Goal: Contribute content: Add original content to the website for others to see

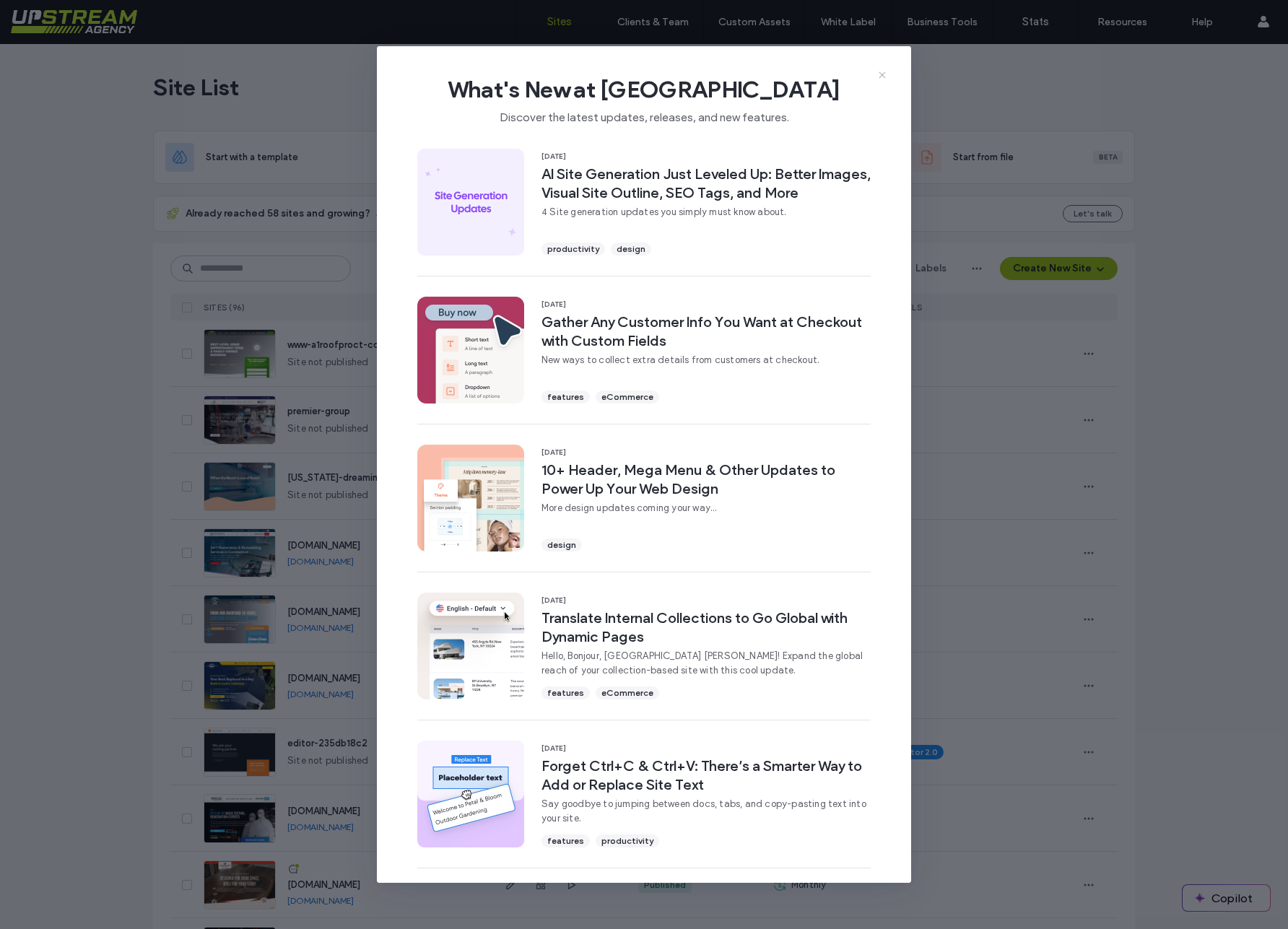
click at [885, 70] on icon at bounding box center [882, 74] width 12 height 12
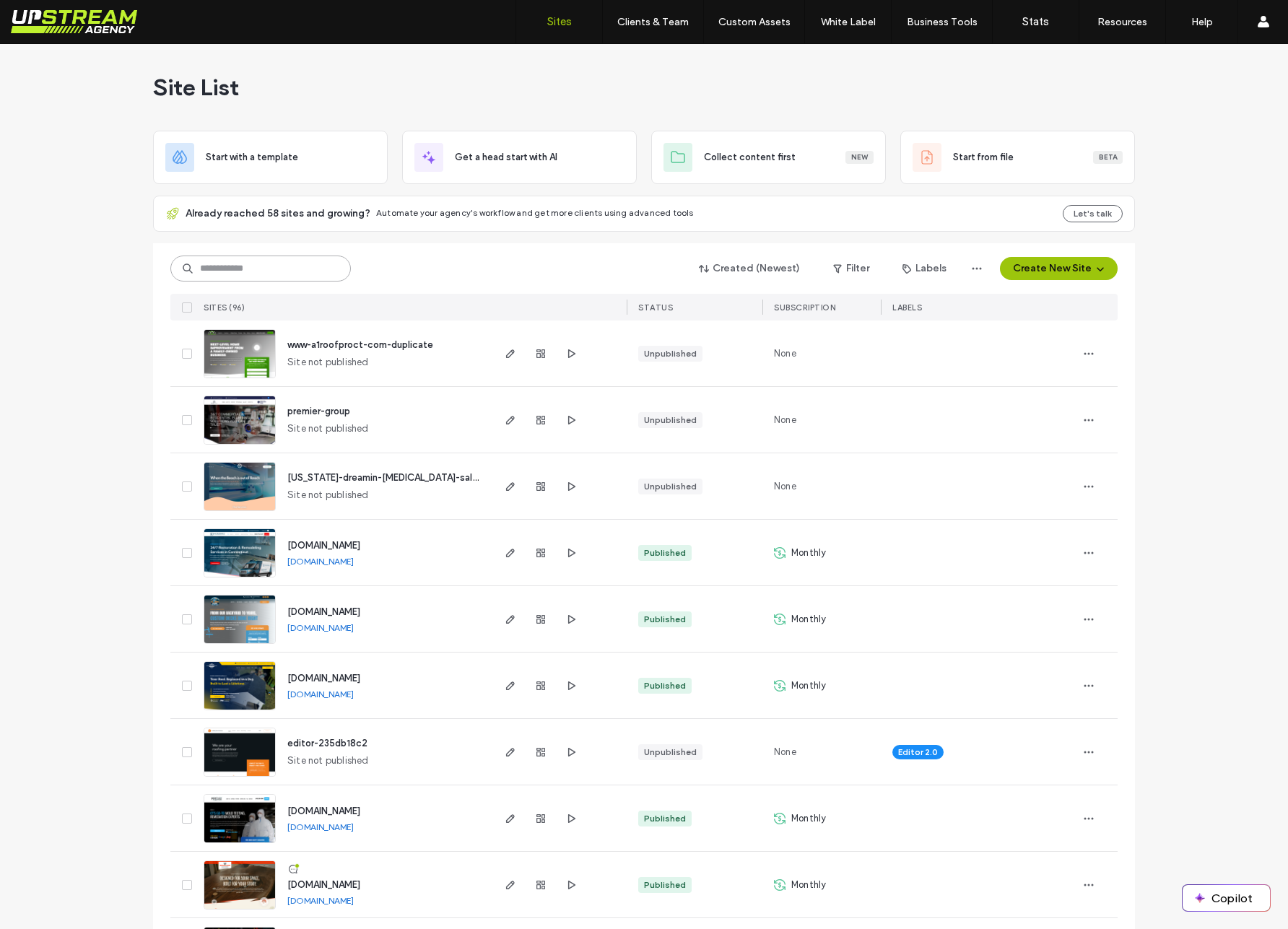
click at [267, 262] on input at bounding box center [261, 268] width 181 height 26
click at [248, 265] on input at bounding box center [261, 268] width 181 height 26
type input "**"
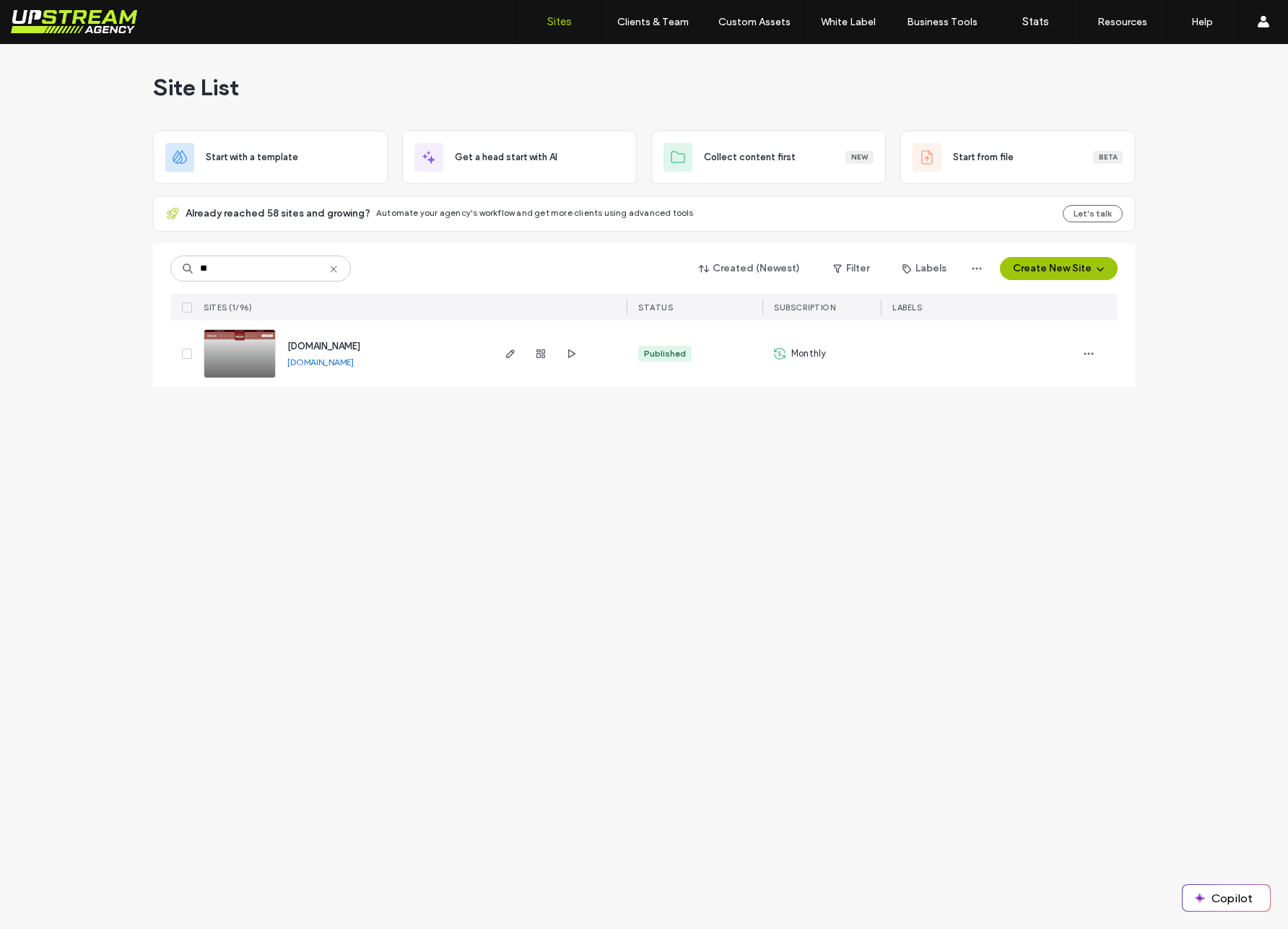
click at [253, 355] on img at bounding box center [240, 379] width 71 height 98
drag, startPoint x: 254, startPoint y: 355, endPoint x: 266, endPoint y: 356, distance: 12.0
click at [254, 355] on img at bounding box center [240, 379] width 71 height 98
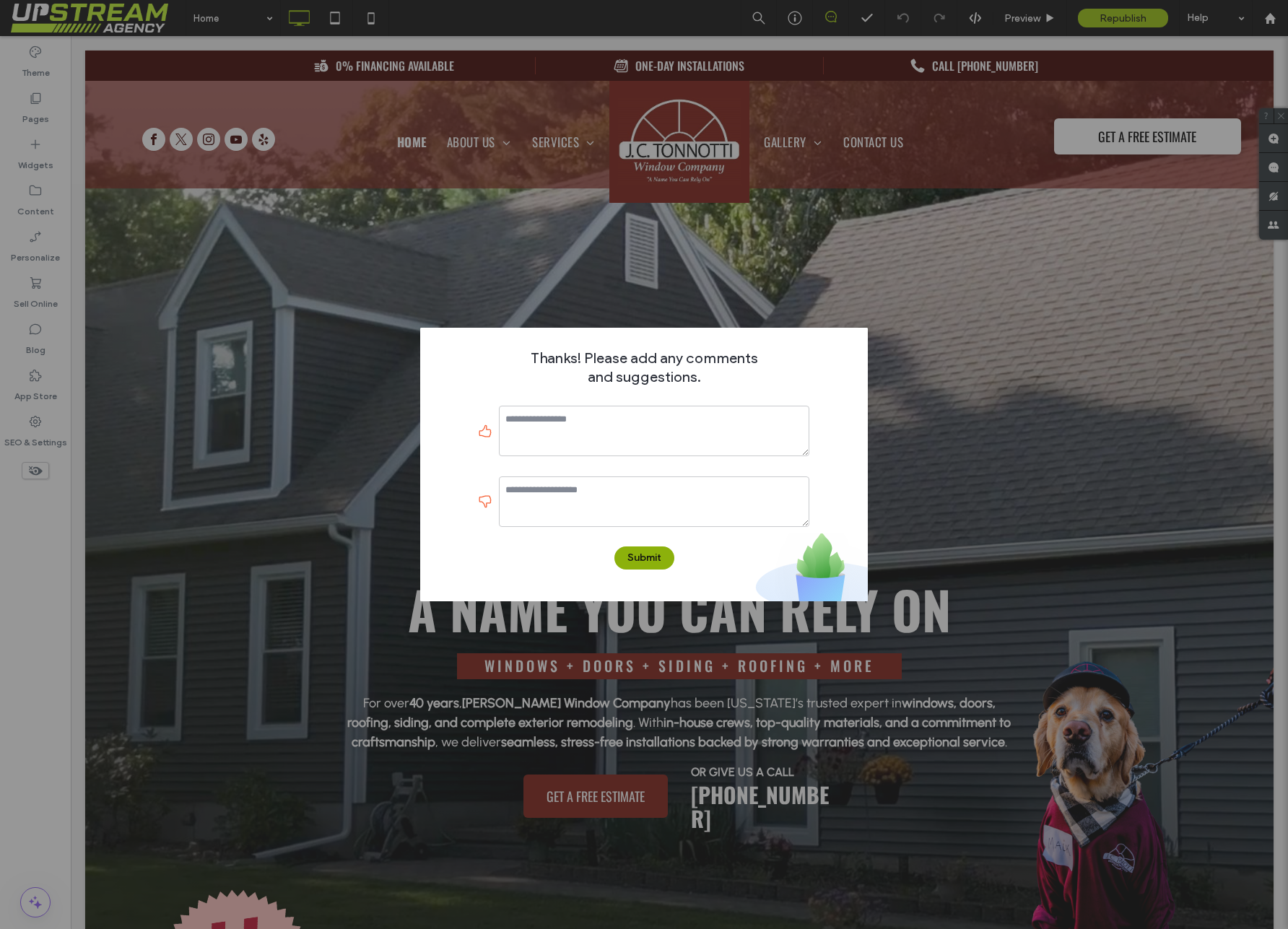
click at [646, 567] on button "Submit" at bounding box center [644, 558] width 60 height 23
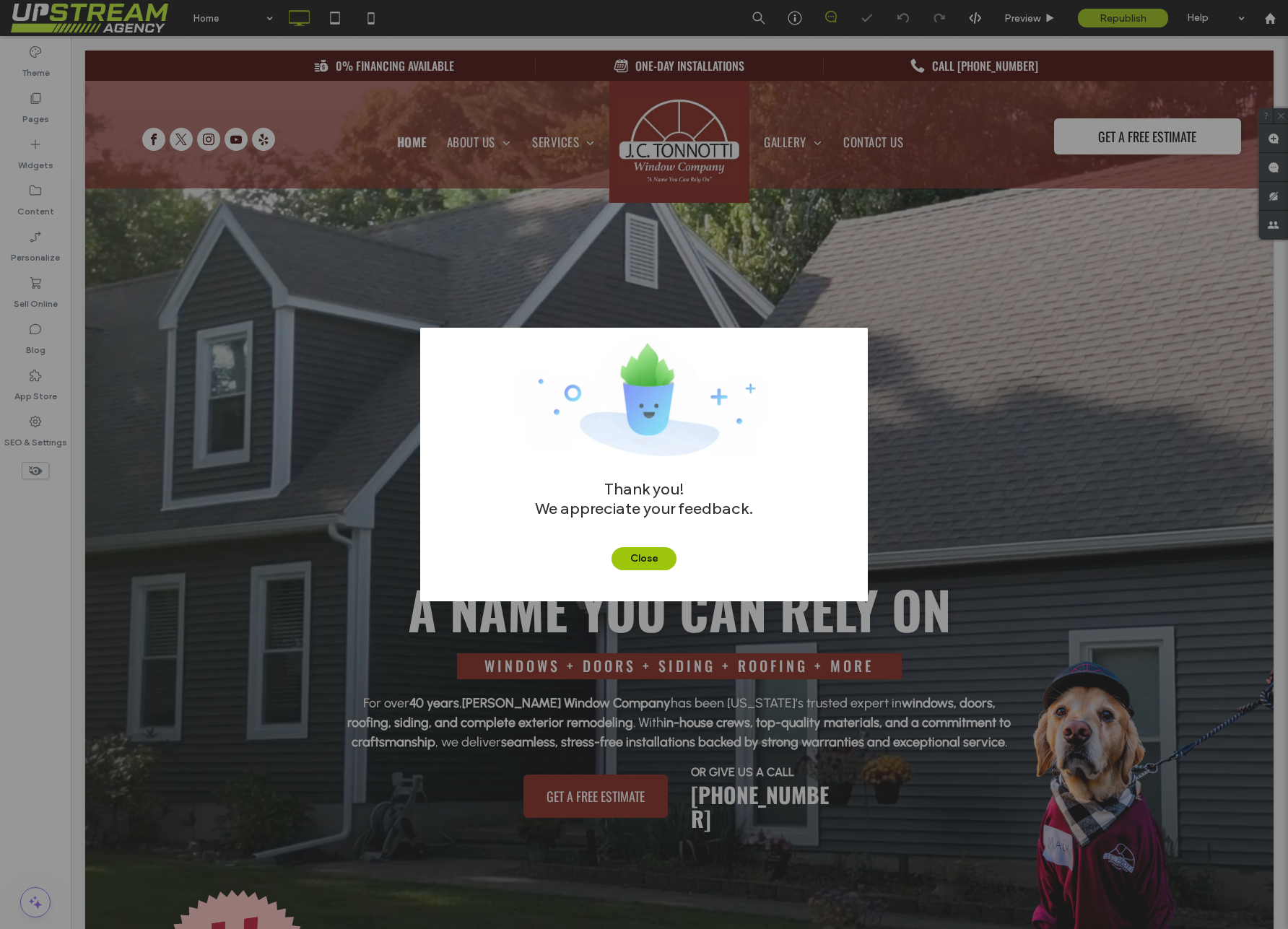
drag, startPoint x: 639, startPoint y: 549, endPoint x: 837, endPoint y: 410, distance: 241.9
click at [639, 549] on button "Close" at bounding box center [644, 558] width 65 height 23
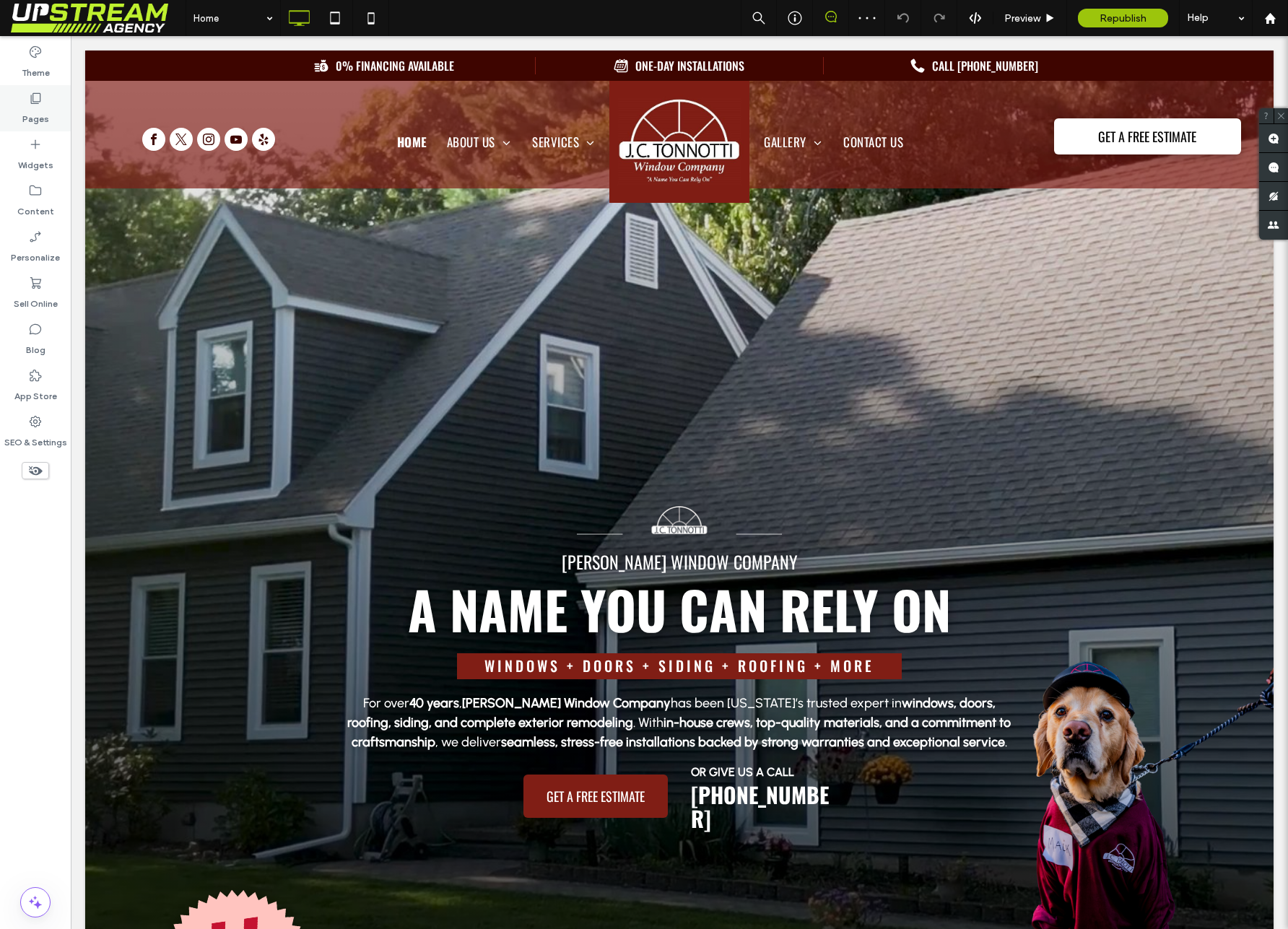
drag, startPoint x: 18, startPoint y: 100, endPoint x: 29, endPoint y: 115, distance: 18.6
click at [18, 100] on div "Pages" at bounding box center [35, 108] width 71 height 46
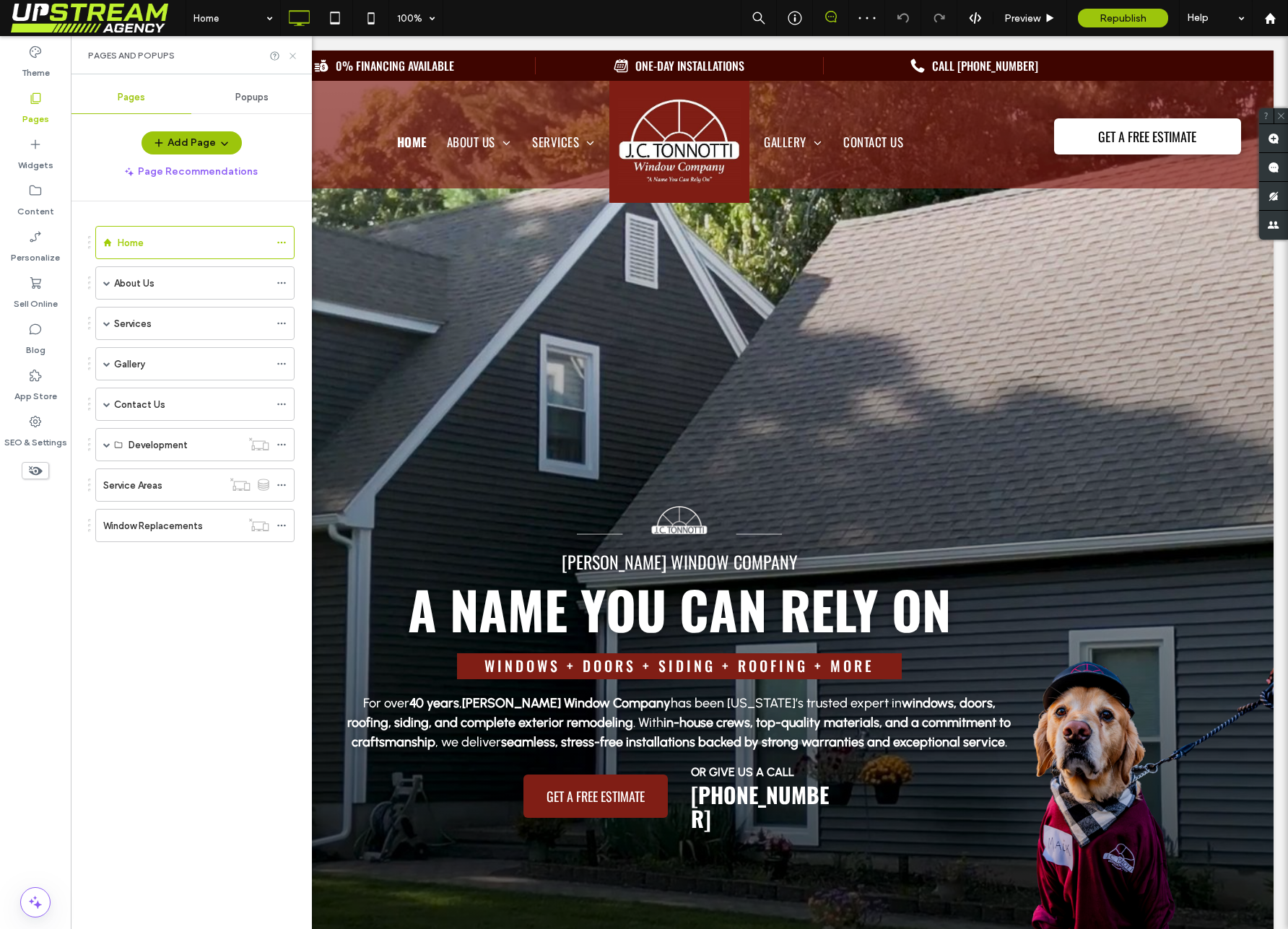
click at [290, 54] on icon at bounding box center [292, 56] width 11 height 11
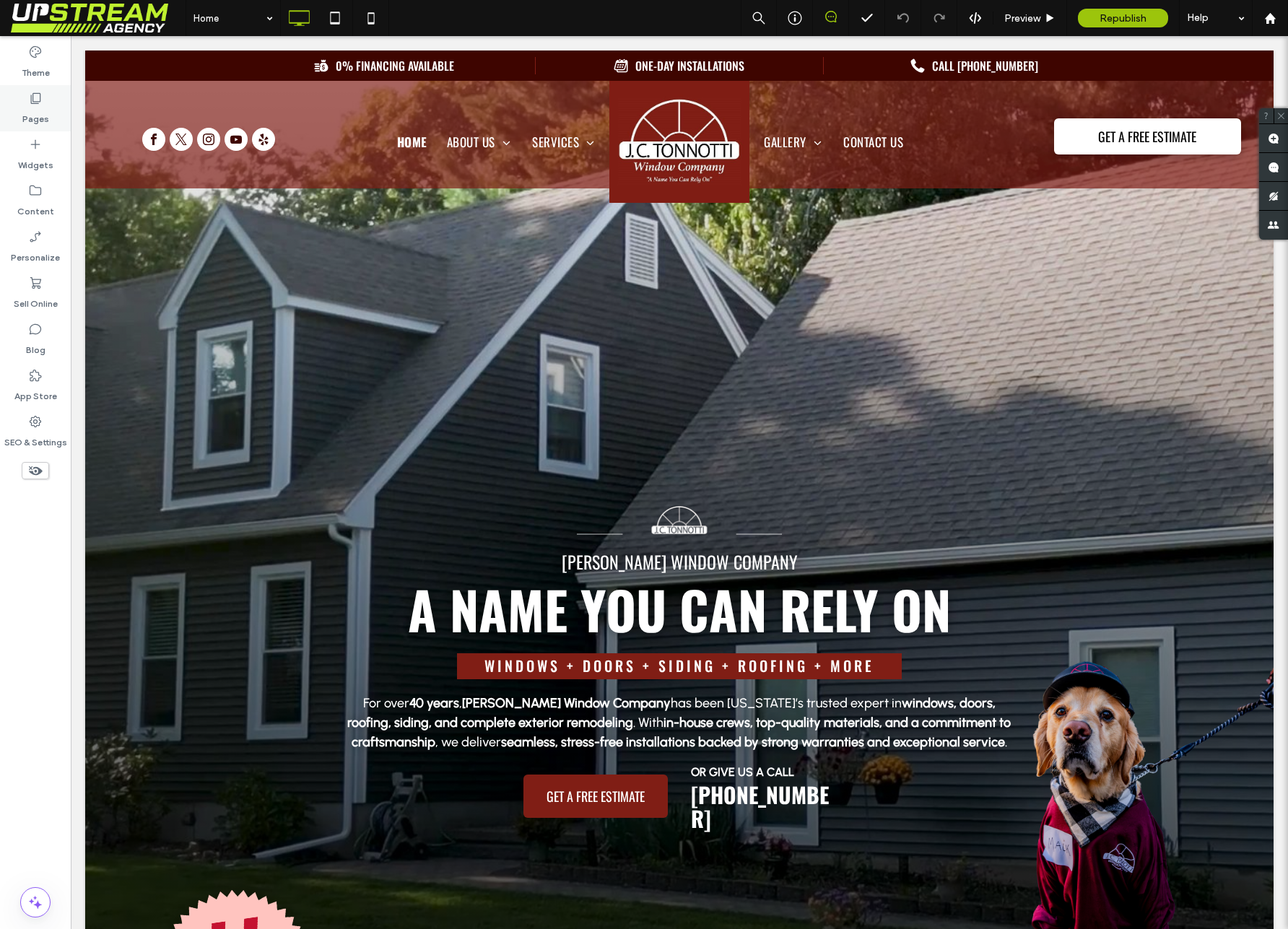
click at [35, 110] on label "Pages" at bounding box center [35, 115] width 26 height 20
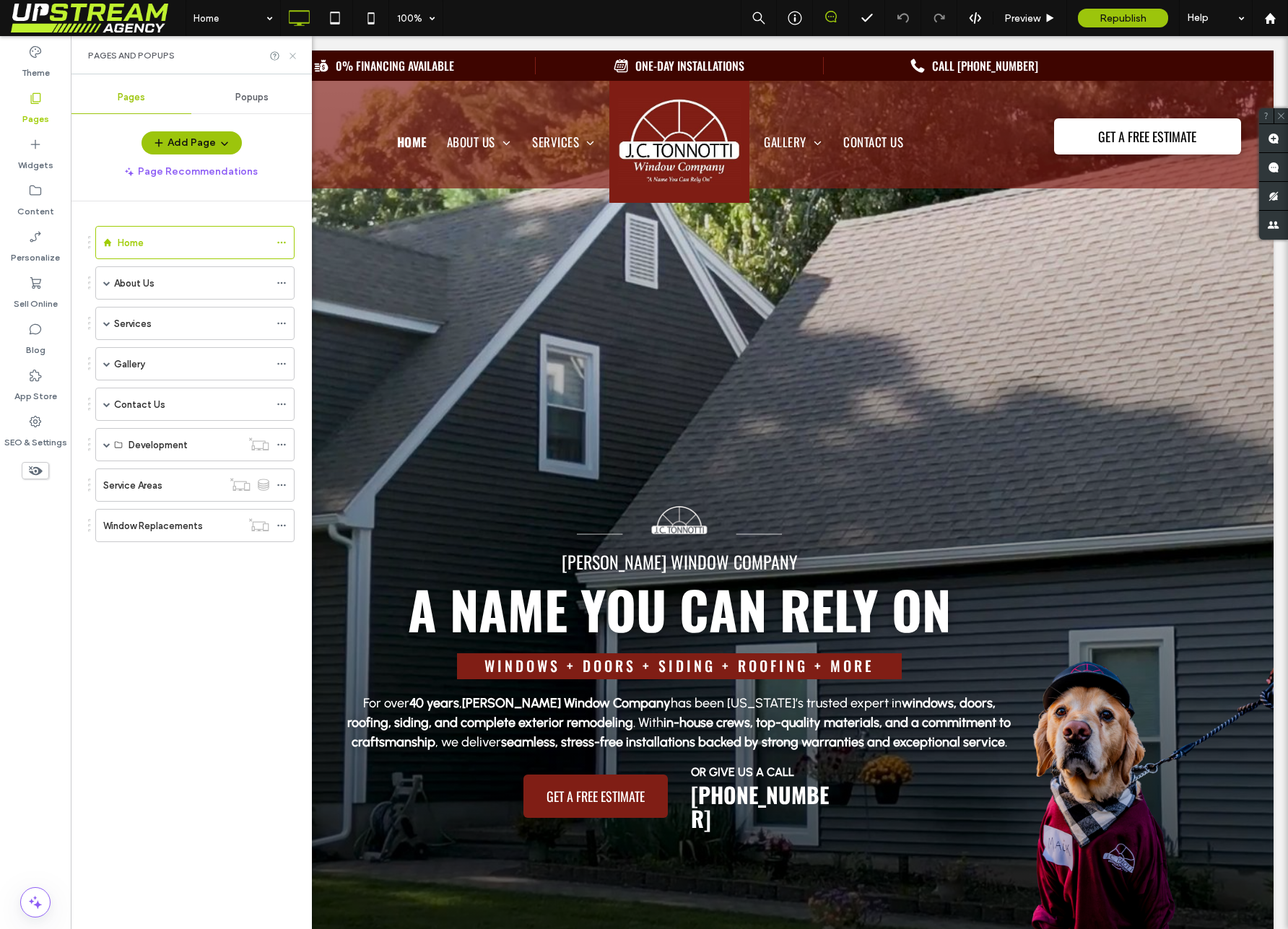
click at [294, 54] on icon at bounding box center [292, 56] width 11 height 11
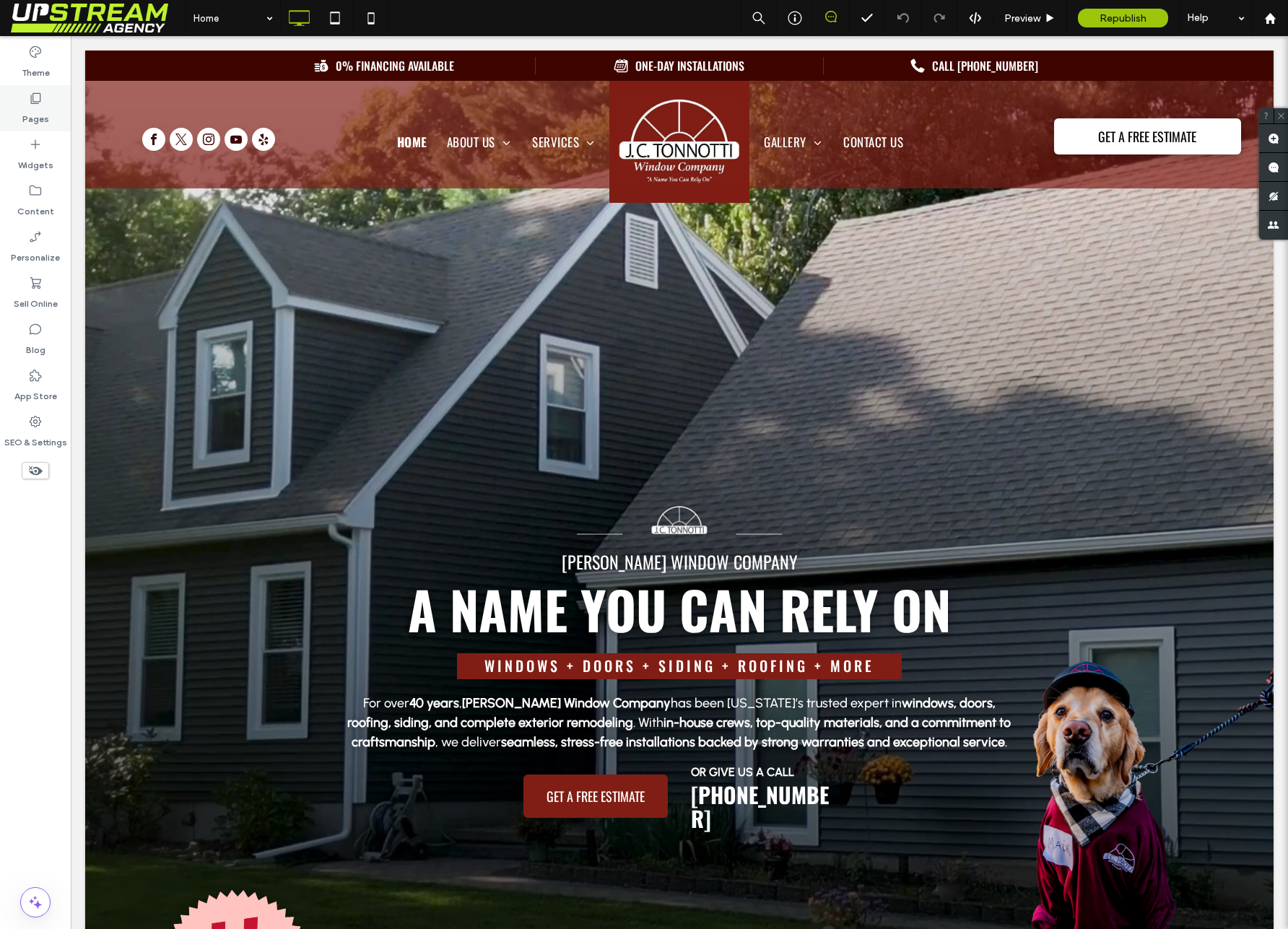
click at [51, 94] on div "Pages" at bounding box center [35, 108] width 71 height 46
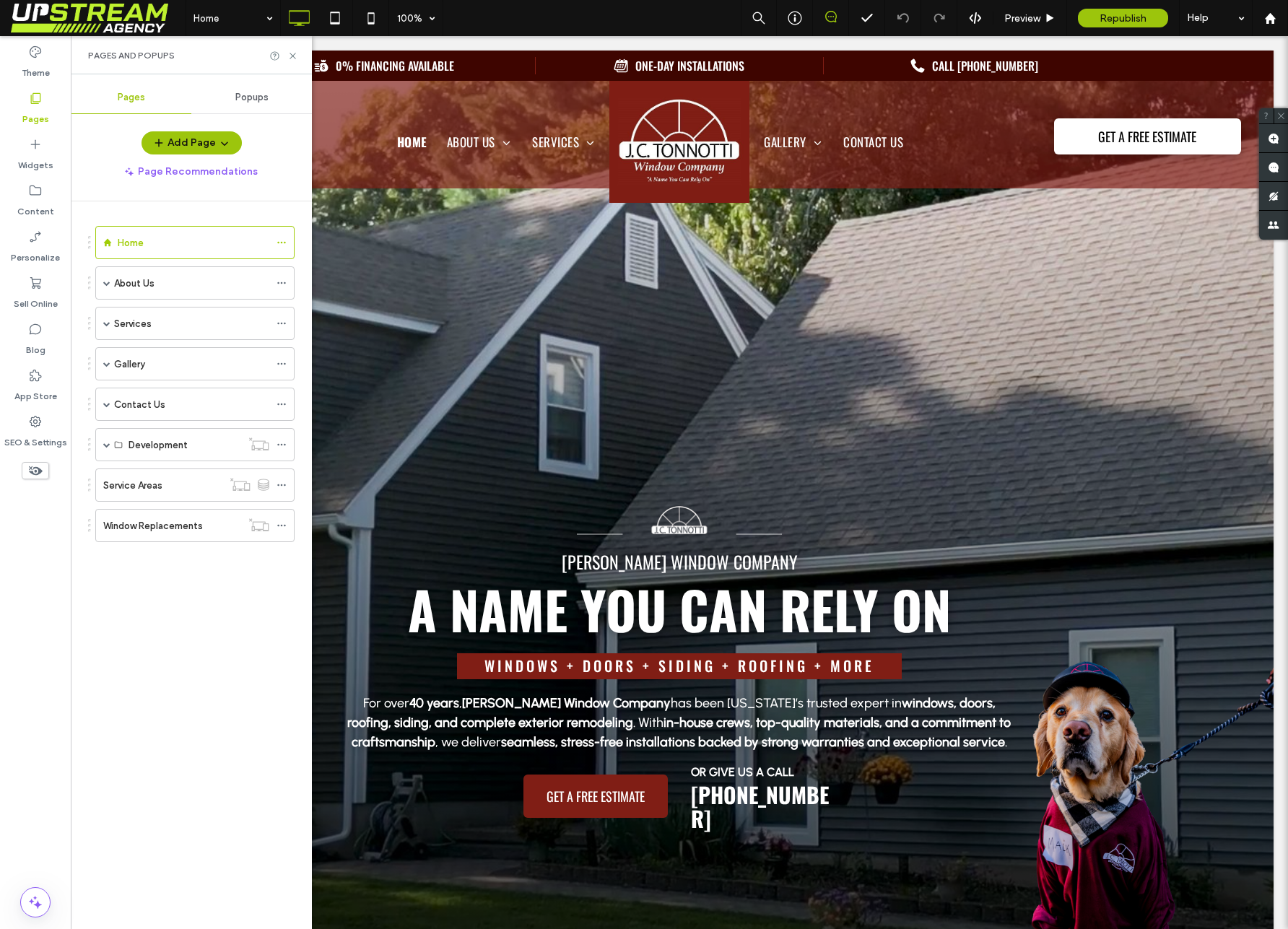
drag, startPoint x: 89, startPoint y: 60, endPoint x: 177, endPoint y: 49, distance: 88.7
click at [177, 50] on div "Pages and Popups" at bounding box center [191, 55] width 206 height 12
drag, startPoint x: 164, startPoint y: 67, endPoint x: 173, endPoint y: 54, distance: 15.8
click at [164, 67] on div "Pages and Popups" at bounding box center [191, 55] width 241 height 38
drag, startPoint x: 173, startPoint y: 54, endPoint x: 91, endPoint y: 61, distance: 82.3
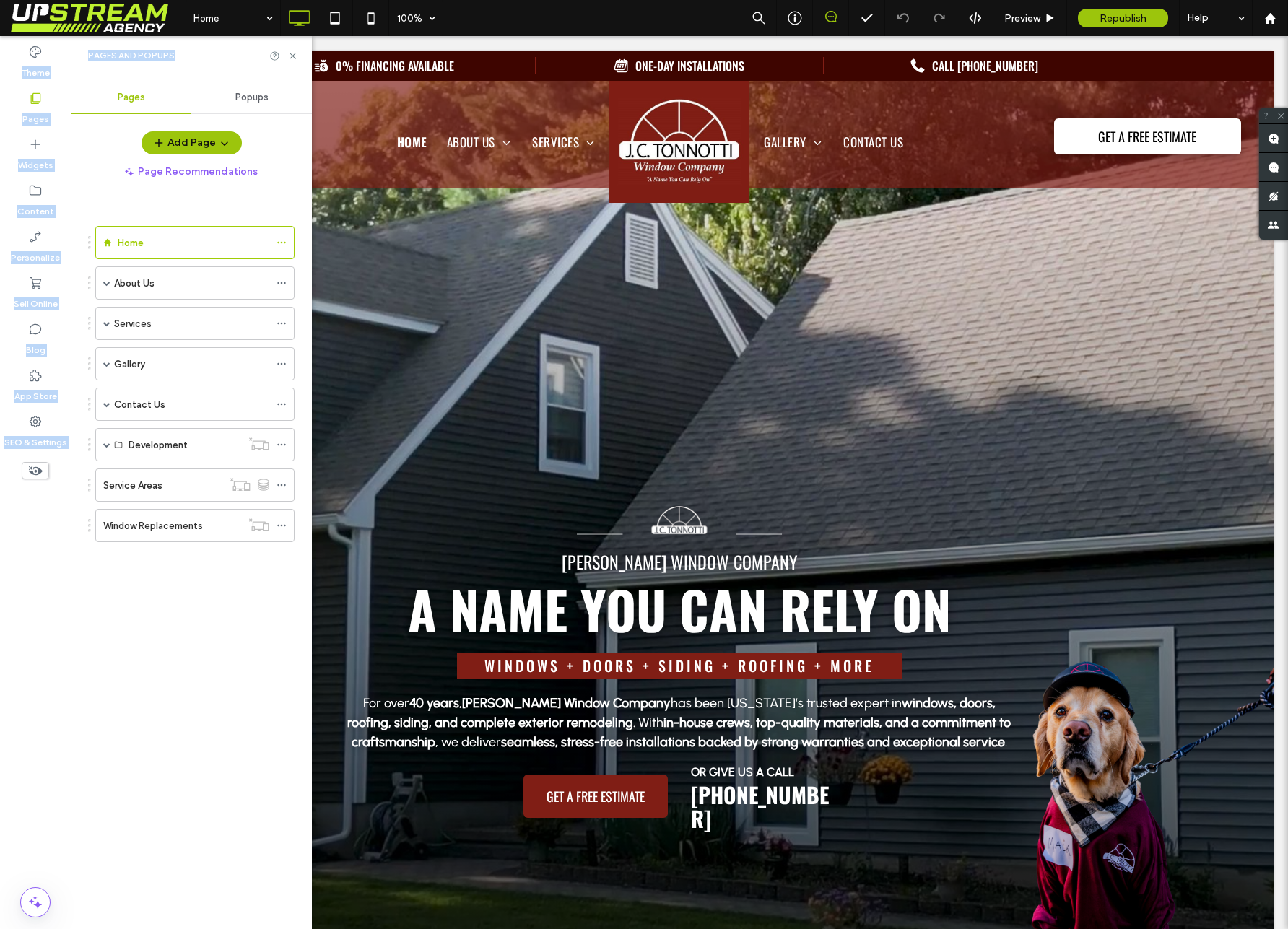
click at [58, 62] on div "Theme Pages Widgets Content Personalize Sell Online Blog App Store SEO & Settin…" at bounding box center [35, 482] width 71 height 893
click at [99, 62] on div "Pages and Popups" at bounding box center [191, 55] width 241 height 38
click at [1046, 21] on icon at bounding box center [1050, 18] width 11 height 11
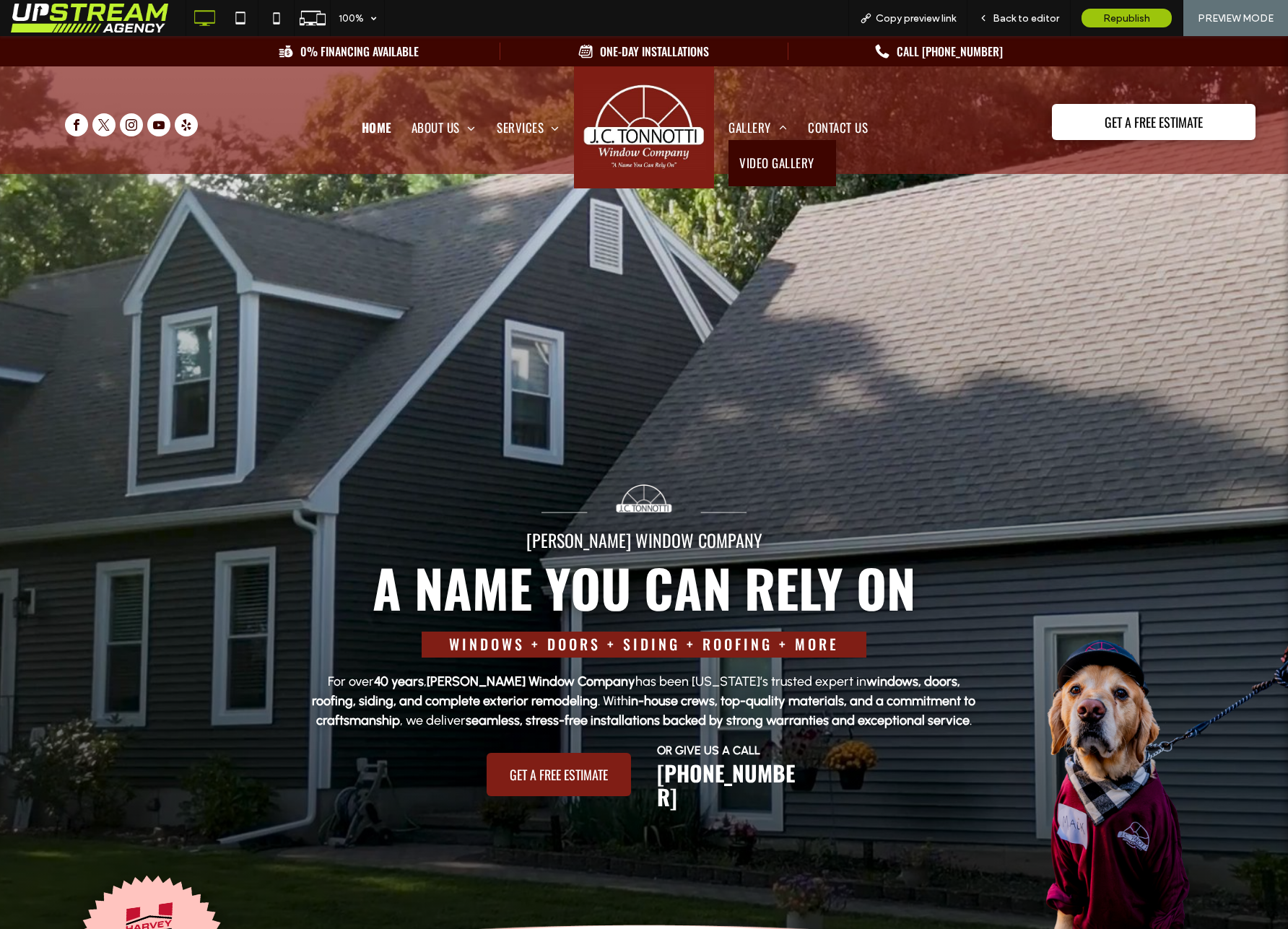
drag, startPoint x: 774, startPoint y: 155, endPoint x: 774, endPoint y: 192, distance: 37.0
click at [774, 155] on span "Video Gallery" at bounding box center [777, 163] width 75 height 25
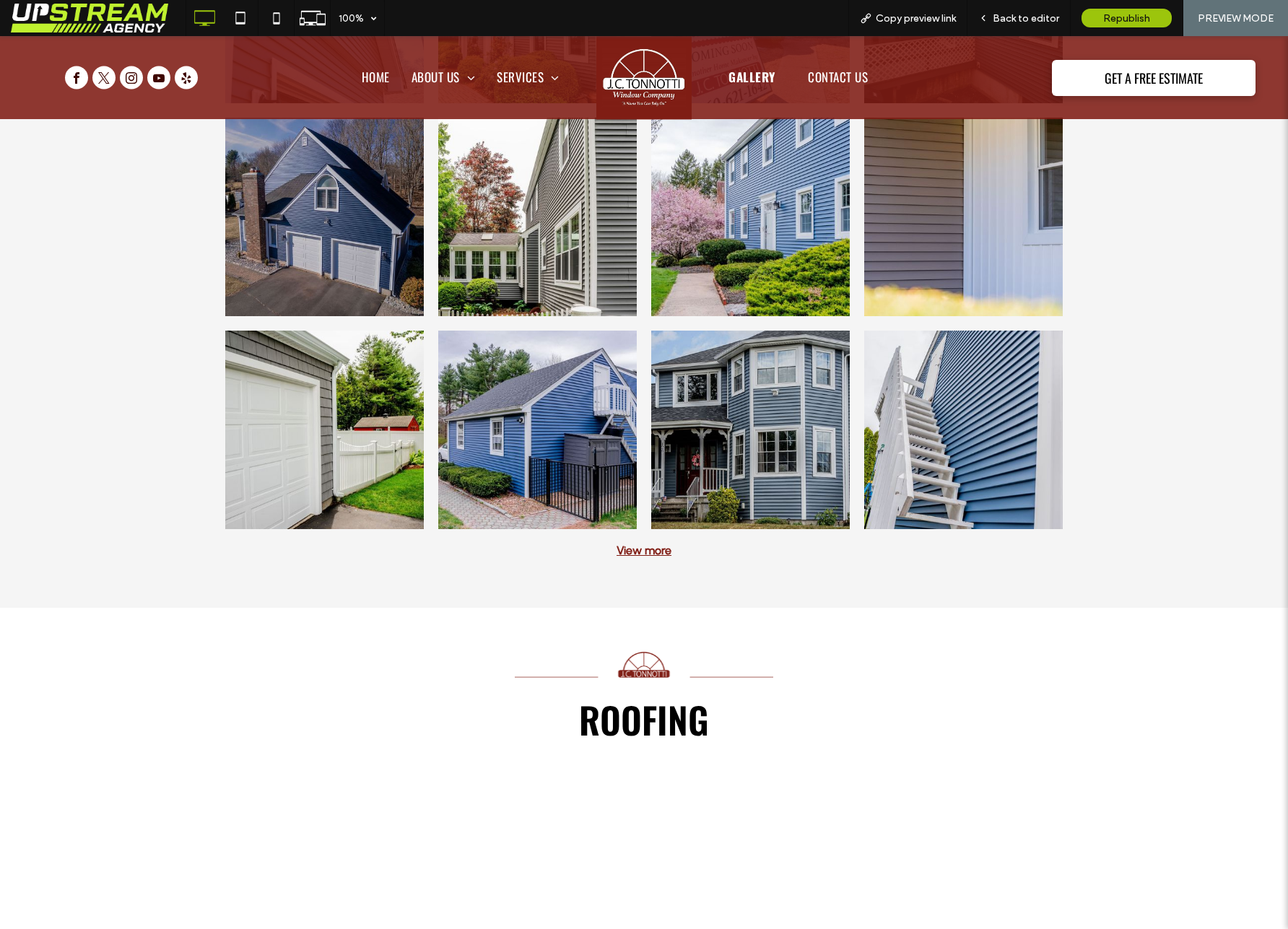
scroll to position [3783, 0]
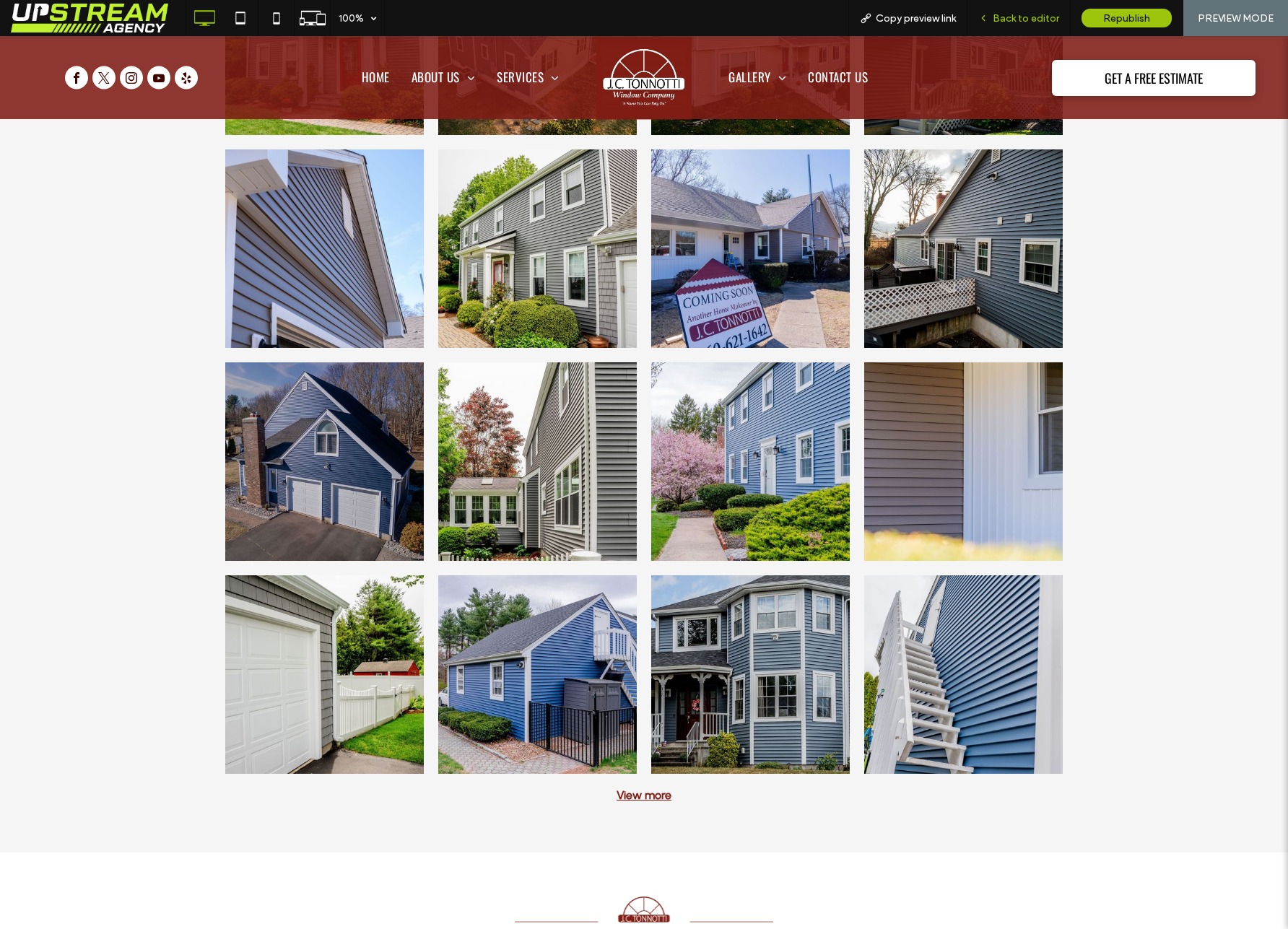
click at [1016, 19] on span "Back to editor" at bounding box center [1025, 19] width 66 height 13
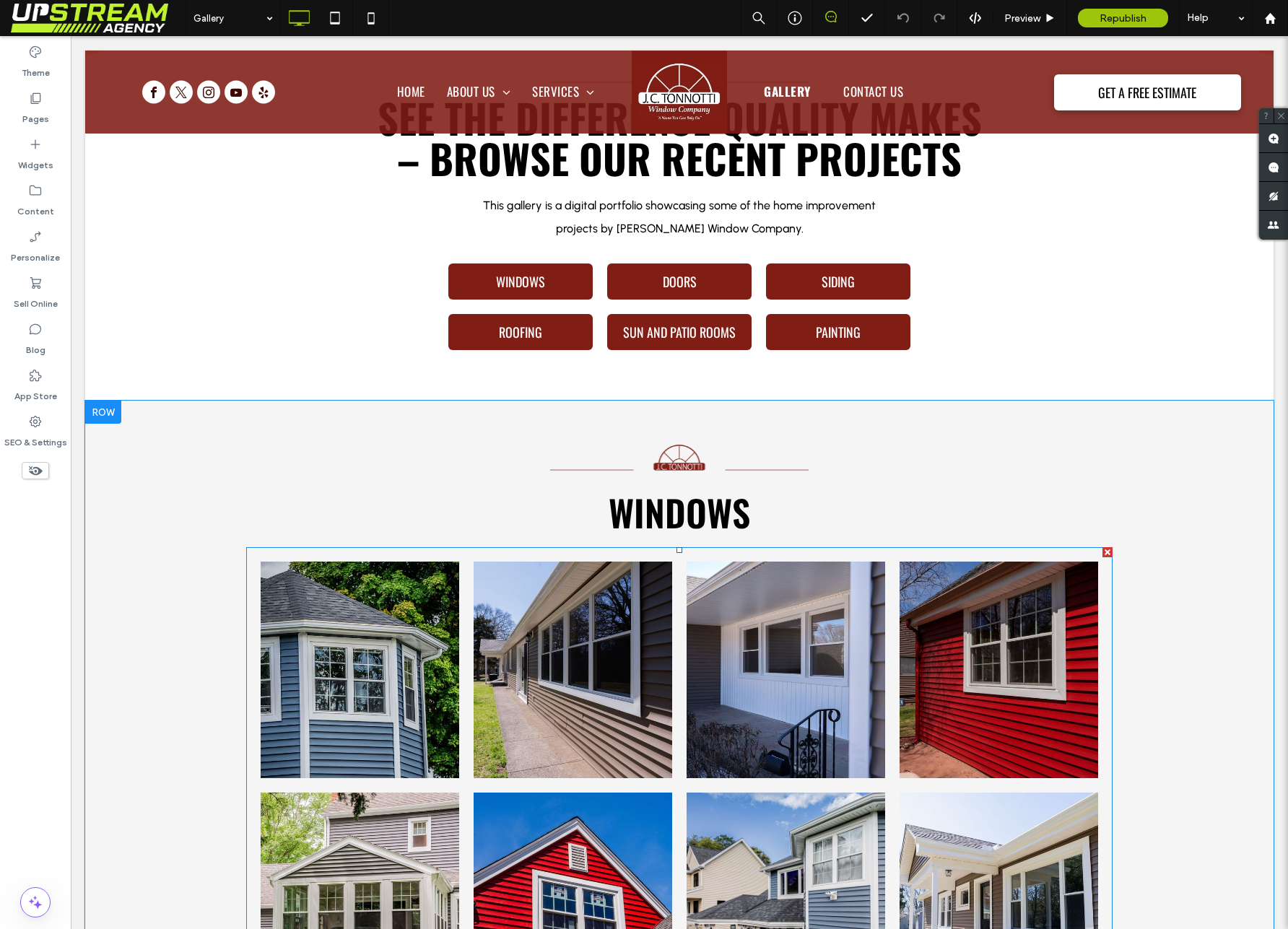
scroll to position [533, 0]
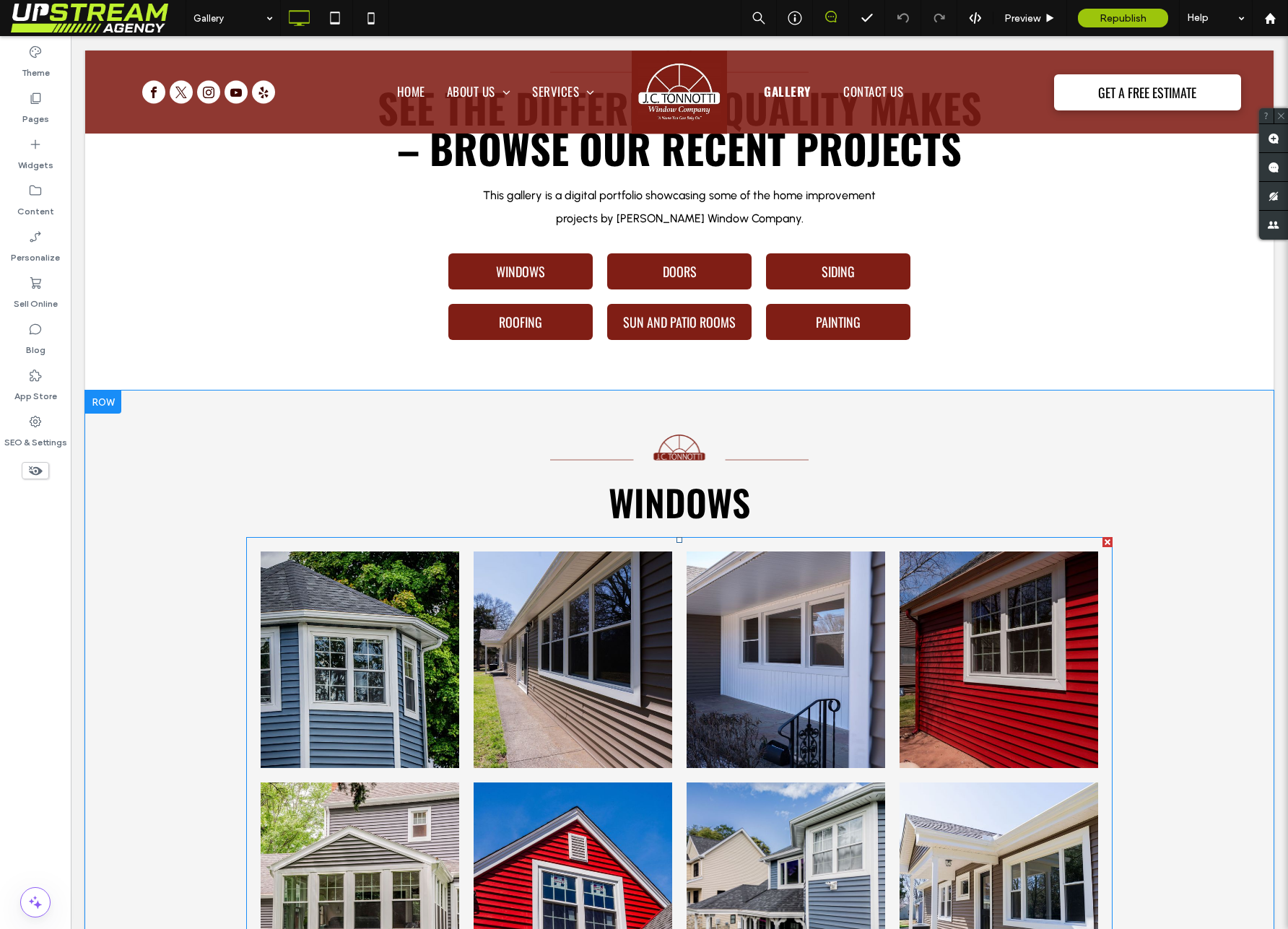
click at [486, 643] on link at bounding box center [572, 659] width 199 height 216
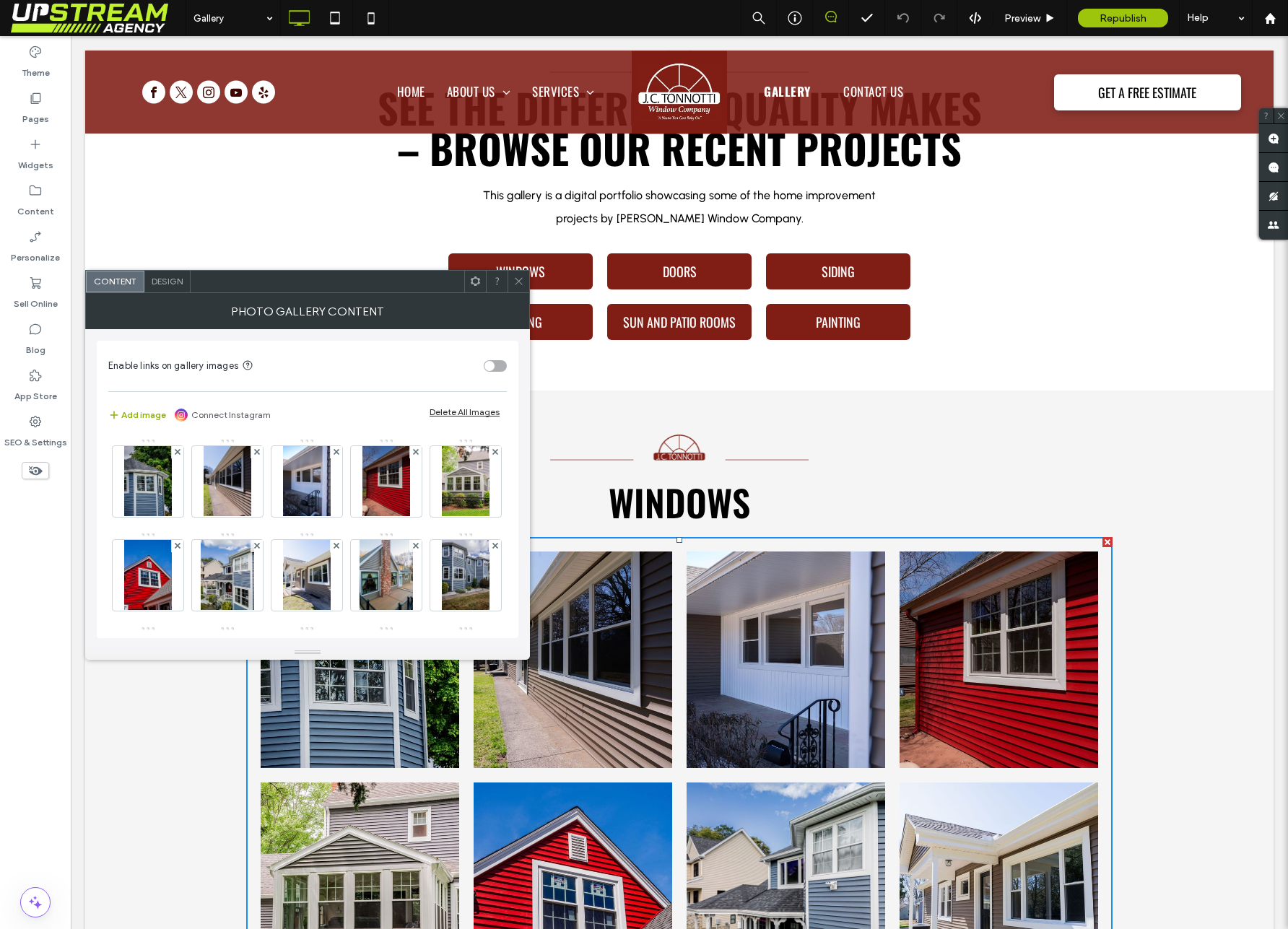
click at [122, 417] on button "Add image" at bounding box center [137, 414] width 58 height 17
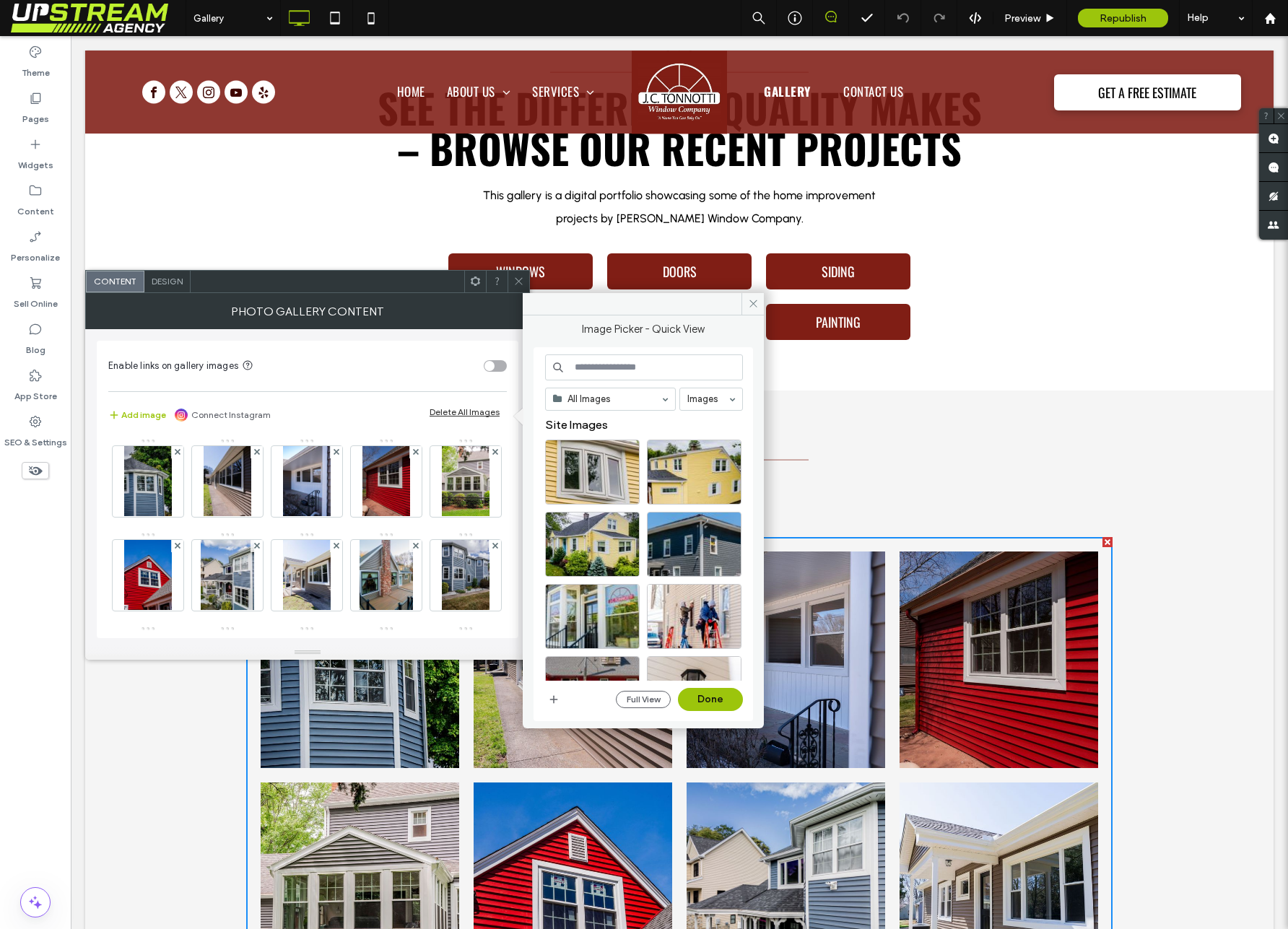
scroll to position [41, 0]
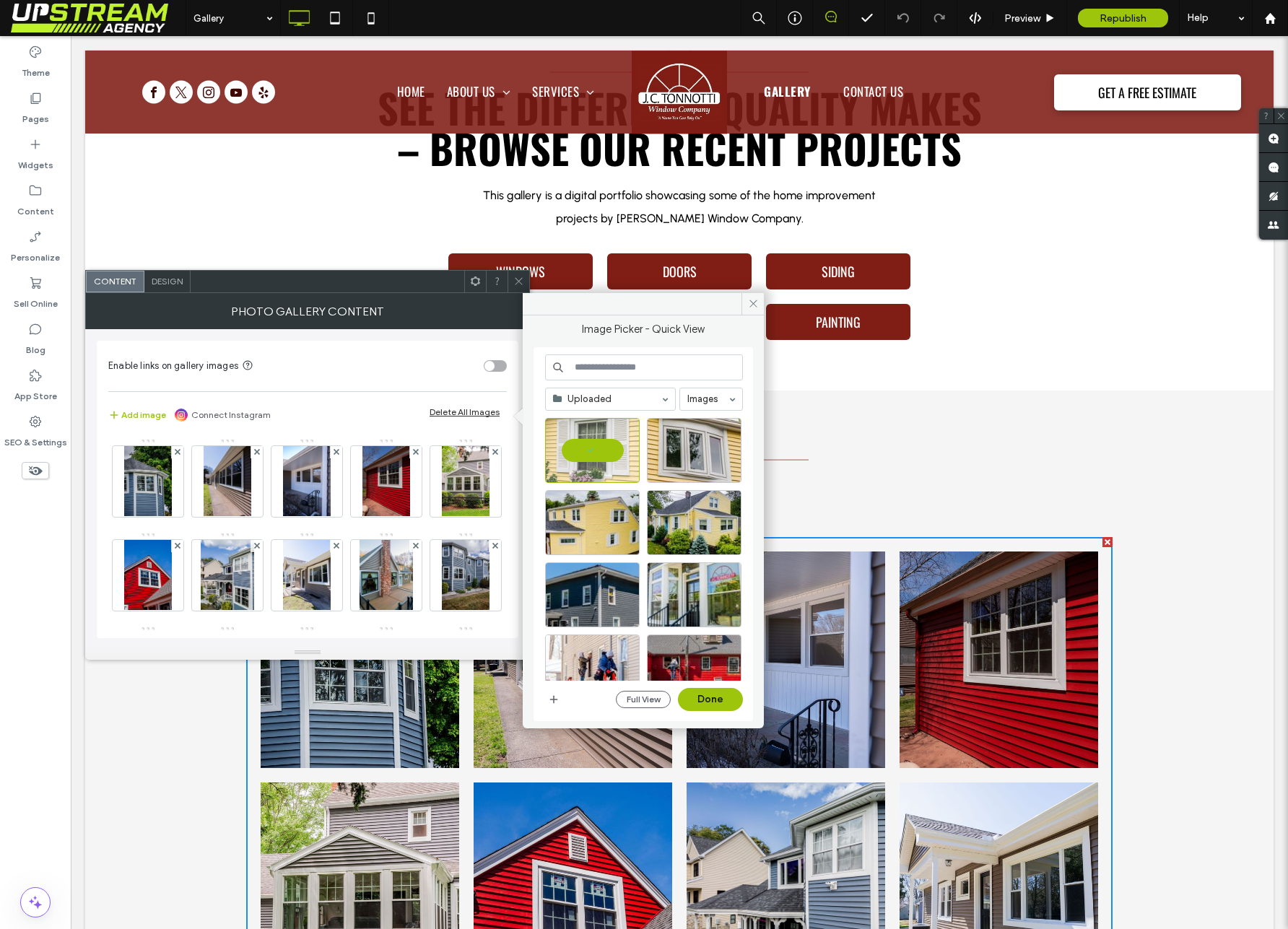
click at [702, 685] on div "Uploaded Images Full View Done" at bounding box center [644, 534] width 198 height 361
click at [702, 695] on button "Done" at bounding box center [710, 698] width 65 height 23
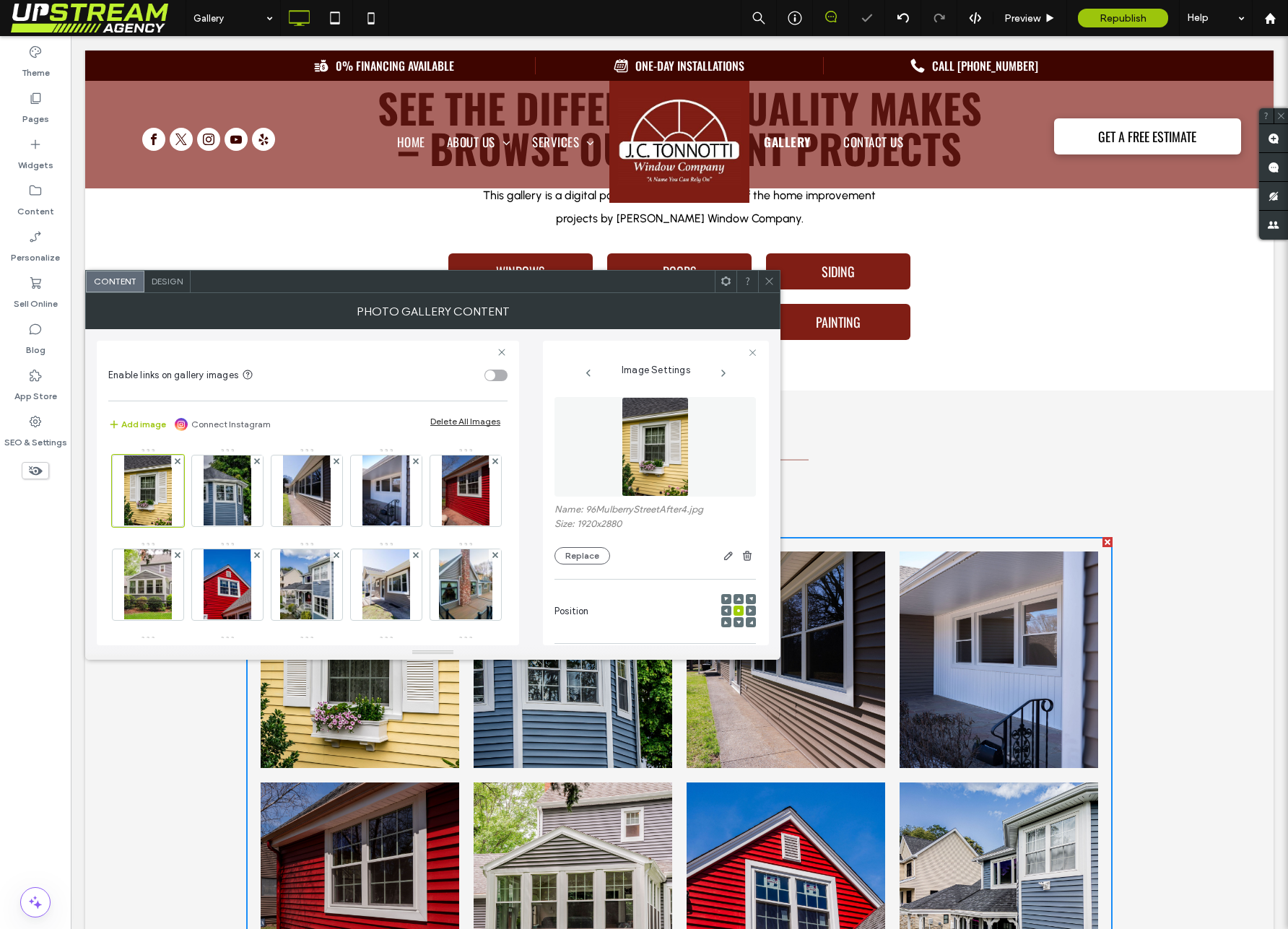
drag, startPoint x: 773, startPoint y: 275, endPoint x: 753, endPoint y: 282, distance: 21.2
click at [773, 276] on icon at bounding box center [769, 282] width 11 height 11
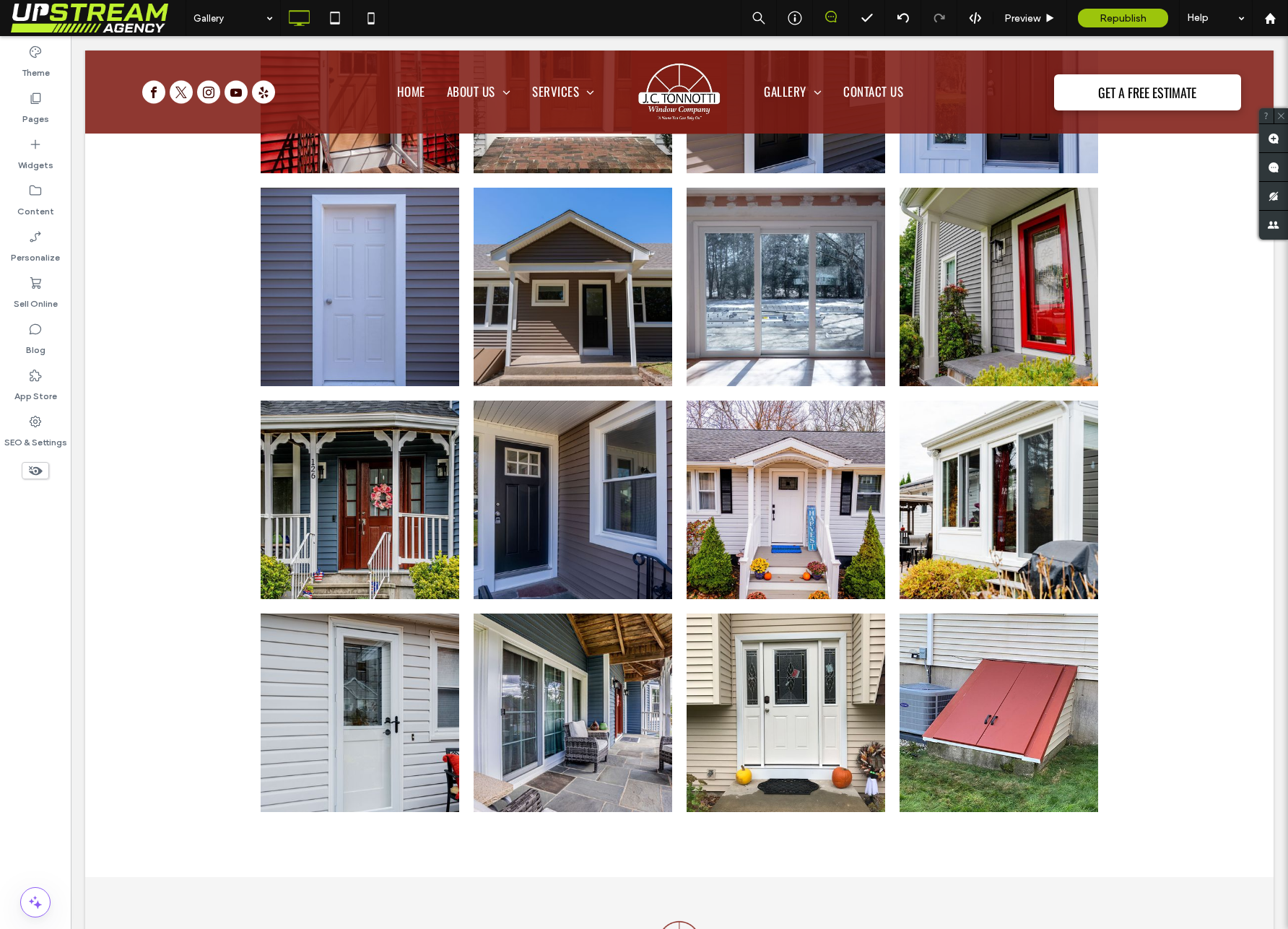
scroll to position [2474, 0]
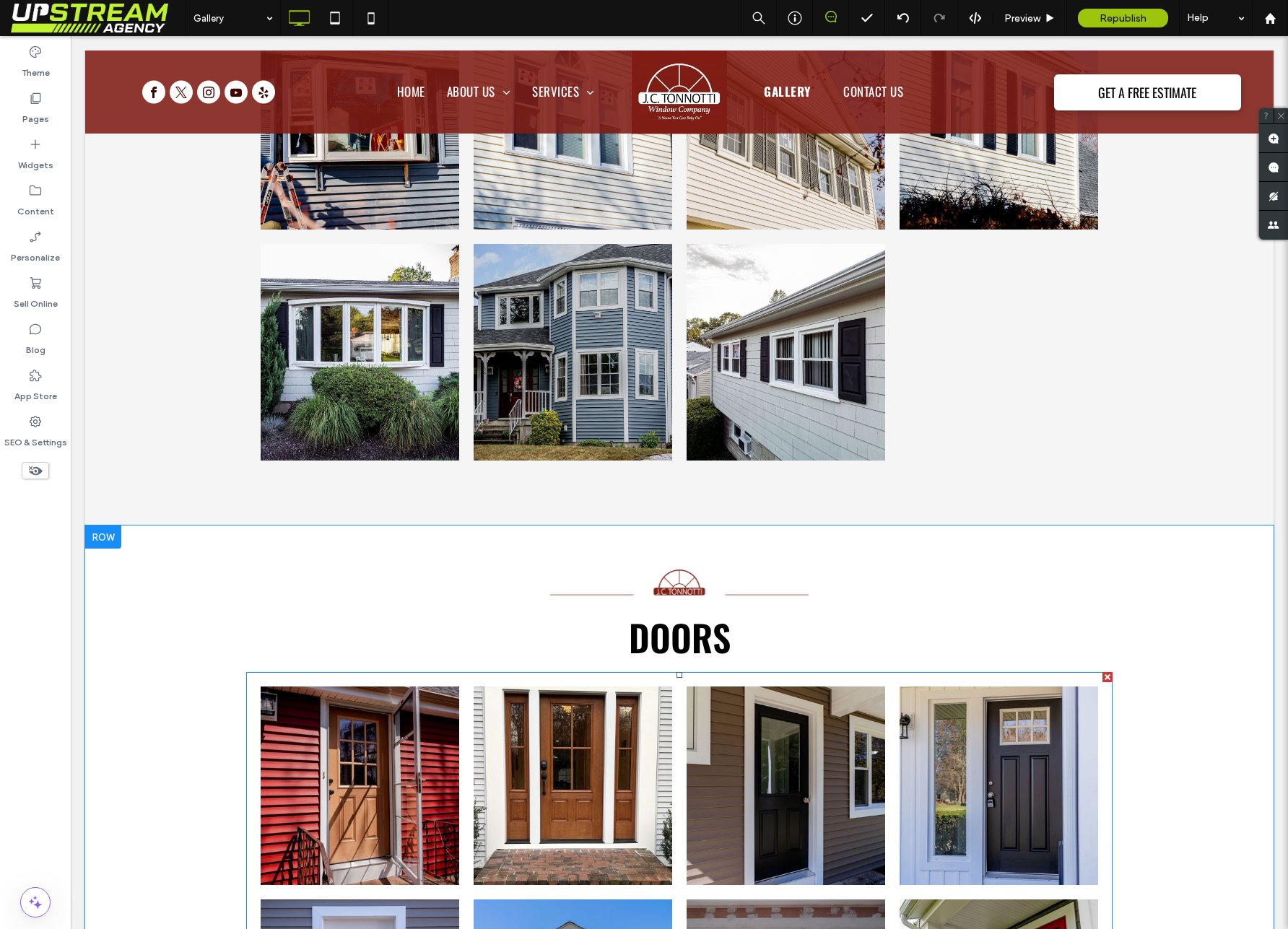
click at [619, 776] on link at bounding box center [572, 786] width 199 height 199
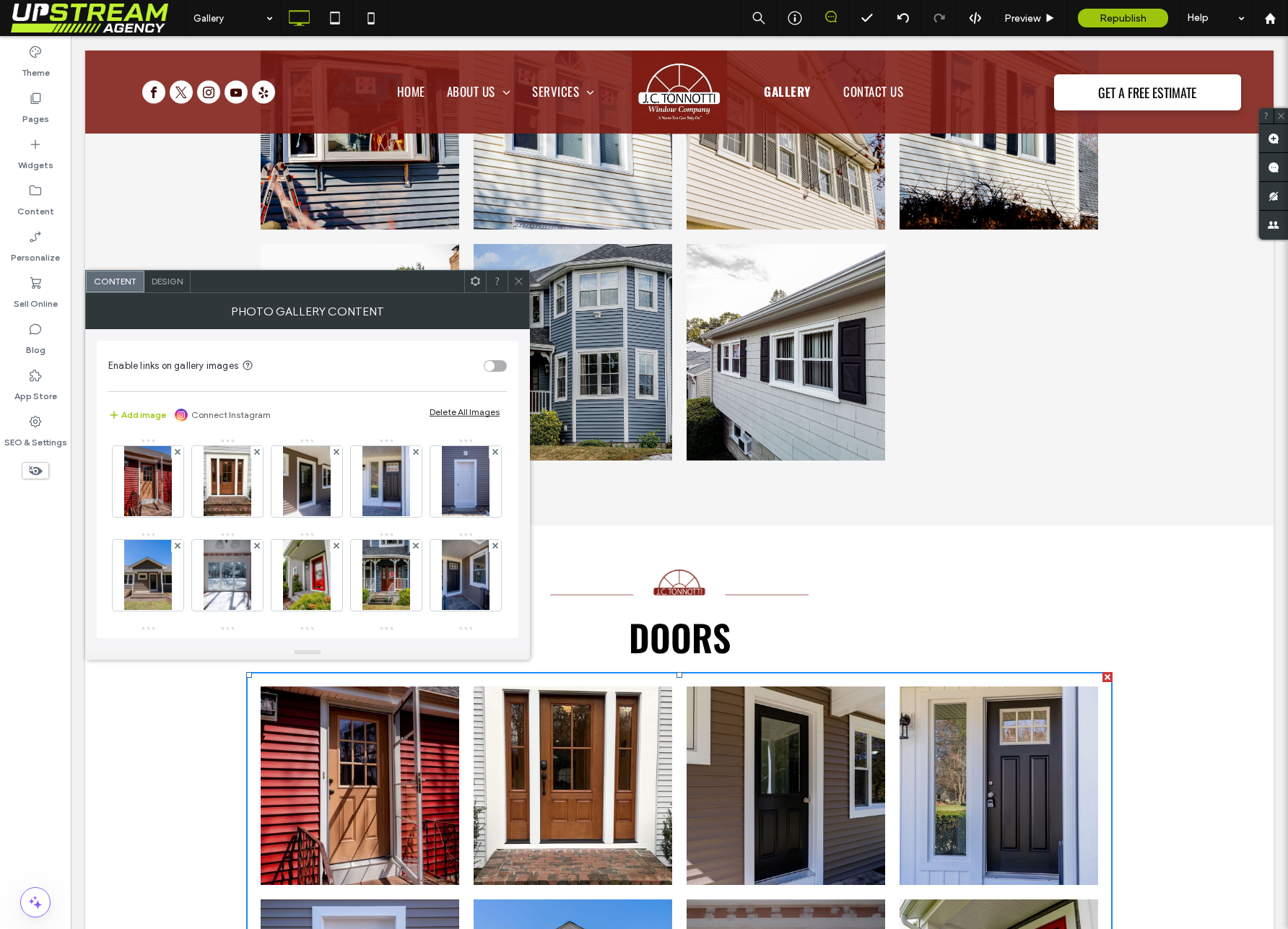
scroll to position [1760, 0]
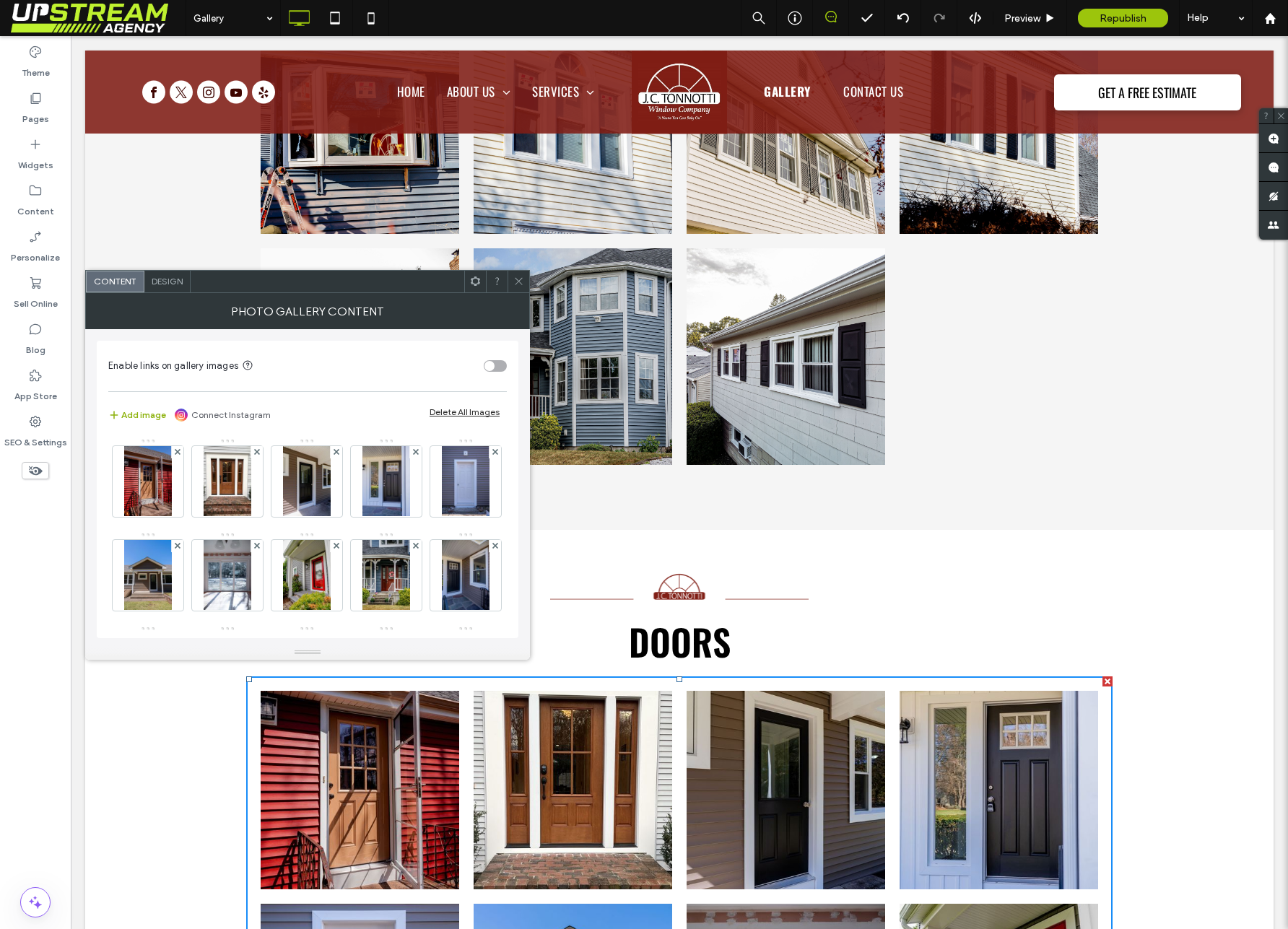
click at [152, 415] on button "Add image" at bounding box center [137, 414] width 58 height 17
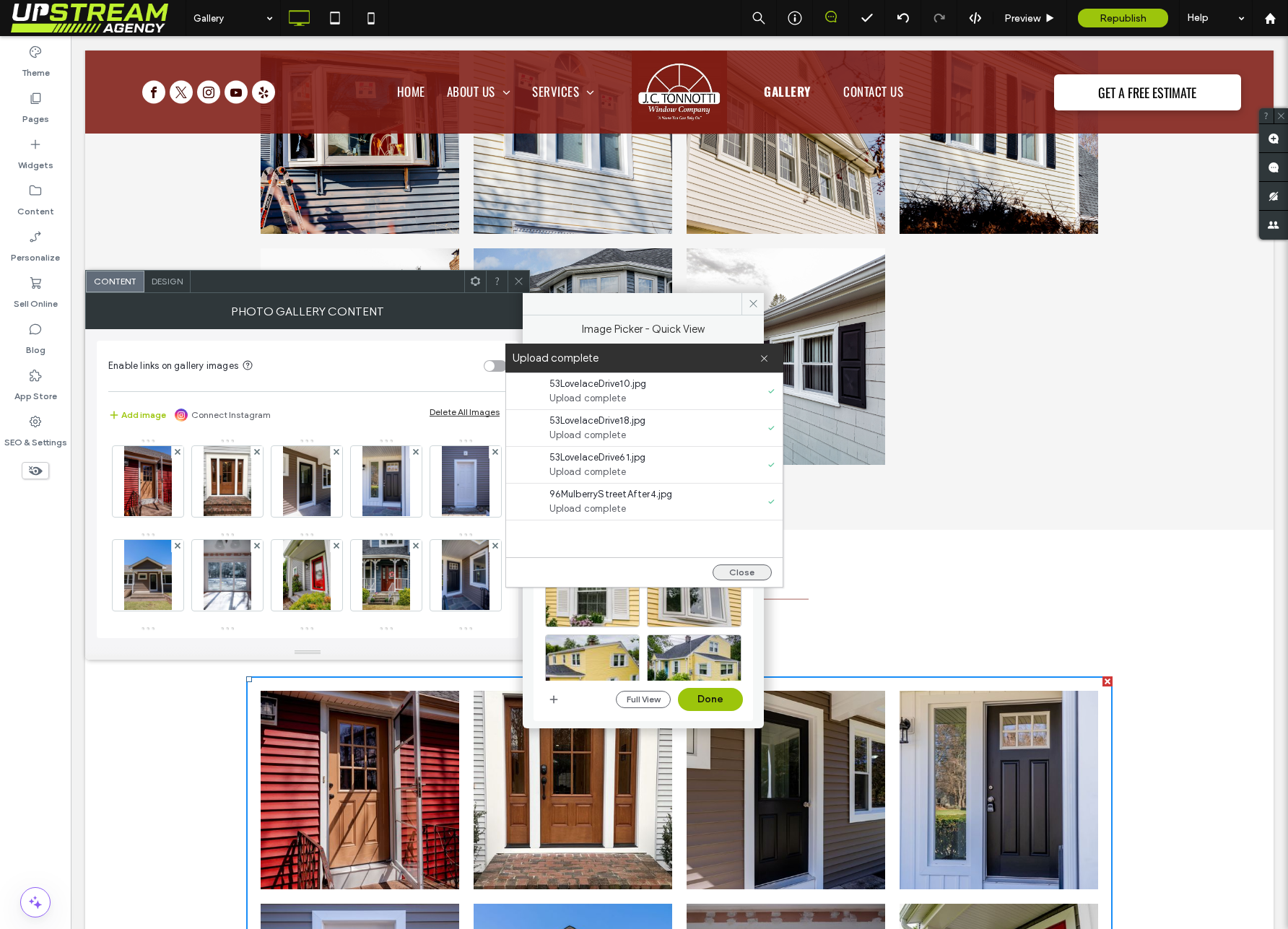
click at [745, 571] on button "Close" at bounding box center [741, 572] width 59 height 15
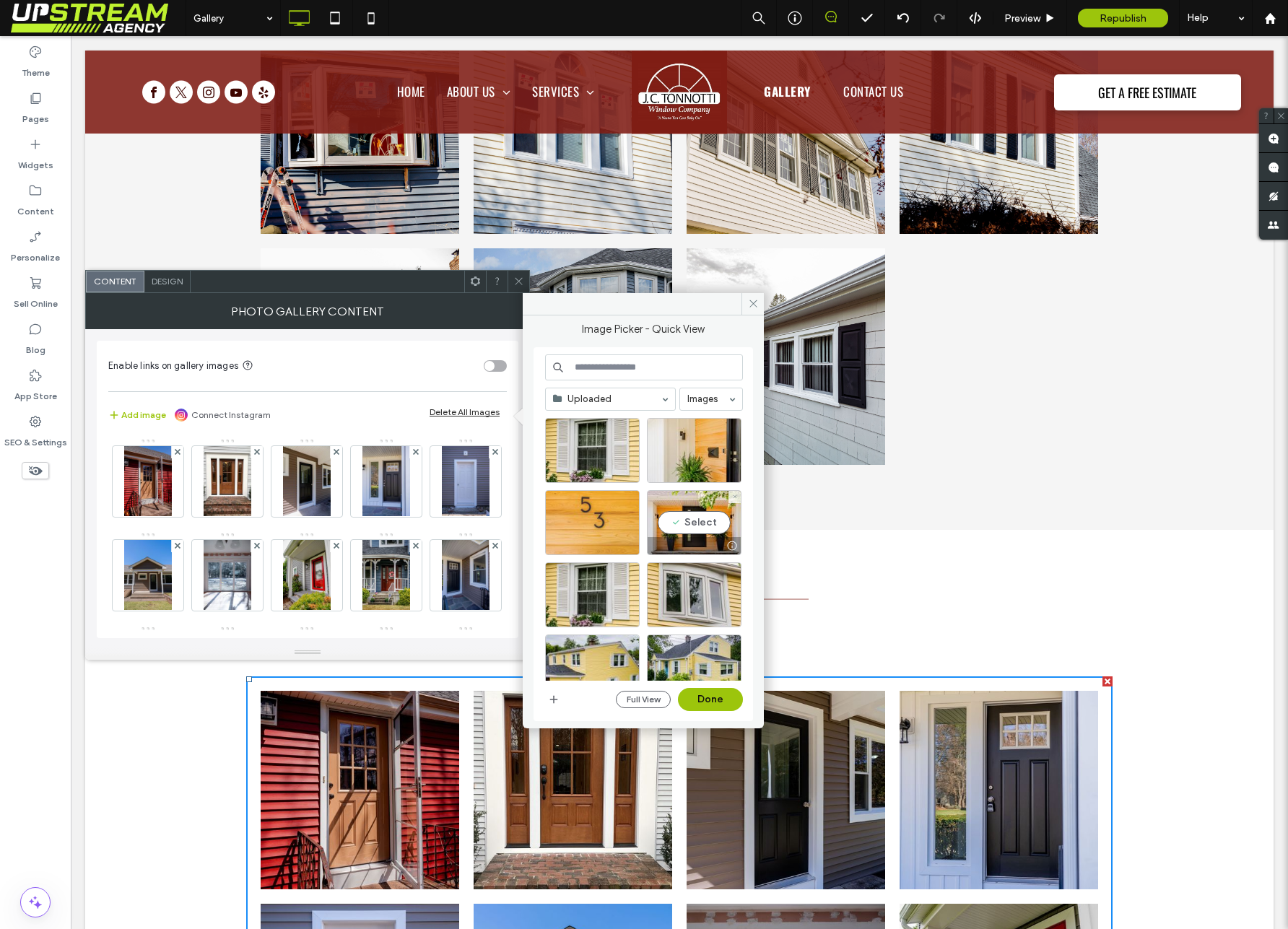
drag, startPoint x: 691, startPoint y: 522, endPoint x: 618, endPoint y: 517, distance: 73.2
click at [679, 519] on div "Select" at bounding box center [694, 523] width 94 height 65
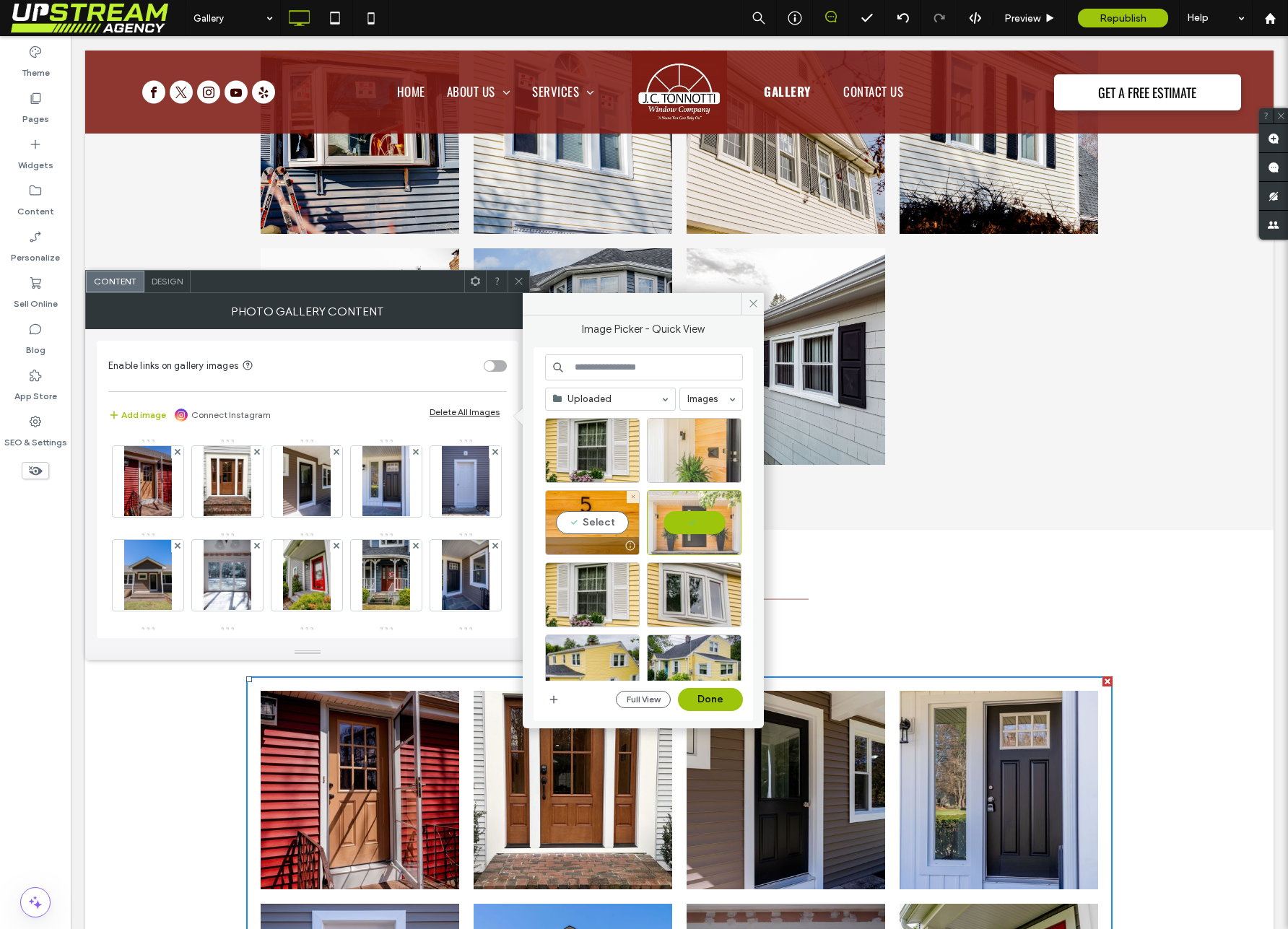
drag, startPoint x: 565, startPoint y: 520, endPoint x: 650, endPoint y: 479, distance: 94.4
click at [565, 520] on div "Select" at bounding box center [592, 523] width 94 height 65
click at [690, 459] on div "Select" at bounding box center [694, 450] width 94 height 65
click at [712, 702] on button "Done" at bounding box center [710, 698] width 65 height 23
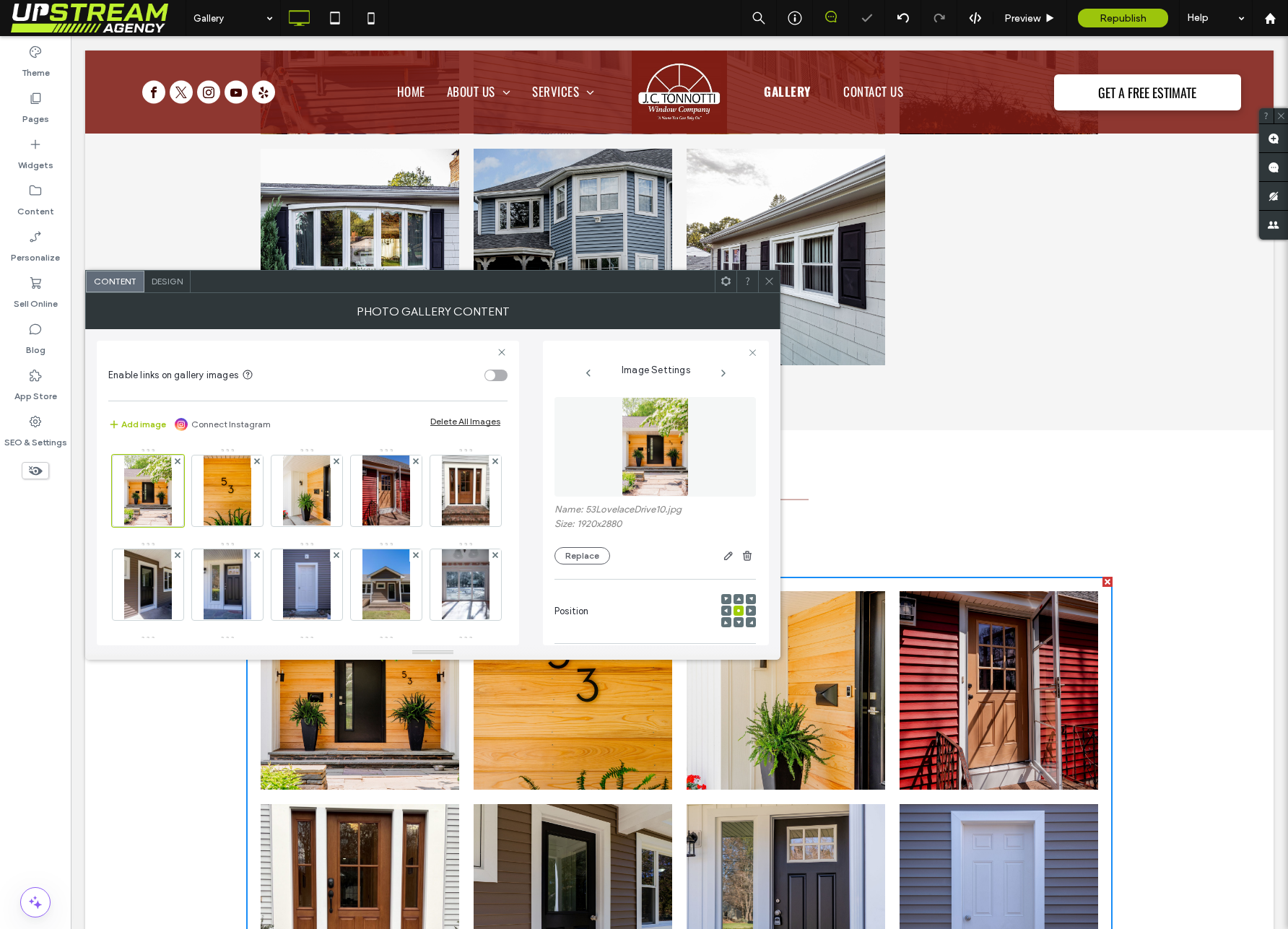
scroll to position [1863, 0]
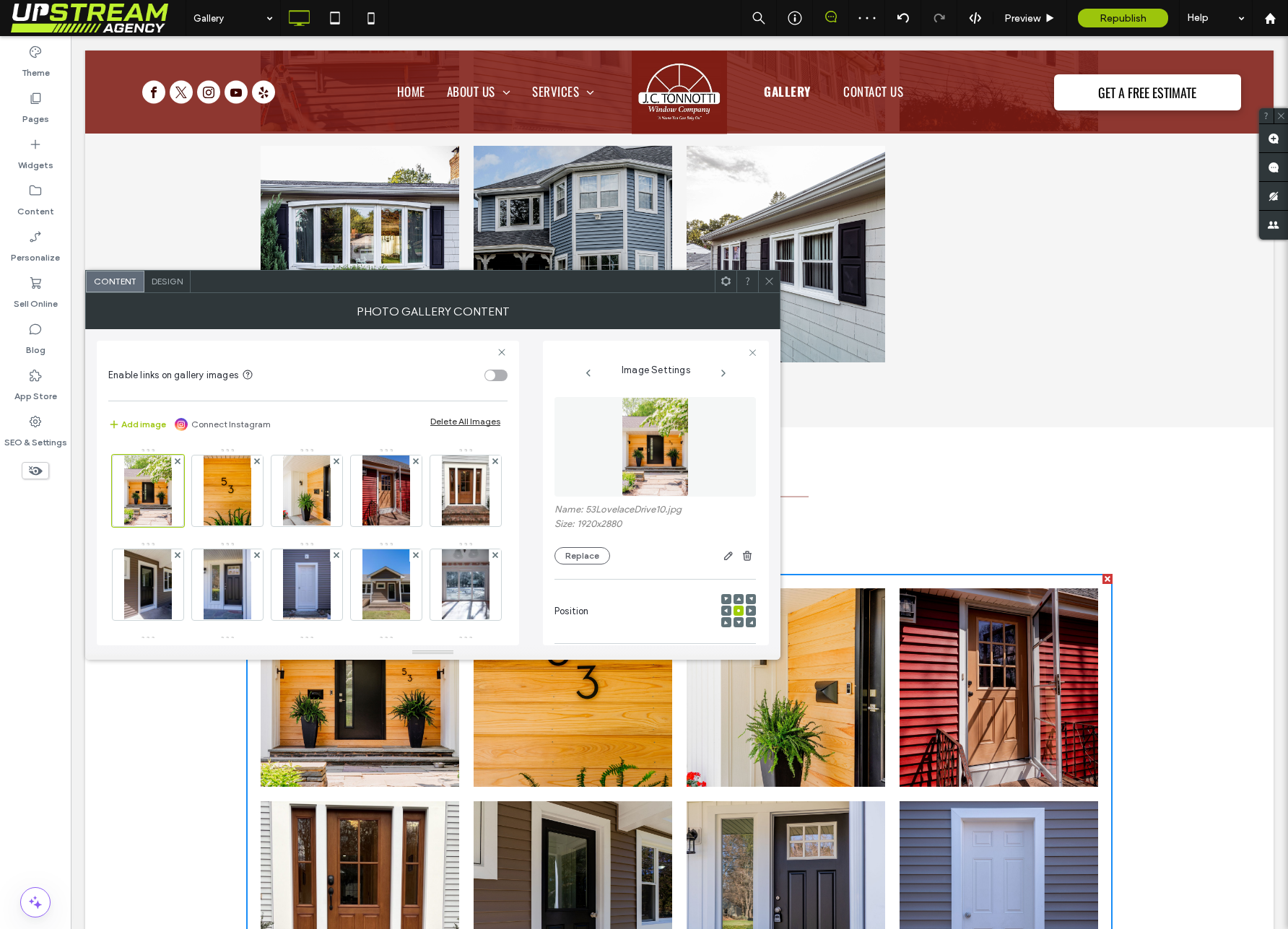
drag, startPoint x: 768, startPoint y: 281, endPoint x: 529, endPoint y: 589, distance: 389.9
click at [767, 281] on icon at bounding box center [769, 282] width 11 height 11
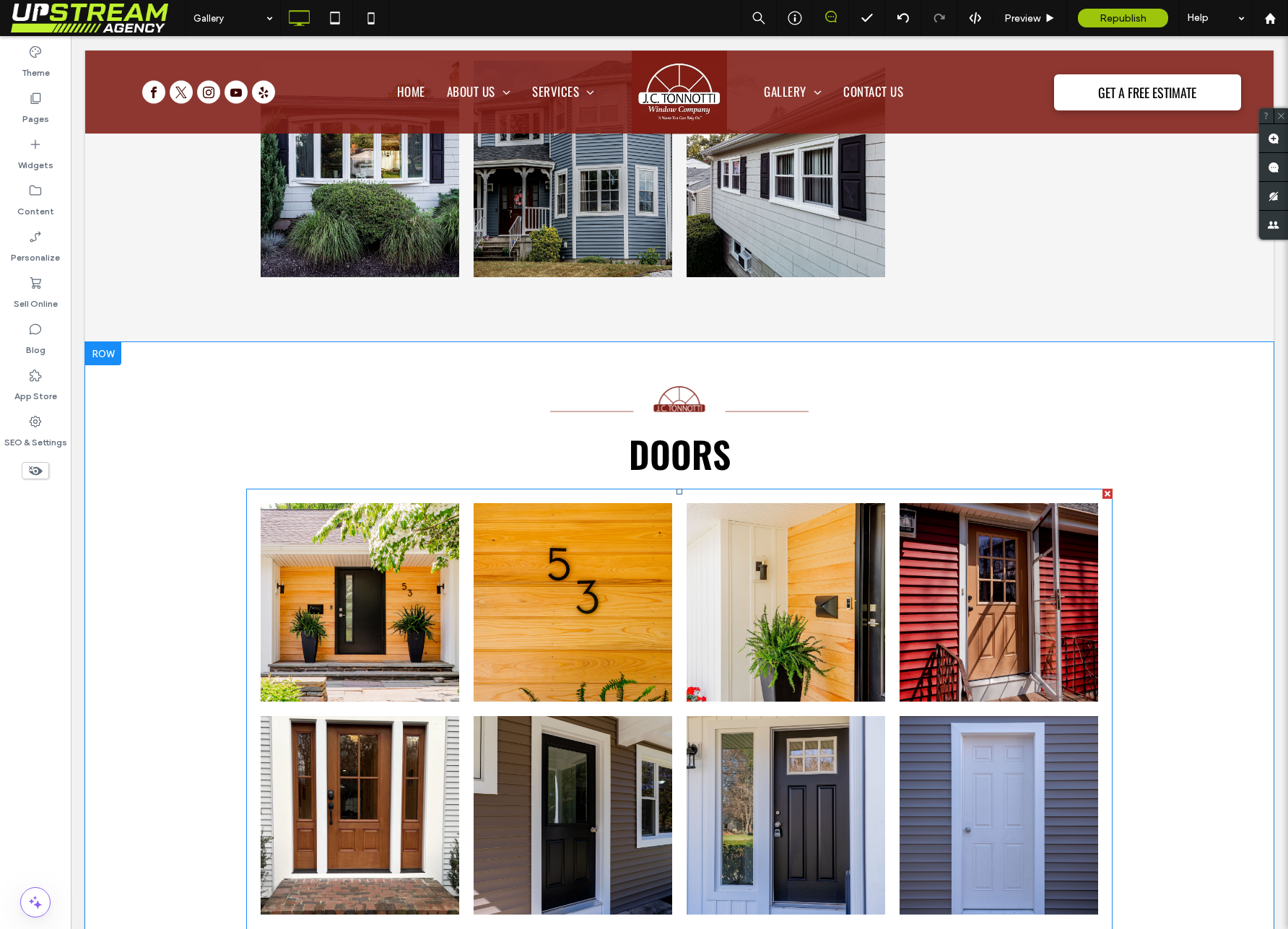
scroll to position [1964, 0]
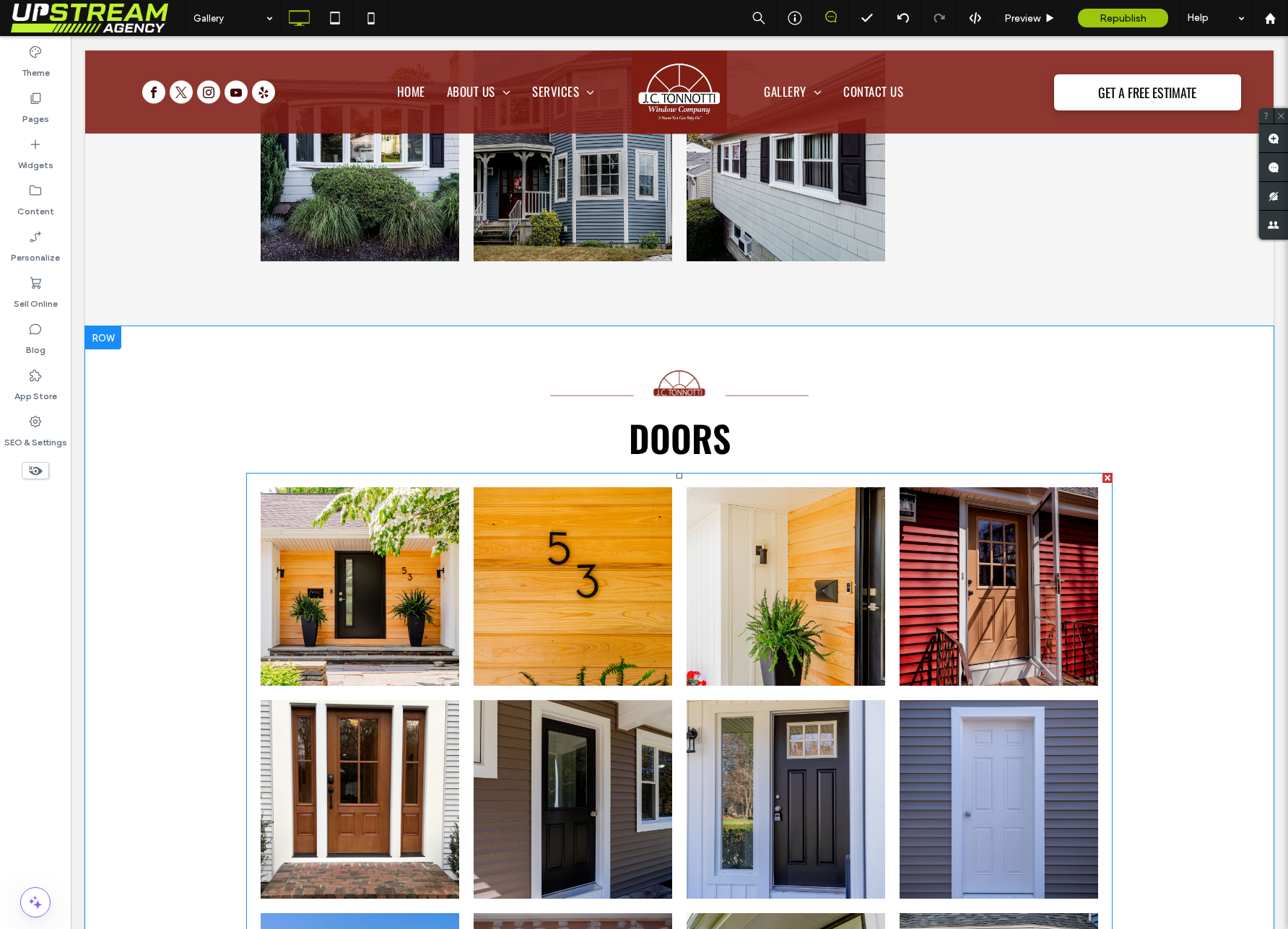
click at [585, 586] on link at bounding box center [572, 586] width 199 height 199
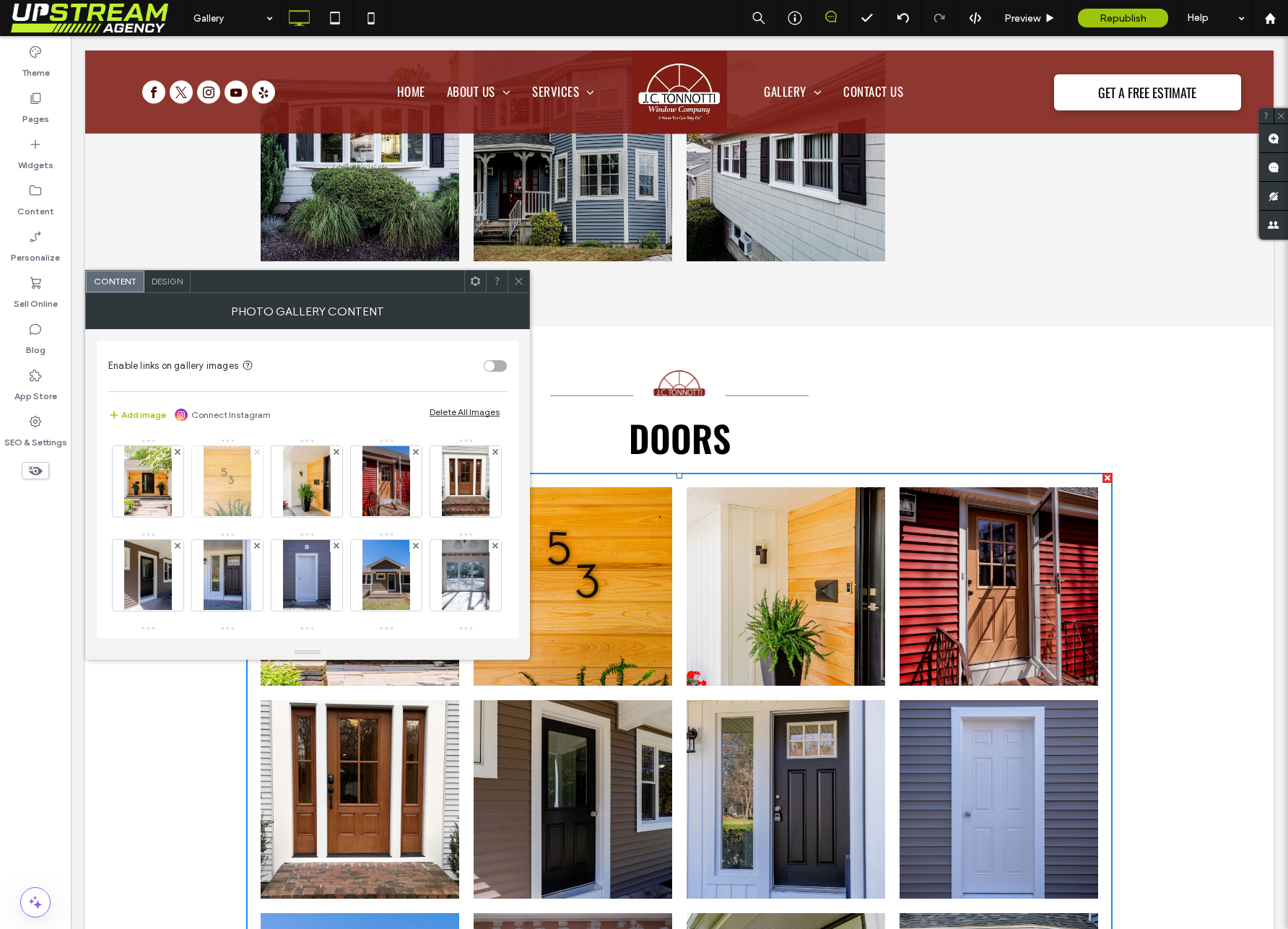
click at [255, 448] on span at bounding box center [257, 452] width 5 height 13
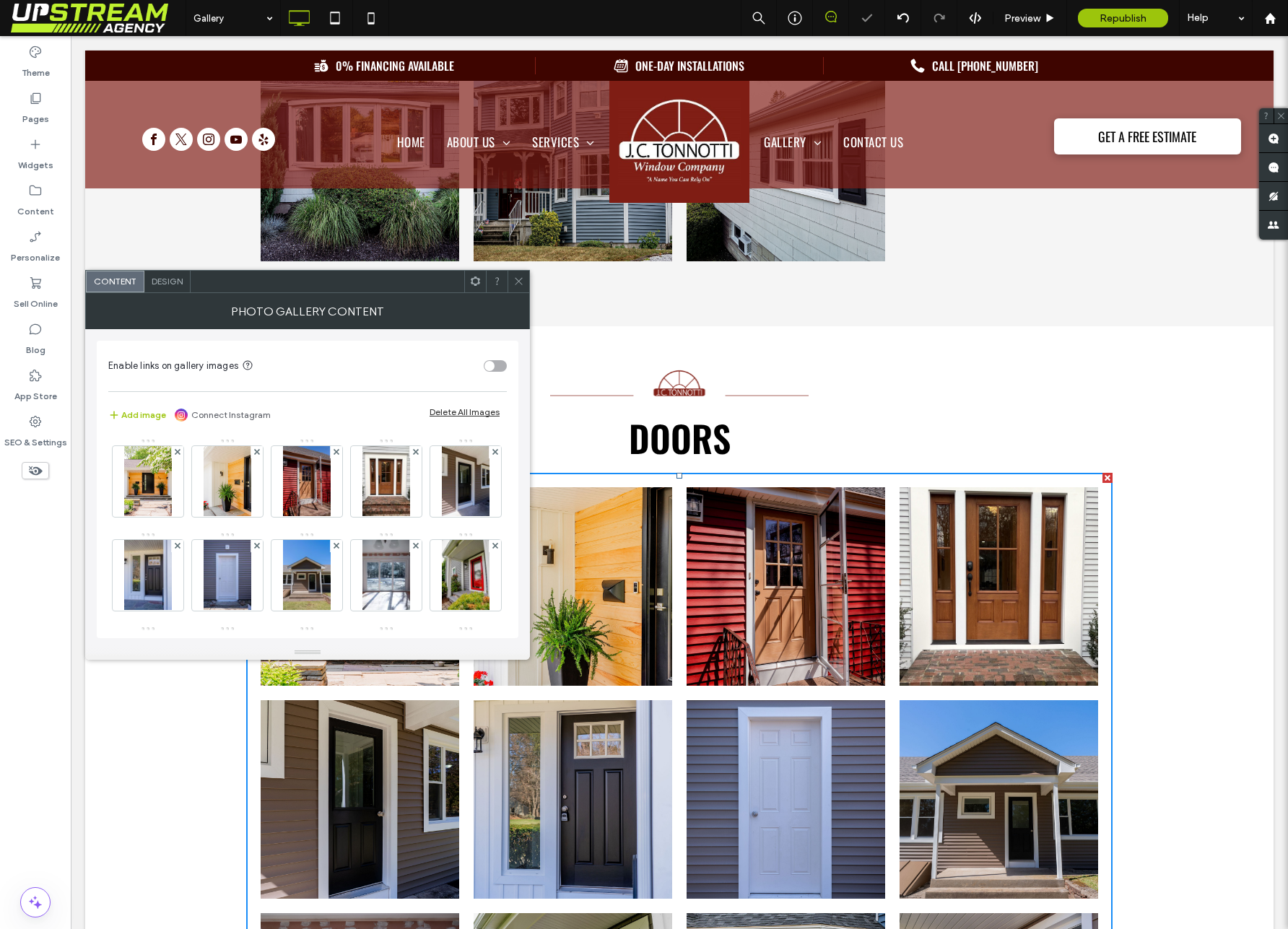
drag, startPoint x: 519, startPoint y: 287, endPoint x: 498, endPoint y: 286, distance: 21.0
click at [519, 287] on span at bounding box center [519, 282] width 11 height 22
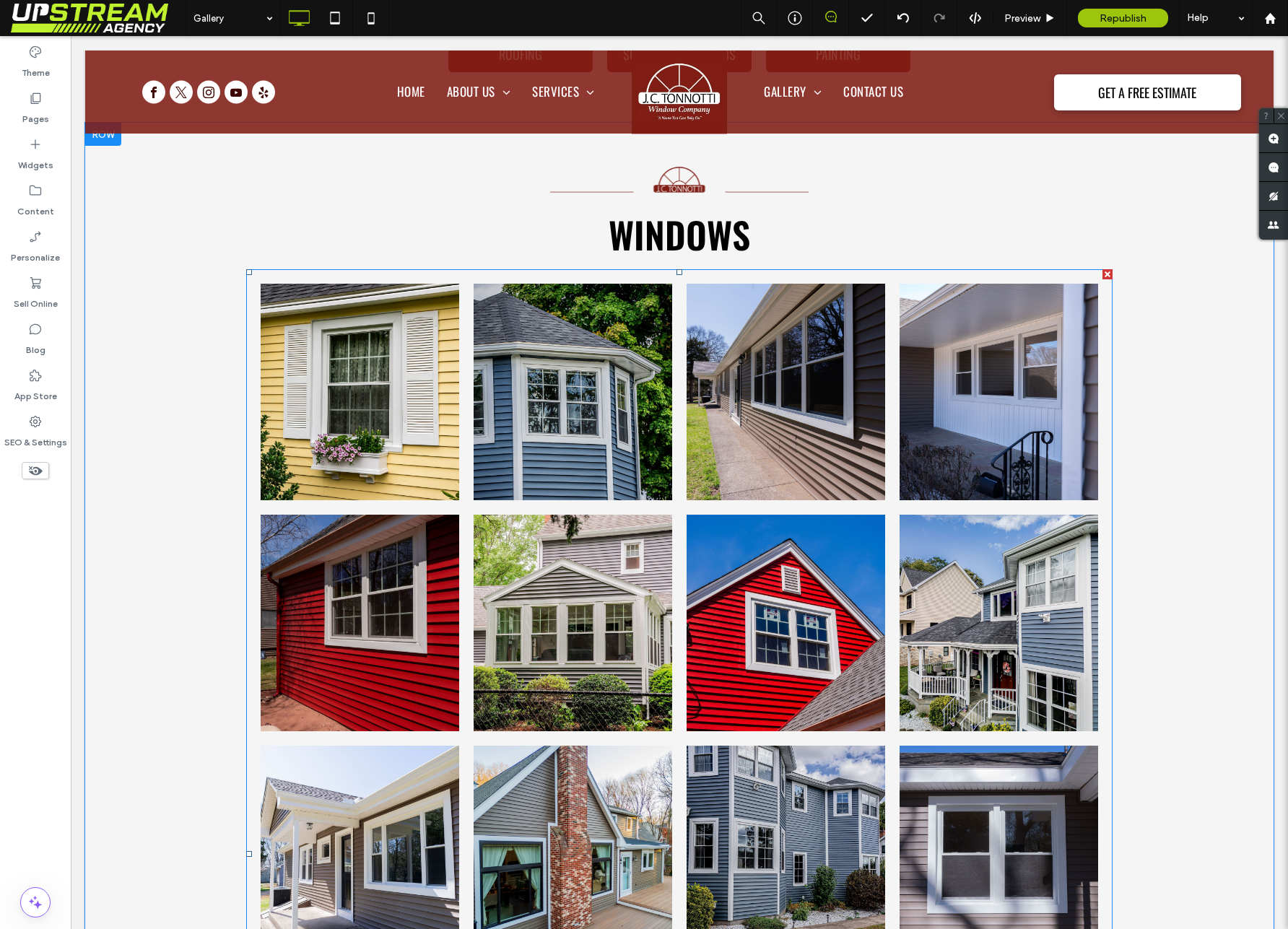
scroll to position [802, 0]
click at [629, 526] on link at bounding box center [572, 622] width 199 height 216
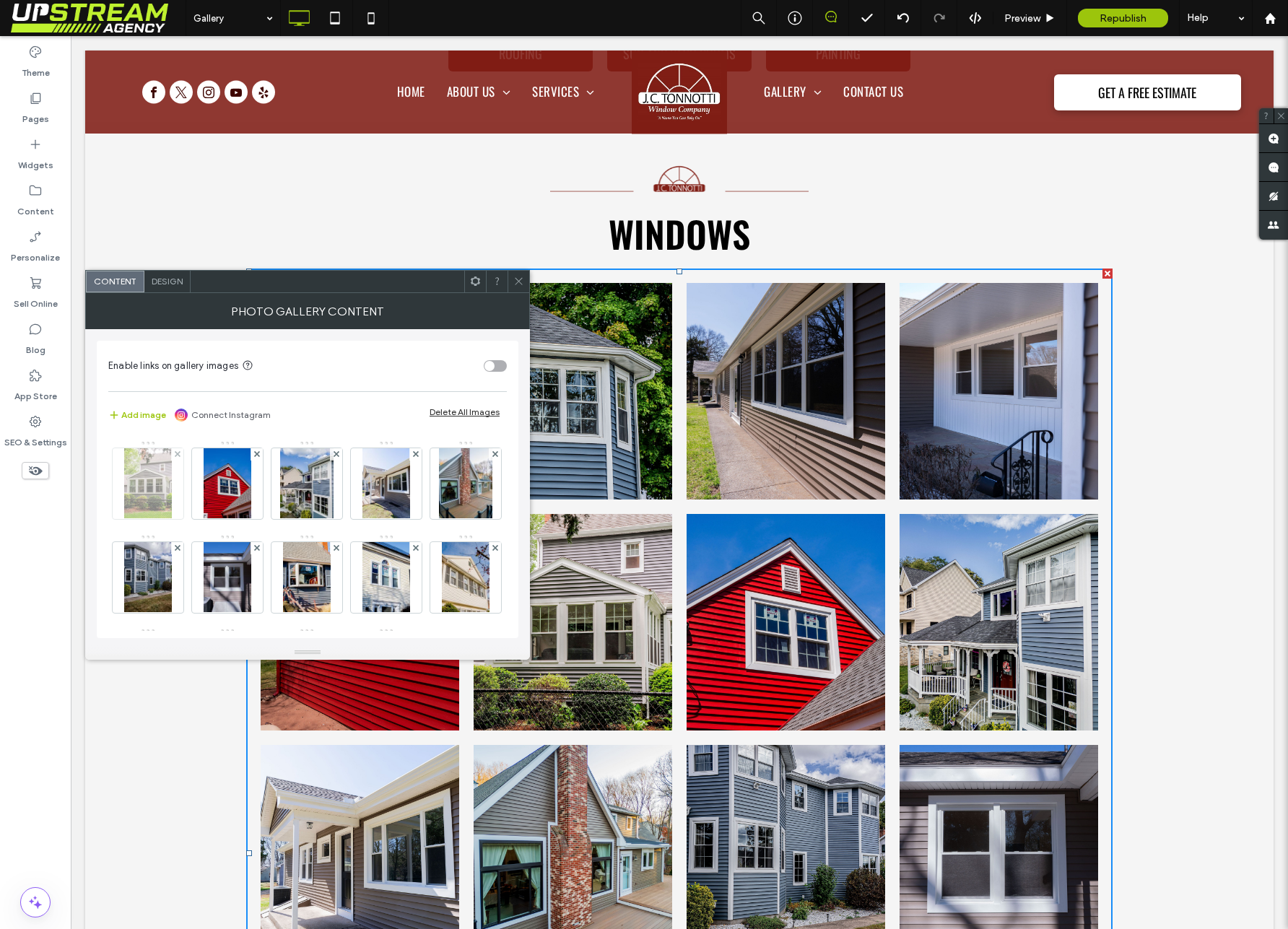
scroll to position [125, 0]
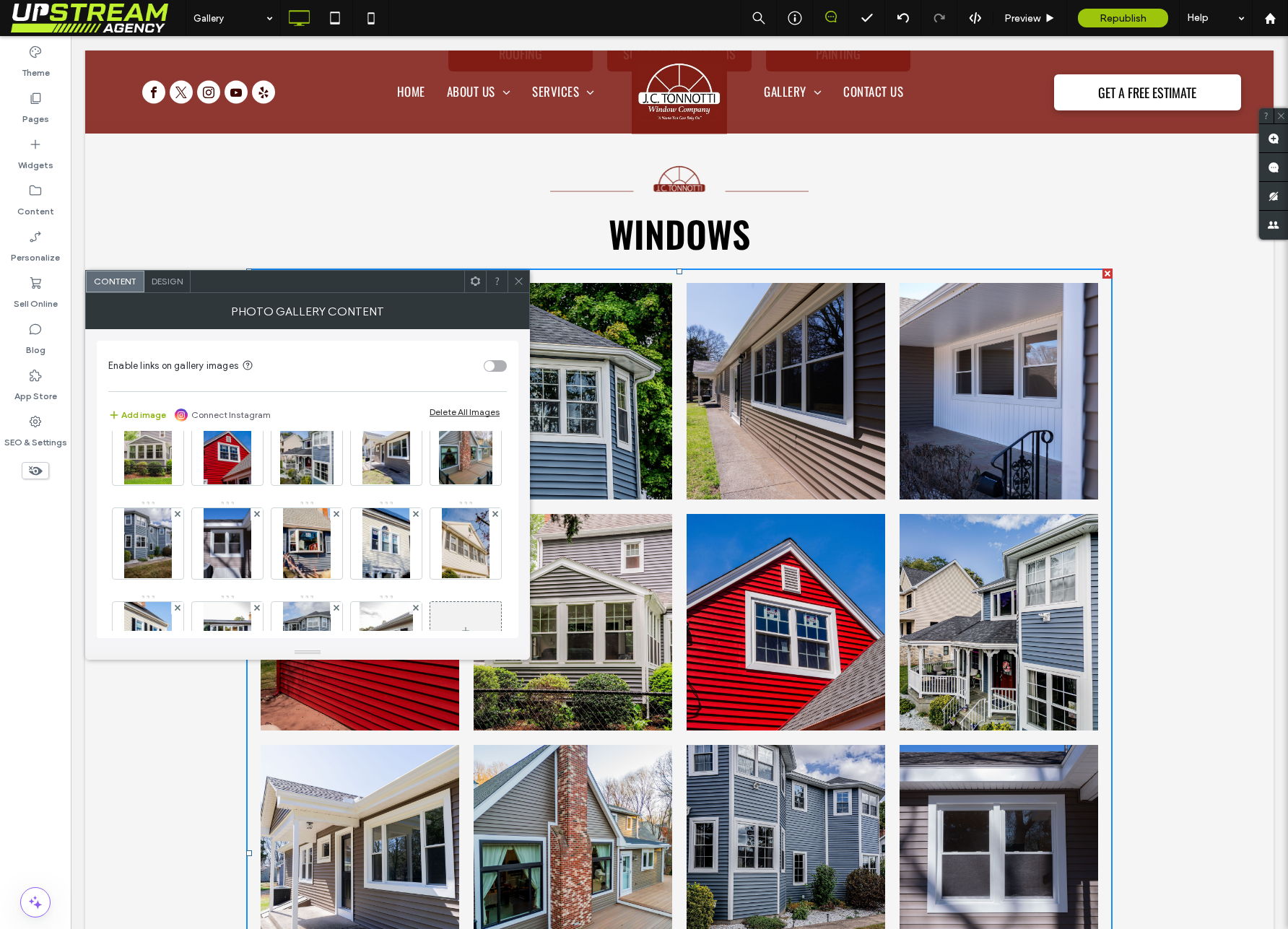
click at [137, 410] on button "Add image" at bounding box center [137, 414] width 58 height 17
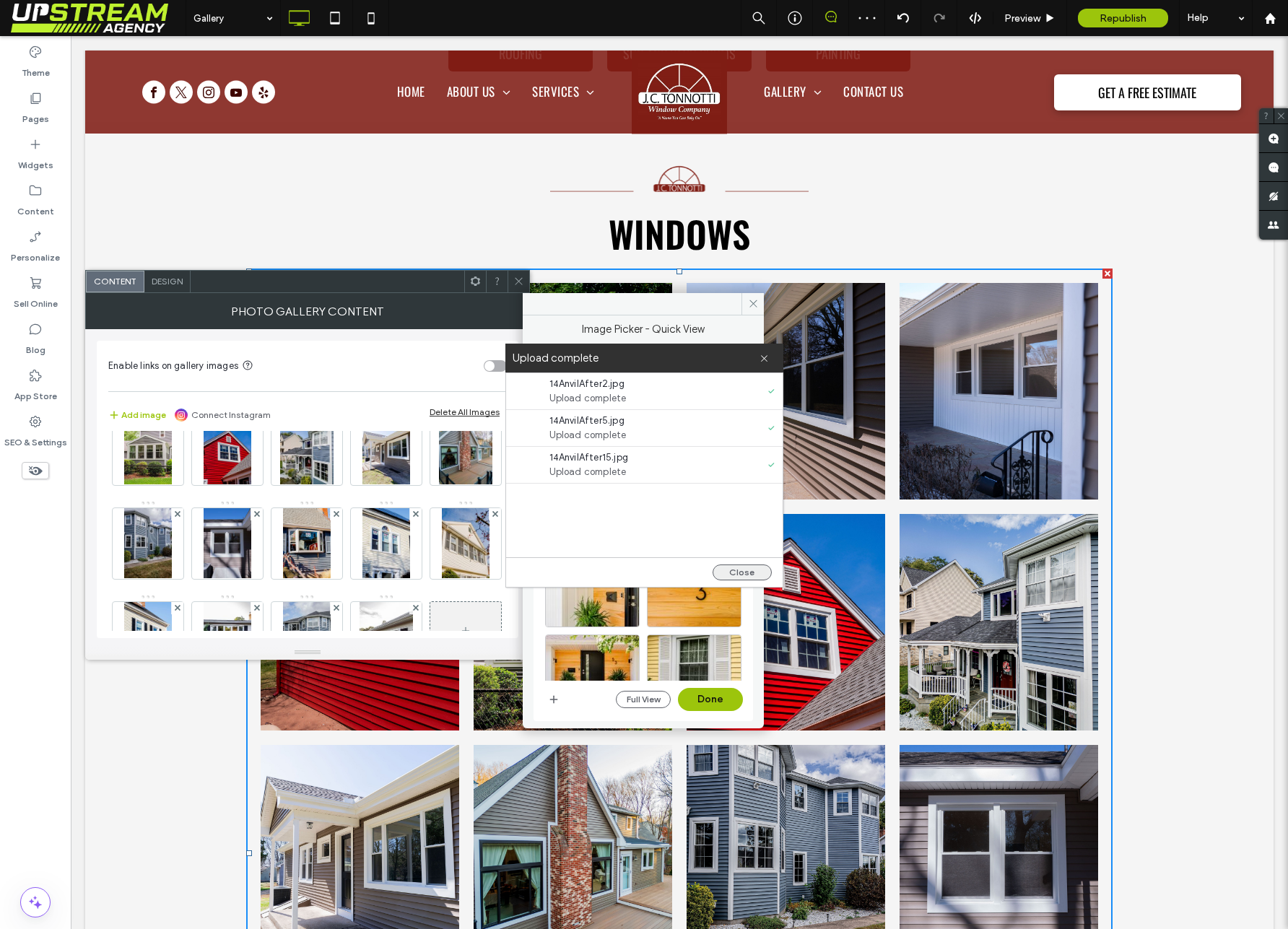
click at [740, 572] on button "Close" at bounding box center [741, 572] width 59 height 15
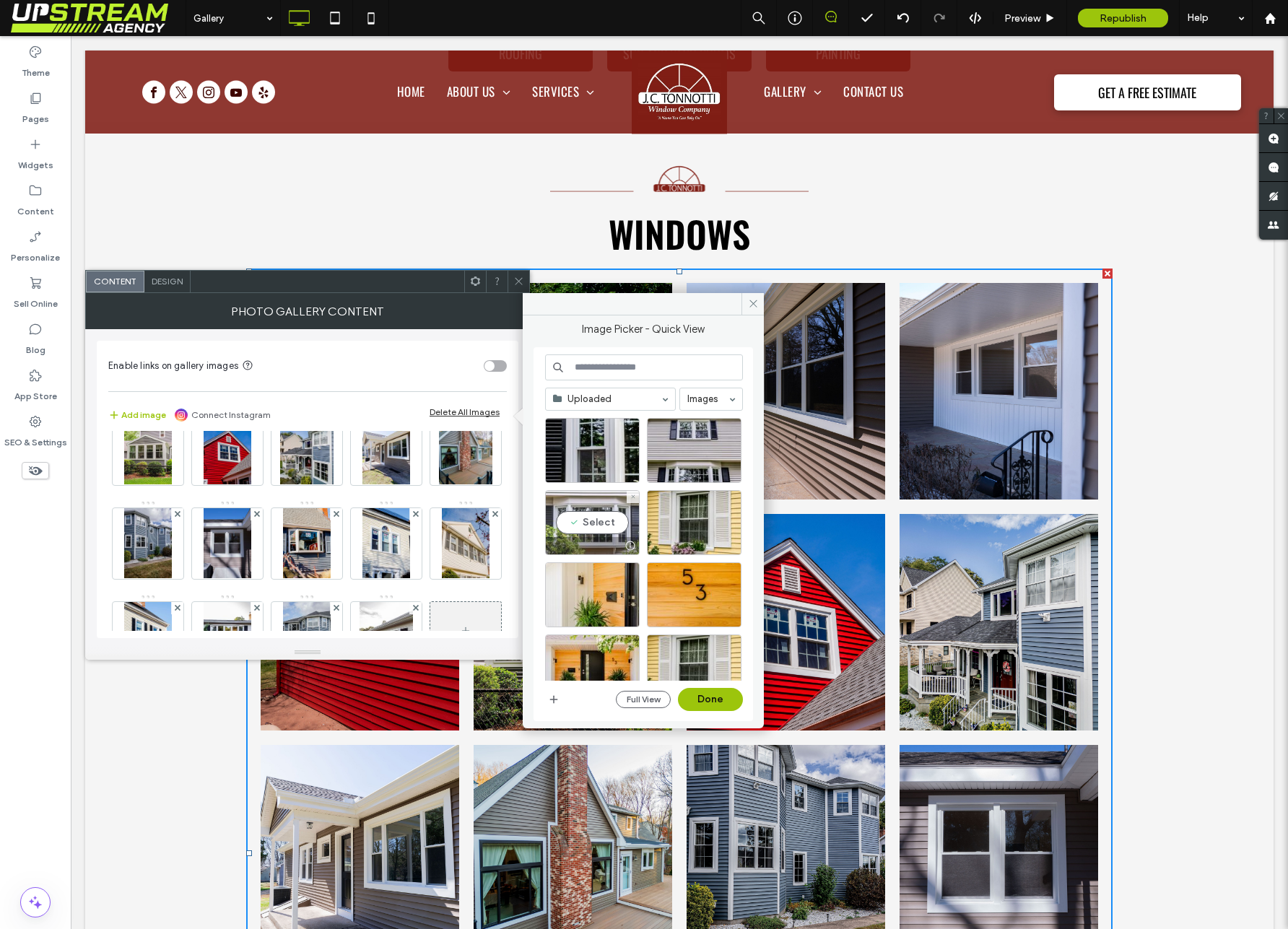
click at [580, 516] on div "Select" at bounding box center [592, 523] width 94 height 65
drag, startPoint x: 582, startPoint y: 462, endPoint x: 664, endPoint y: 460, distance: 82.0
click at [582, 462] on div "Select" at bounding box center [592, 450] width 94 height 65
drag, startPoint x: 682, startPoint y: 460, endPoint x: 677, endPoint y: 485, distance: 25.5
click at [682, 460] on div "Select" at bounding box center [694, 450] width 94 height 65
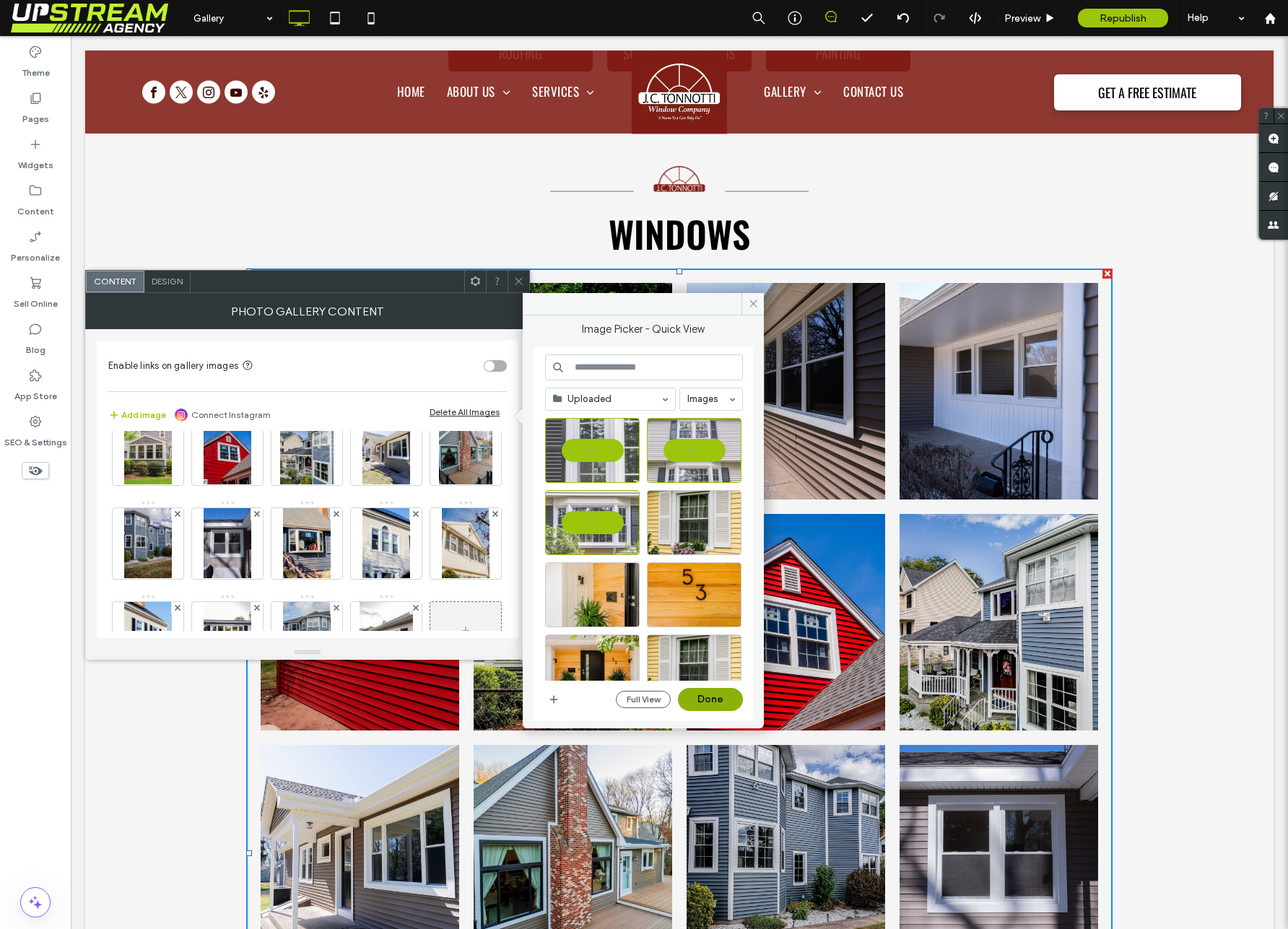
drag, startPoint x: 705, startPoint y: 698, endPoint x: 575, endPoint y: 635, distance: 144.5
click at [705, 698] on button "Done" at bounding box center [710, 698] width 65 height 23
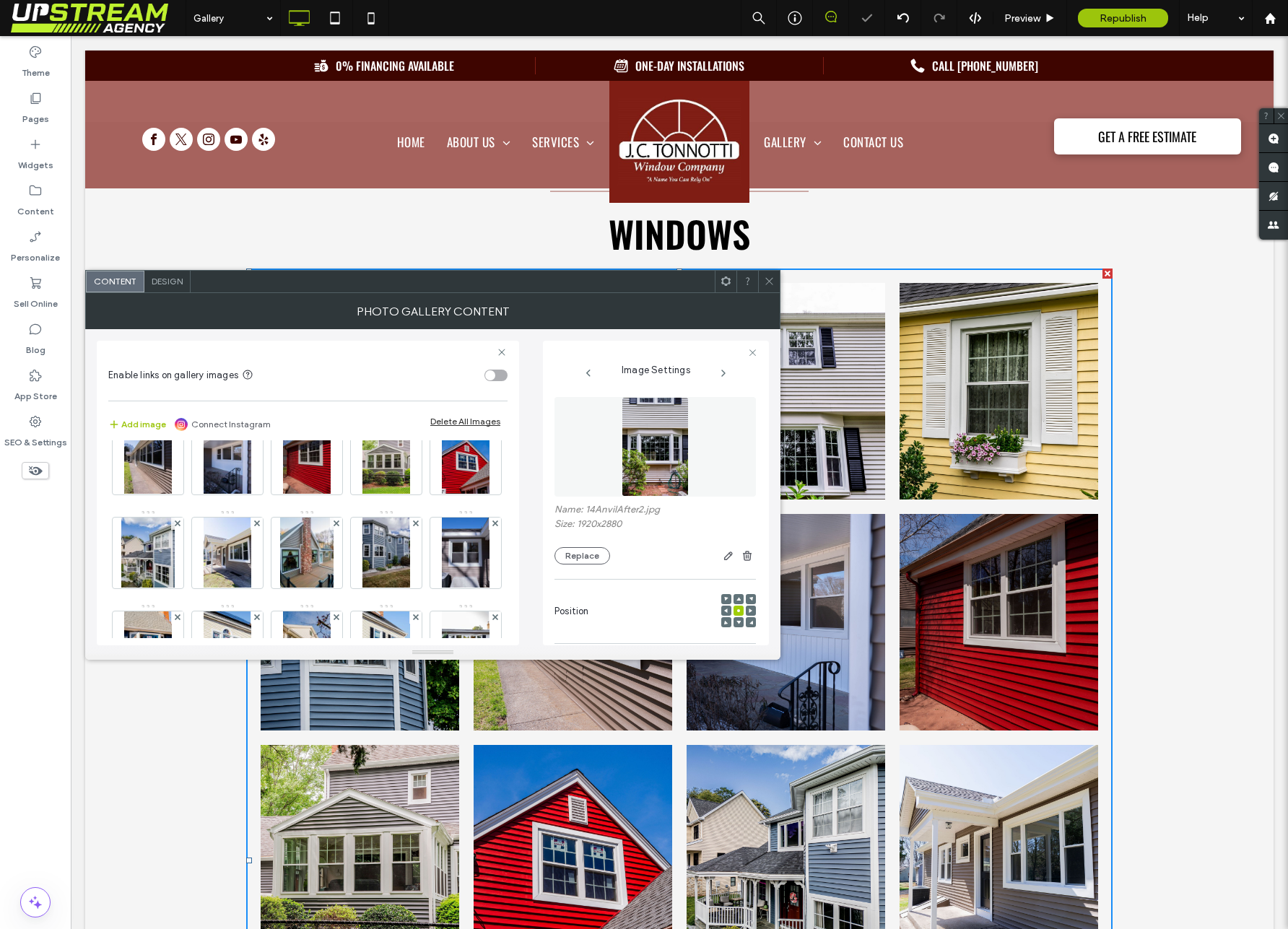
click at [770, 283] on icon at bounding box center [769, 282] width 11 height 11
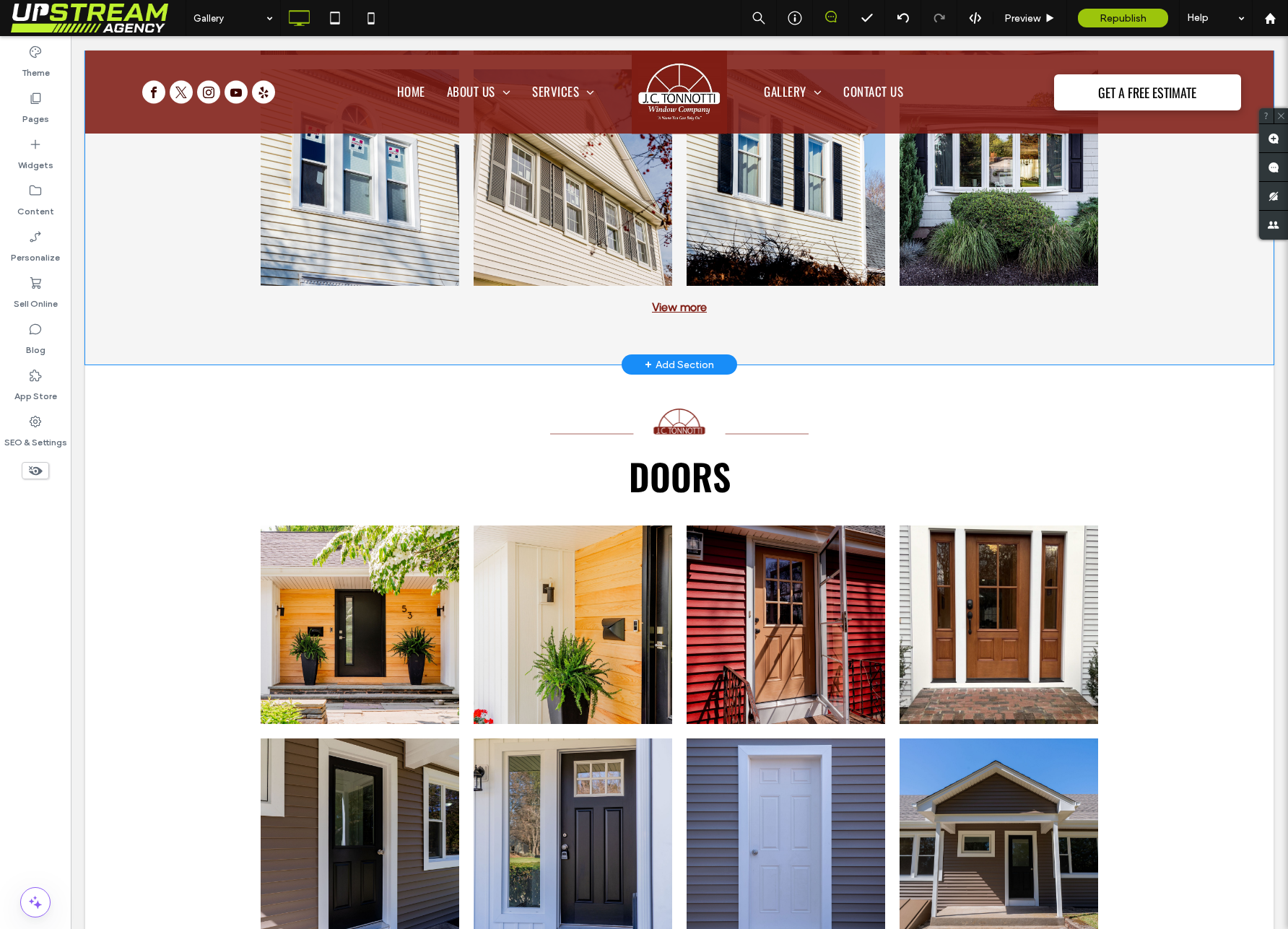
scroll to position [1942, 0]
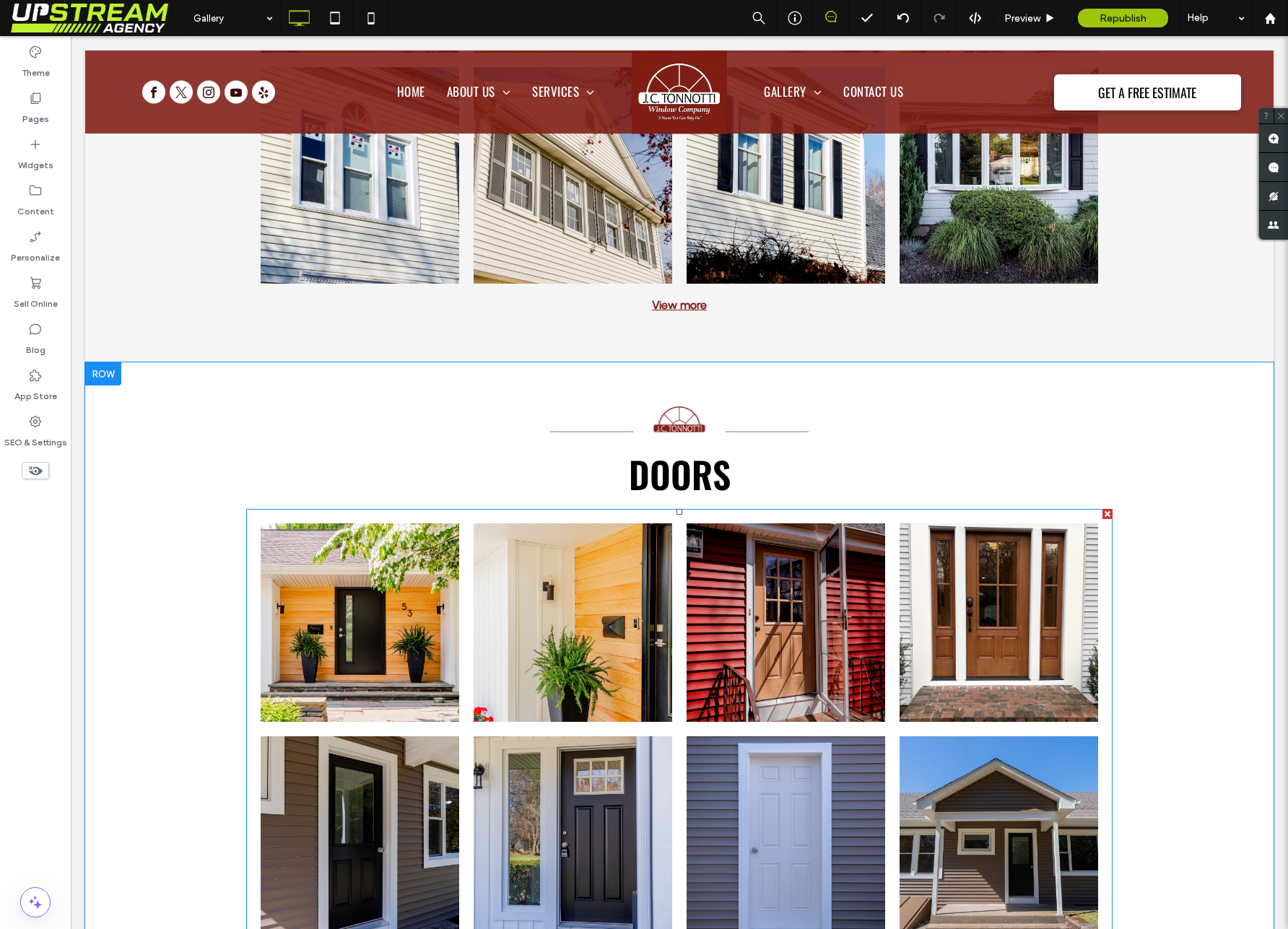
click at [550, 628] on link at bounding box center [572, 622] width 199 height 199
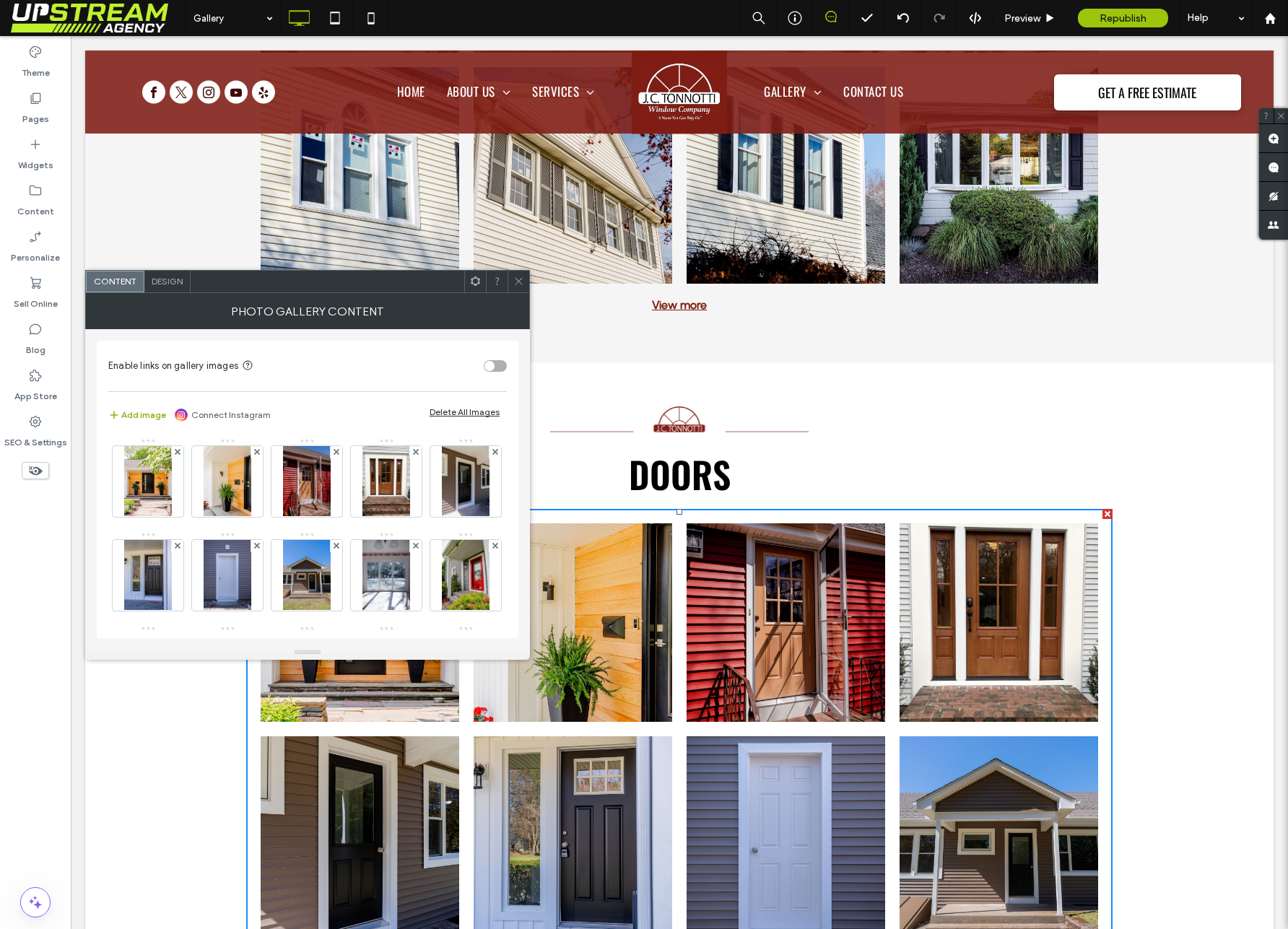
click at [139, 413] on button "Add image" at bounding box center [137, 414] width 58 height 17
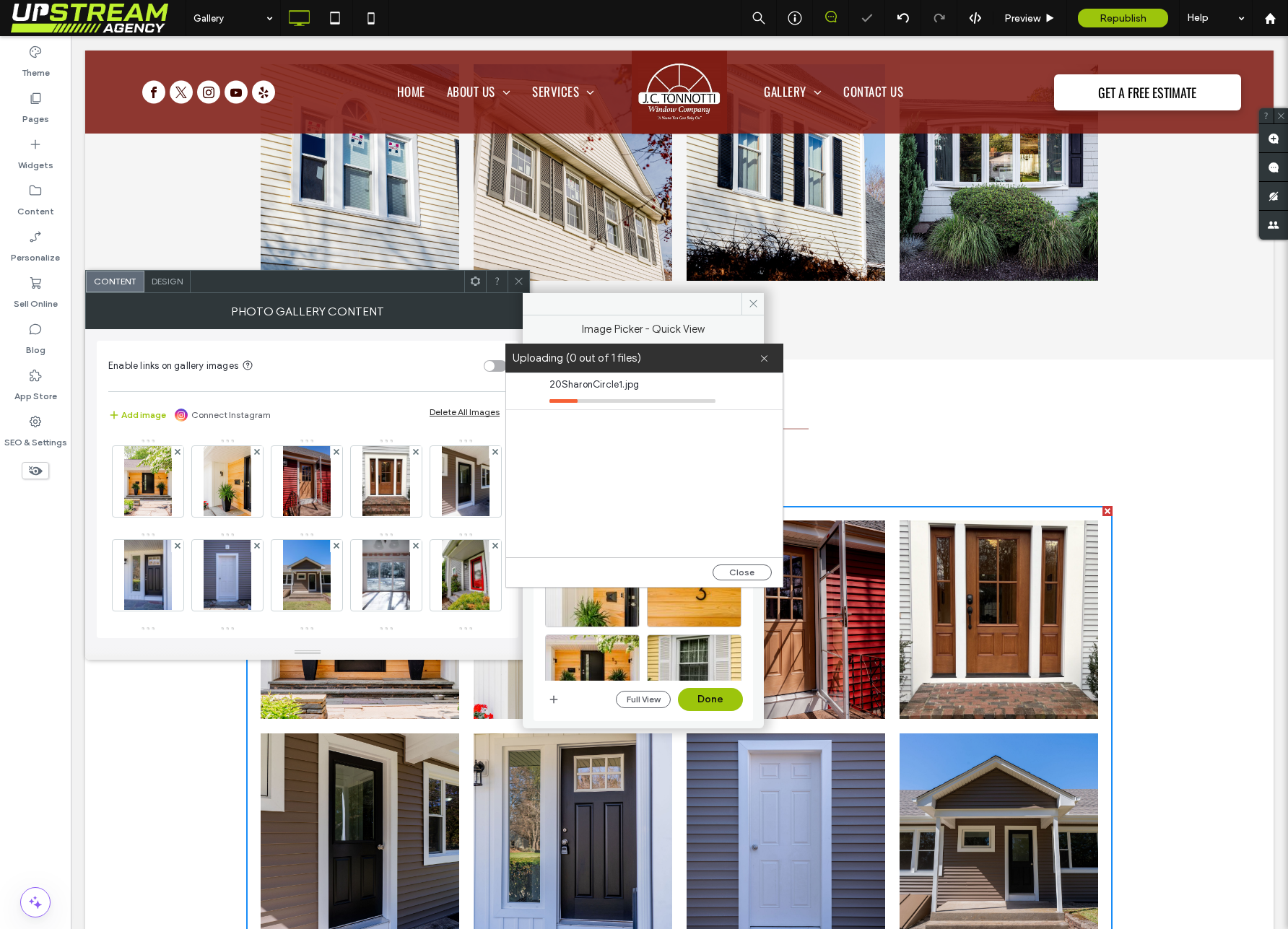
scroll to position [1946, 0]
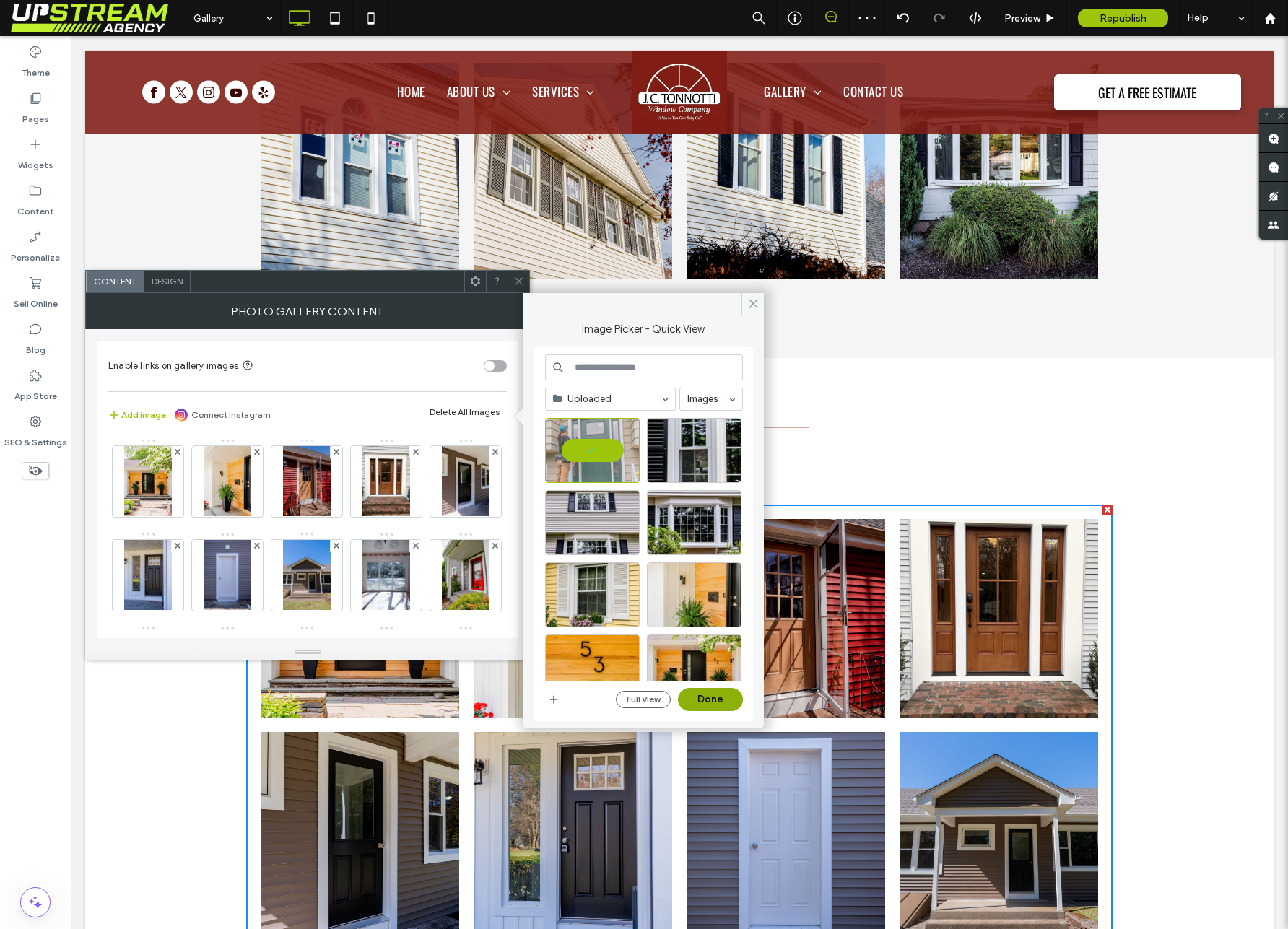
click at [707, 702] on button "Done" at bounding box center [710, 698] width 65 height 23
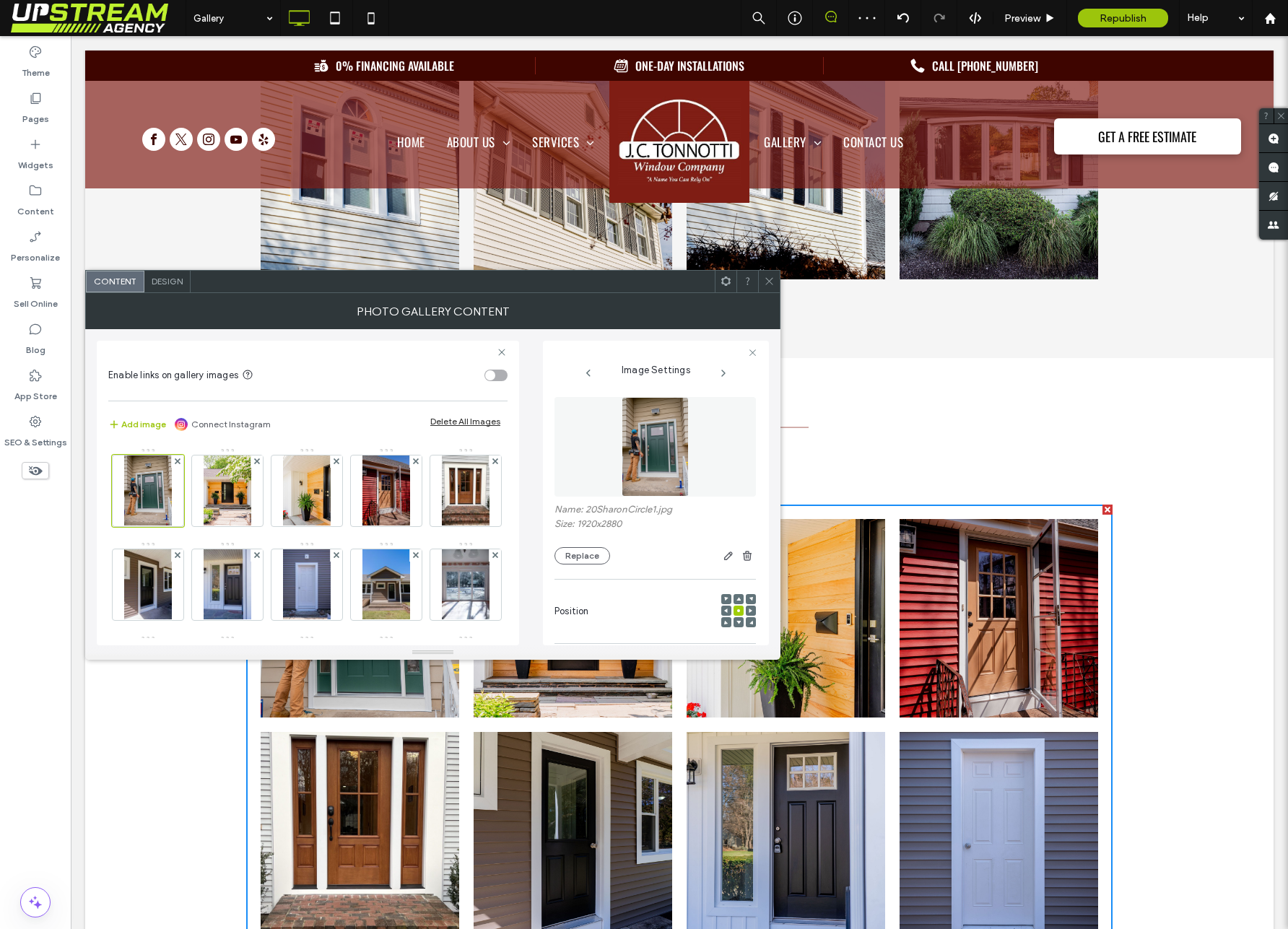
drag, startPoint x: 776, startPoint y: 277, endPoint x: 578, endPoint y: 270, distance: 198.1
click at [775, 277] on div at bounding box center [768, 282] width 22 height 22
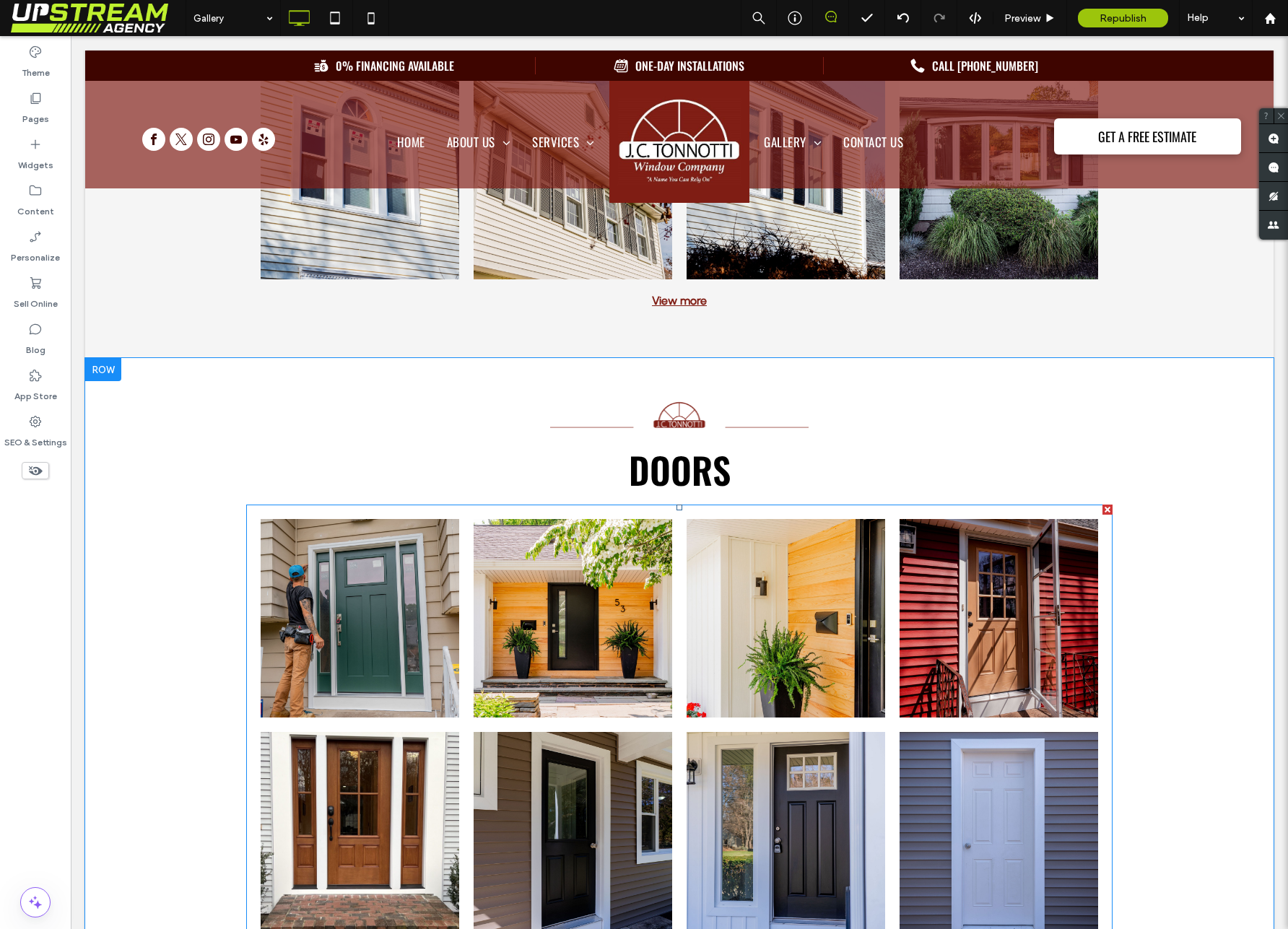
click at [536, 679] on link at bounding box center [572, 618] width 199 height 199
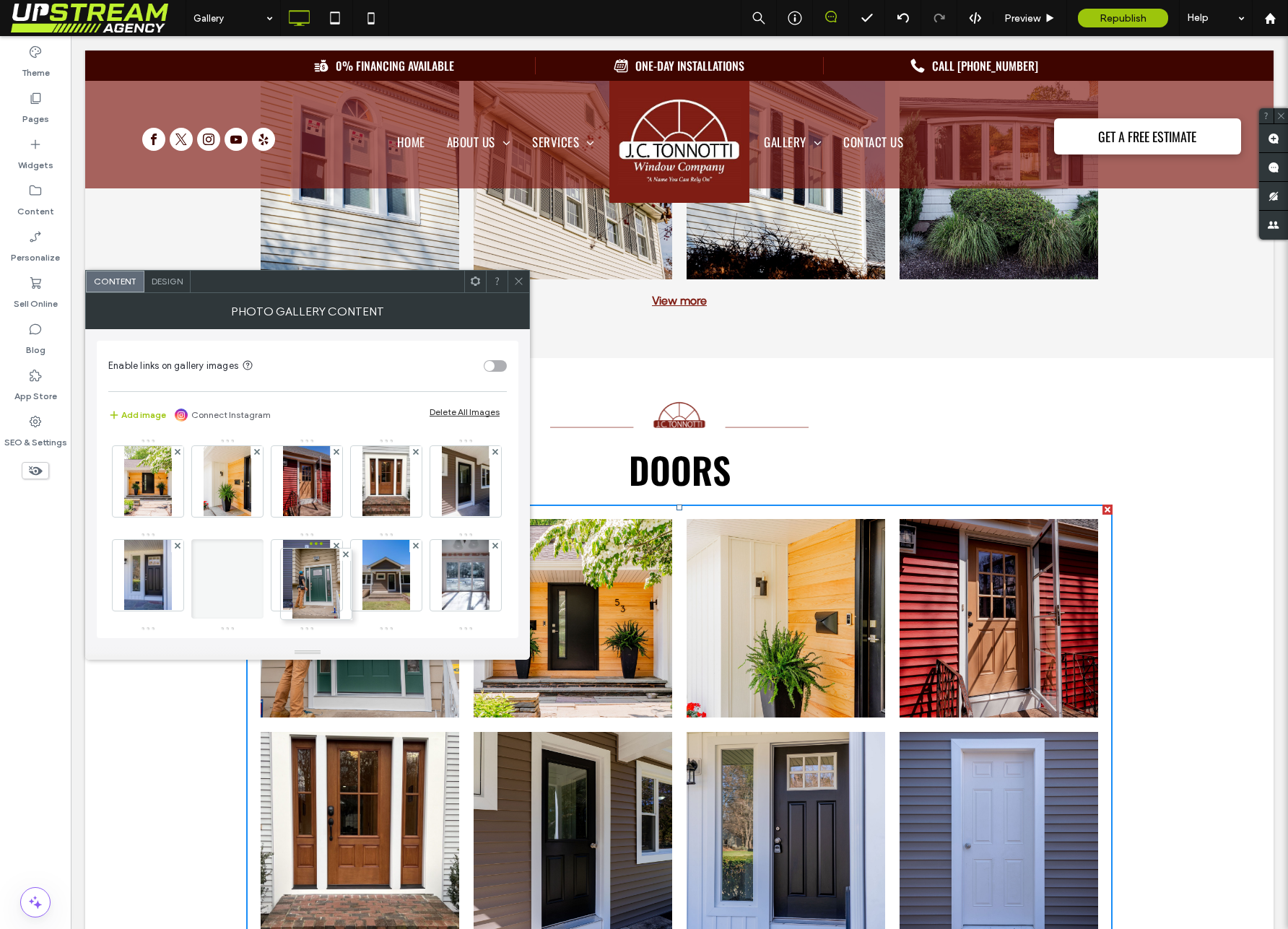
drag, startPoint x: 148, startPoint y: 492, endPoint x: 338, endPoint y: 586, distance: 212.0
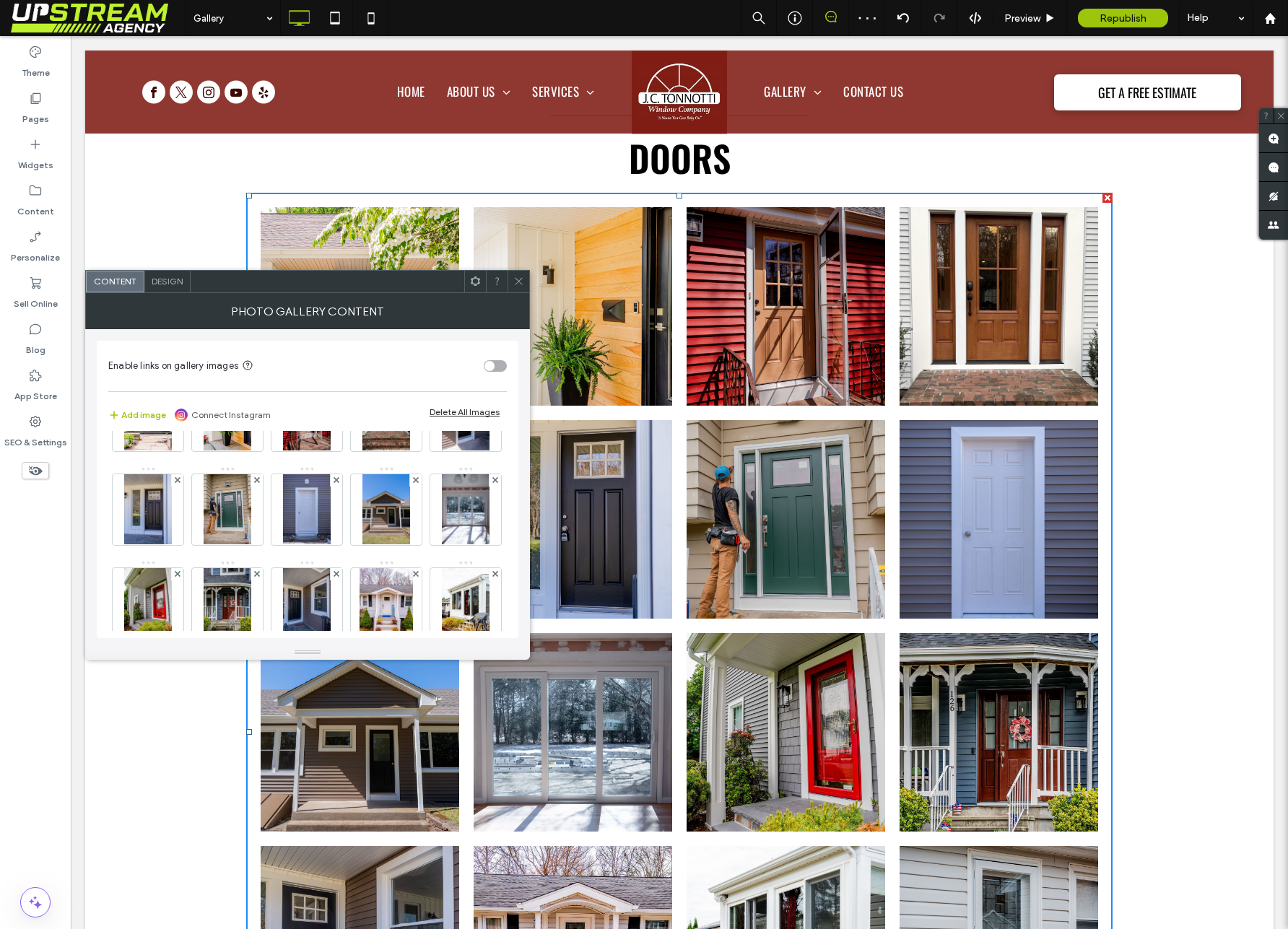
scroll to position [90, 0]
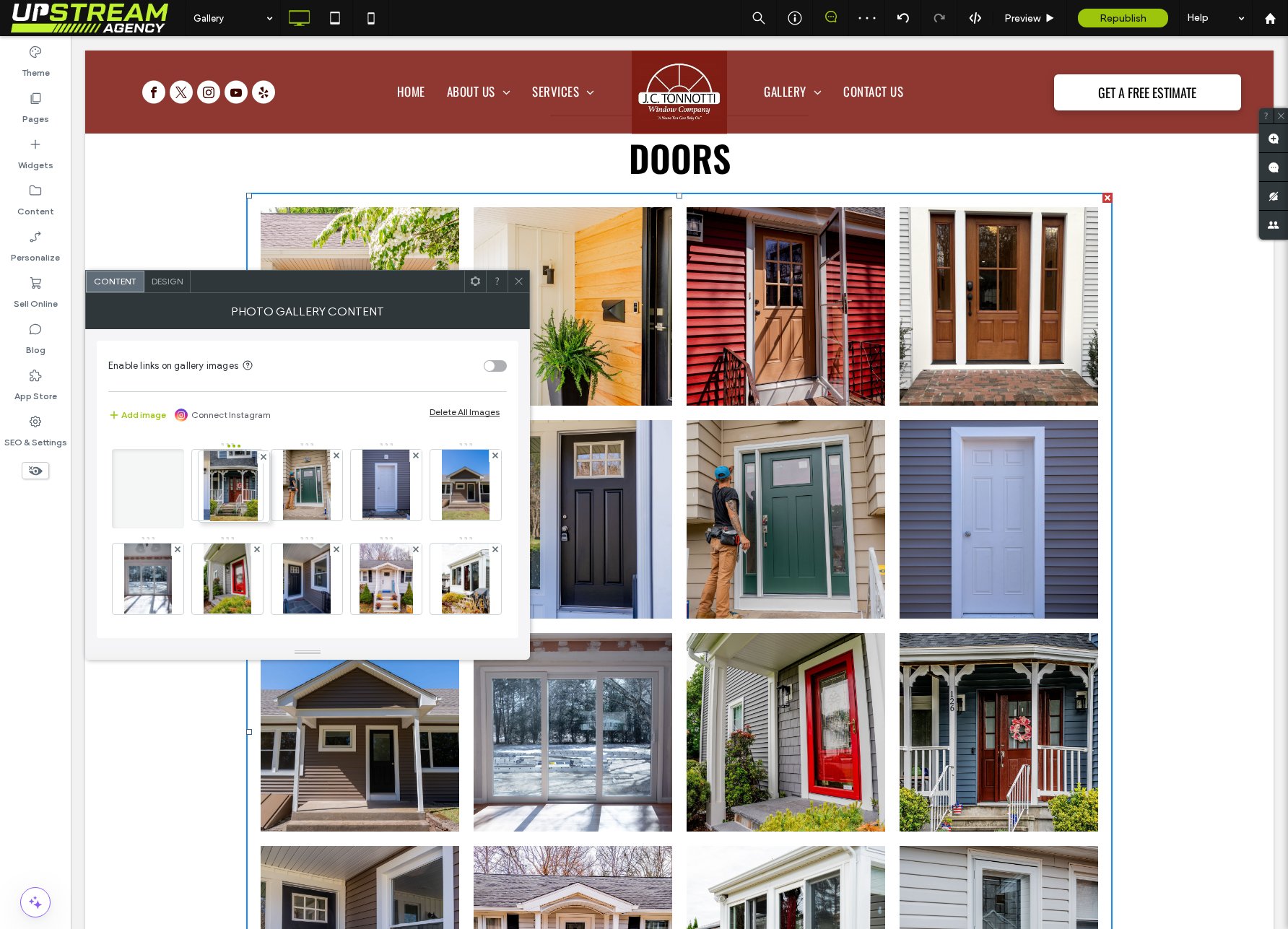
drag, startPoint x: 381, startPoint y: 589, endPoint x: 245, endPoint y: 511, distance: 156.8
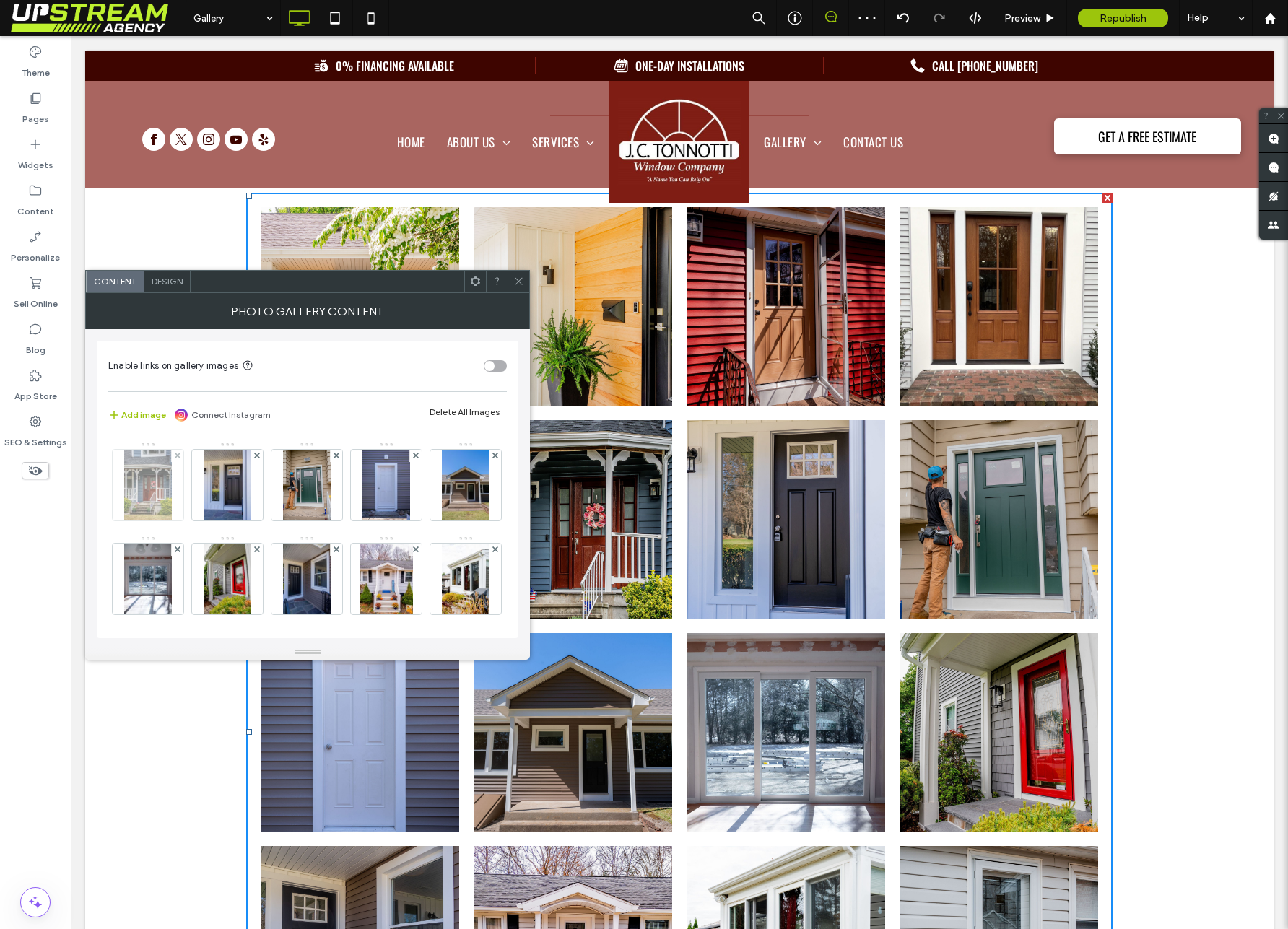
scroll to position [0, 0]
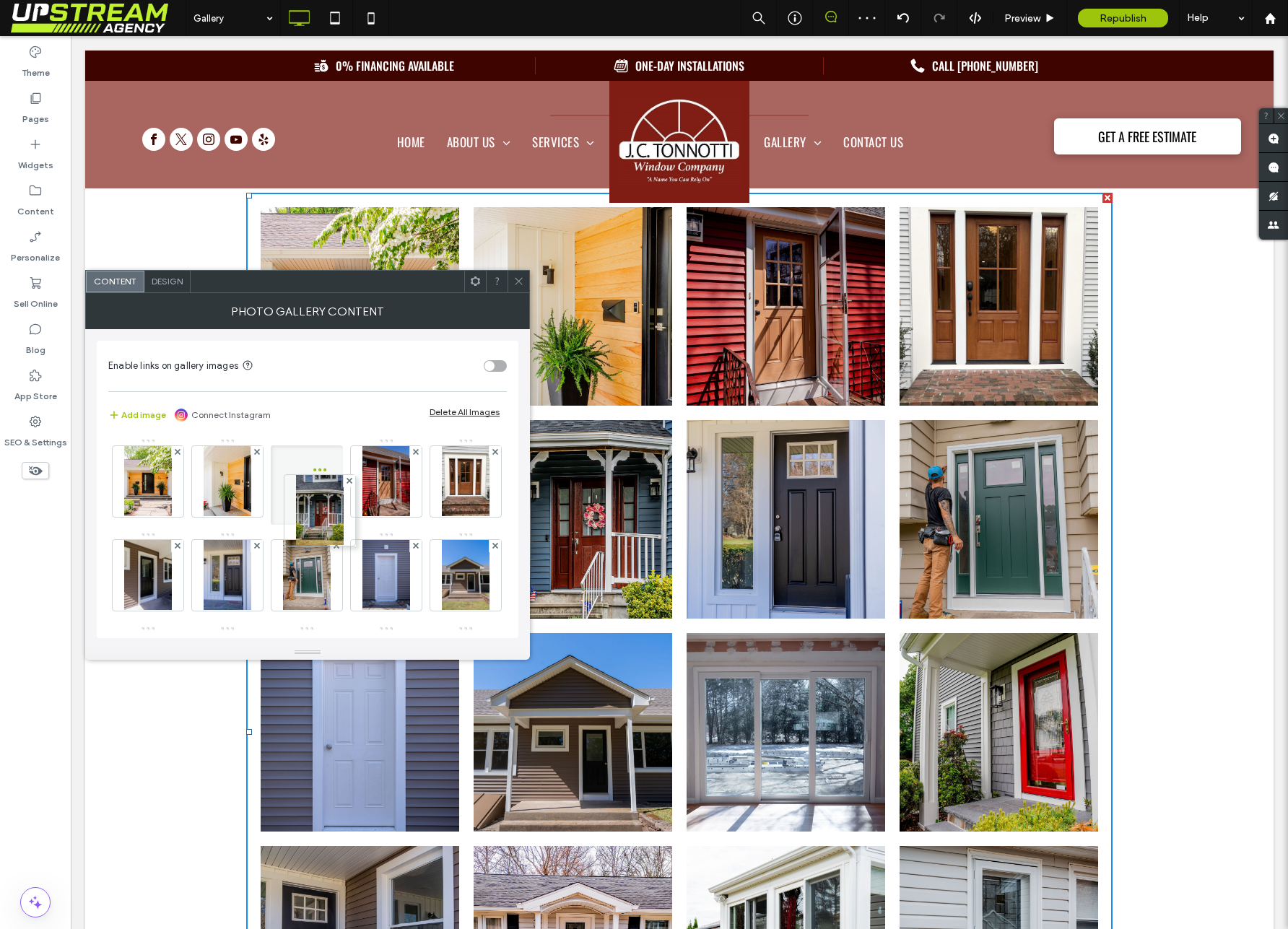
drag, startPoint x: 234, startPoint y: 561, endPoint x: 318, endPoint y: 479, distance: 117.4
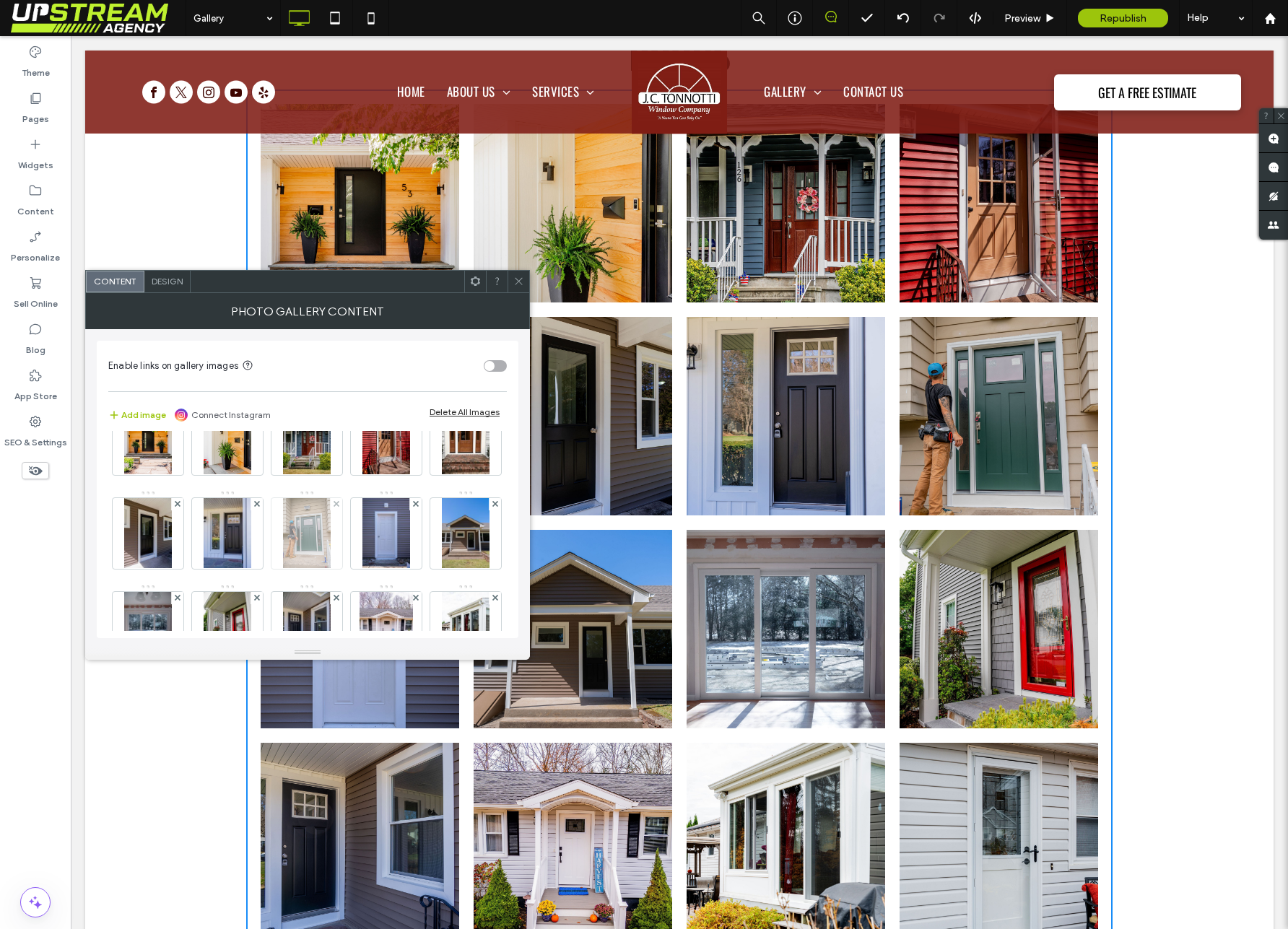
scroll to position [96, 0]
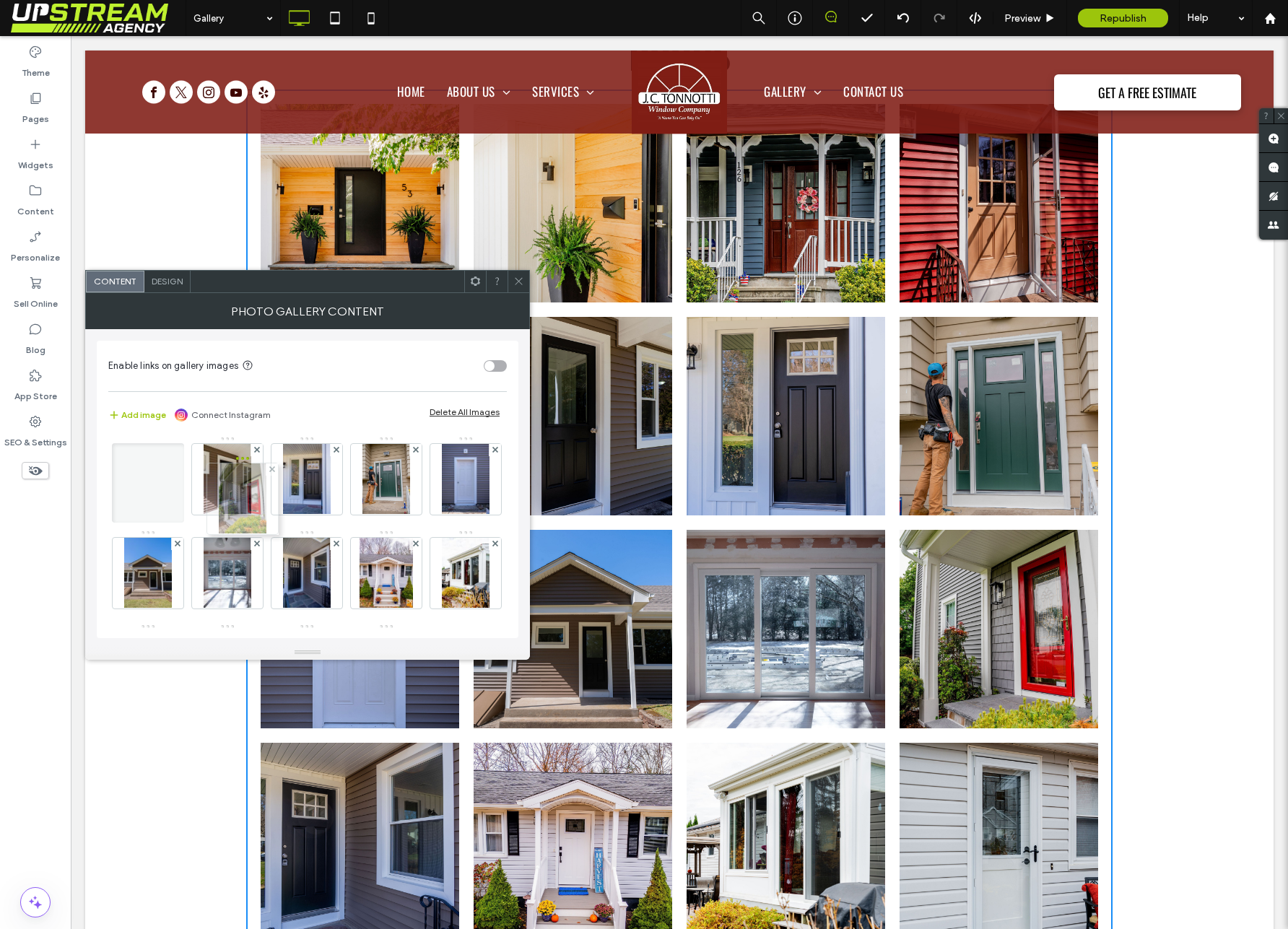
drag, startPoint x: 389, startPoint y: 566, endPoint x: 226, endPoint y: 487, distance: 181.1
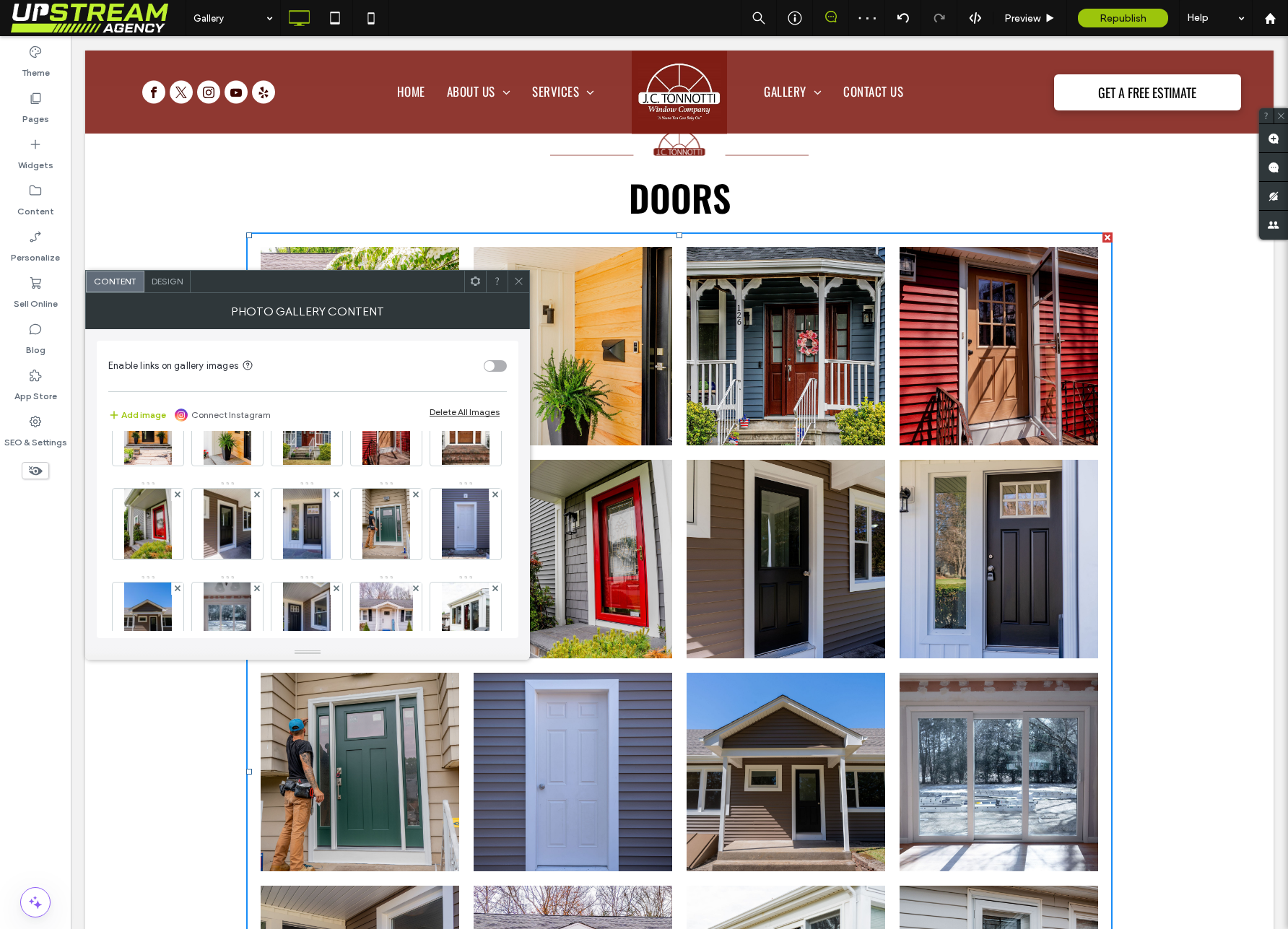
scroll to position [2220, 0]
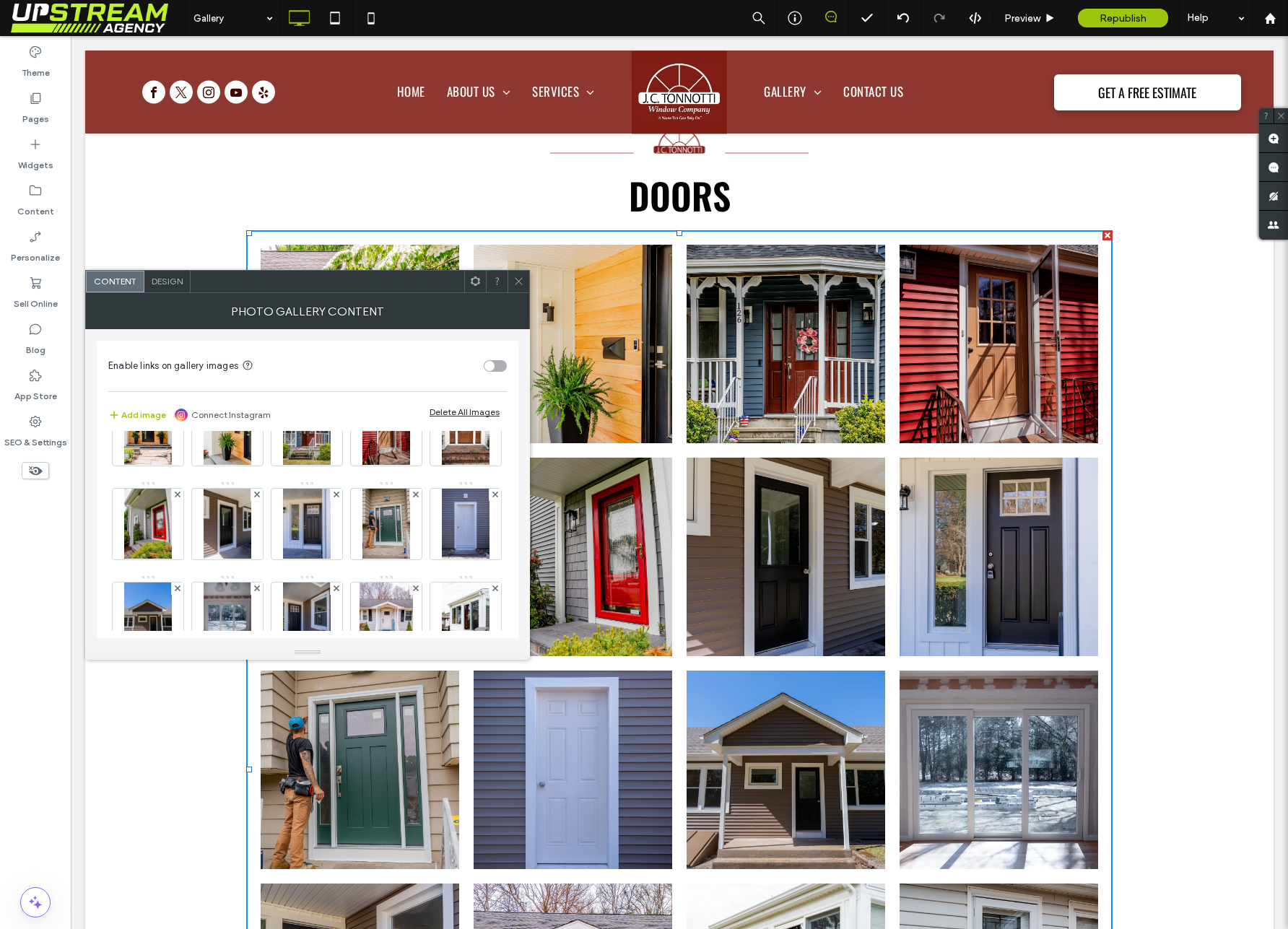
click at [173, 280] on span "Design" at bounding box center [167, 282] width 31 height 11
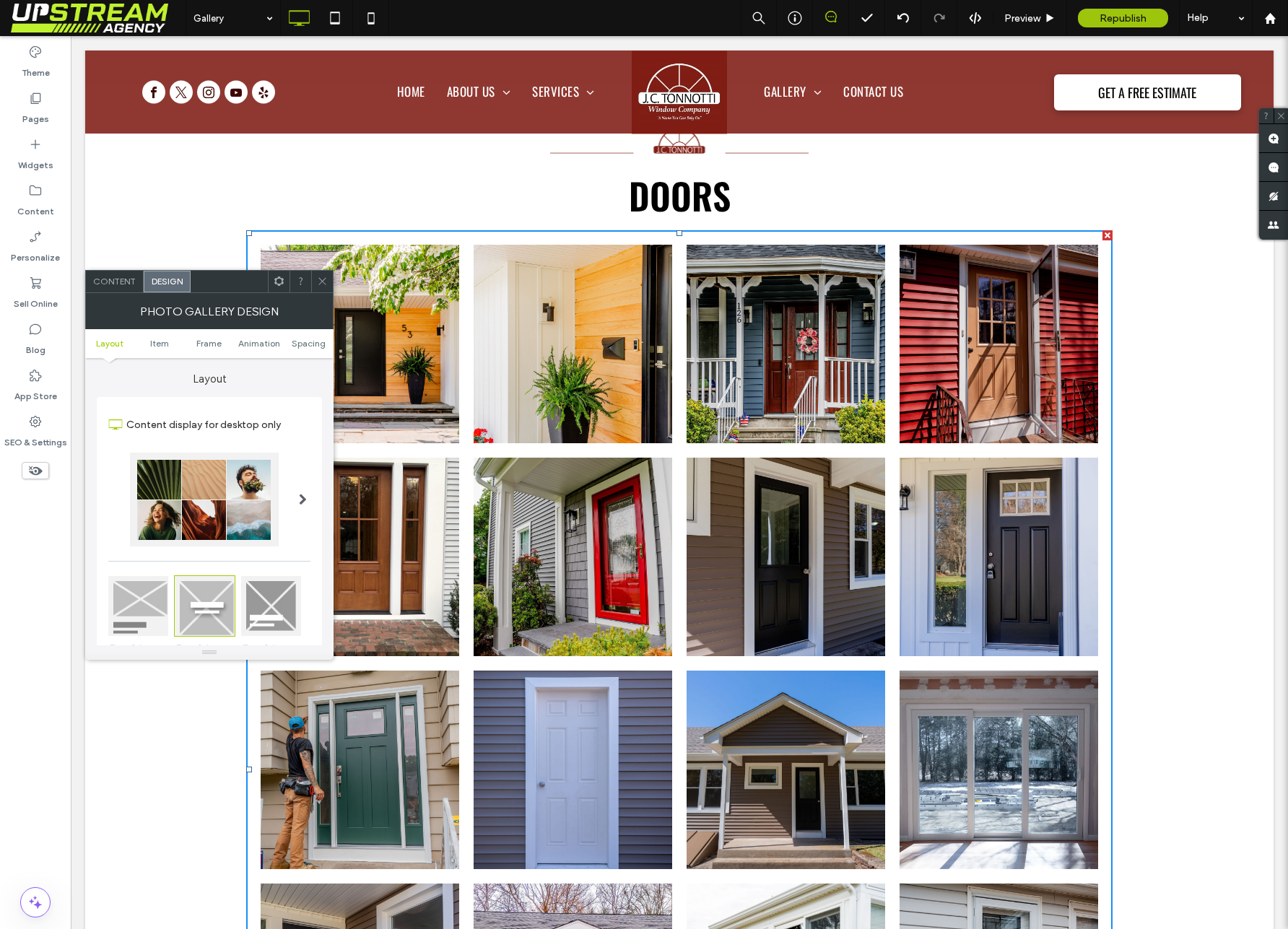
click at [322, 282] on icon at bounding box center [322, 282] width 11 height 11
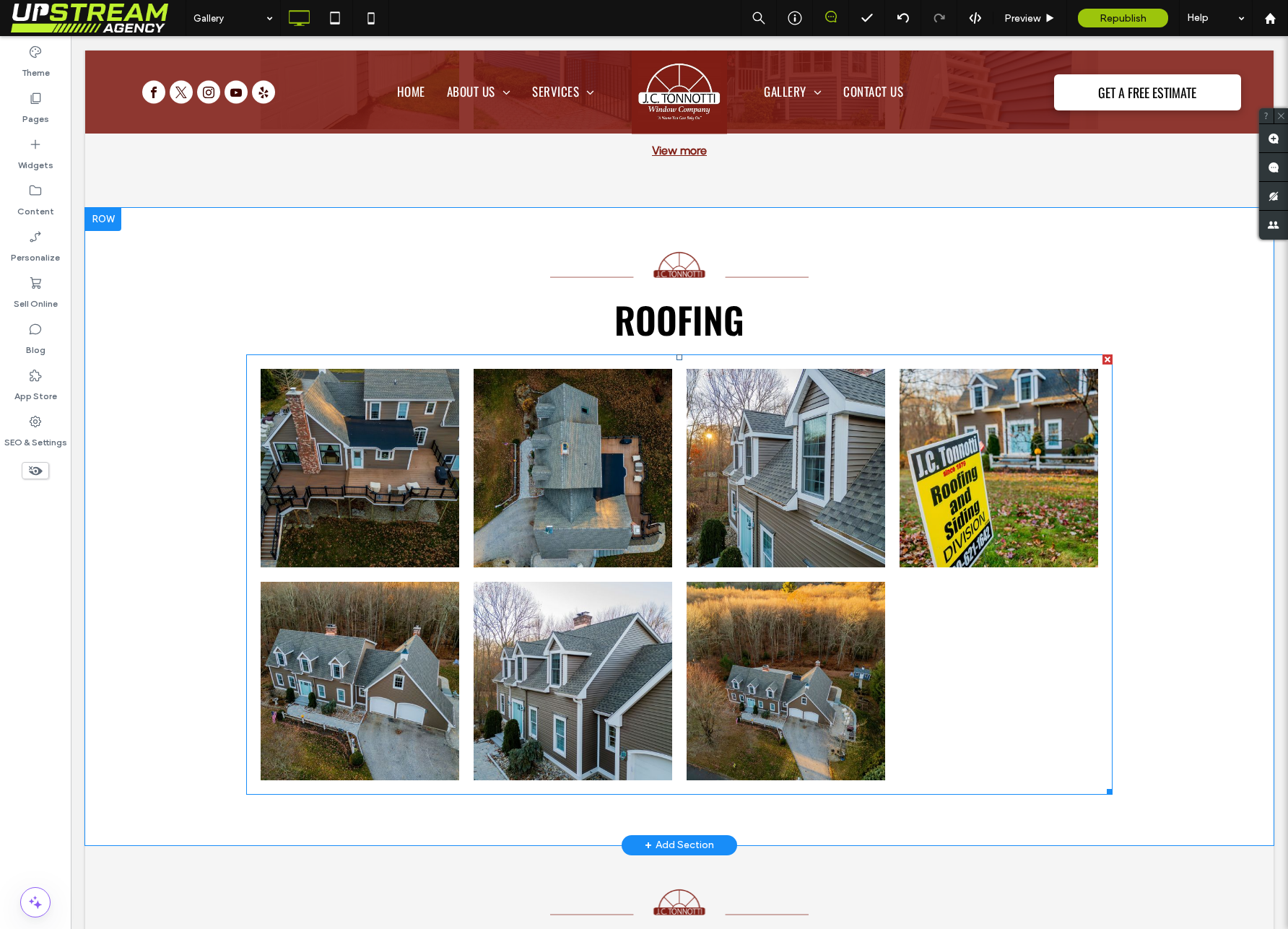
scroll to position [4679, 0]
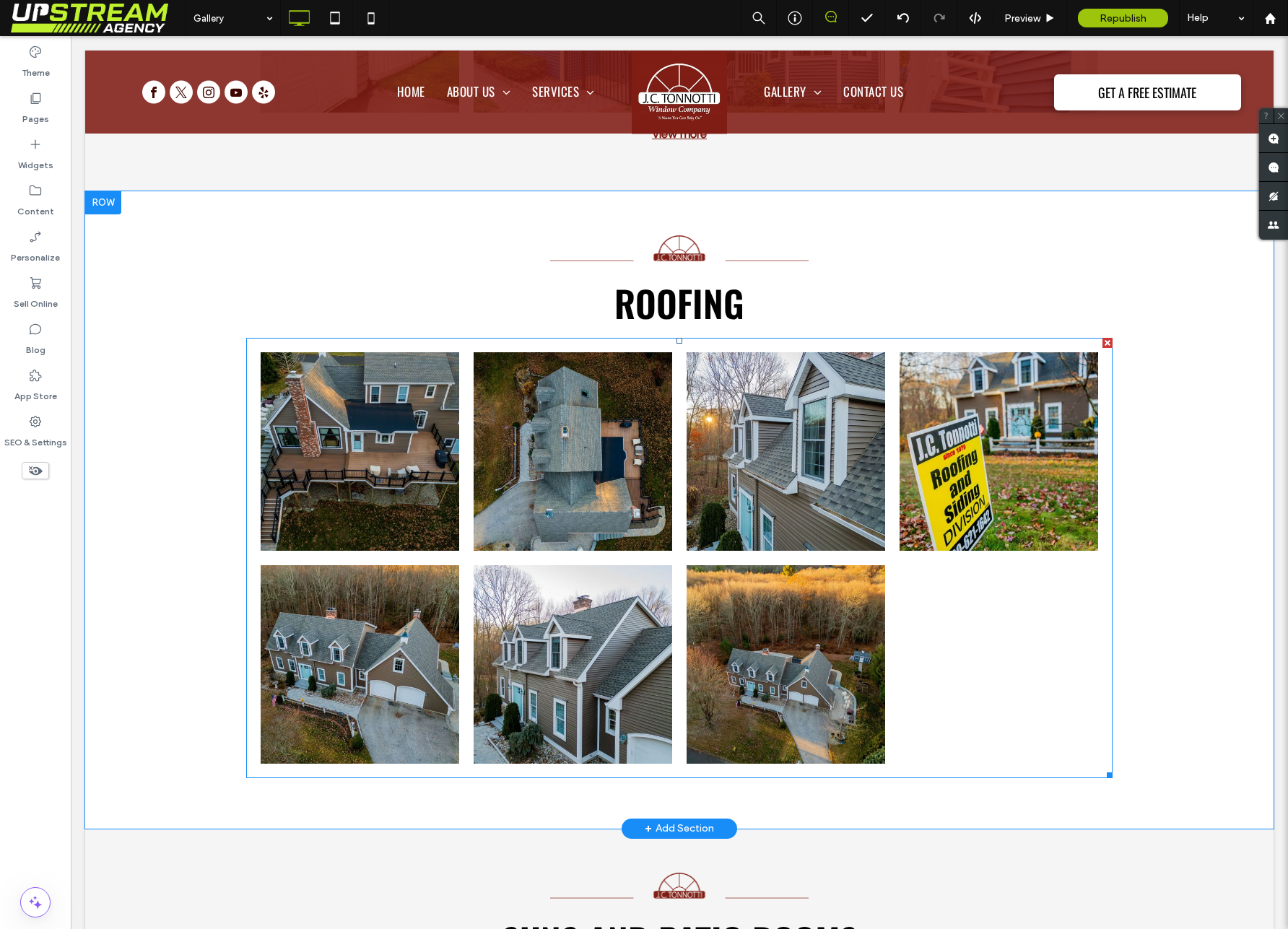
drag, startPoint x: 662, startPoint y: 465, endPoint x: 631, endPoint y: 469, distance: 31.3
click at [662, 465] on link at bounding box center [572, 451] width 199 height 199
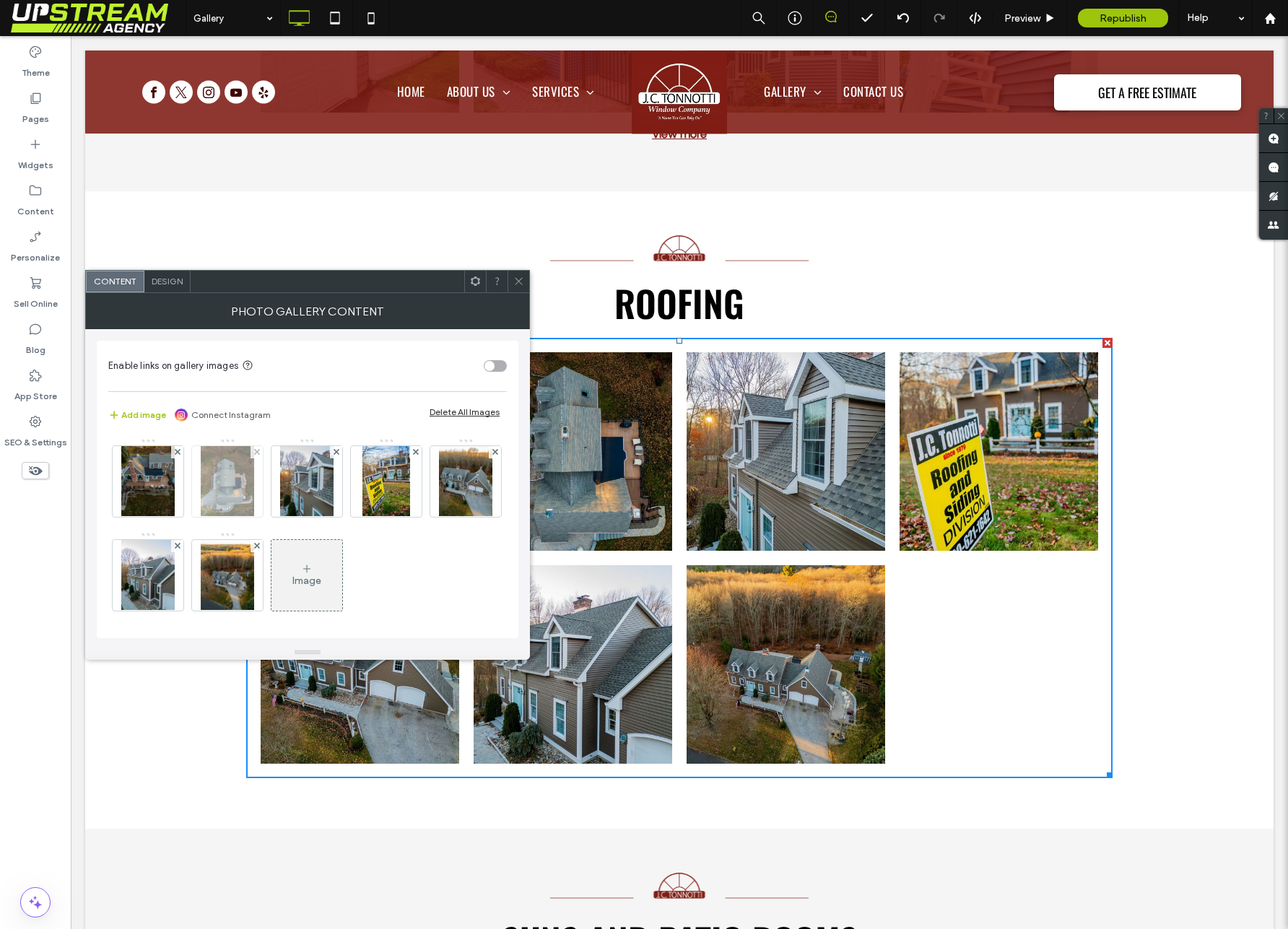
drag, startPoint x: 148, startPoint y: 415, endPoint x: 222, endPoint y: 459, distance: 86.1
click at [148, 416] on button "Add image" at bounding box center [137, 414] width 58 height 17
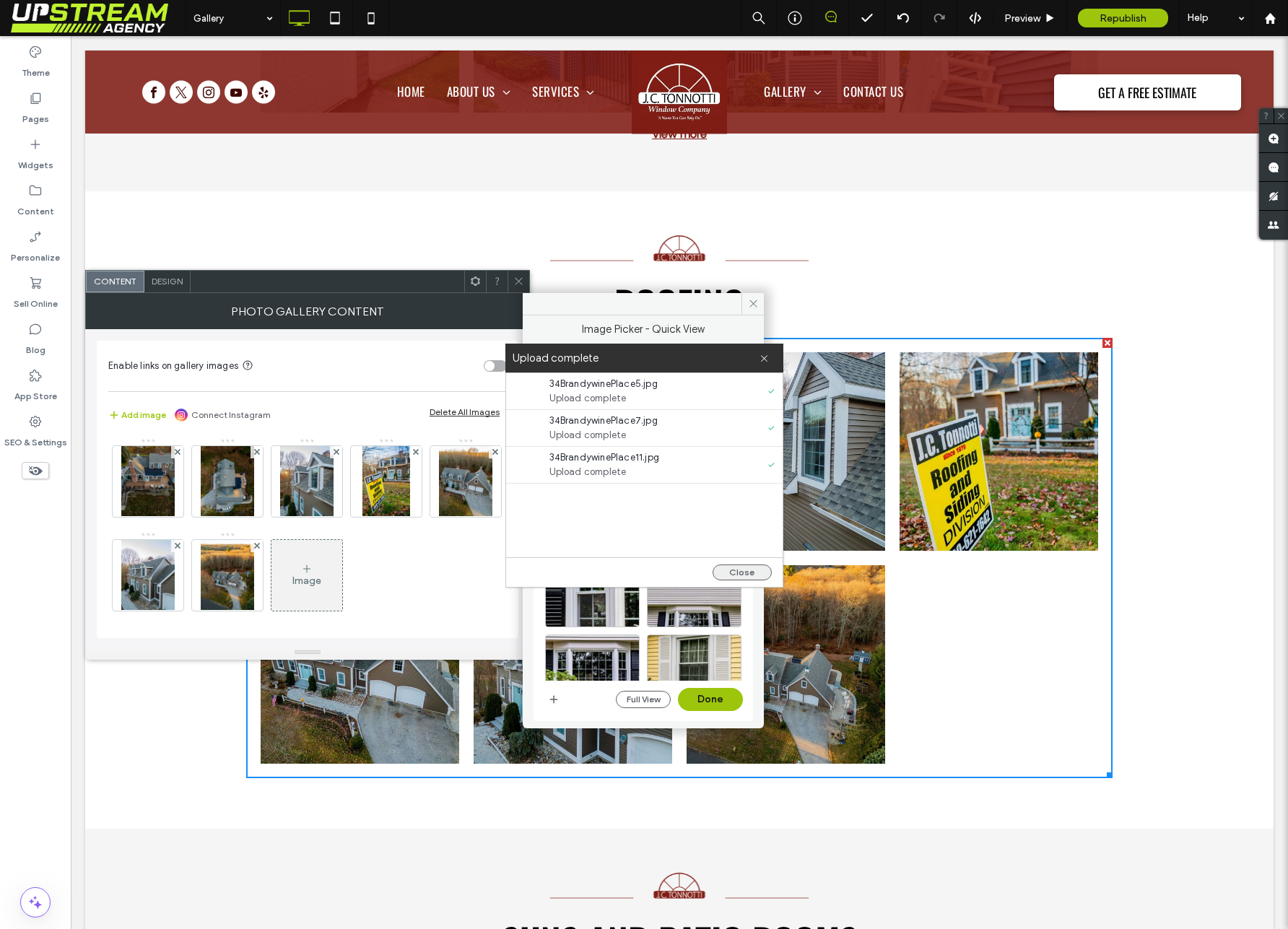
click at [744, 578] on button "Close" at bounding box center [741, 572] width 59 height 15
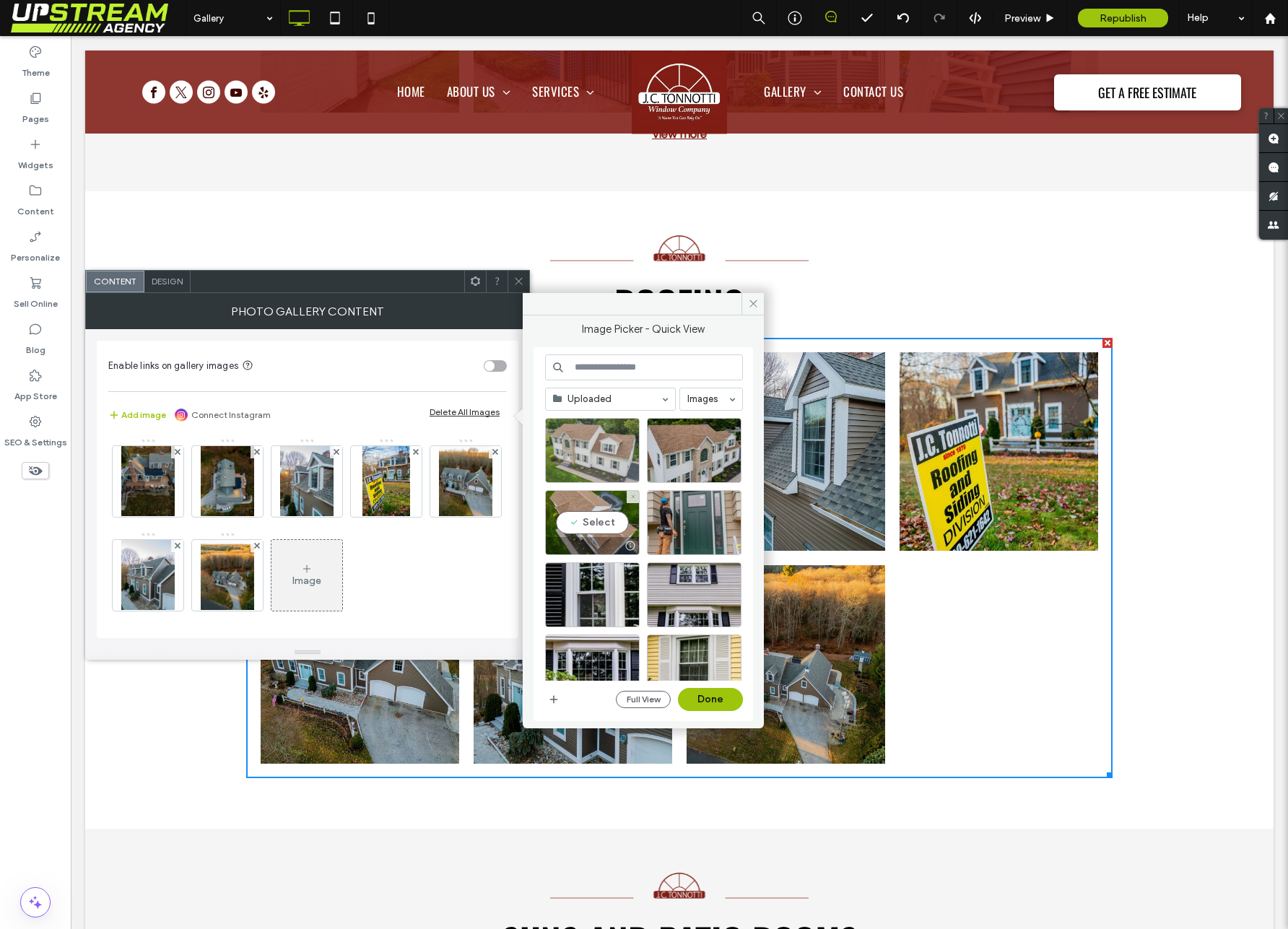
drag, startPoint x: 593, startPoint y: 529, endPoint x: 590, endPoint y: 468, distance: 61.1
click at [592, 500] on div "Select" at bounding box center [592, 523] width 94 height 65
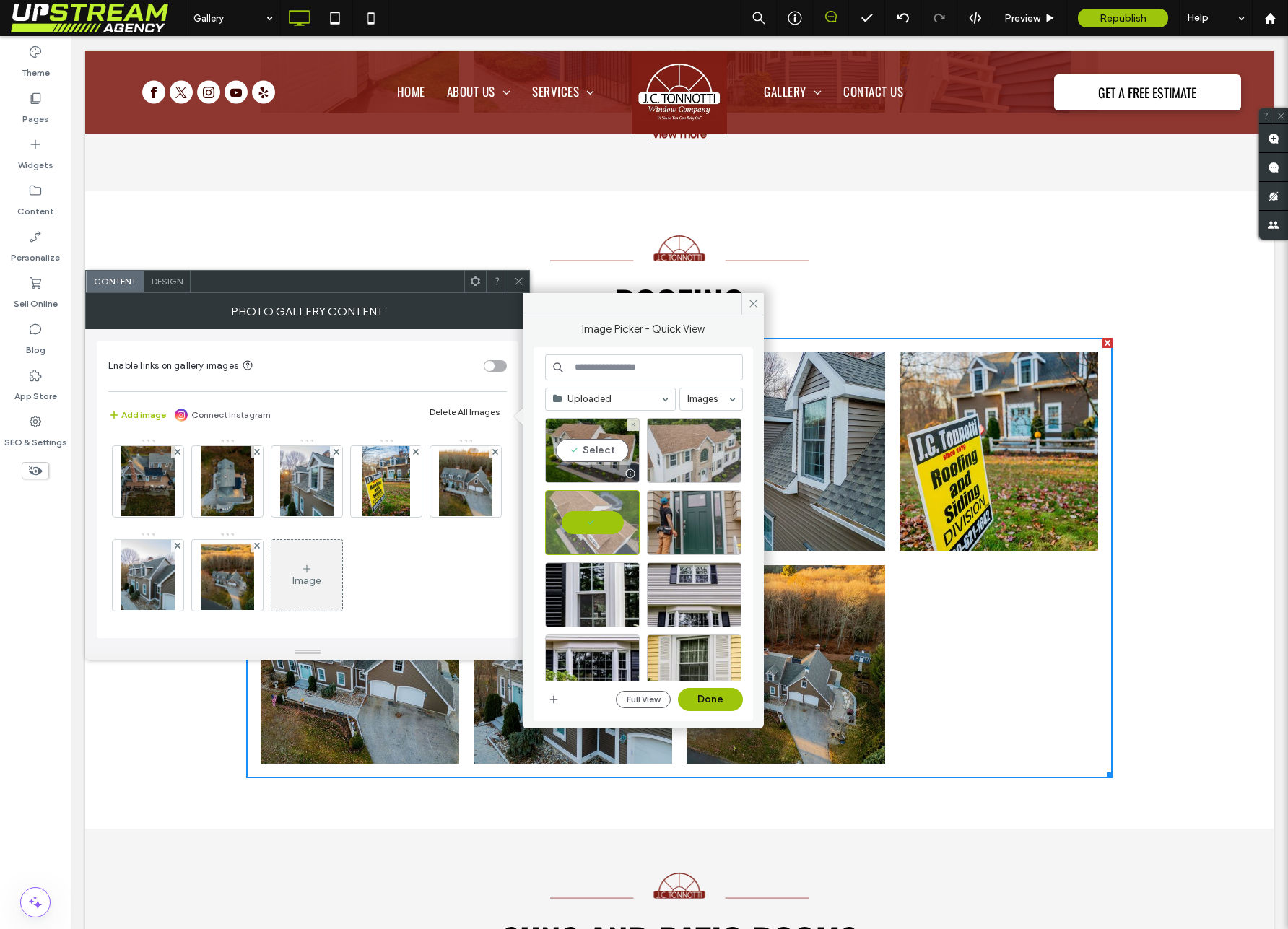
drag, startPoint x: 587, startPoint y: 457, endPoint x: 689, endPoint y: 458, distance: 102.0
click at [590, 457] on div "Select" at bounding box center [592, 450] width 94 height 65
click at [691, 458] on div "Select" at bounding box center [694, 450] width 94 height 65
click at [714, 699] on button "Done" at bounding box center [710, 698] width 65 height 23
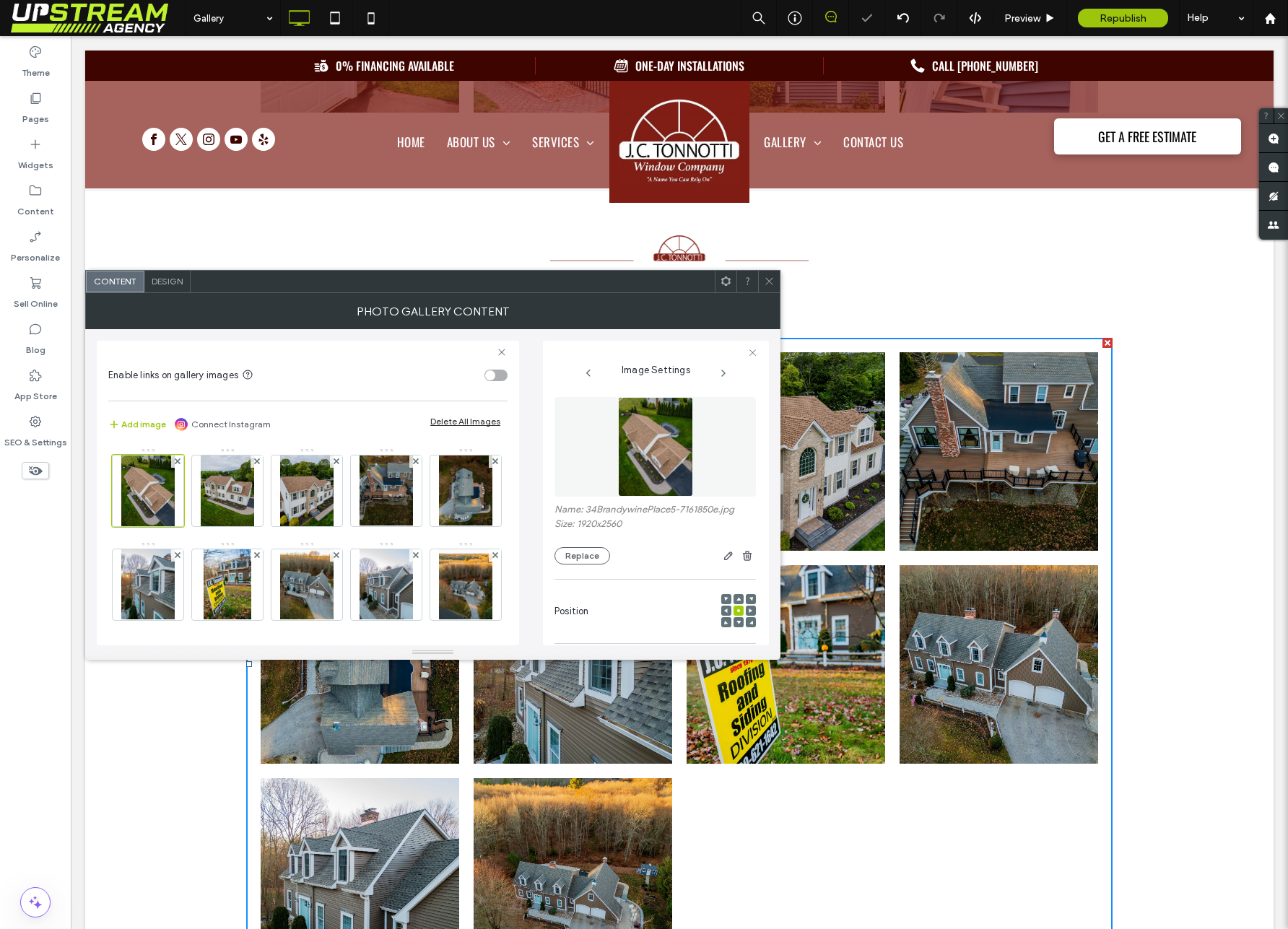
drag, startPoint x: 773, startPoint y: 276, endPoint x: 758, endPoint y: 280, distance: 15.5
click at [773, 276] on icon at bounding box center [769, 282] width 11 height 11
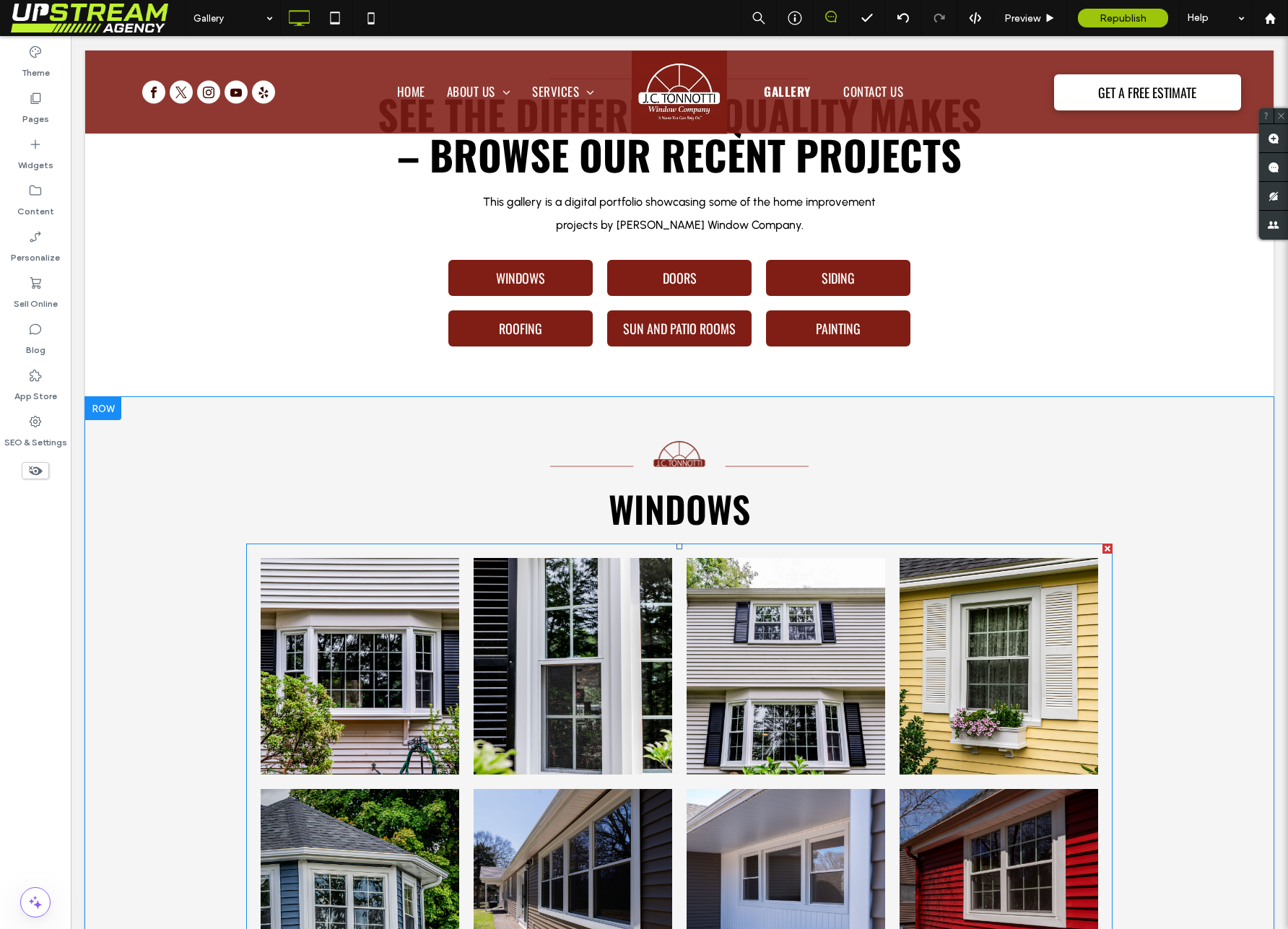
scroll to position [490, 0]
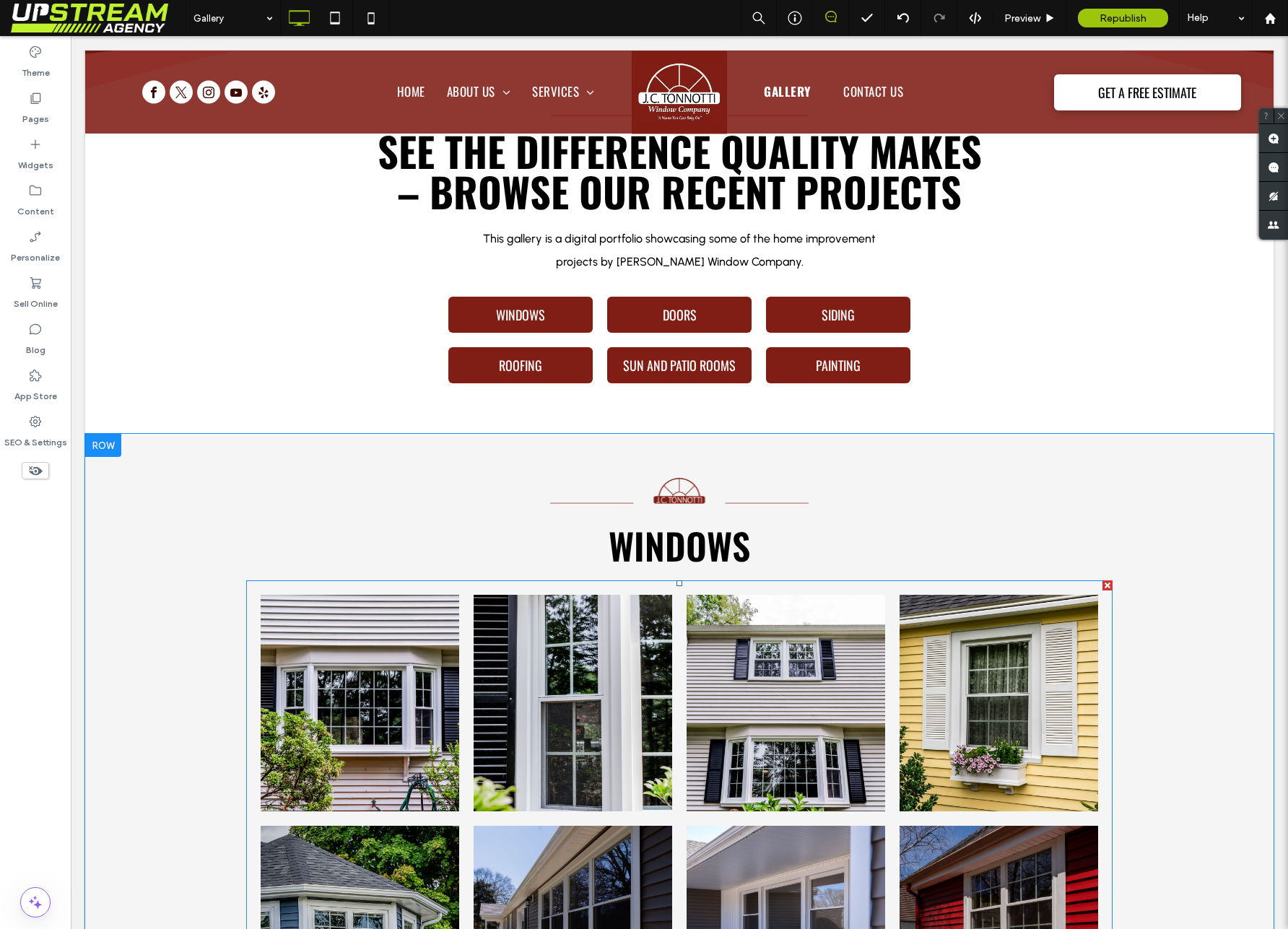
drag, startPoint x: 667, startPoint y: 657, endPoint x: 642, endPoint y: 669, distance: 27.7
click at [667, 657] on link at bounding box center [572, 703] width 199 height 216
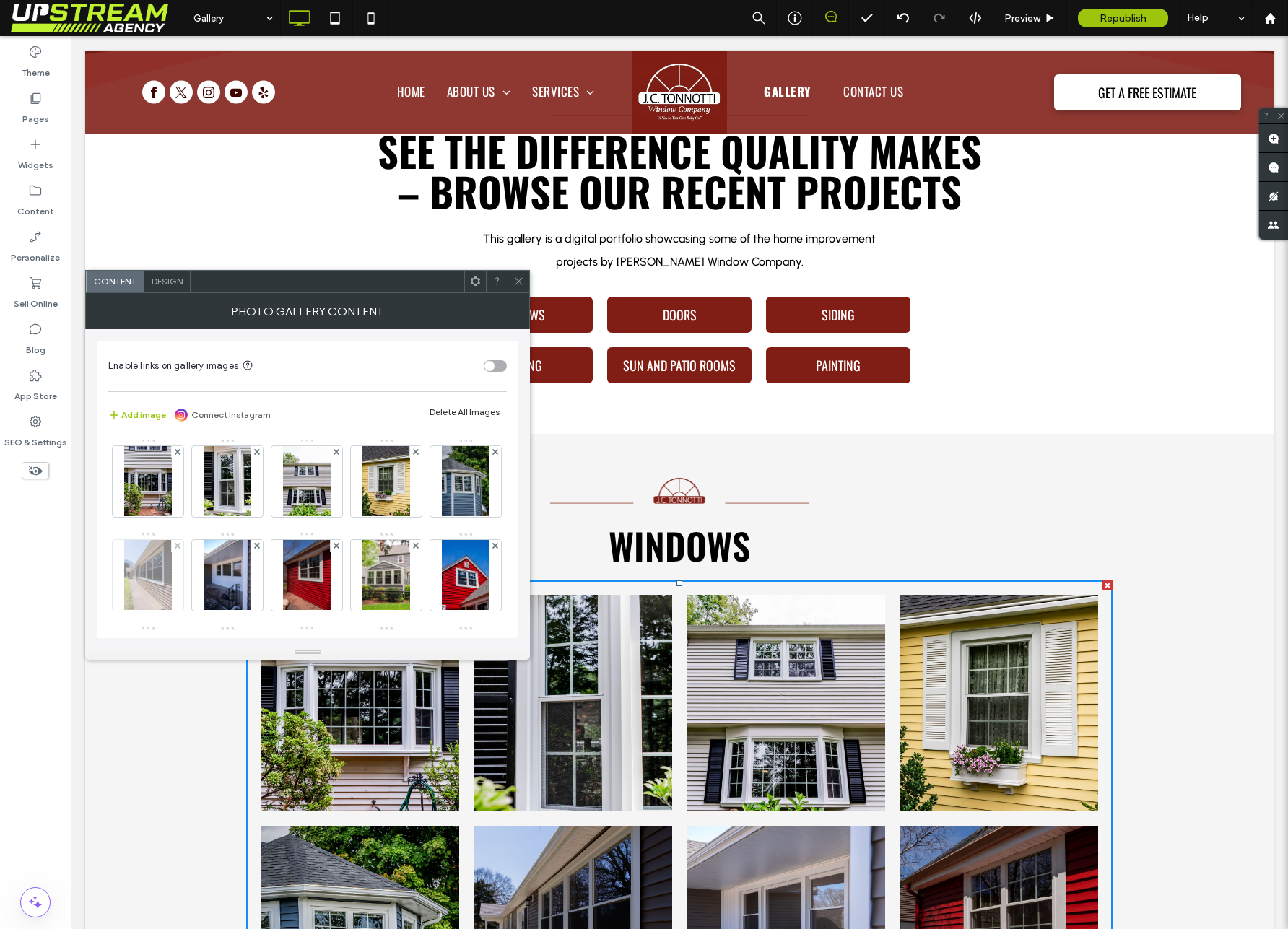
drag, startPoint x: 136, startPoint y: 411, endPoint x: 251, endPoint y: 608, distance: 228.1
click at [136, 411] on button "Add image" at bounding box center [137, 414] width 58 height 17
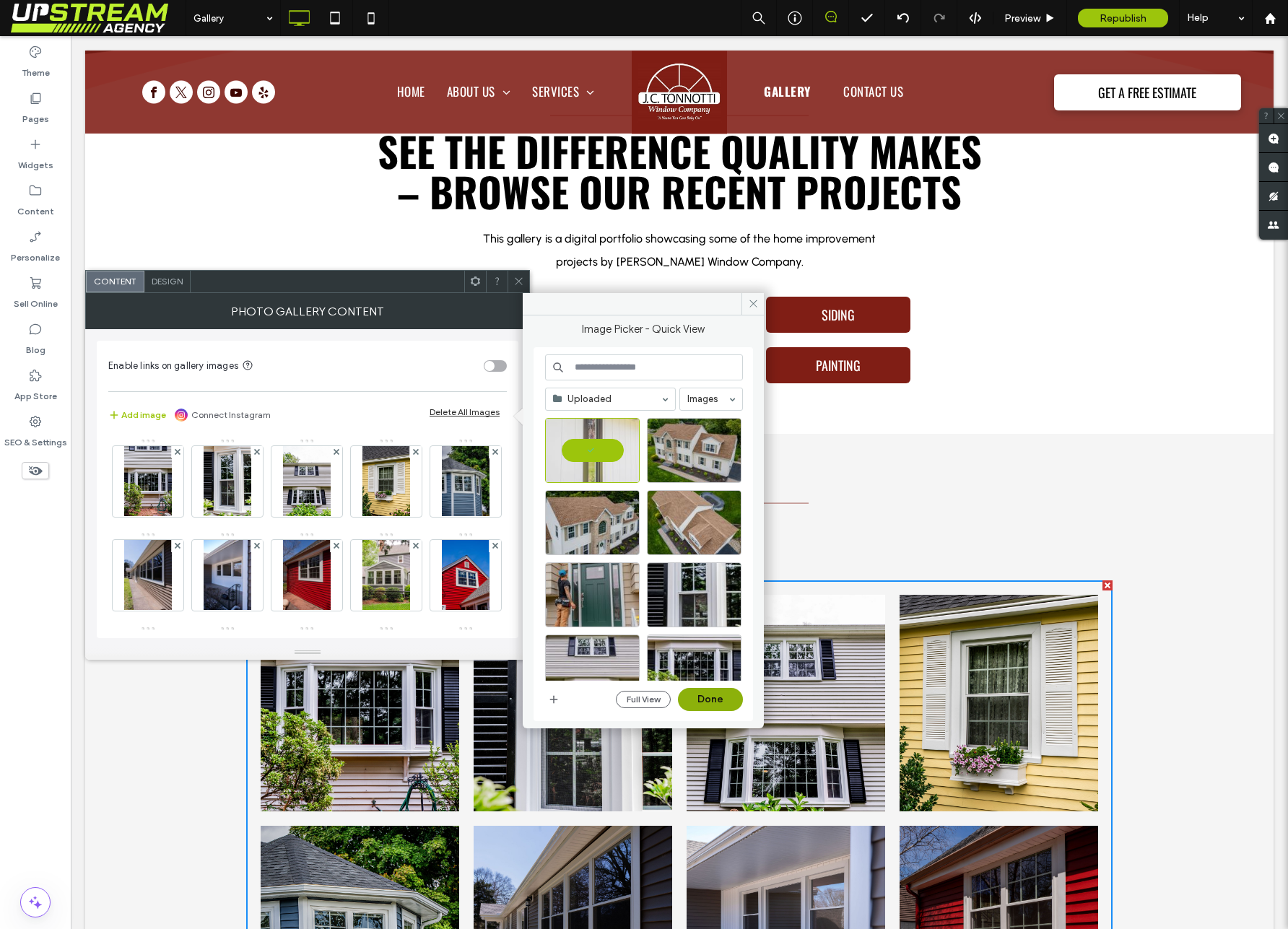
click at [696, 700] on button "Done" at bounding box center [710, 698] width 65 height 23
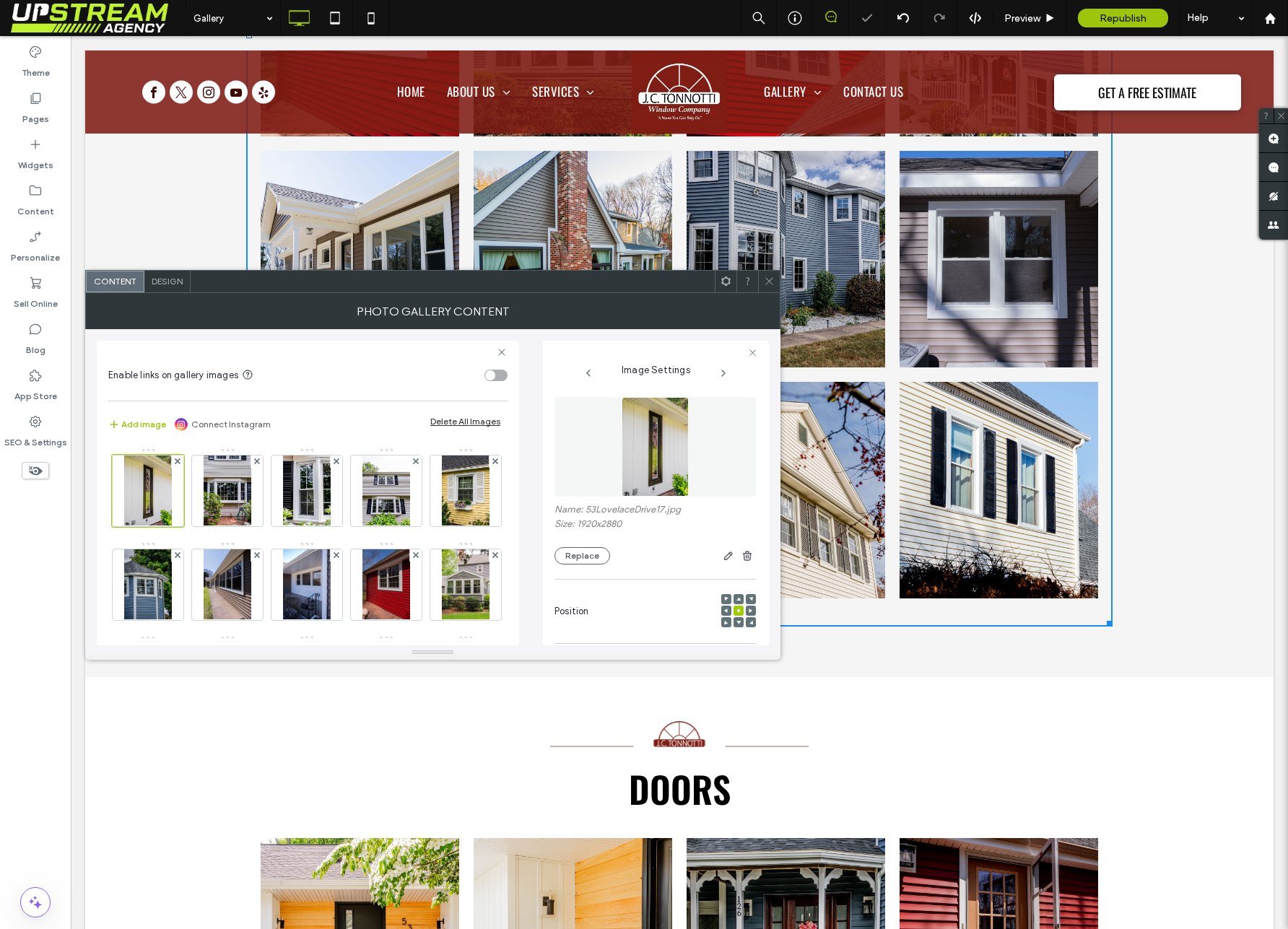
scroll to position [1650, 0]
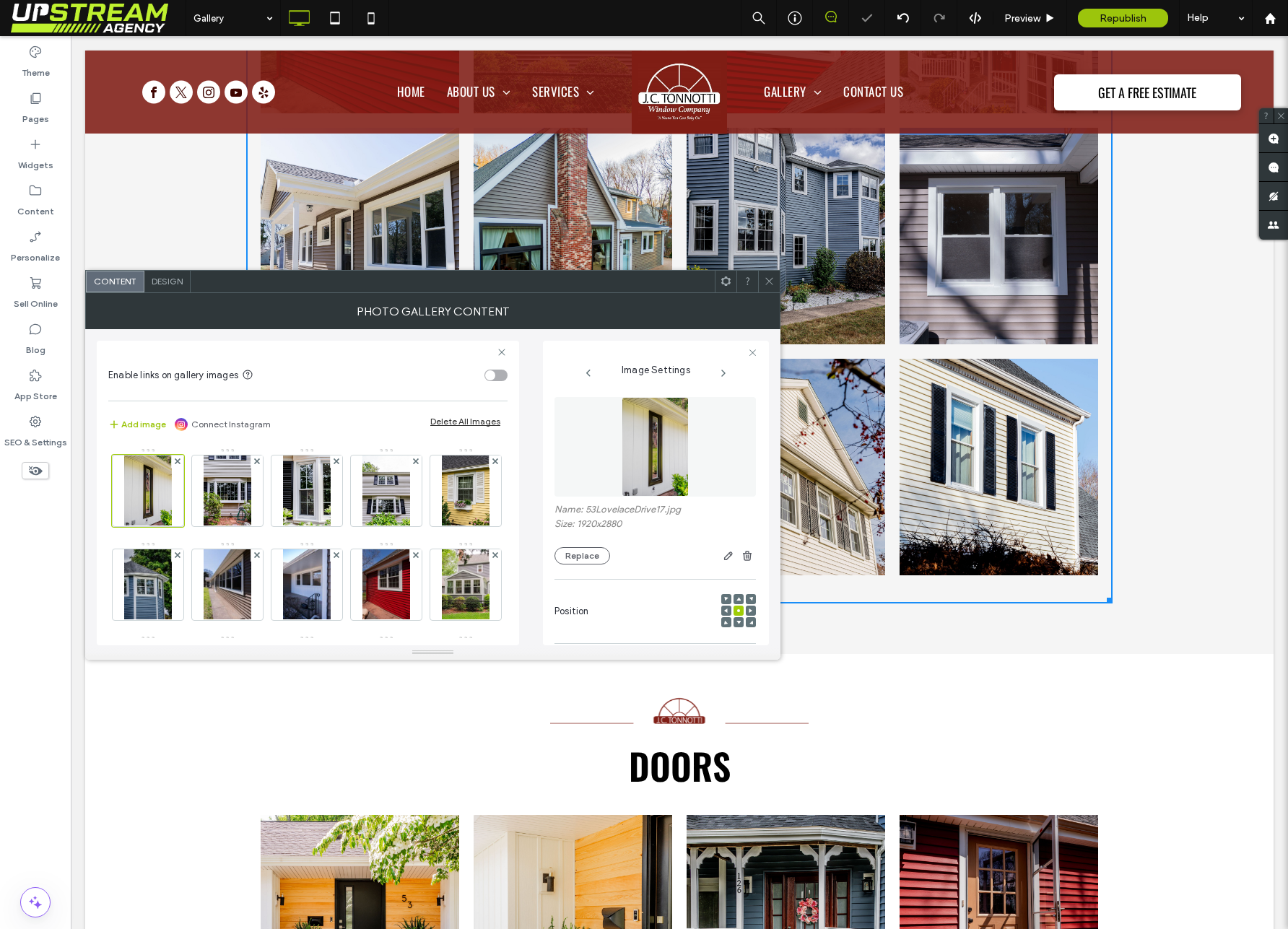
click at [768, 276] on icon at bounding box center [769, 282] width 11 height 11
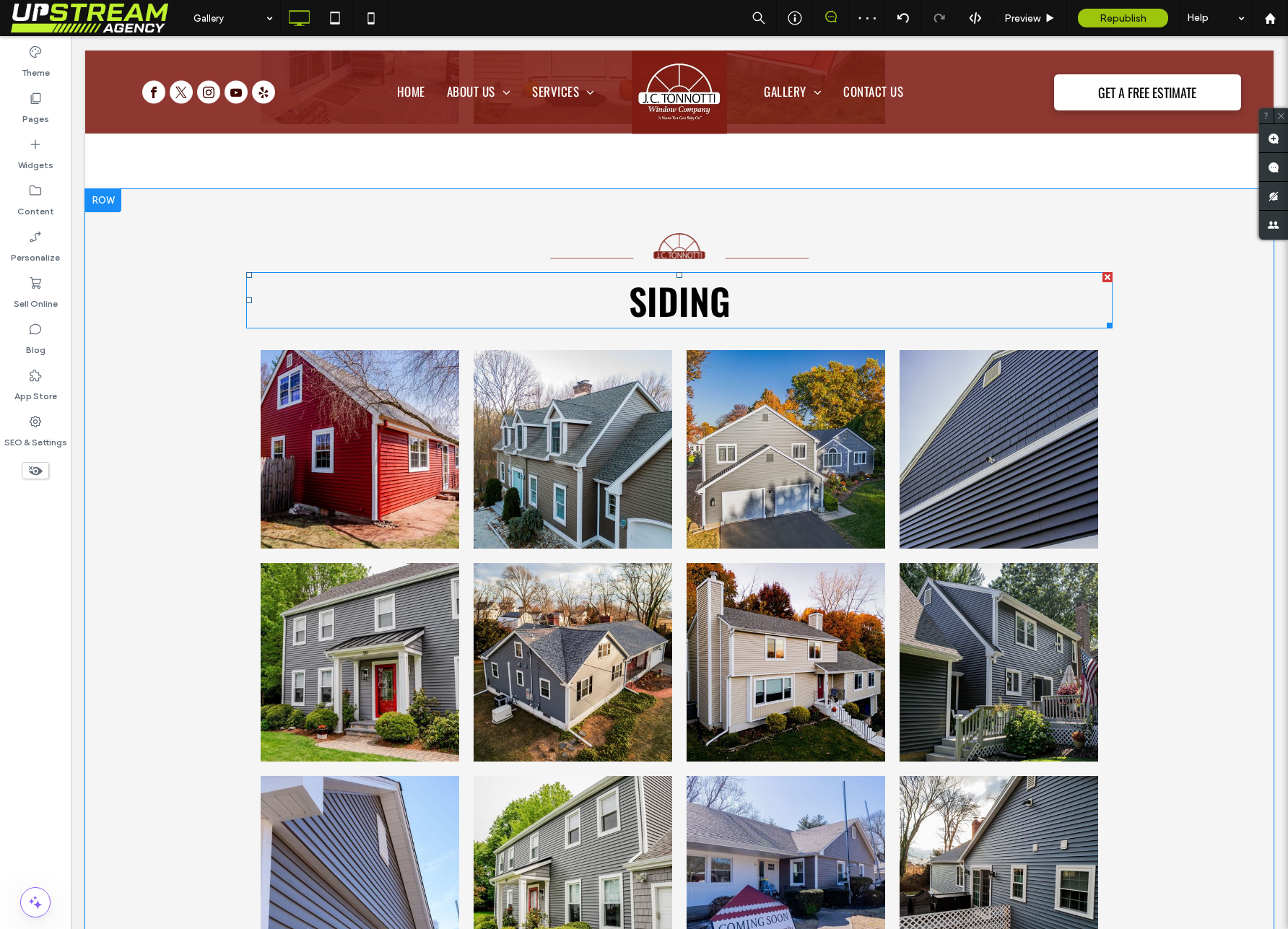
scroll to position [3398, 0]
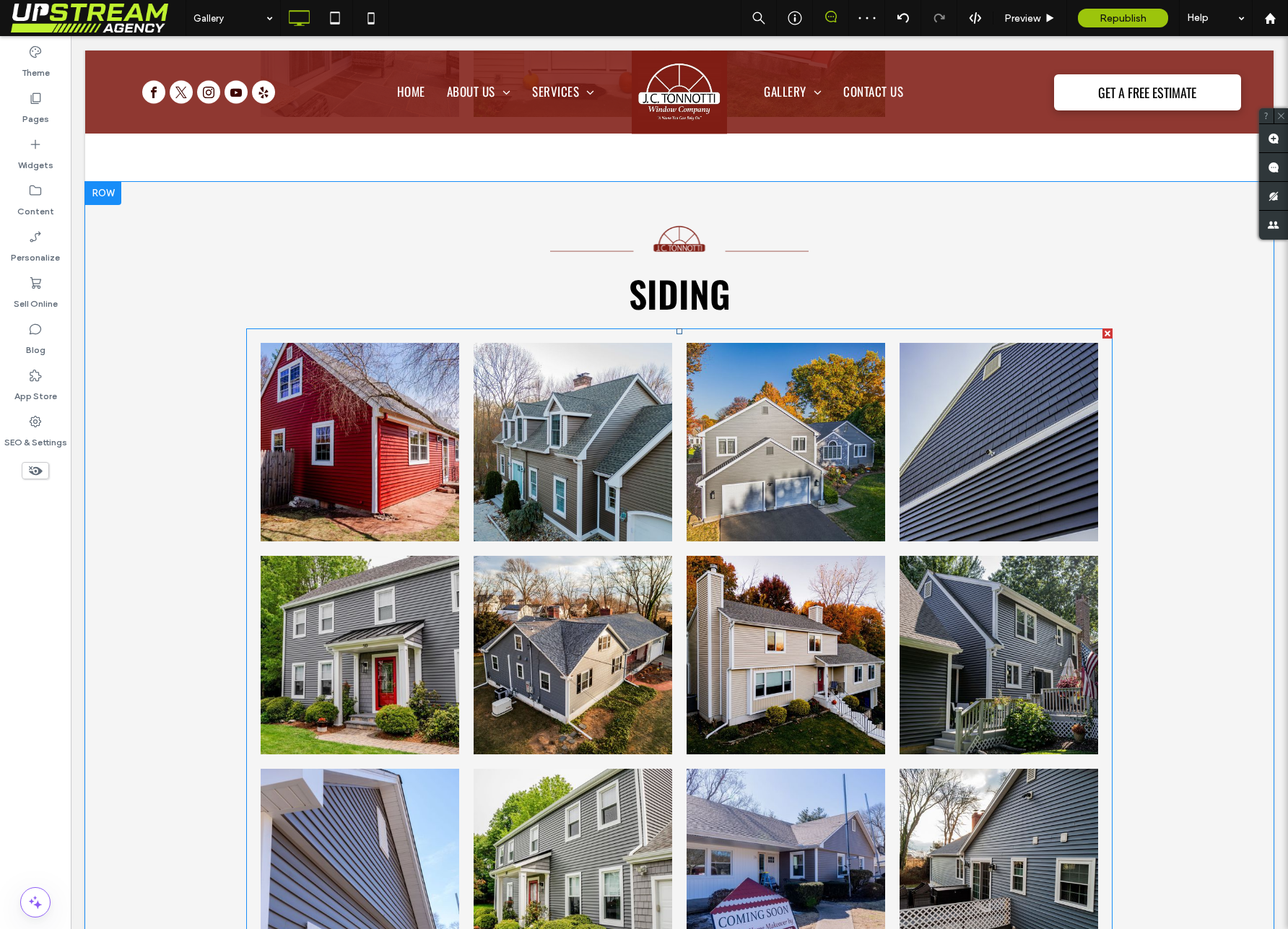
click at [705, 509] on link at bounding box center [786, 442] width 199 height 199
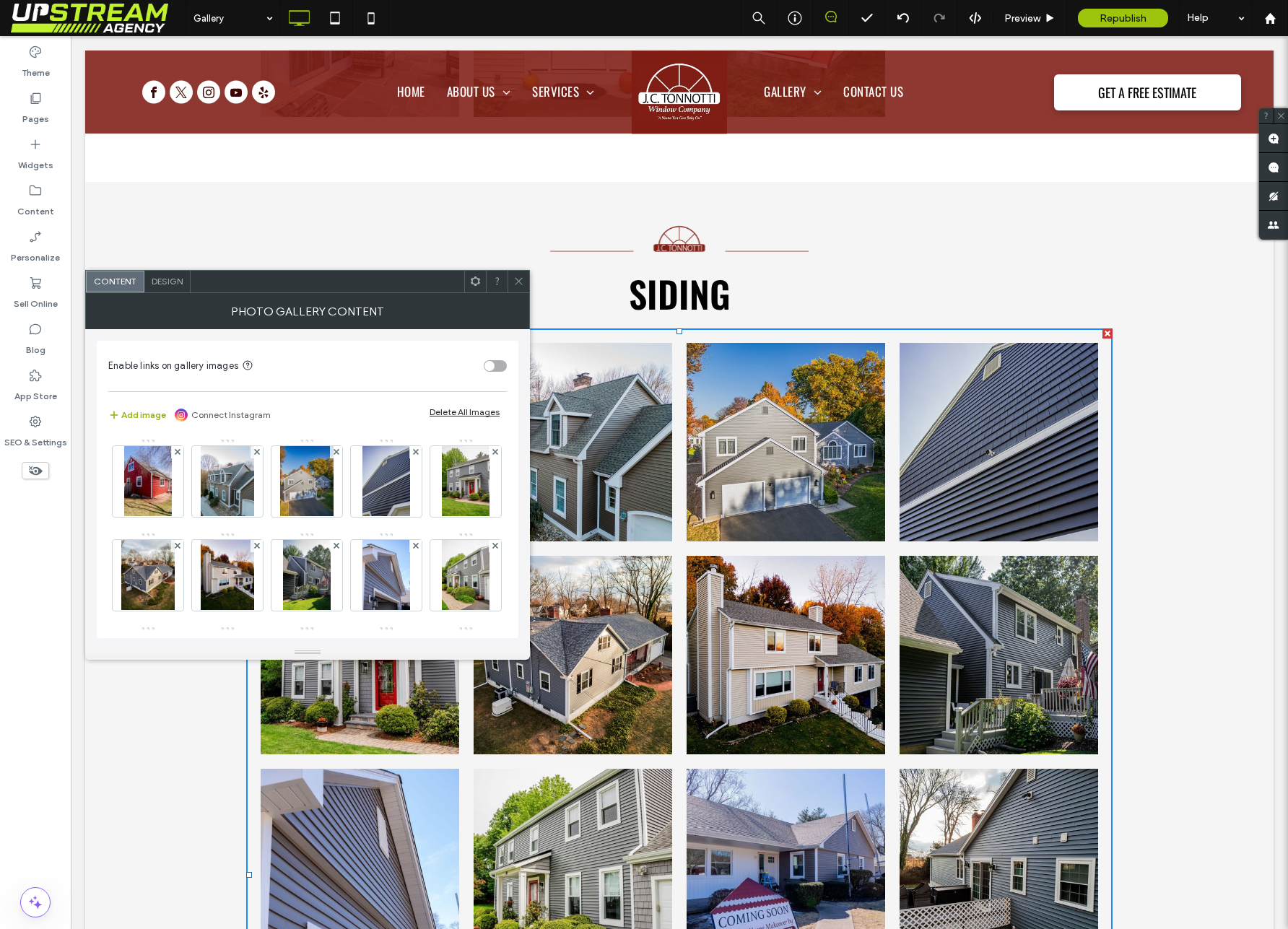
click at [143, 419] on button "Add image" at bounding box center [137, 414] width 58 height 17
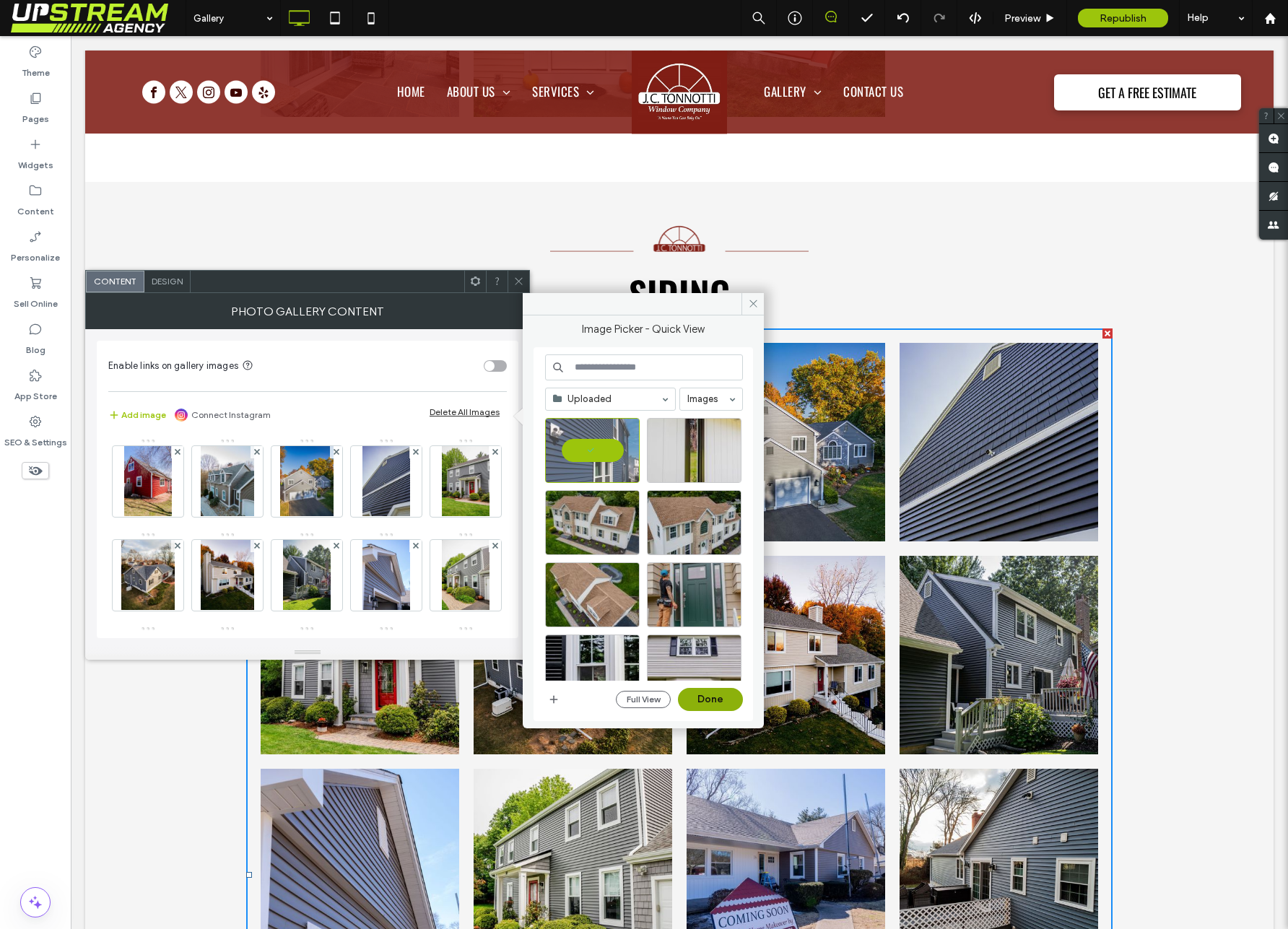
click at [718, 698] on button "Done" at bounding box center [710, 698] width 65 height 23
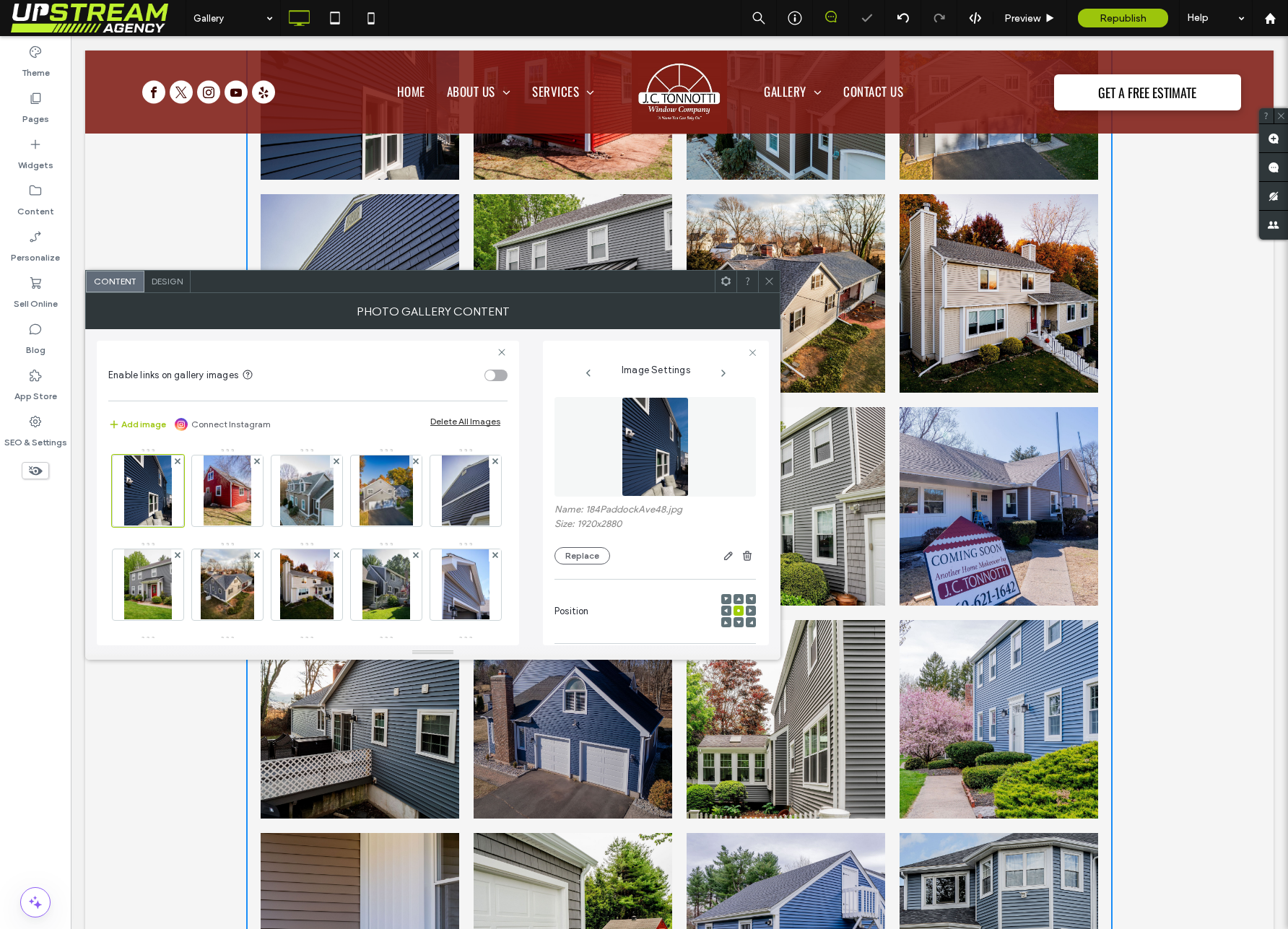
scroll to position [3944, 0]
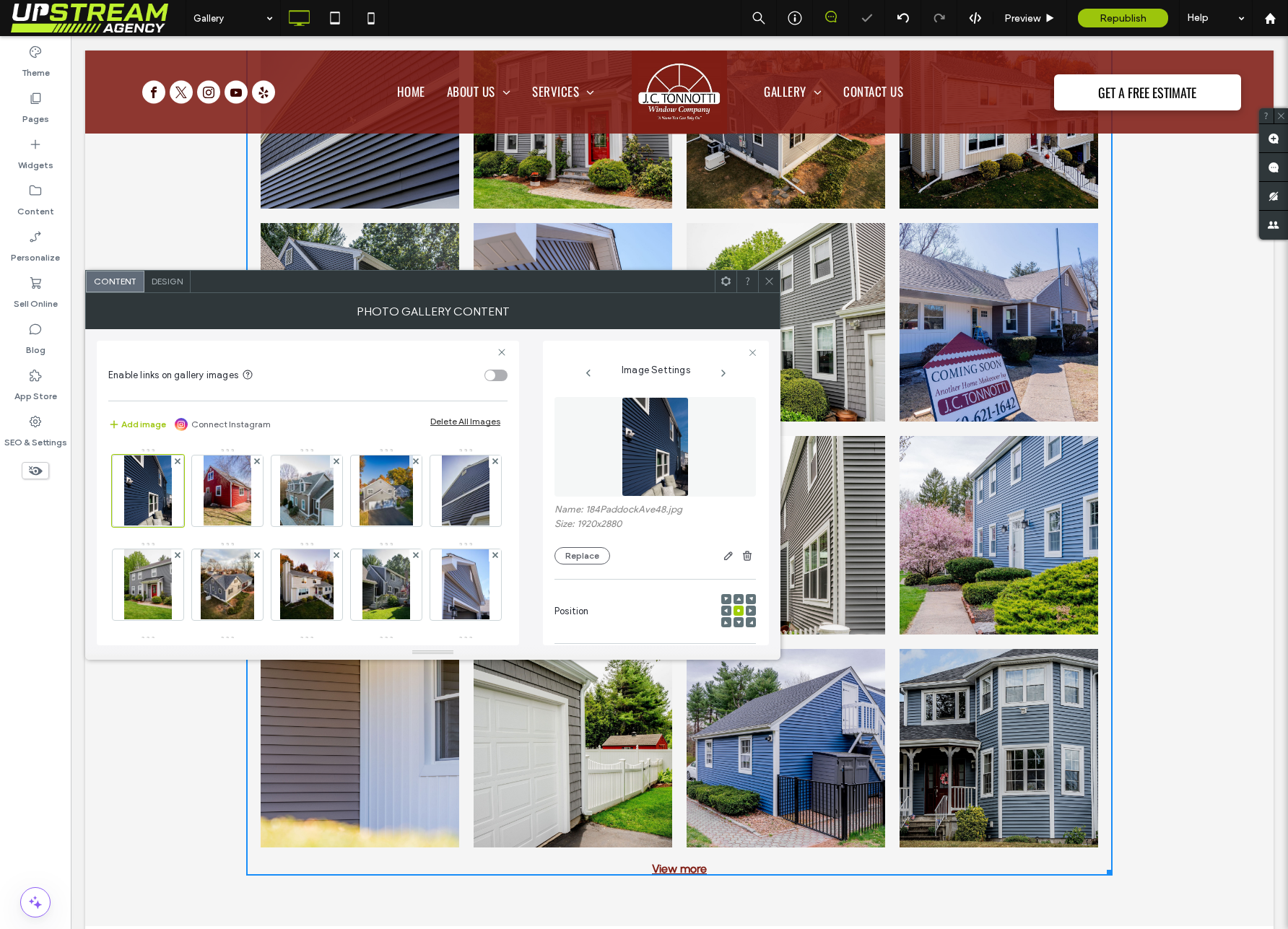
drag, startPoint x: 765, startPoint y: 283, endPoint x: 762, endPoint y: 344, distance: 61.1
click at [765, 283] on icon at bounding box center [769, 282] width 11 height 11
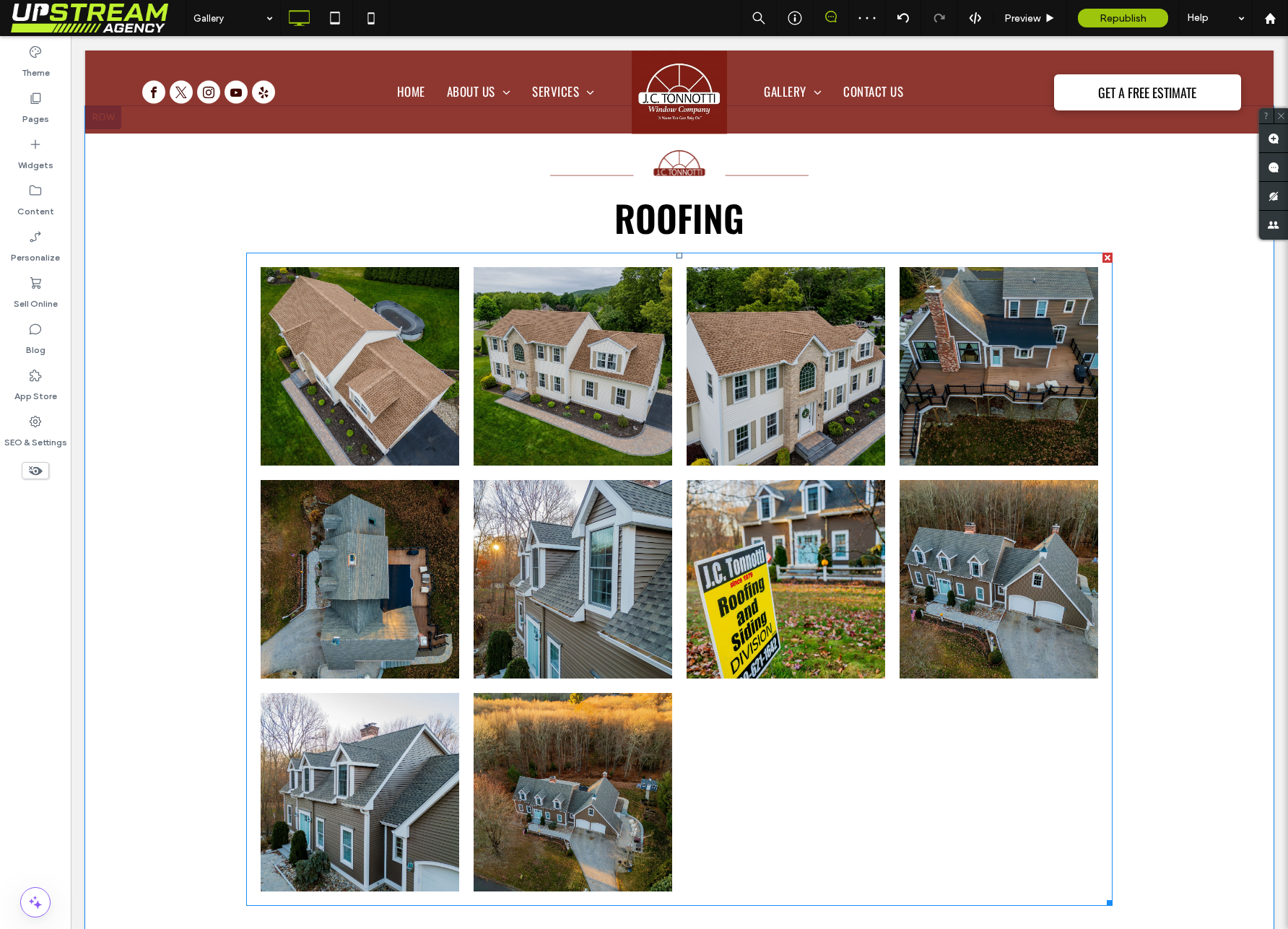
scroll to position [4775, 0]
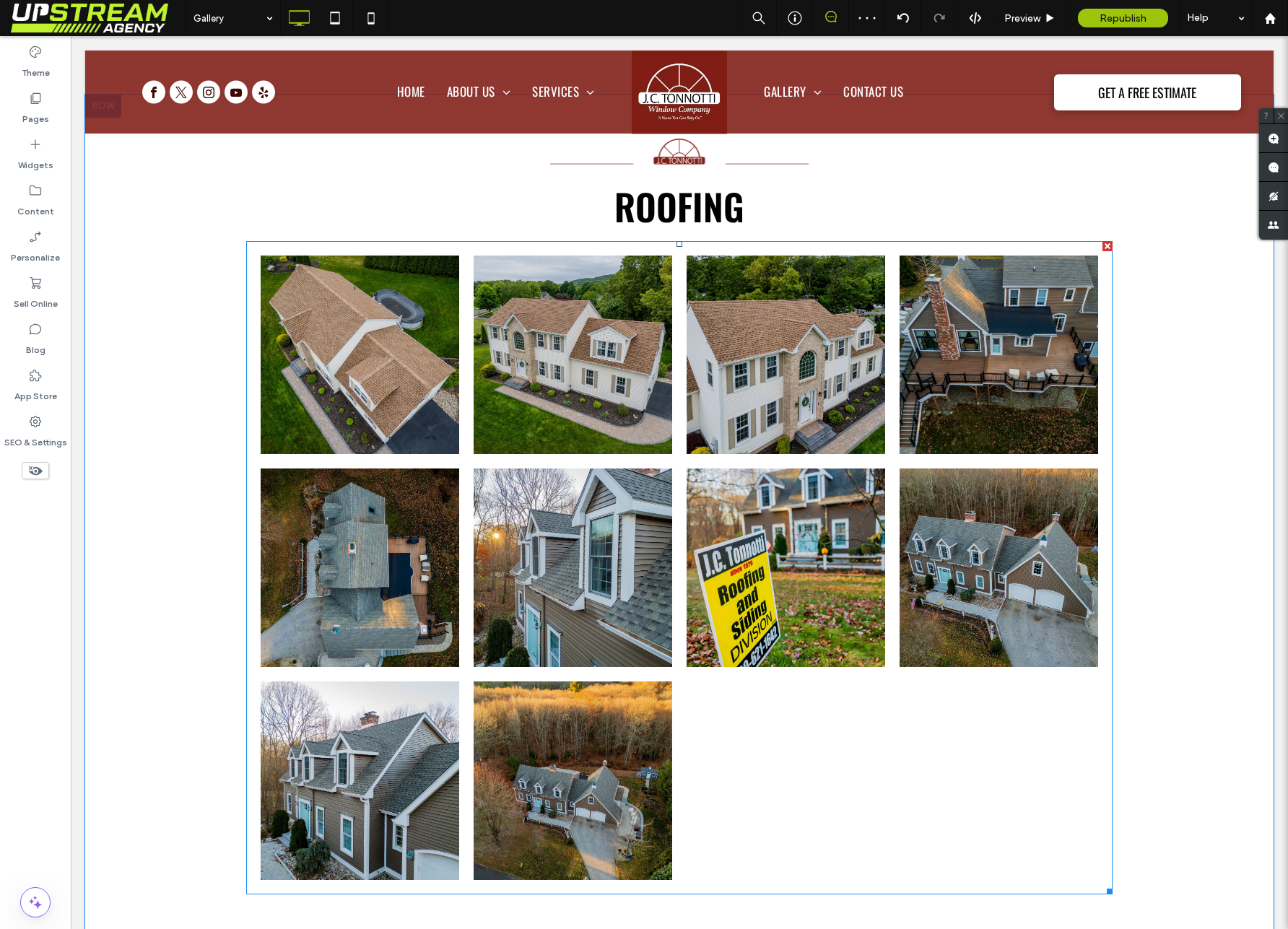
drag, startPoint x: 718, startPoint y: 432, endPoint x: 691, endPoint y: 432, distance: 27.0
click at [718, 432] on link at bounding box center [786, 354] width 199 height 199
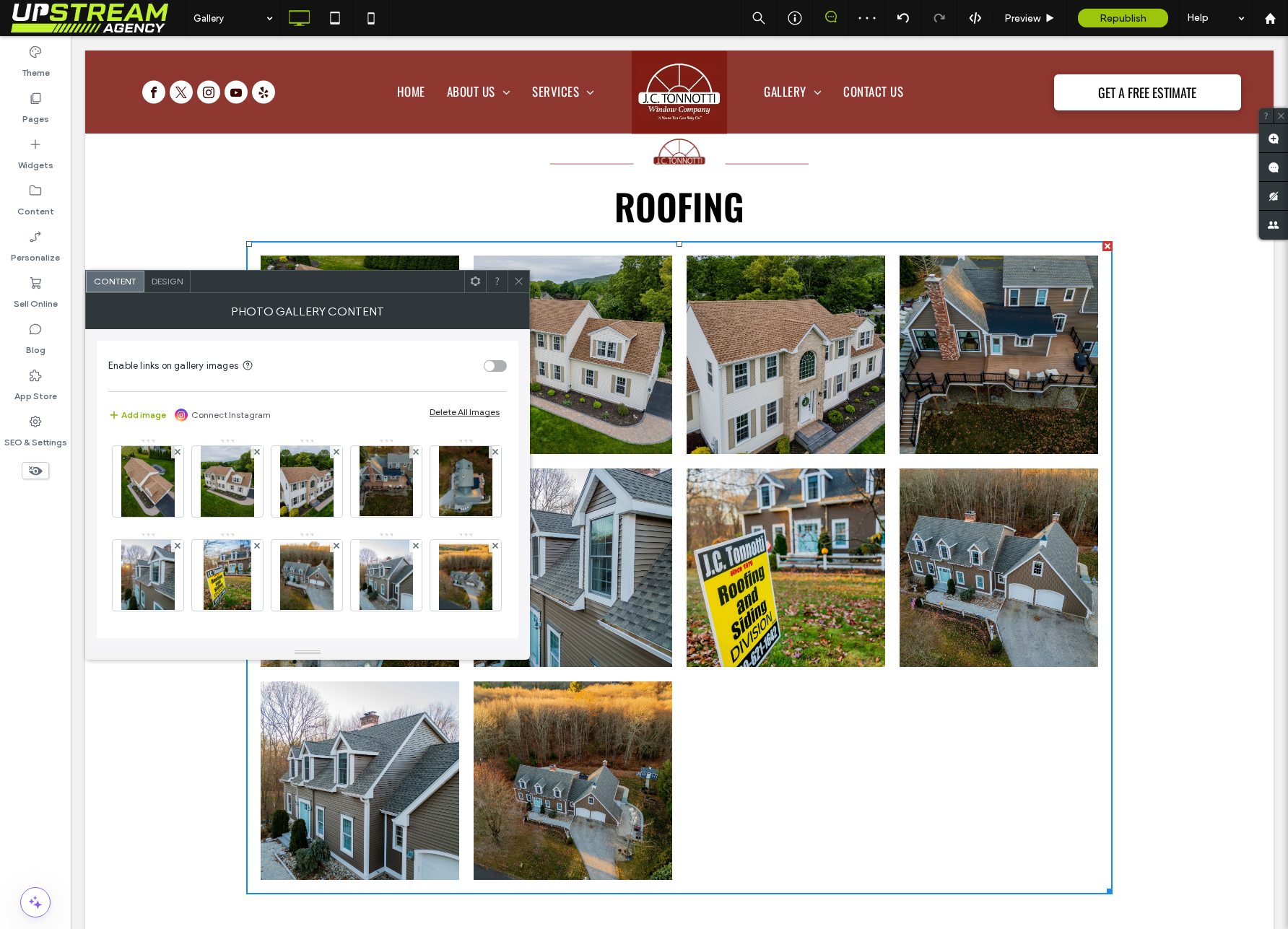
click at [153, 417] on button "Add image" at bounding box center [137, 414] width 58 height 17
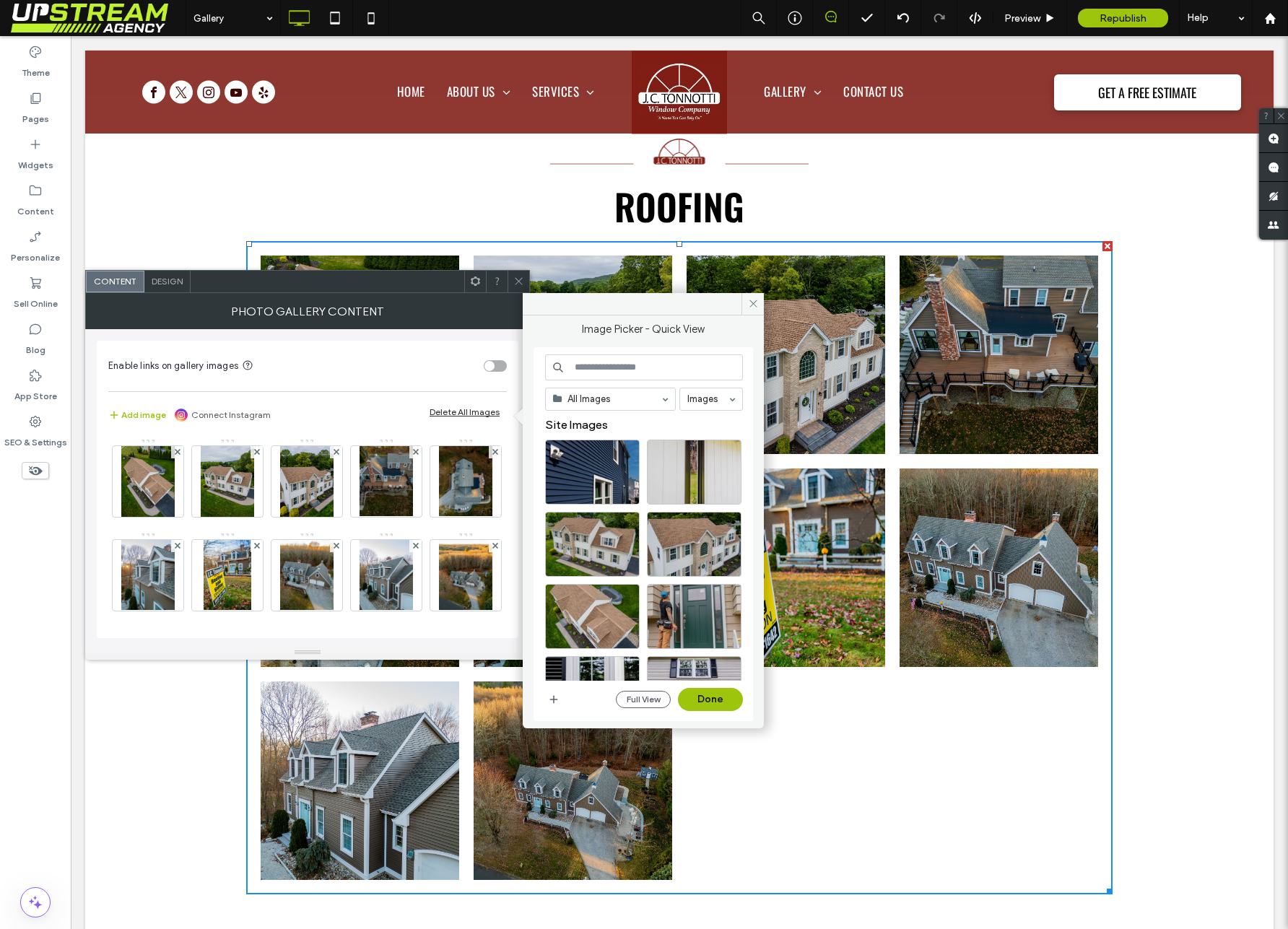
scroll to position [78, 0]
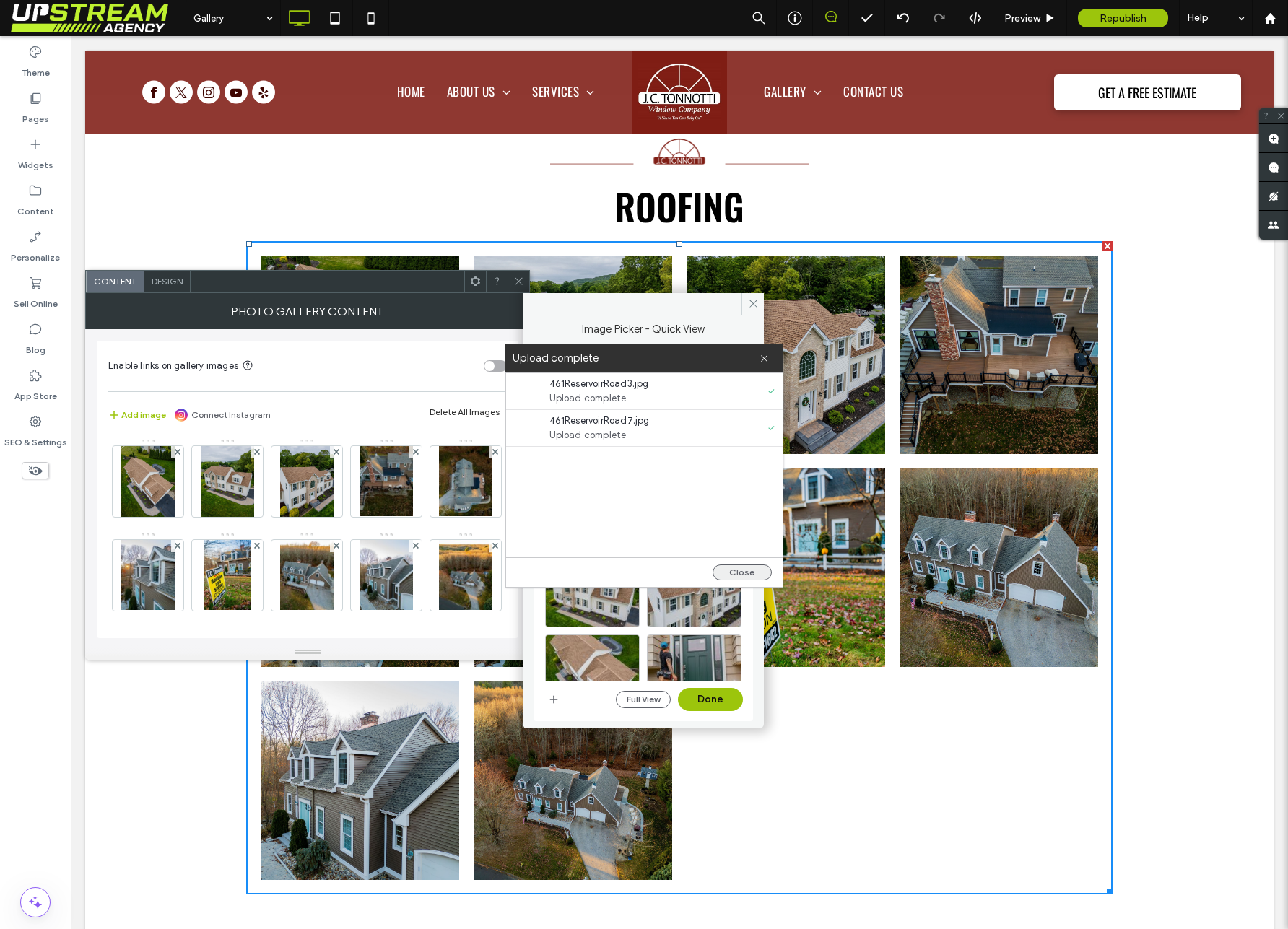
click at [729, 568] on button "Close" at bounding box center [741, 572] width 59 height 15
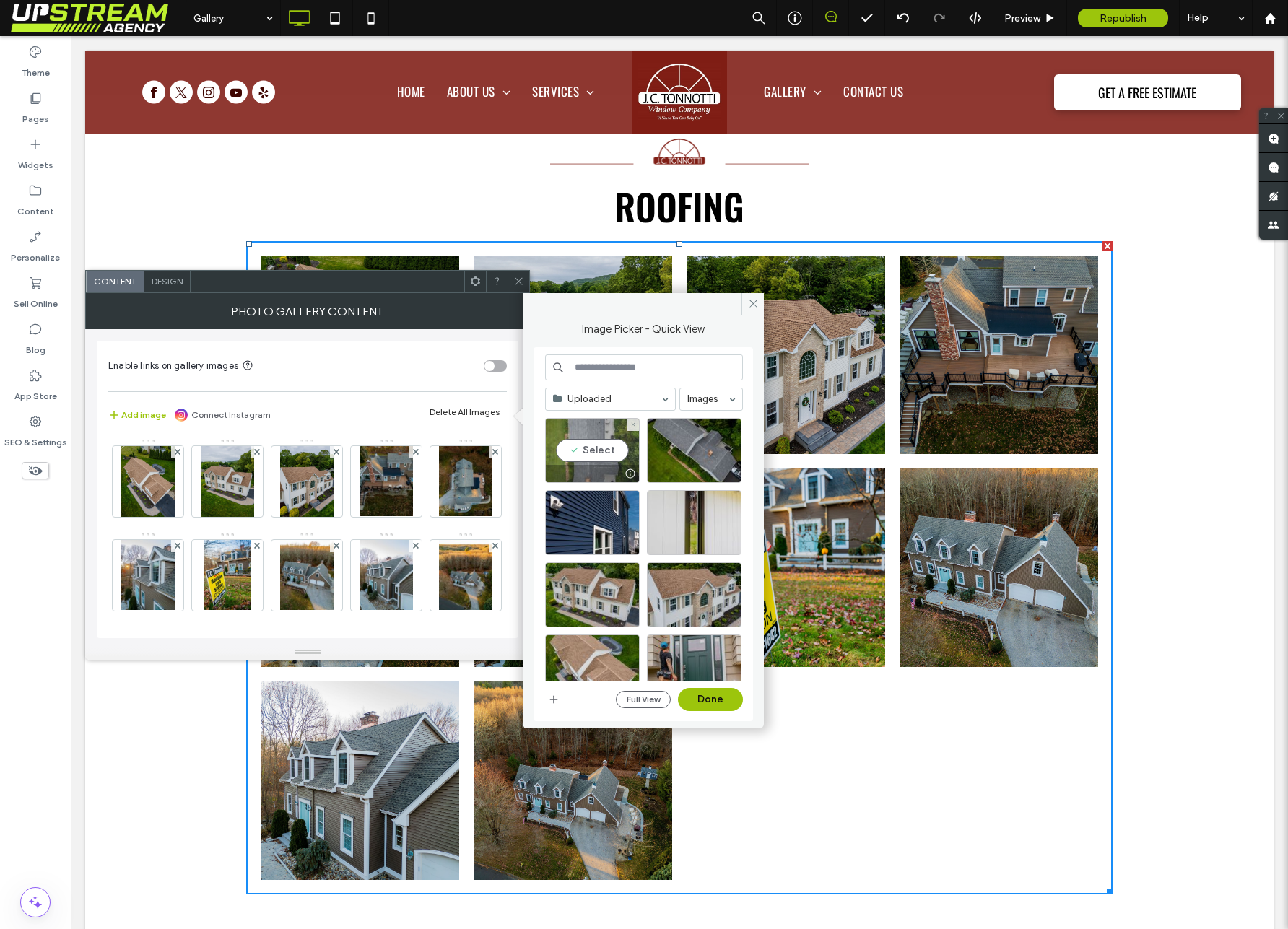
click at [598, 457] on div "Select" at bounding box center [592, 450] width 94 height 65
drag, startPoint x: 686, startPoint y: 446, endPoint x: 688, endPoint y: 582, distance: 136.0
click at [686, 446] on div "Select" at bounding box center [694, 450] width 94 height 65
drag, startPoint x: 698, startPoint y: 686, endPoint x: 698, endPoint y: 703, distance: 17.0
click at [698, 686] on div "Uploaded Images Full View Done" at bounding box center [644, 534] width 198 height 361
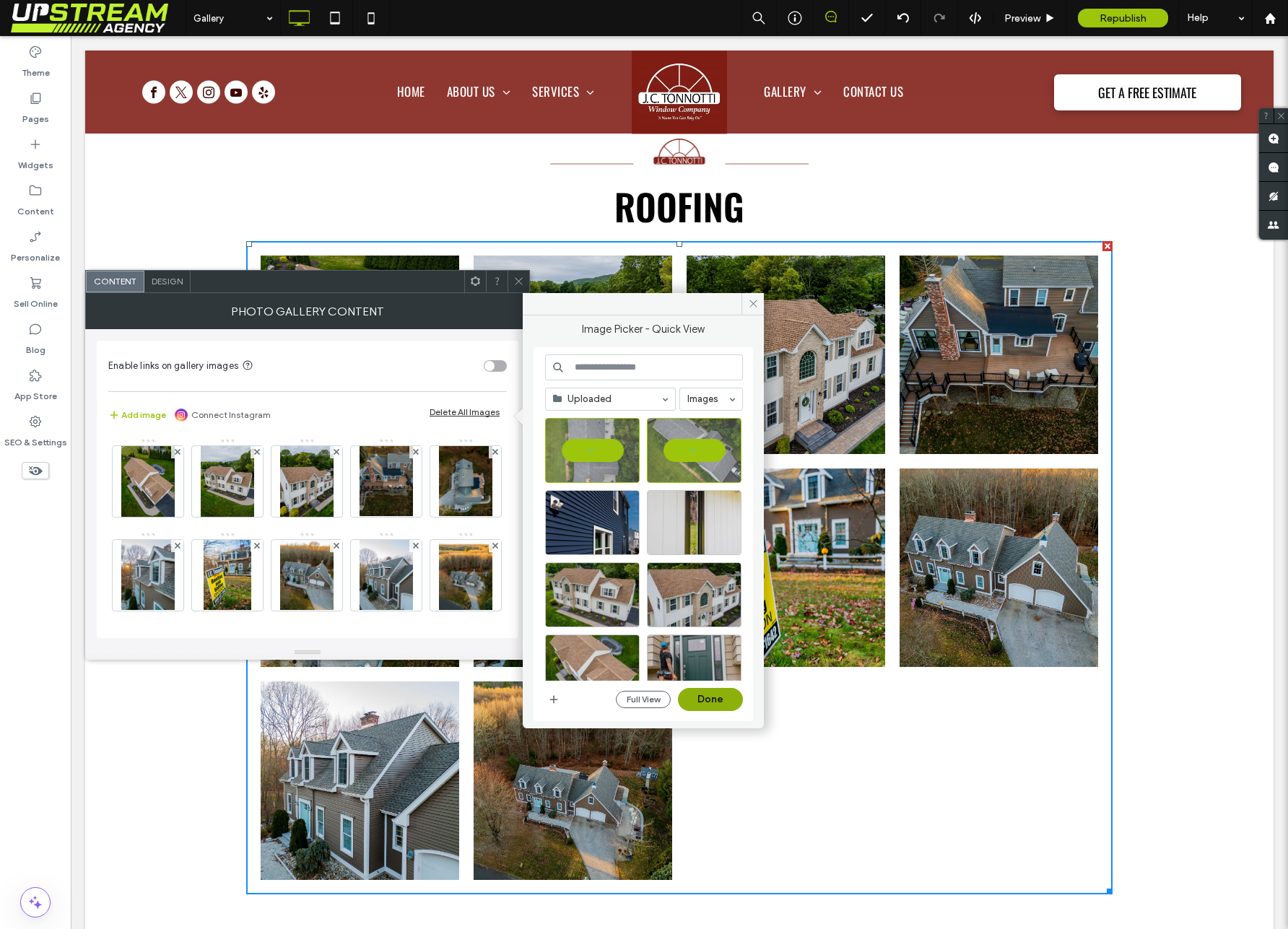
click at [700, 703] on button "Done" at bounding box center [710, 698] width 65 height 23
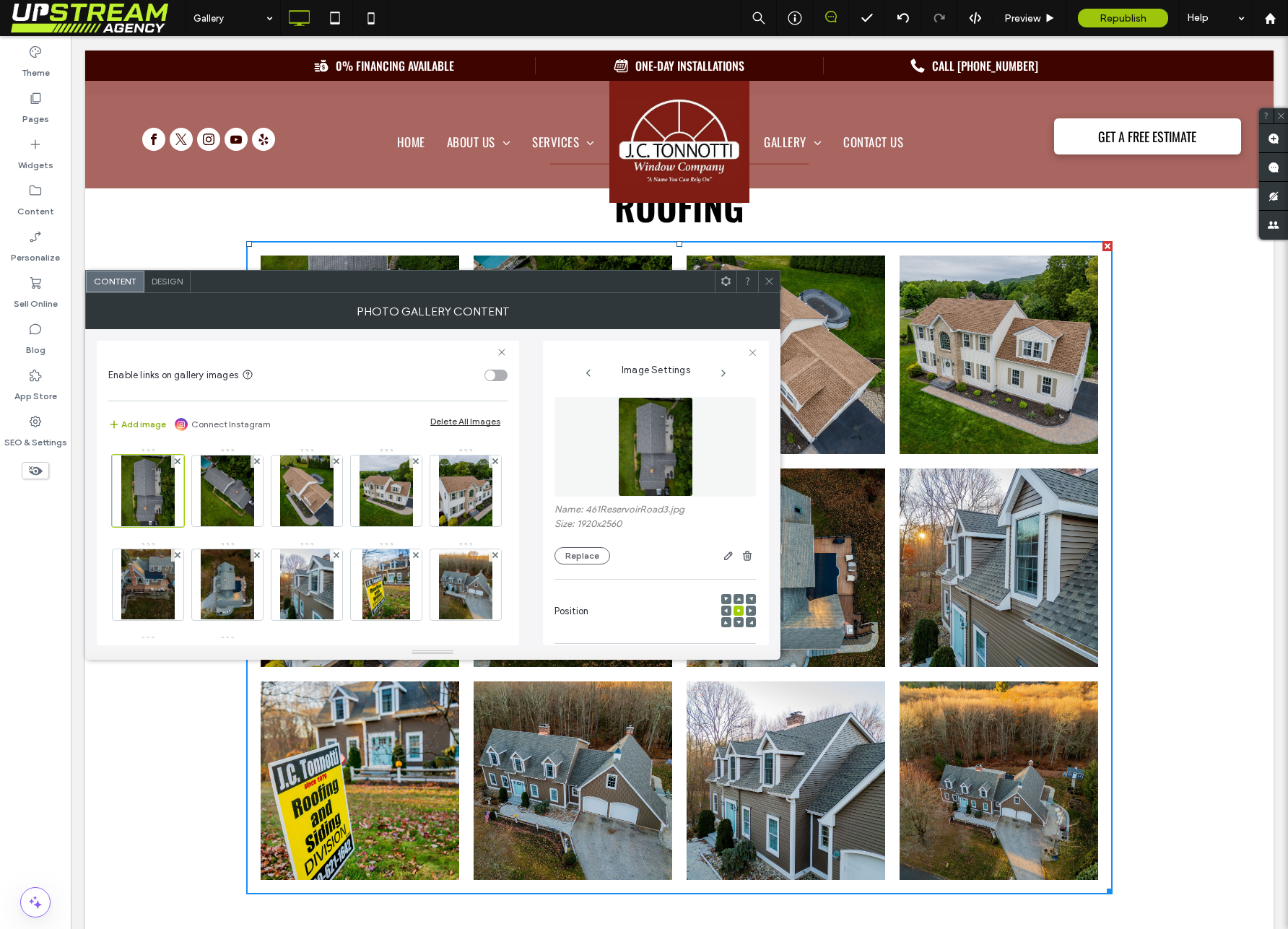
click at [138, 423] on button "Add image" at bounding box center [137, 424] width 58 height 17
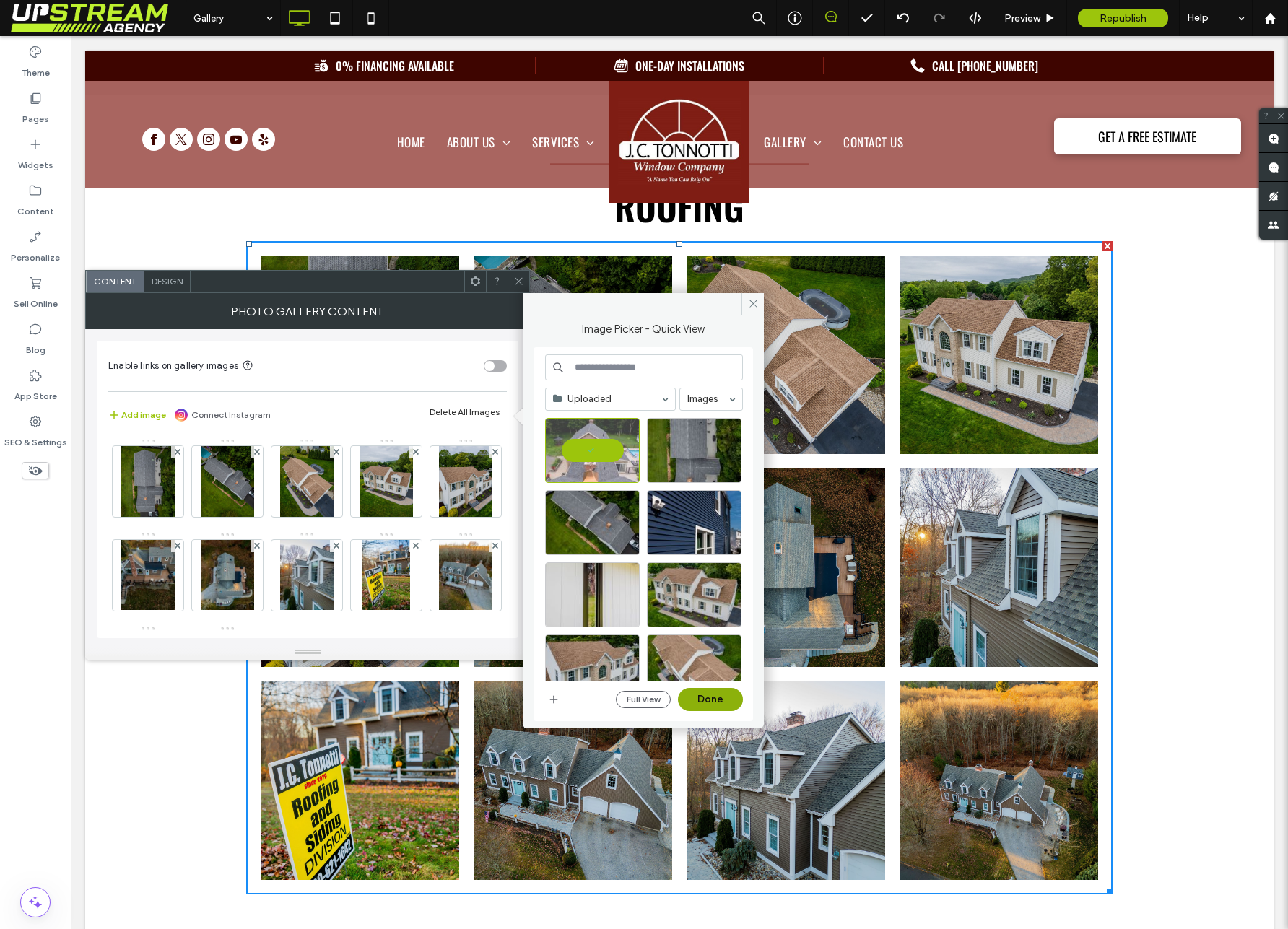
click at [703, 698] on button "Done" at bounding box center [710, 698] width 65 height 23
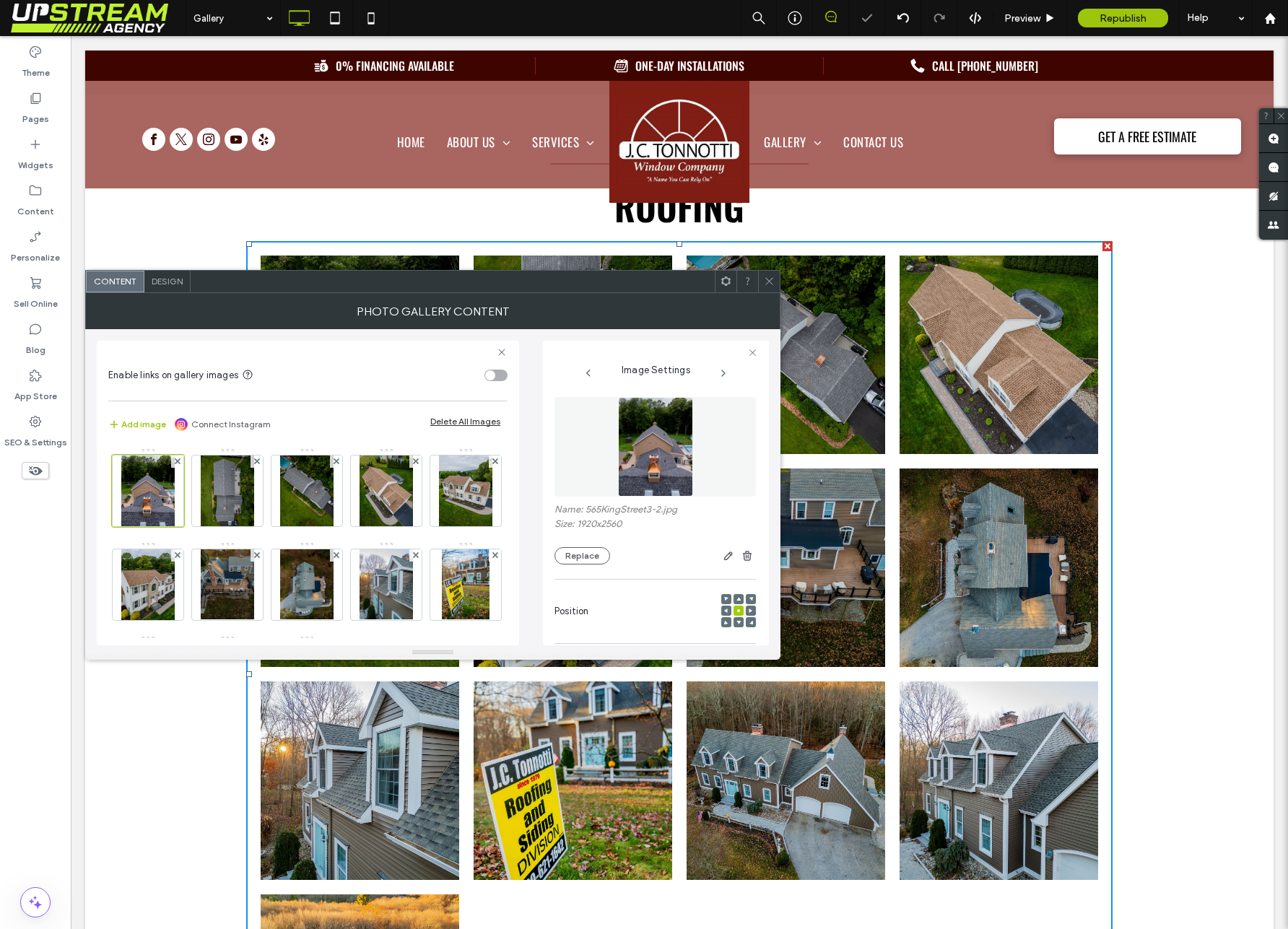
drag, startPoint x: 773, startPoint y: 276, endPoint x: 600, endPoint y: 232, distance: 178.5
click at [773, 276] on icon at bounding box center [769, 282] width 11 height 11
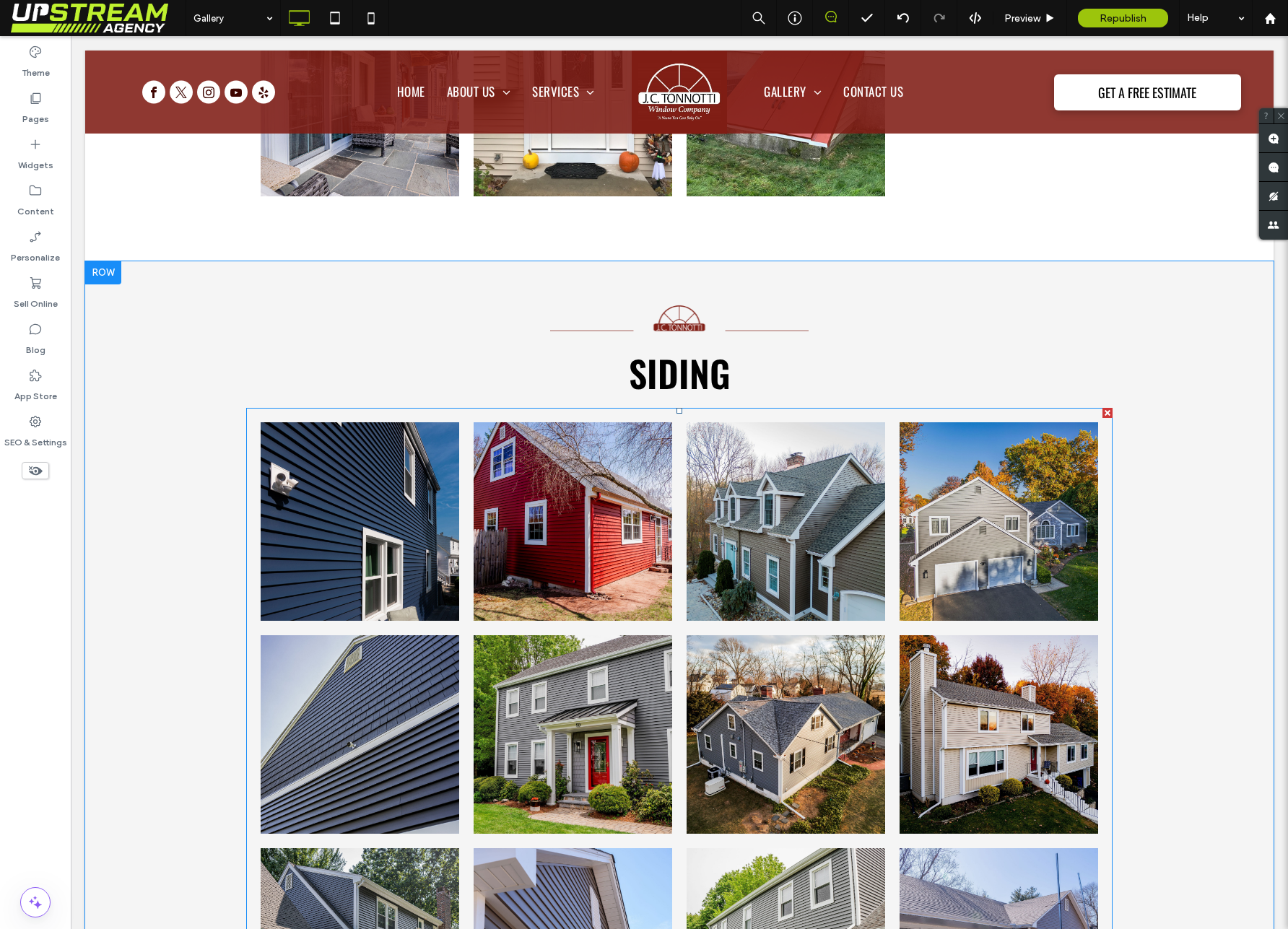
scroll to position [3319, 0]
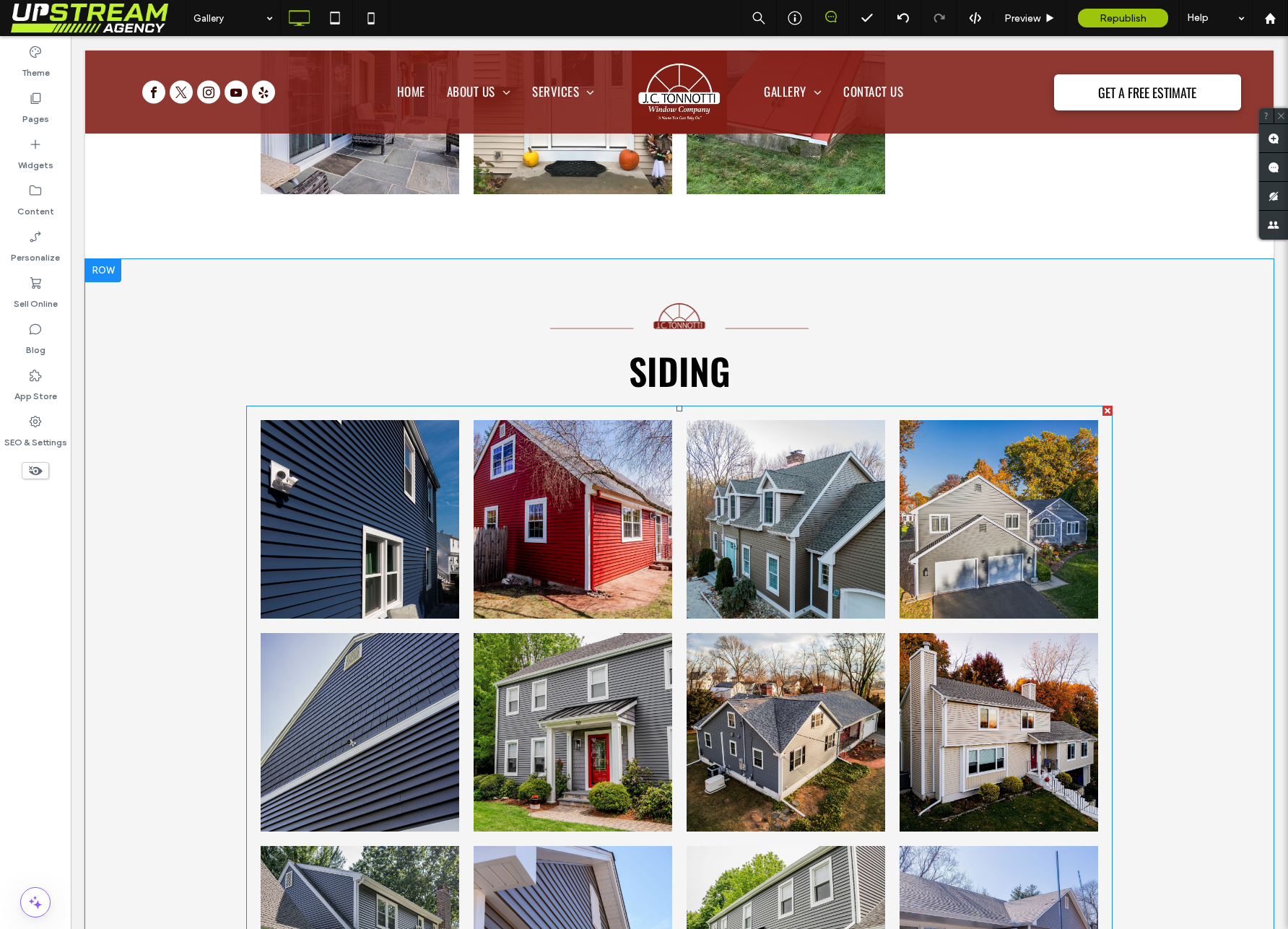
click at [609, 554] on link at bounding box center [572, 519] width 199 height 199
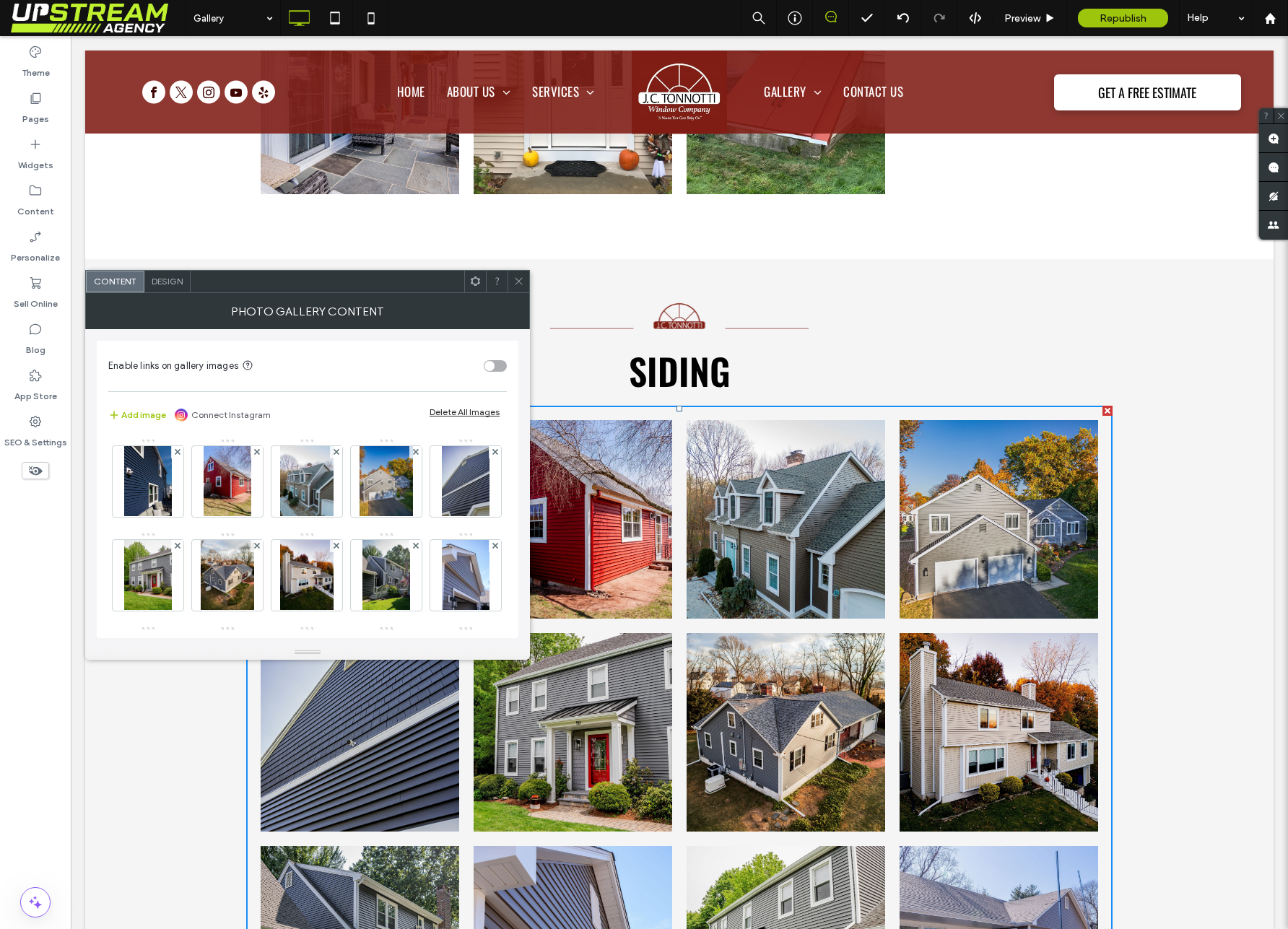
scroll to position [3318, 0]
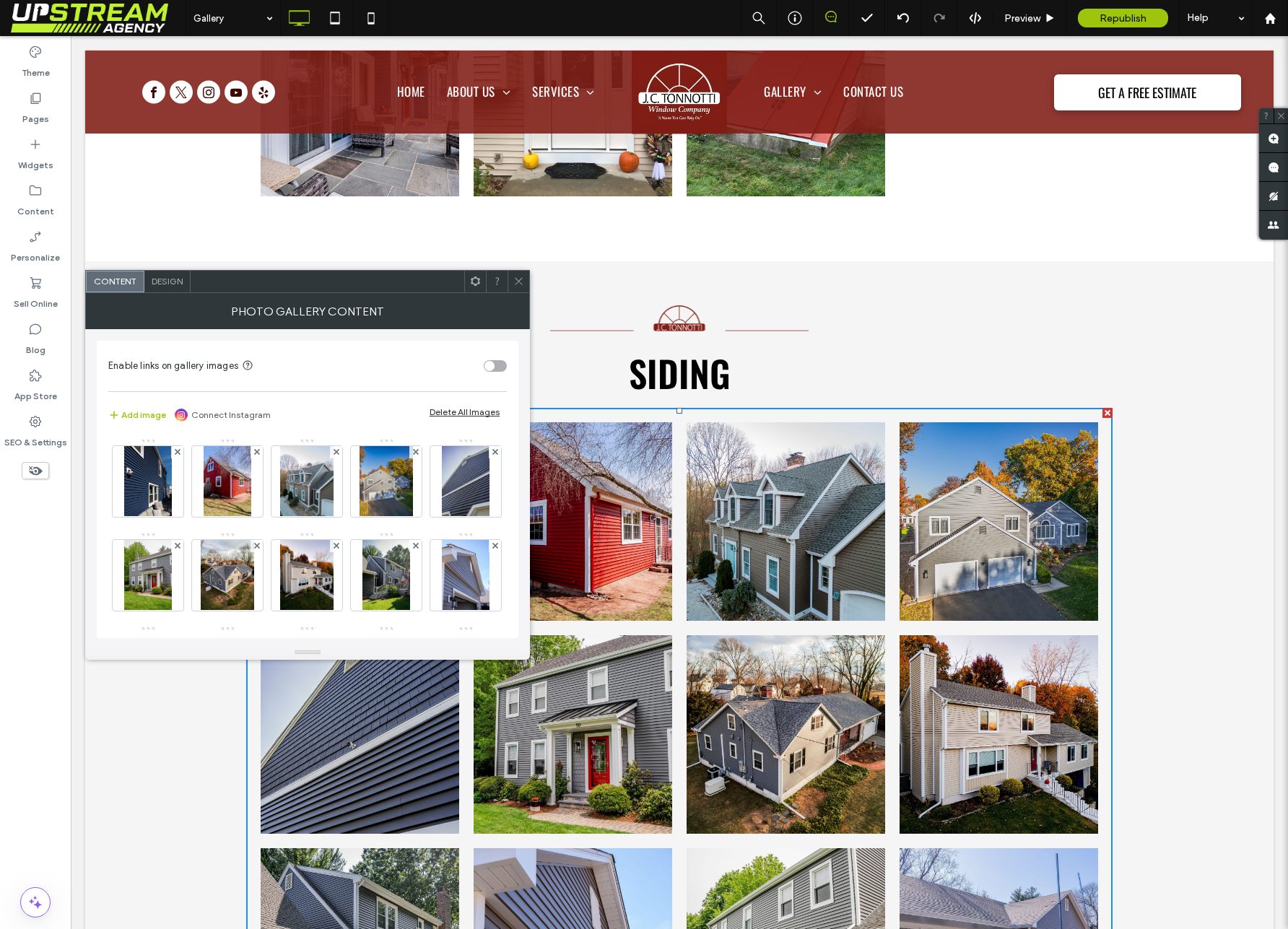
drag, startPoint x: 147, startPoint y: 417, endPoint x: 151, endPoint y: 424, distance: 8.1
click at [147, 417] on button "Add image" at bounding box center [137, 414] width 58 height 17
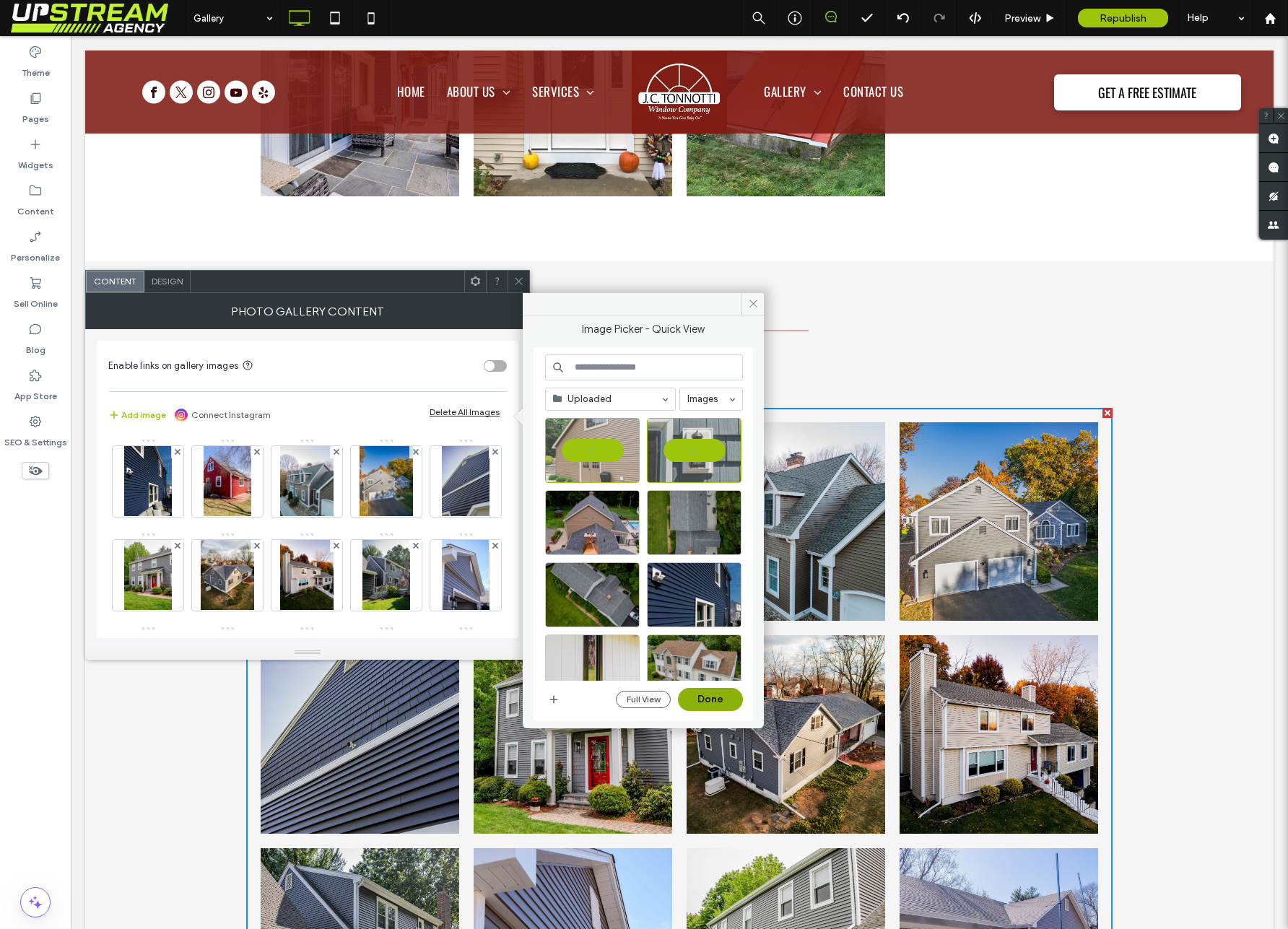
click at [716, 702] on button "Done" at bounding box center [710, 698] width 65 height 23
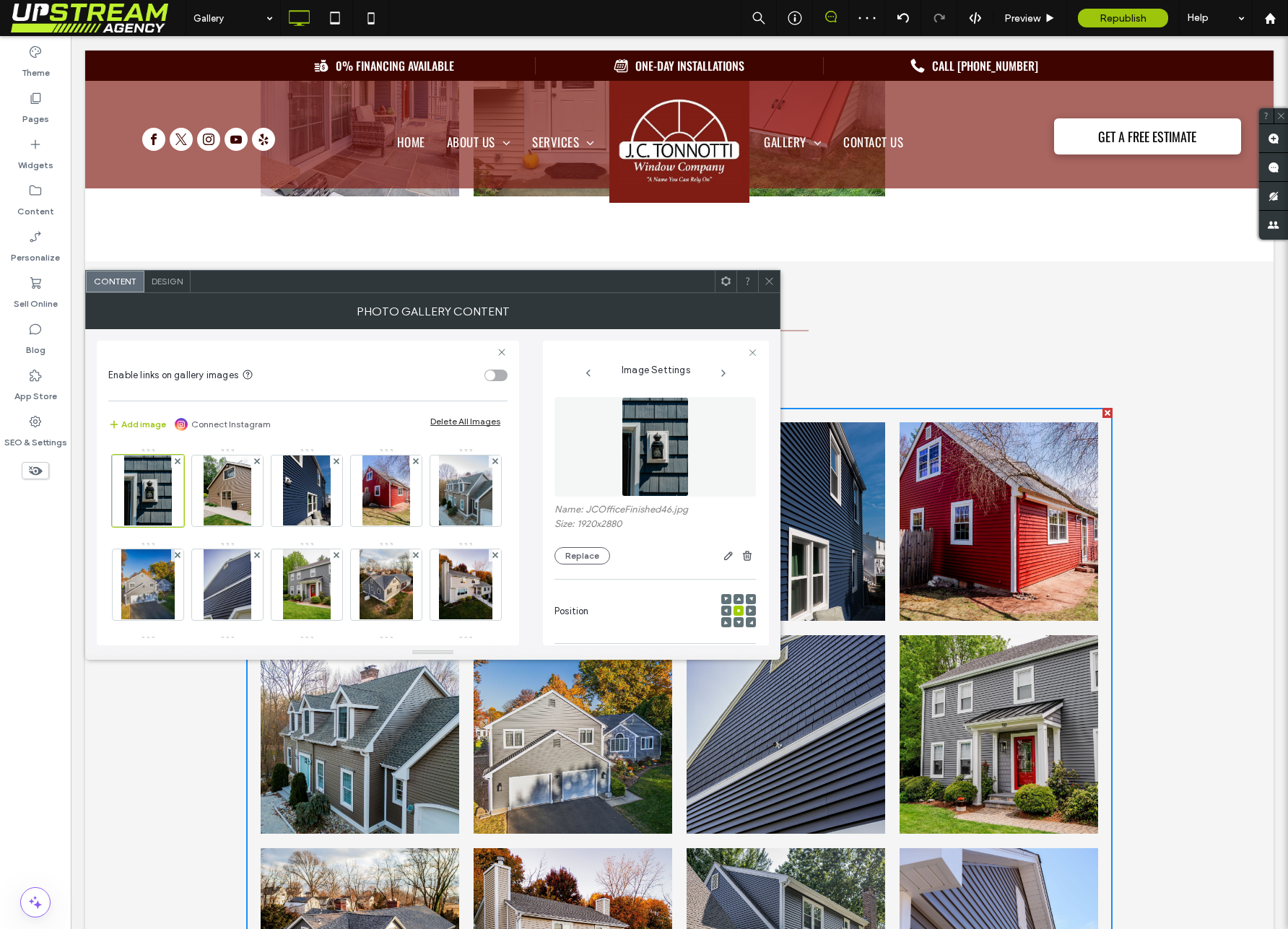
click at [764, 274] on span at bounding box center [769, 282] width 11 height 22
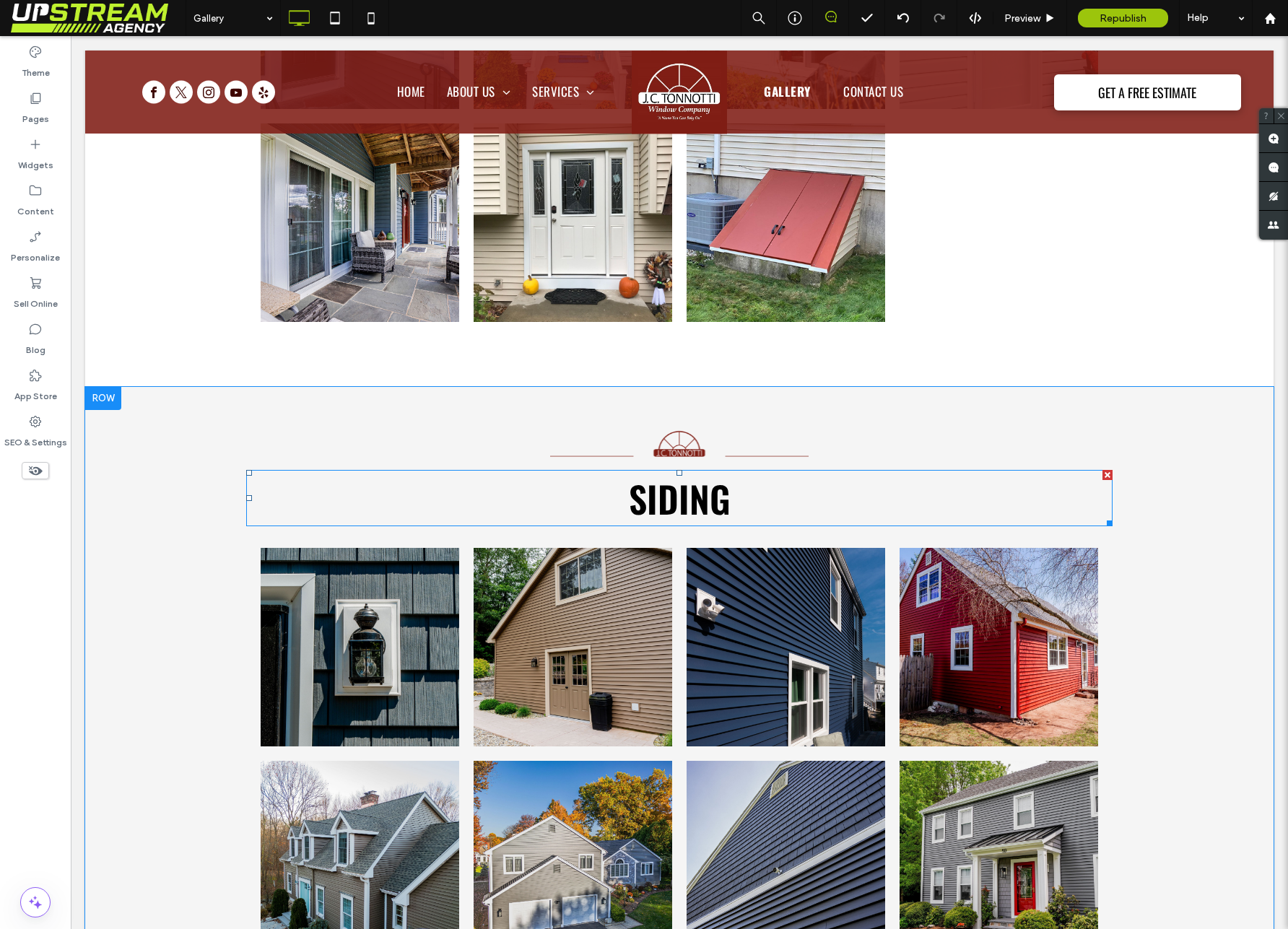
scroll to position [3256, 0]
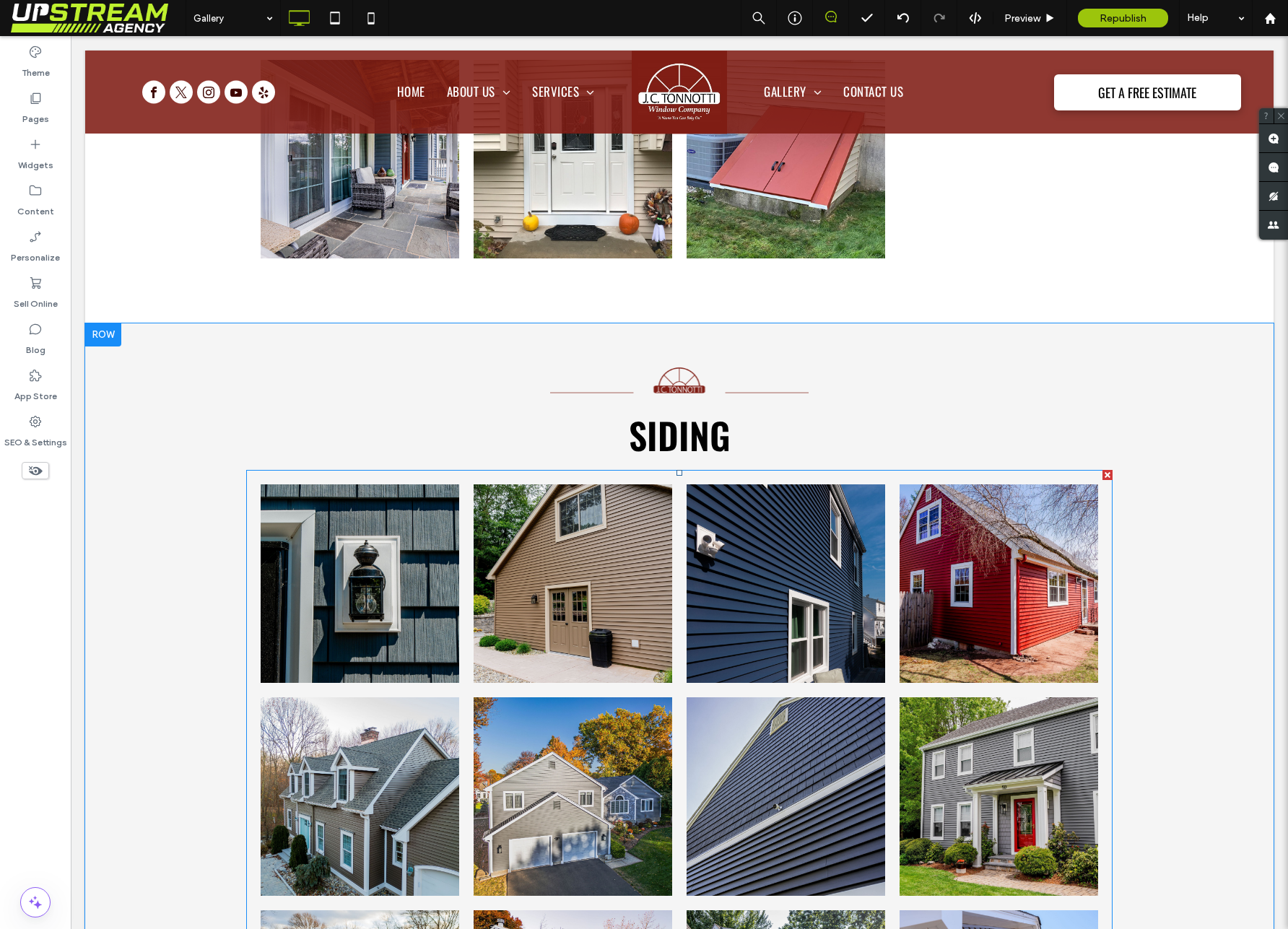
click at [619, 549] on link at bounding box center [572, 583] width 199 height 199
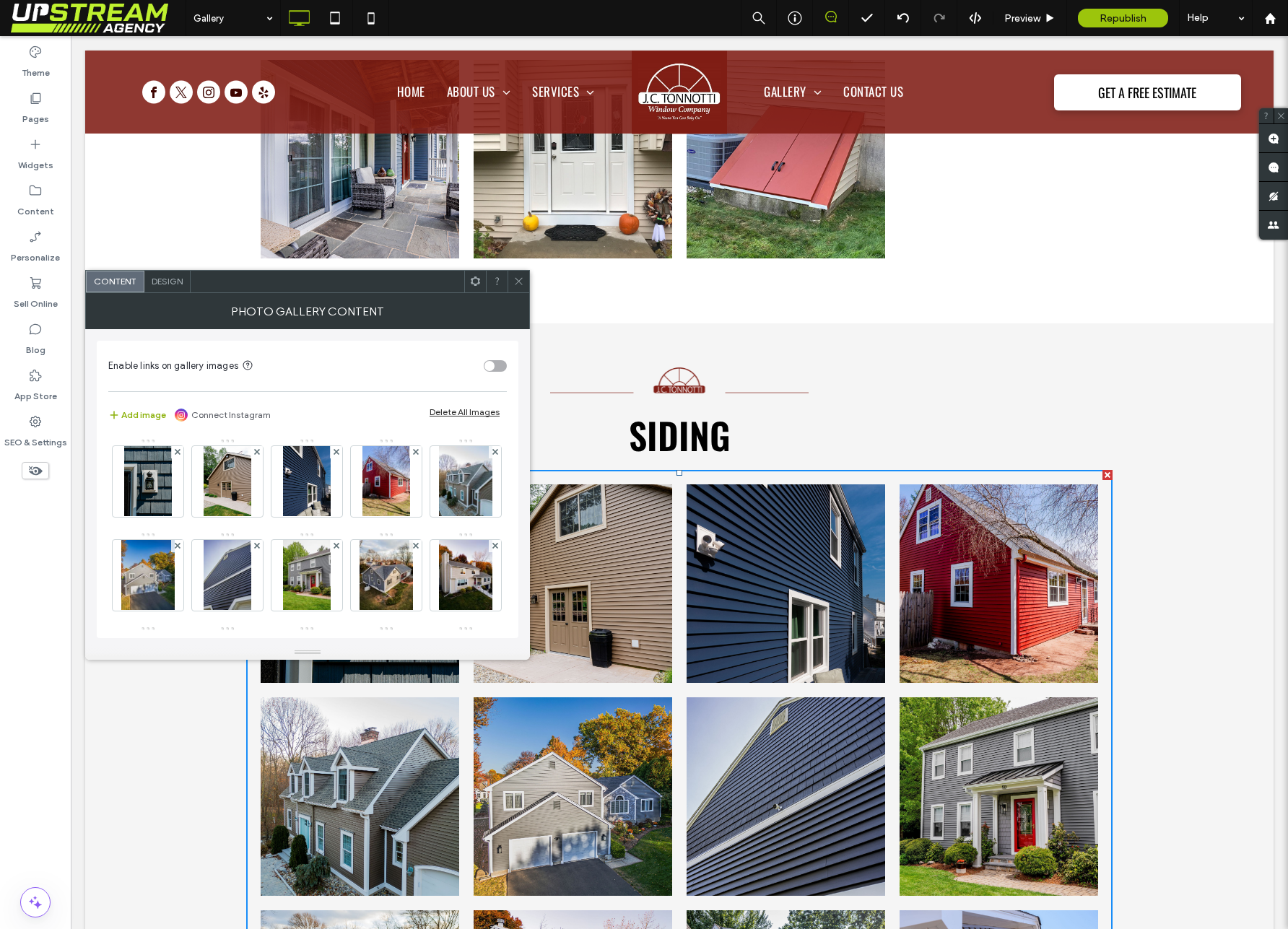
click at [150, 417] on button "Add image" at bounding box center [137, 414] width 58 height 17
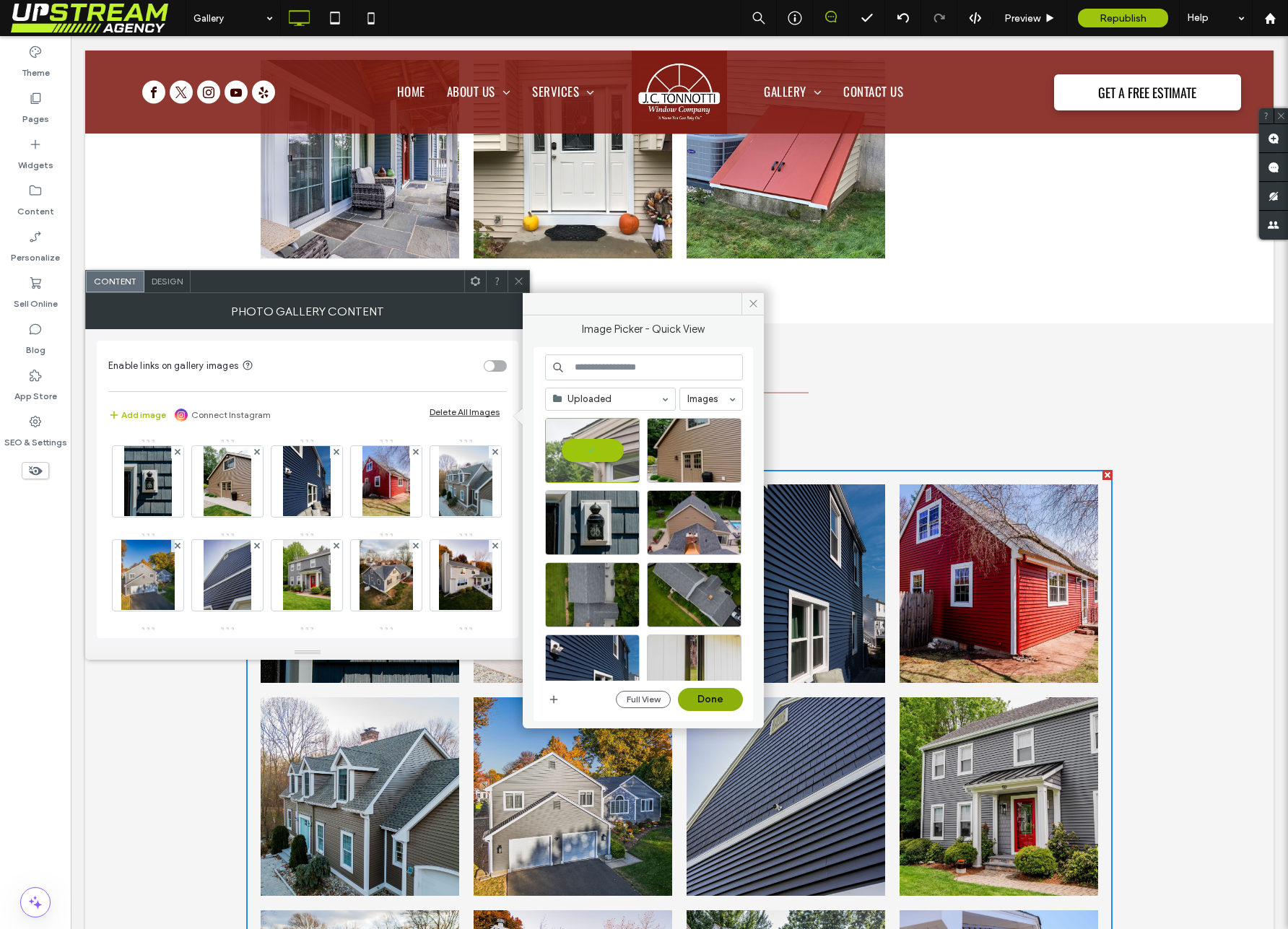
click at [715, 700] on button "Done" at bounding box center [710, 698] width 65 height 23
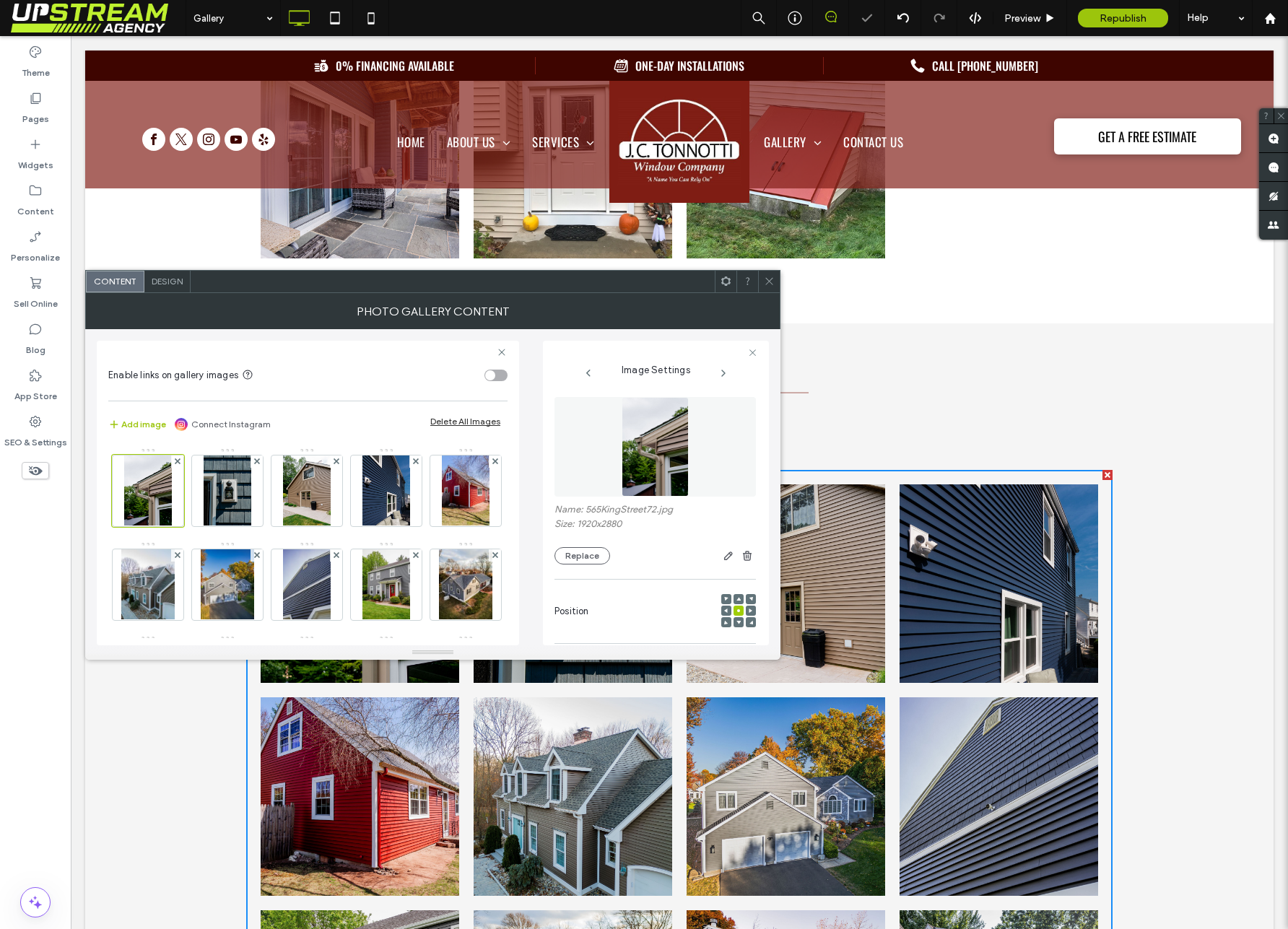
click at [765, 276] on icon at bounding box center [769, 282] width 11 height 11
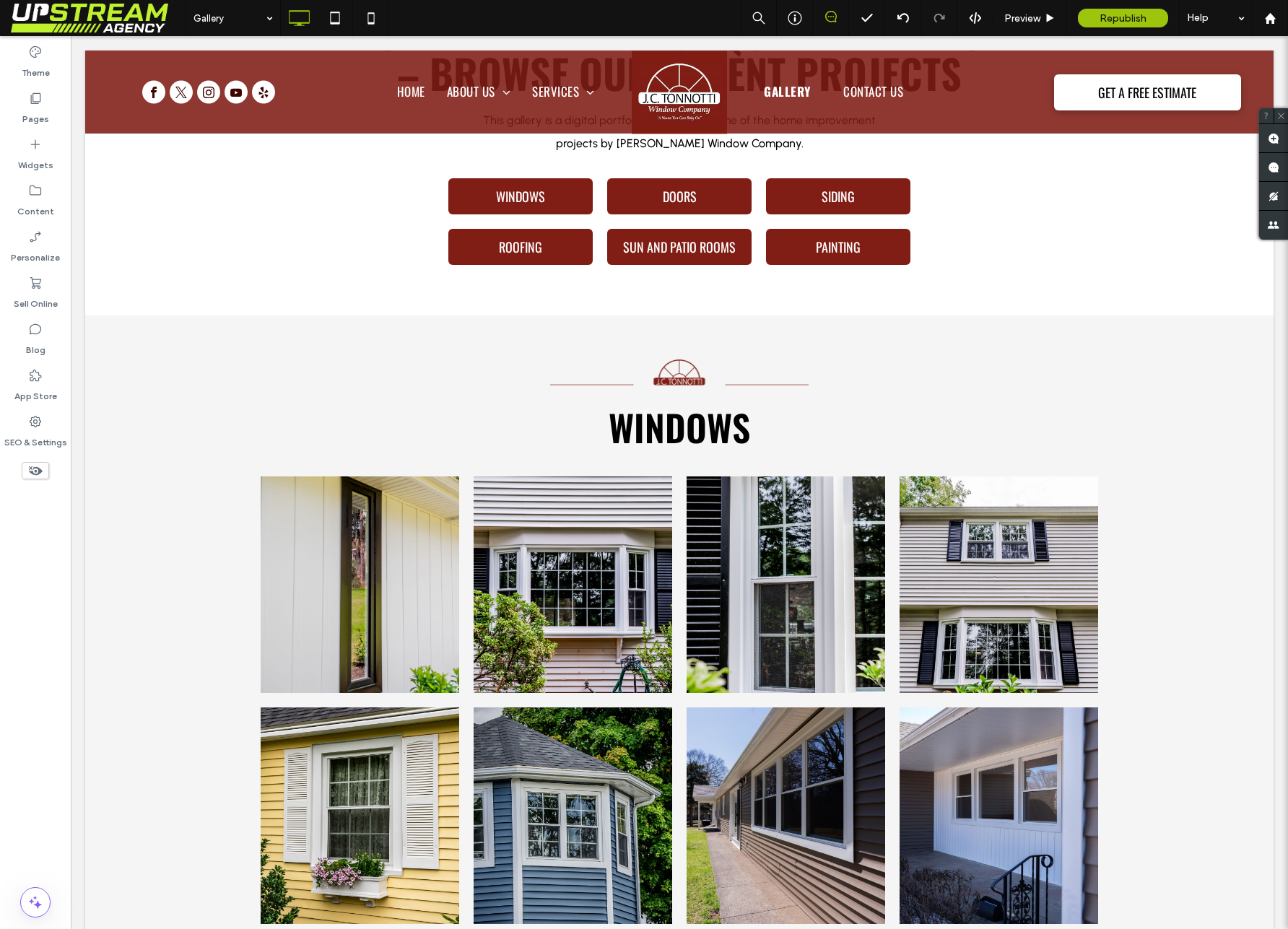
scroll to position [626, 0]
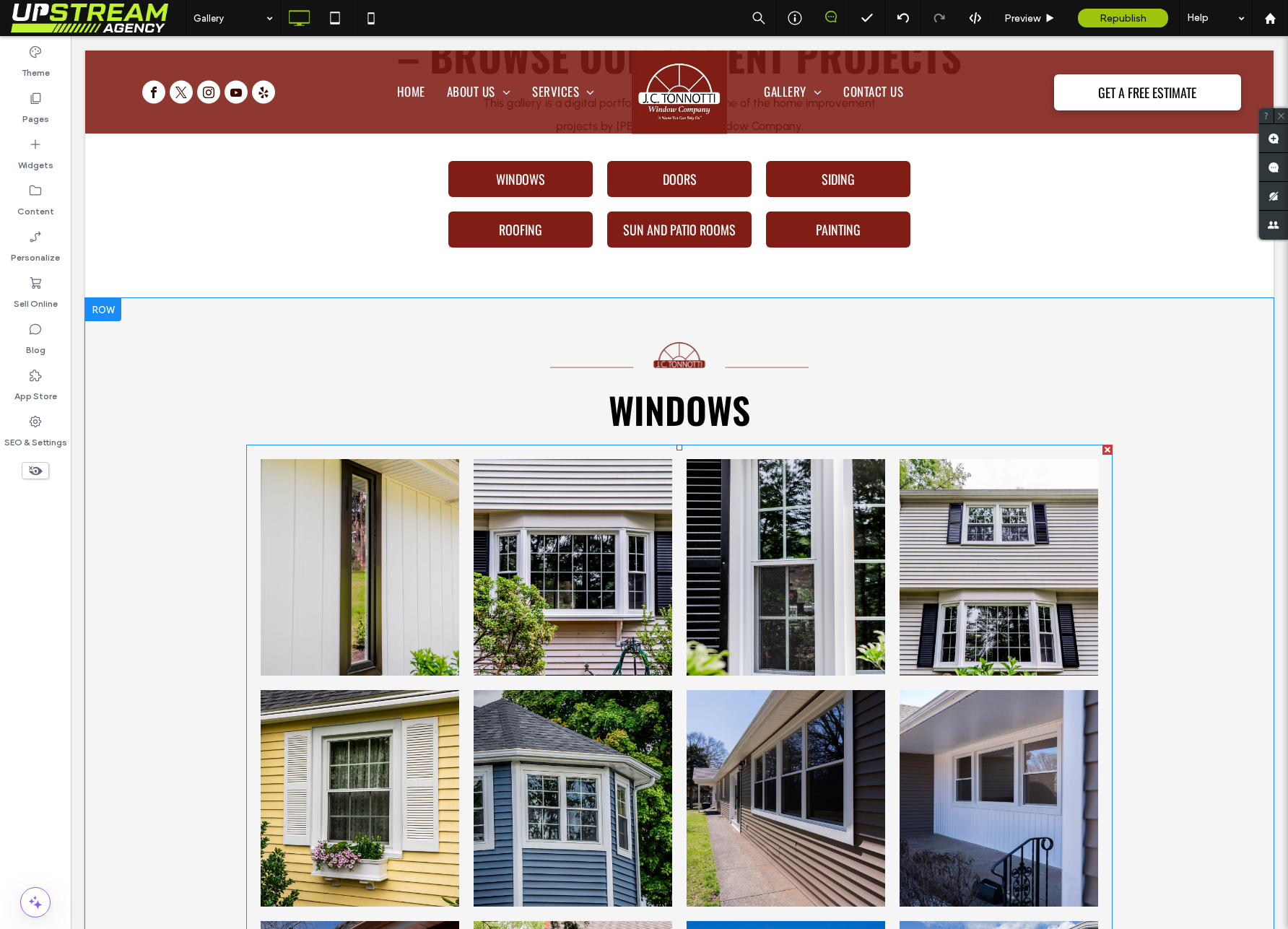
click at [601, 697] on link at bounding box center [572, 798] width 199 height 216
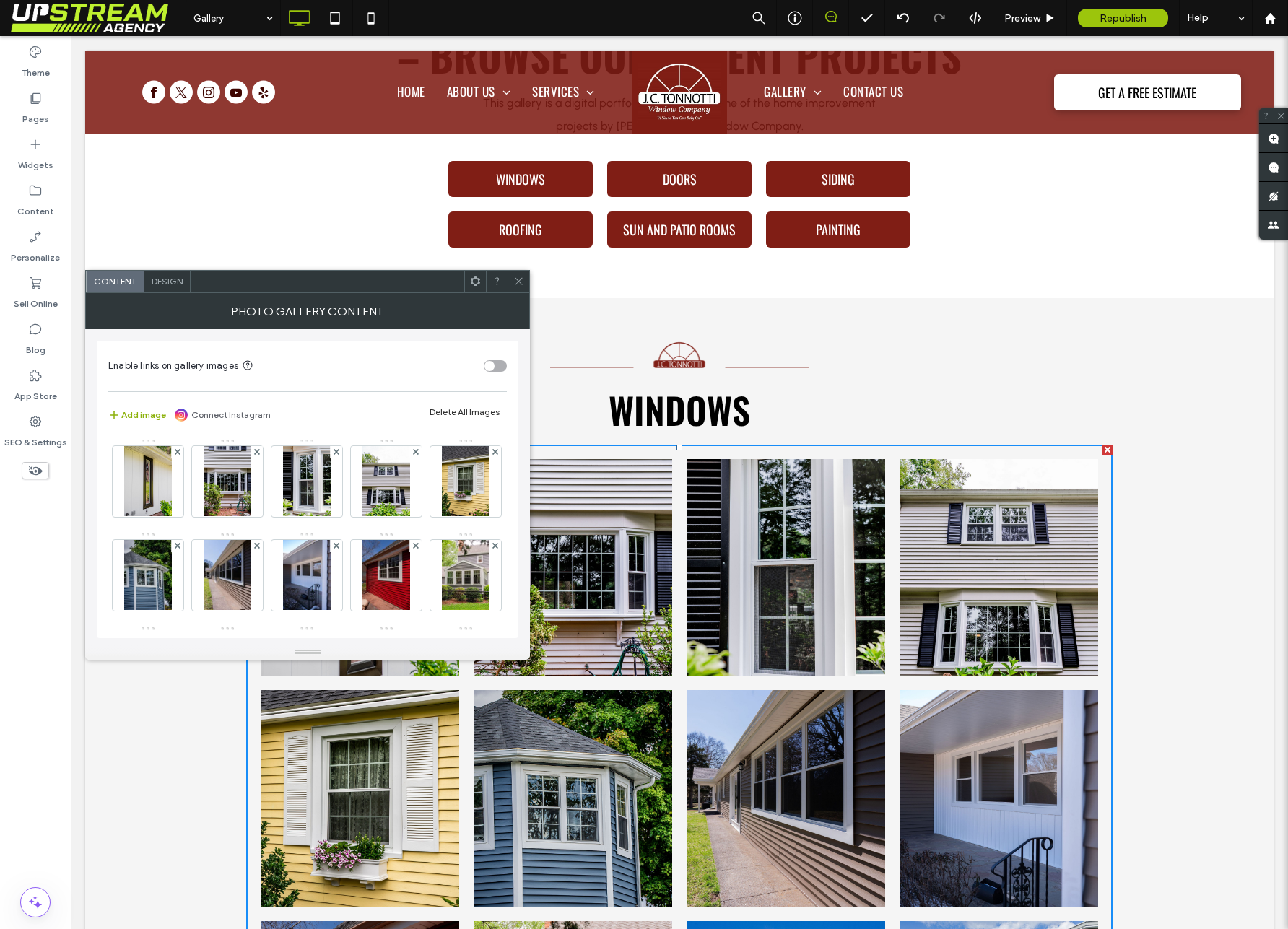
click at [160, 418] on button "Add image" at bounding box center [137, 414] width 58 height 17
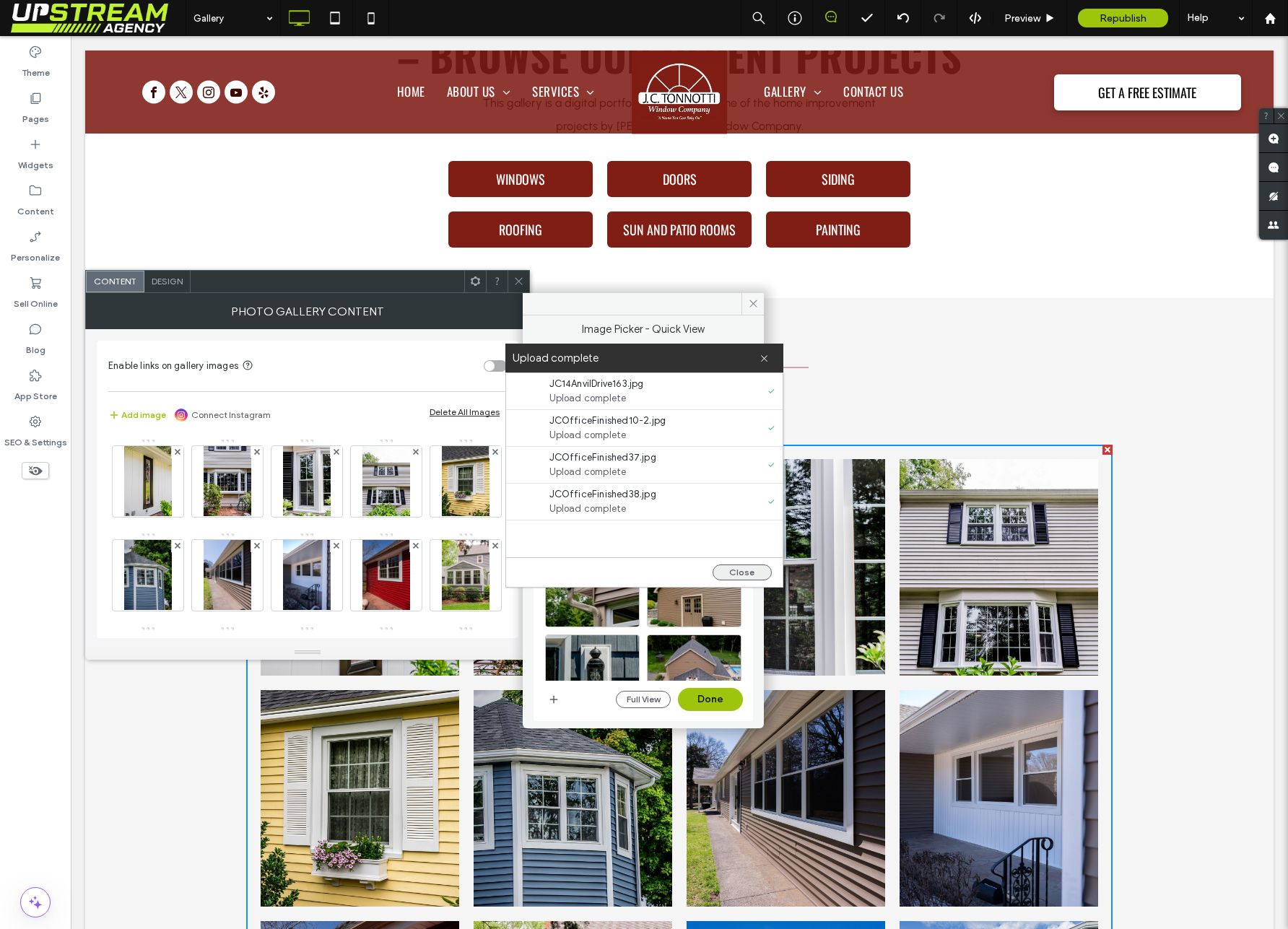
click at [734, 571] on button "Close" at bounding box center [741, 572] width 59 height 15
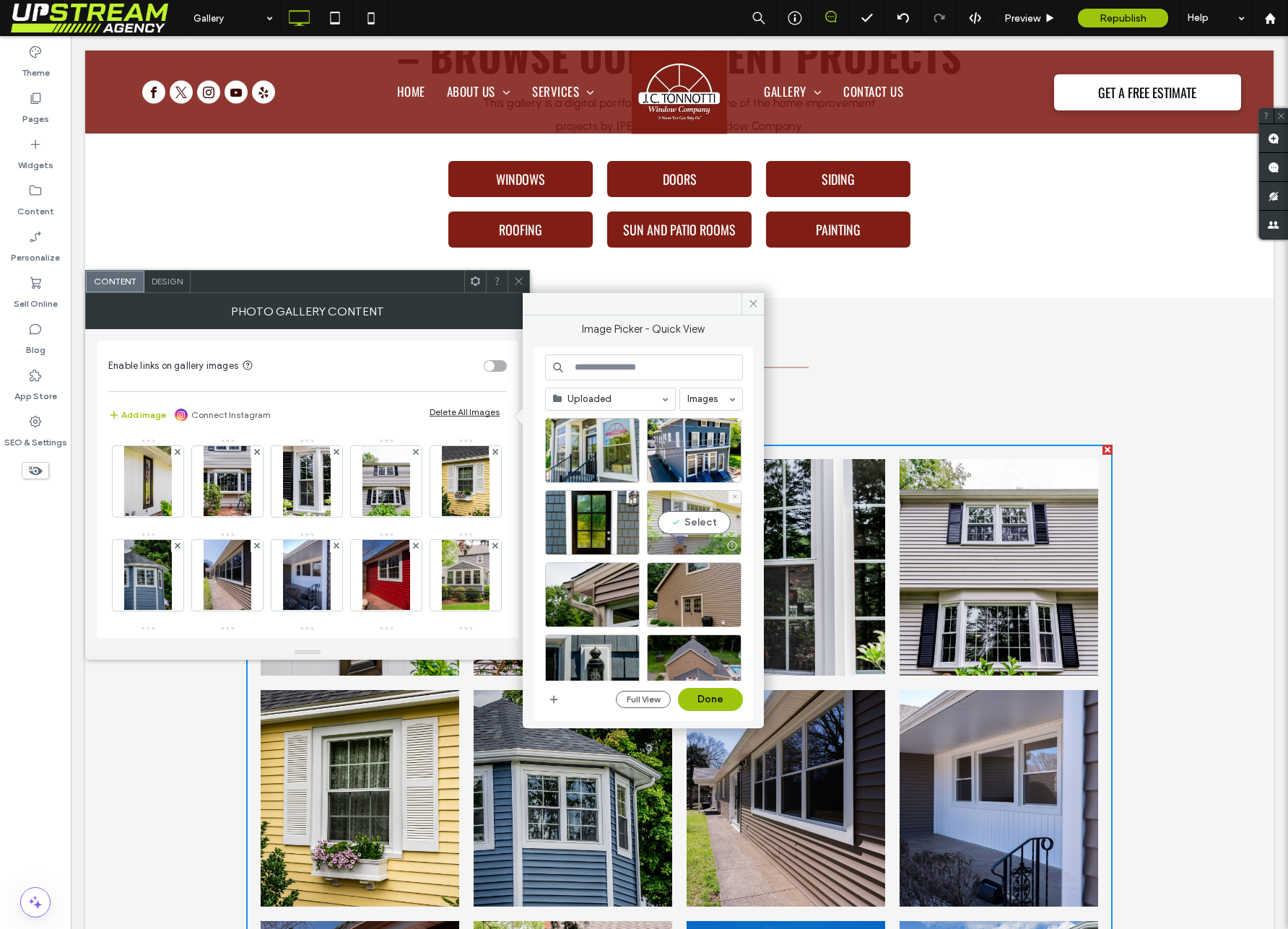
click at [691, 516] on div "Select" at bounding box center [694, 523] width 94 height 65
click at [583, 520] on div "Select" at bounding box center [592, 523] width 94 height 65
click at [582, 520] on div at bounding box center [592, 523] width 94 height 65
click at [577, 453] on div "Select" at bounding box center [592, 450] width 94 height 65
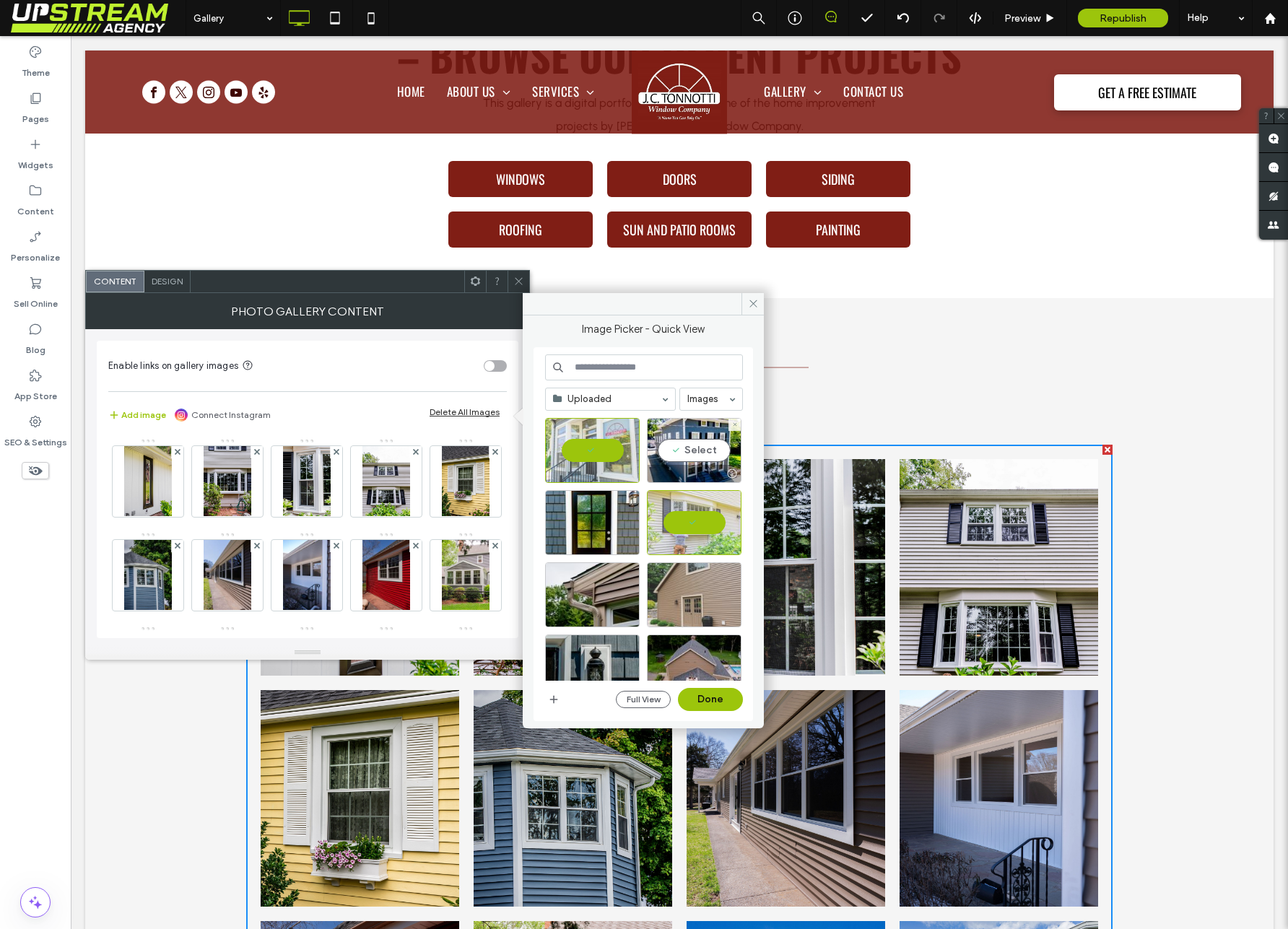
drag, startPoint x: 682, startPoint y: 455, endPoint x: 729, endPoint y: 592, distance: 144.8
click at [682, 456] on div "Select" at bounding box center [694, 450] width 94 height 65
click at [711, 702] on button "Done" at bounding box center [710, 698] width 65 height 23
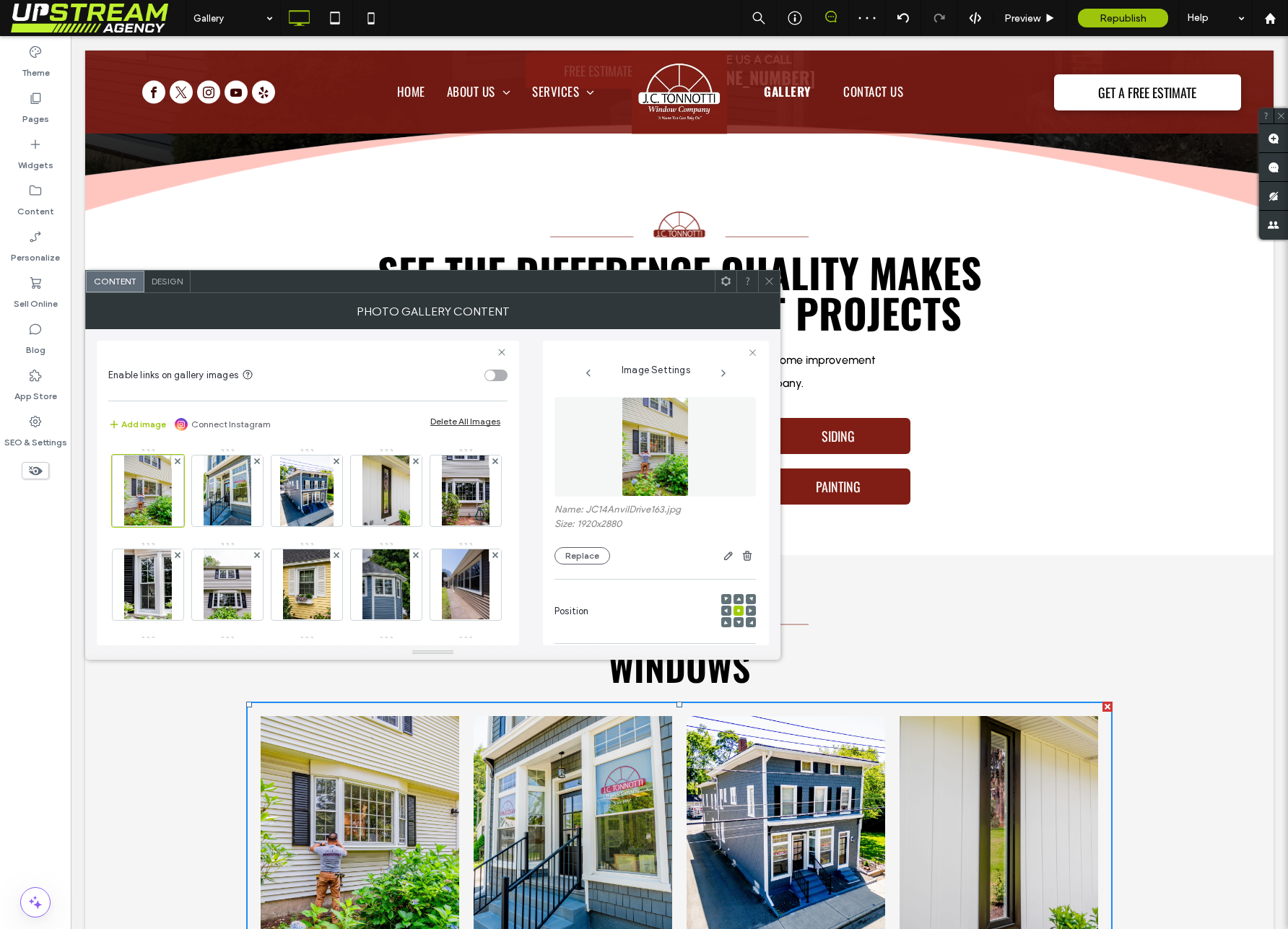
scroll to position [371, 0]
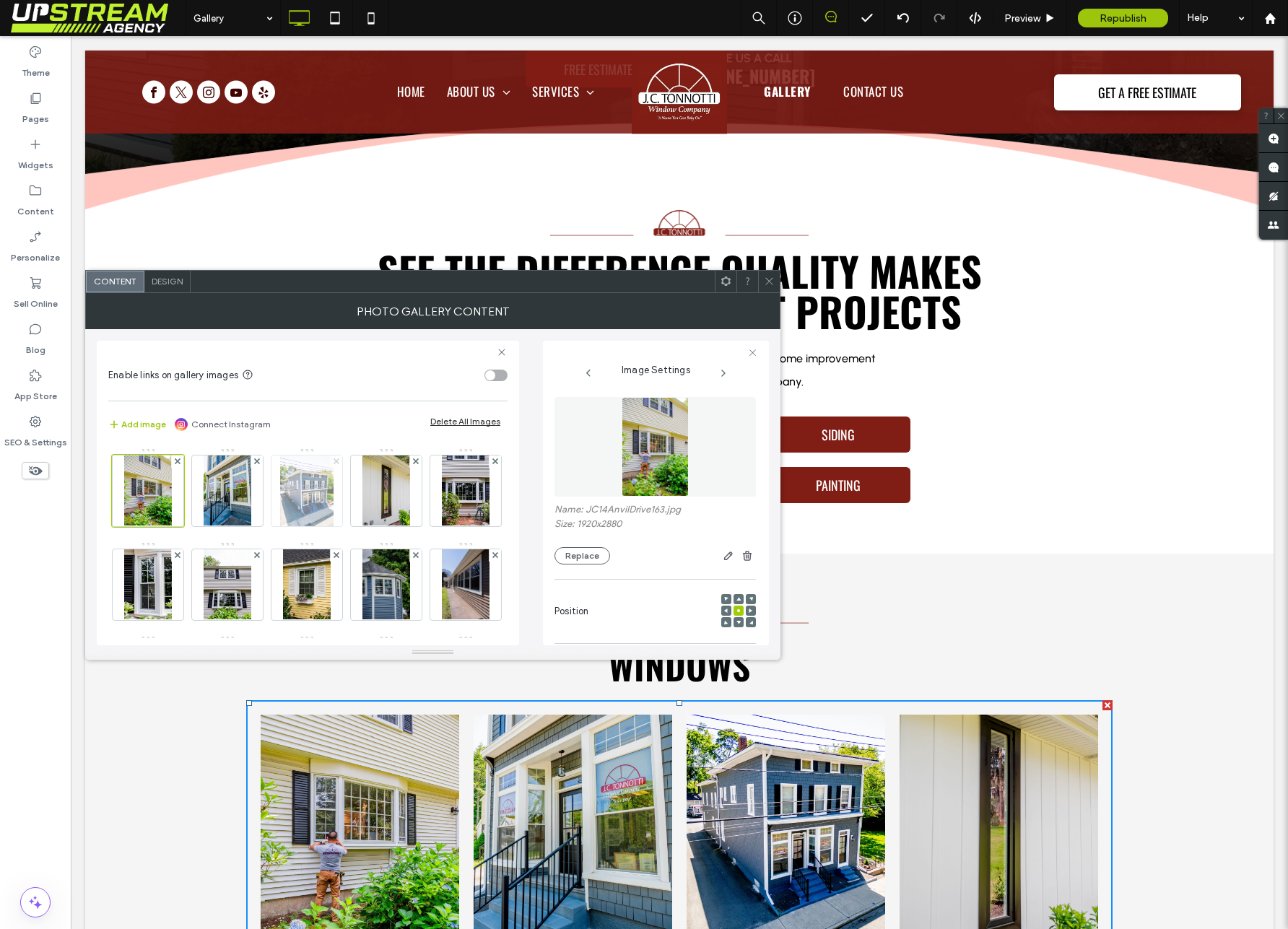
click at [338, 459] on icon at bounding box center [336, 461] width 5 height 5
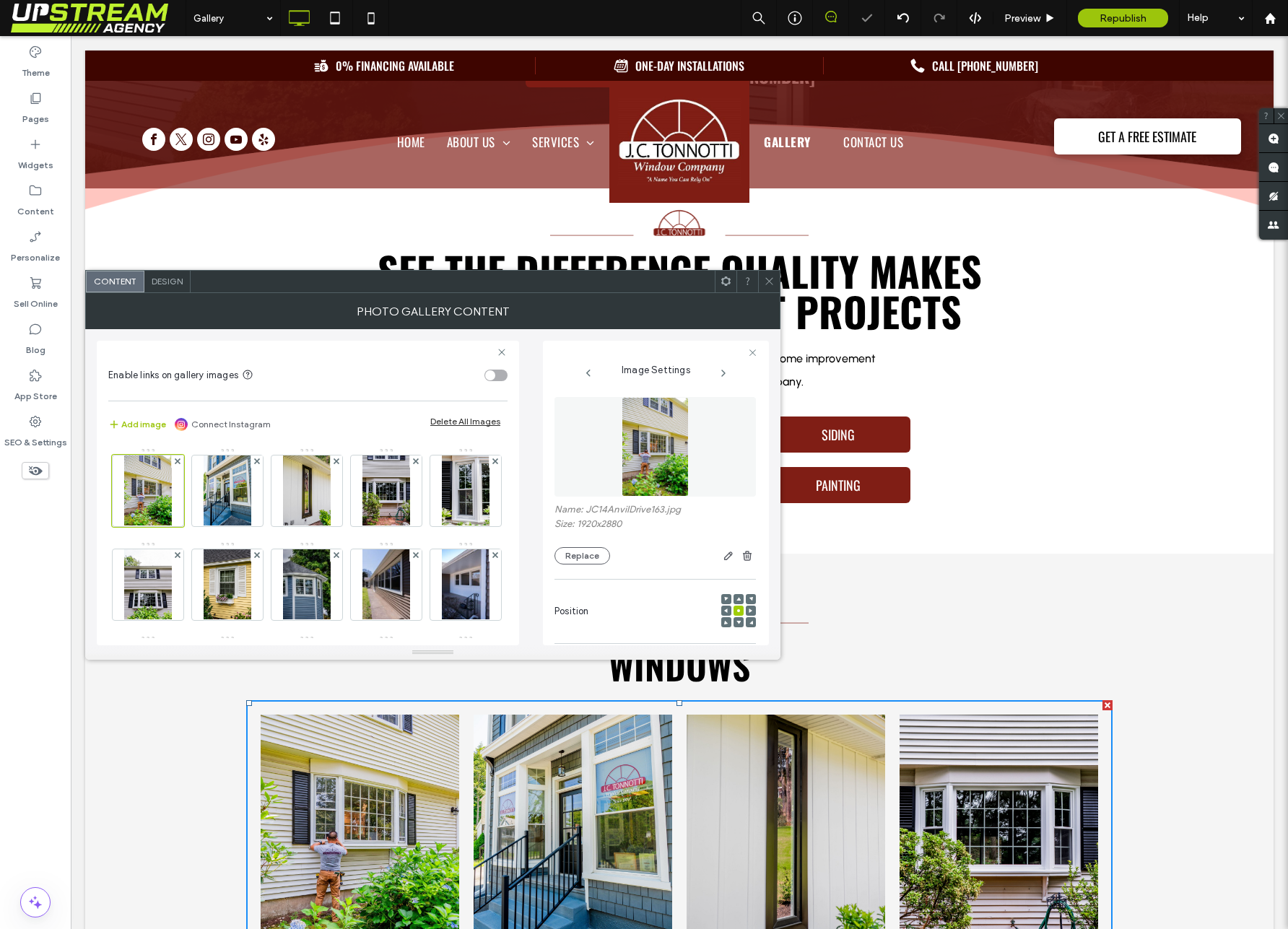
drag, startPoint x: 772, startPoint y: 279, endPoint x: 678, endPoint y: 283, distance: 94.1
click at [772, 279] on icon at bounding box center [769, 282] width 11 height 11
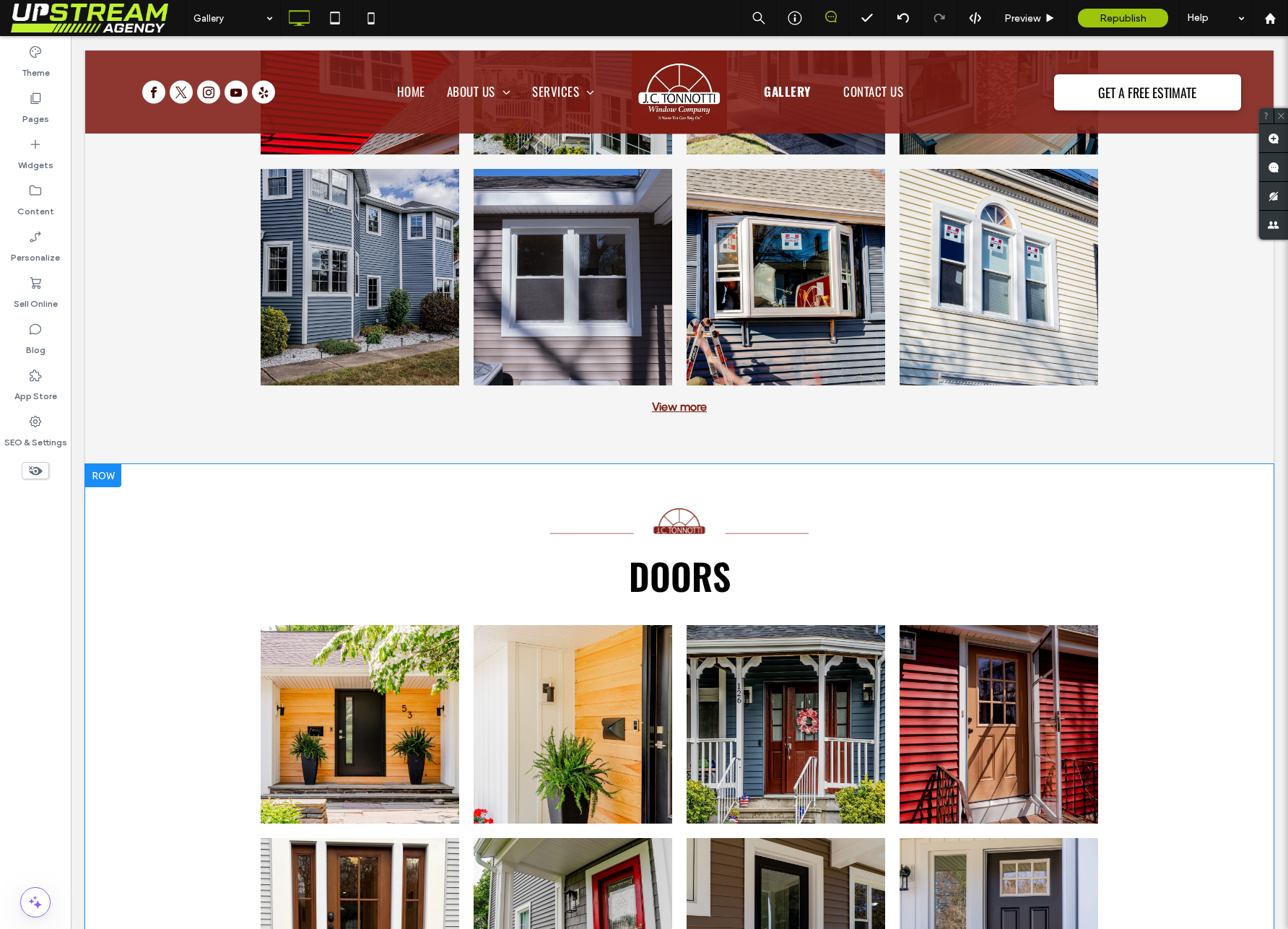
scroll to position [1968, 0]
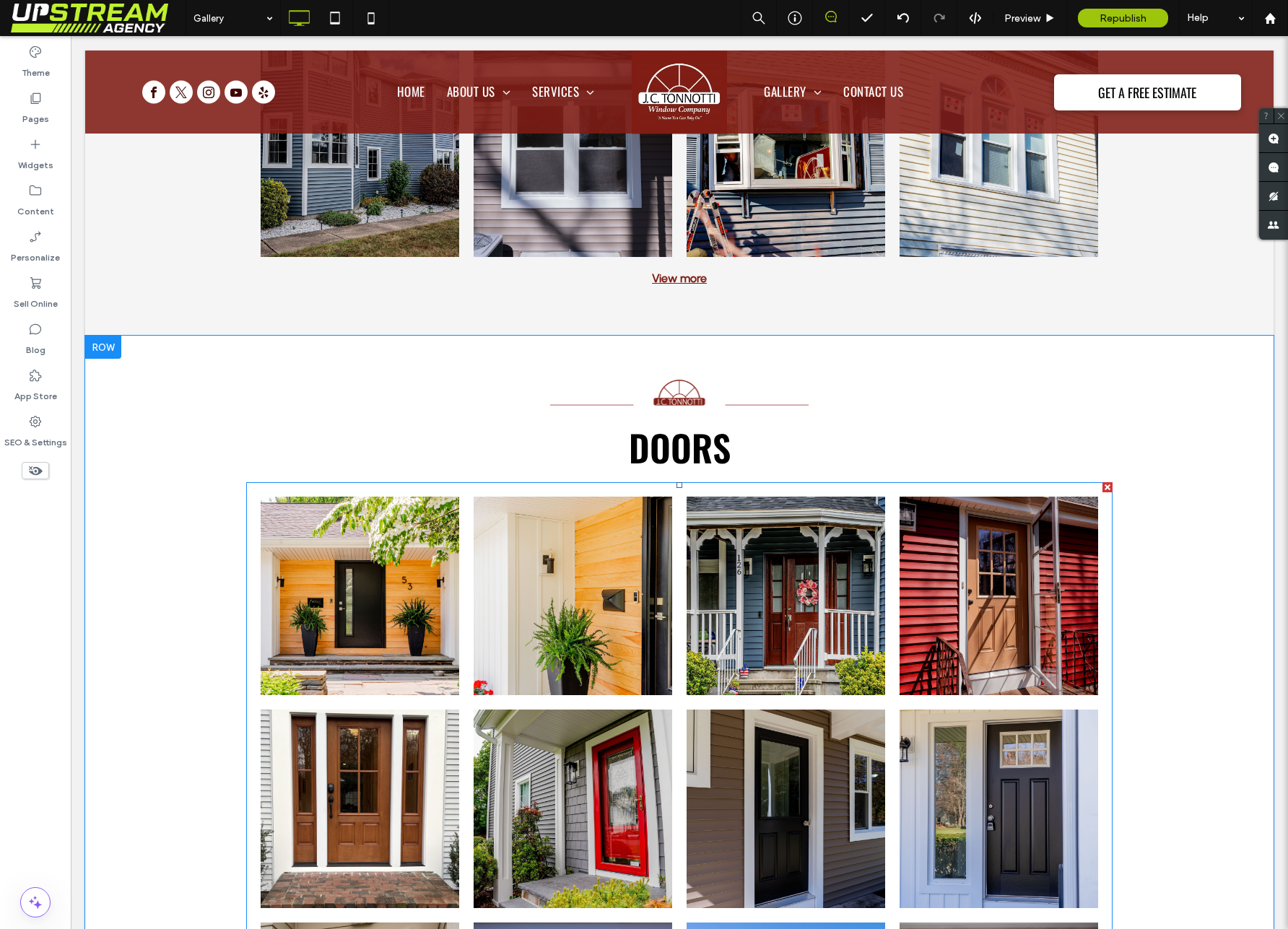
drag, startPoint x: 776, startPoint y: 566, endPoint x: 700, endPoint y: 570, distance: 76.1
click at [776, 566] on link at bounding box center [786, 596] width 199 height 199
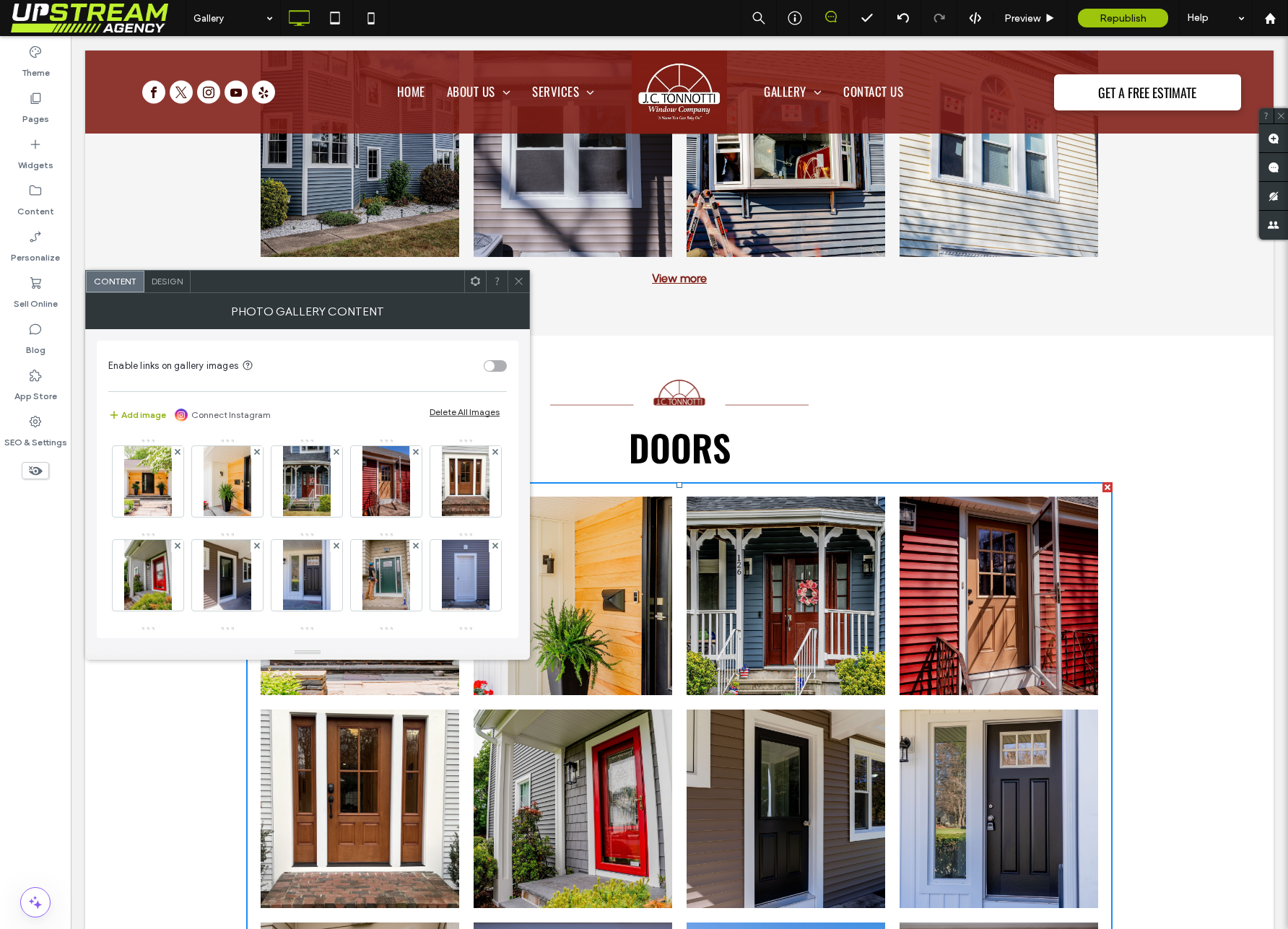
click at [140, 413] on button "Add image" at bounding box center [137, 414] width 58 height 17
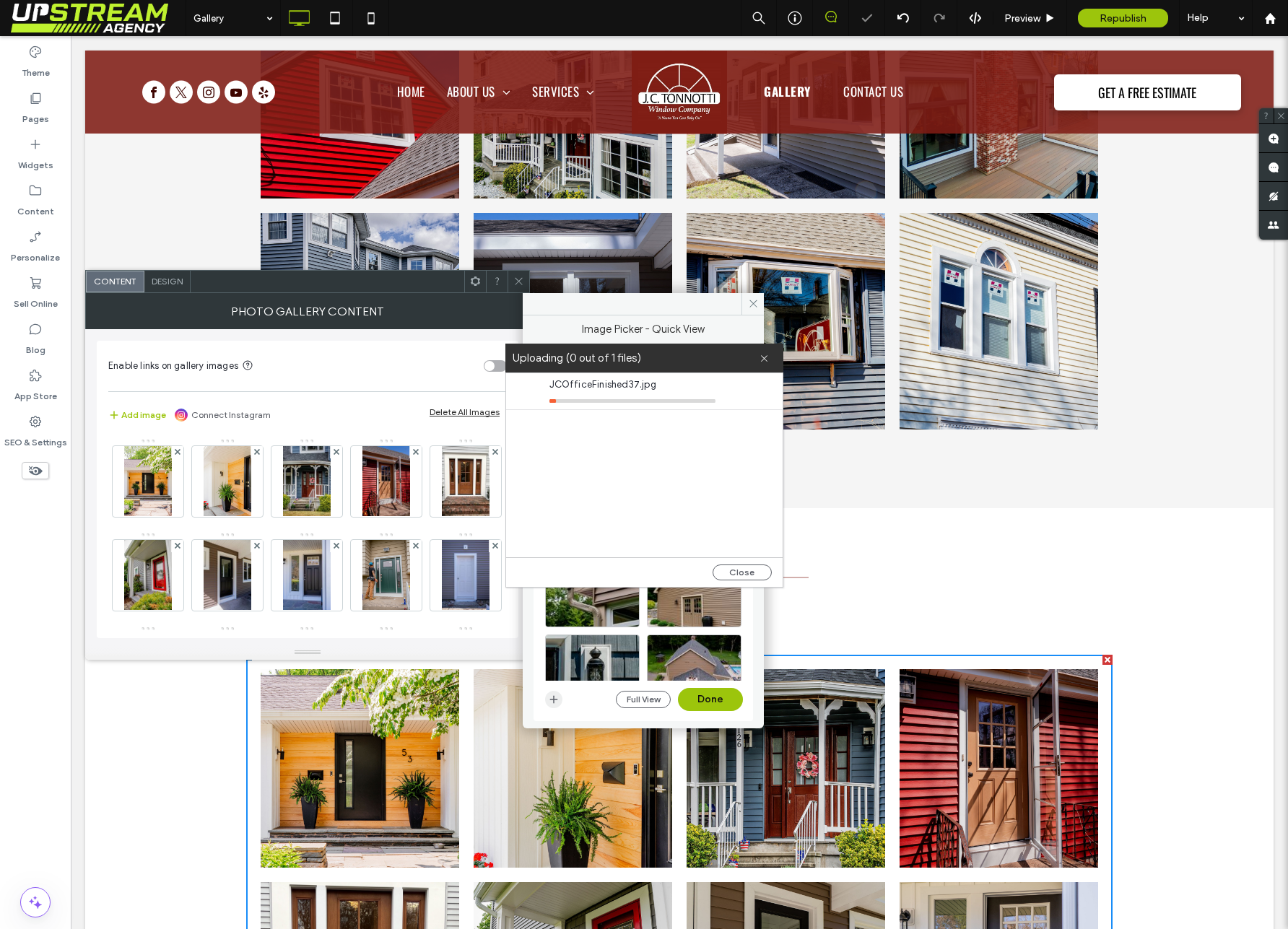
scroll to position [1803, 0]
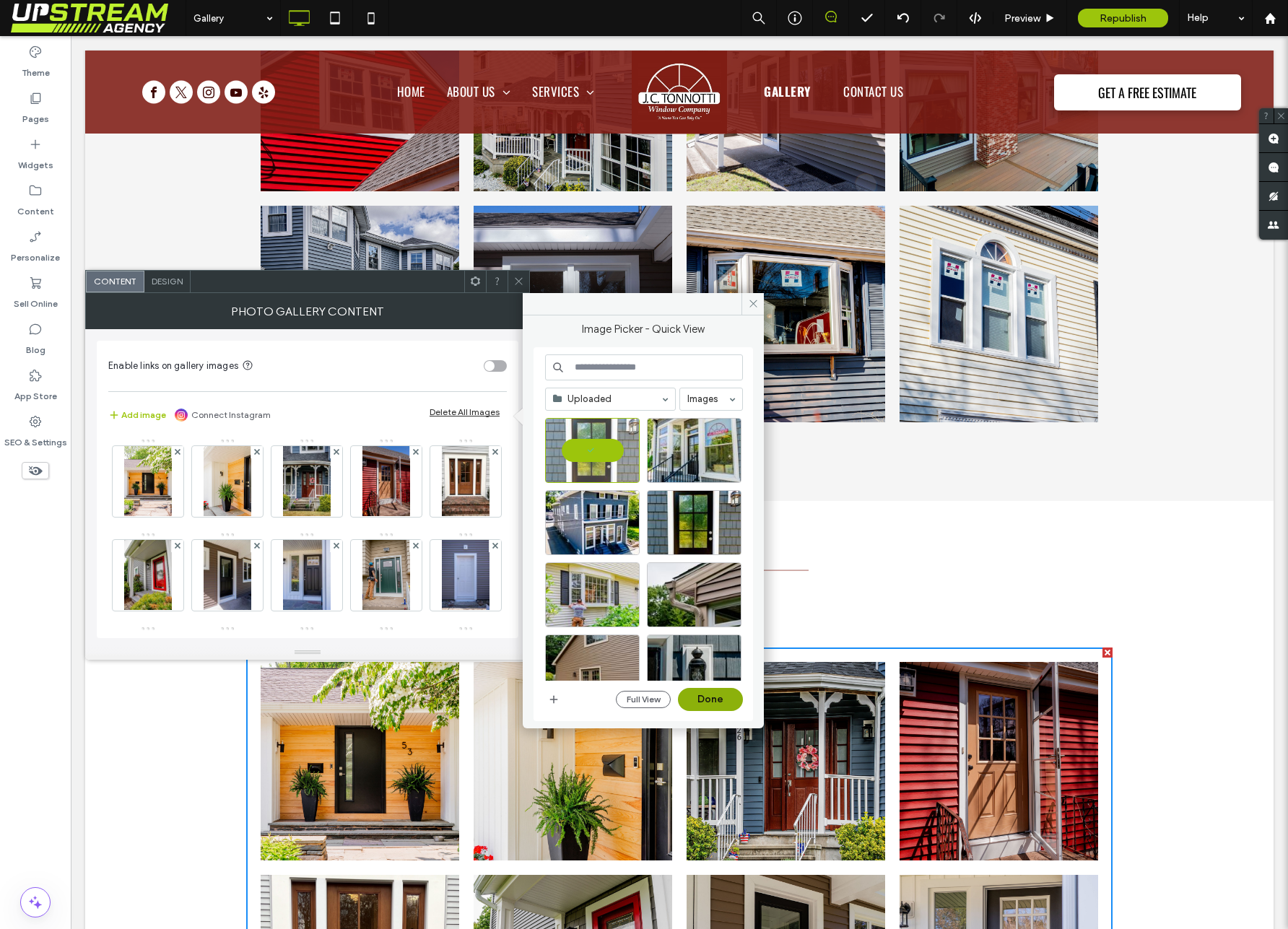
click at [716, 697] on button "Done" at bounding box center [710, 698] width 65 height 23
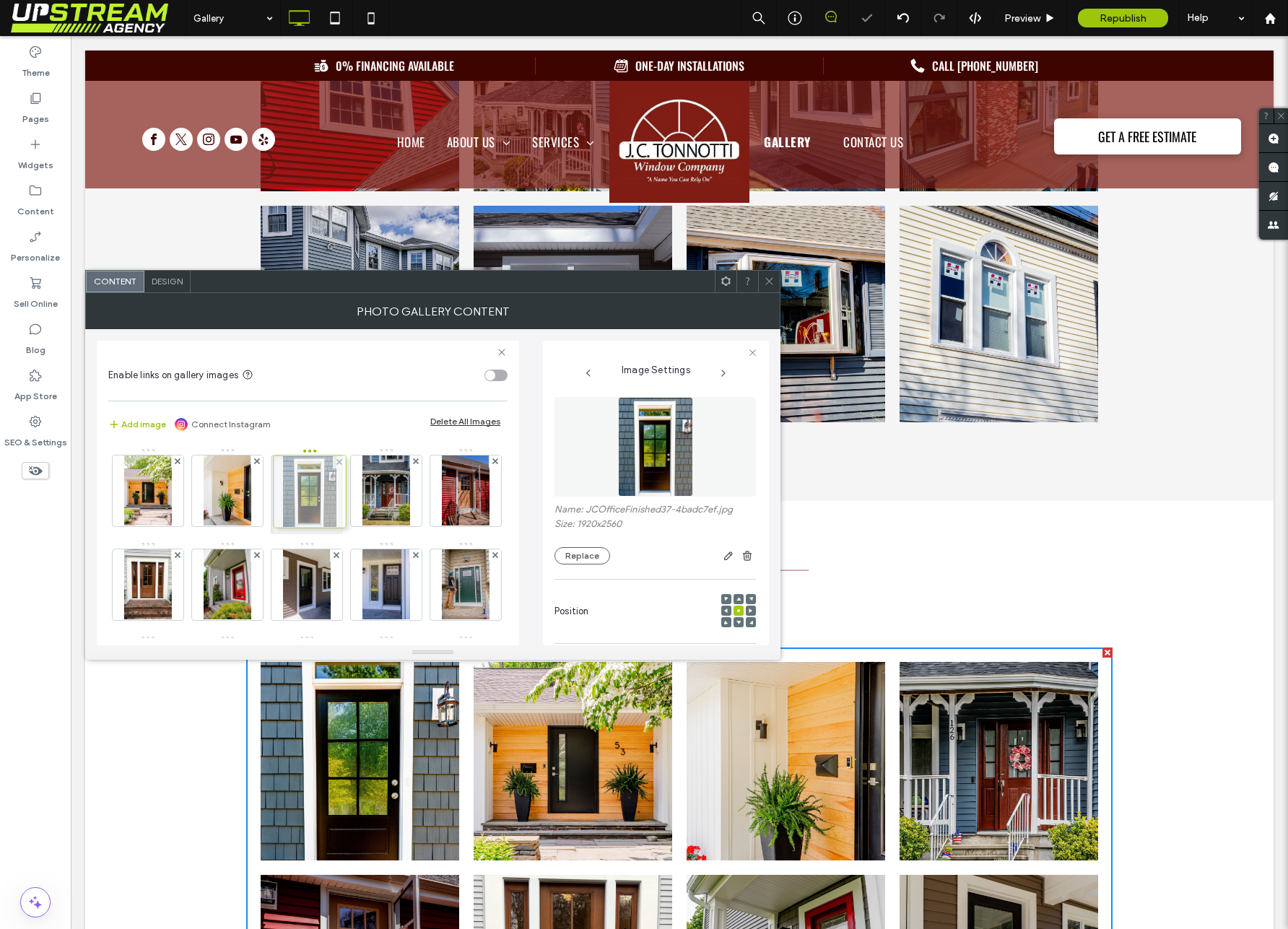
drag, startPoint x: 149, startPoint y: 495, endPoint x: 304, endPoint y: 496, distance: 155.0
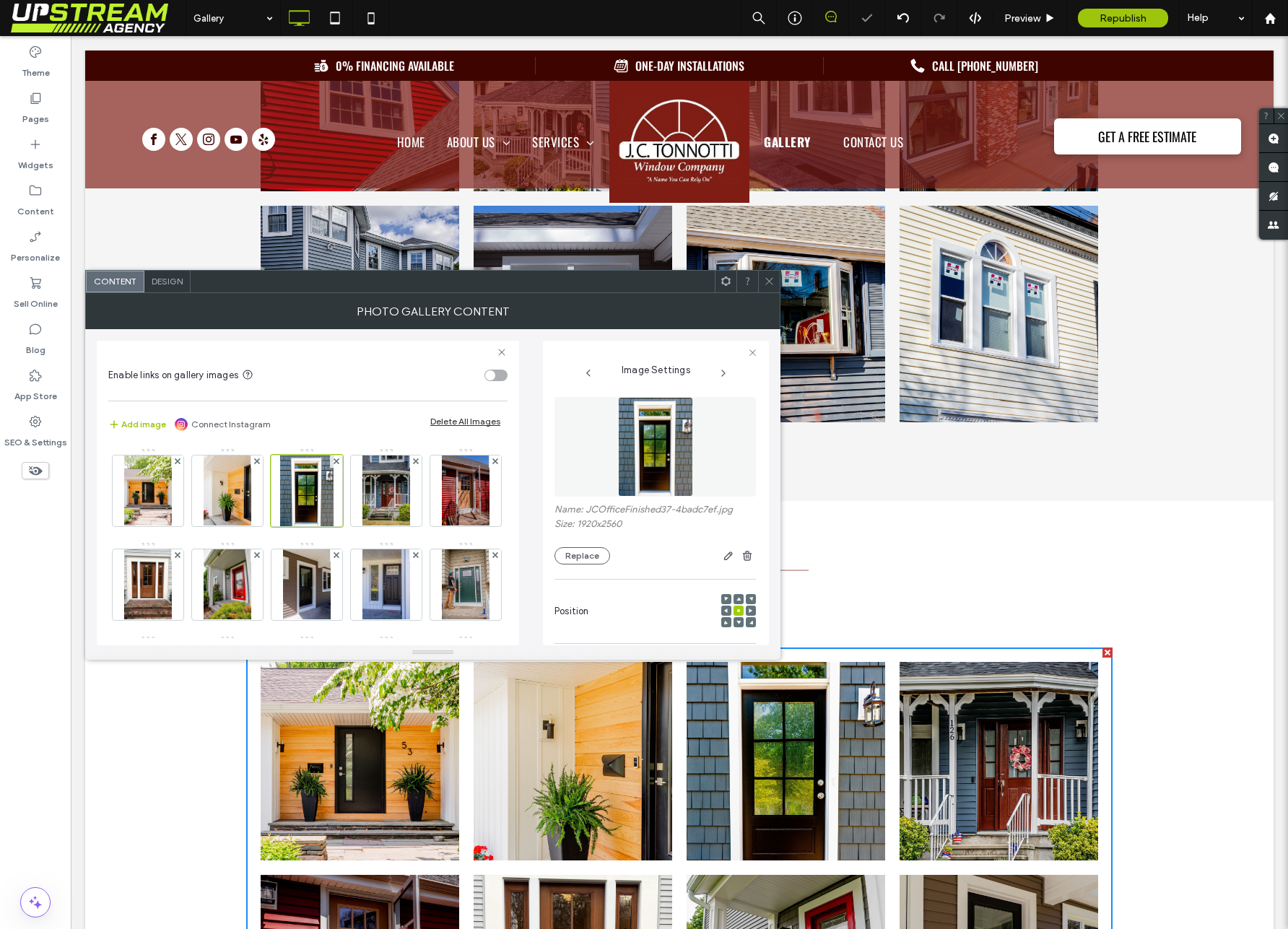
drag, startPoint x: 771, startPoint y: 281, endPoint x: 702, endPoint y: 280, distance: 69.0
click at [771, 281] on icon at bounding box center [769, 282] width 11 height 11
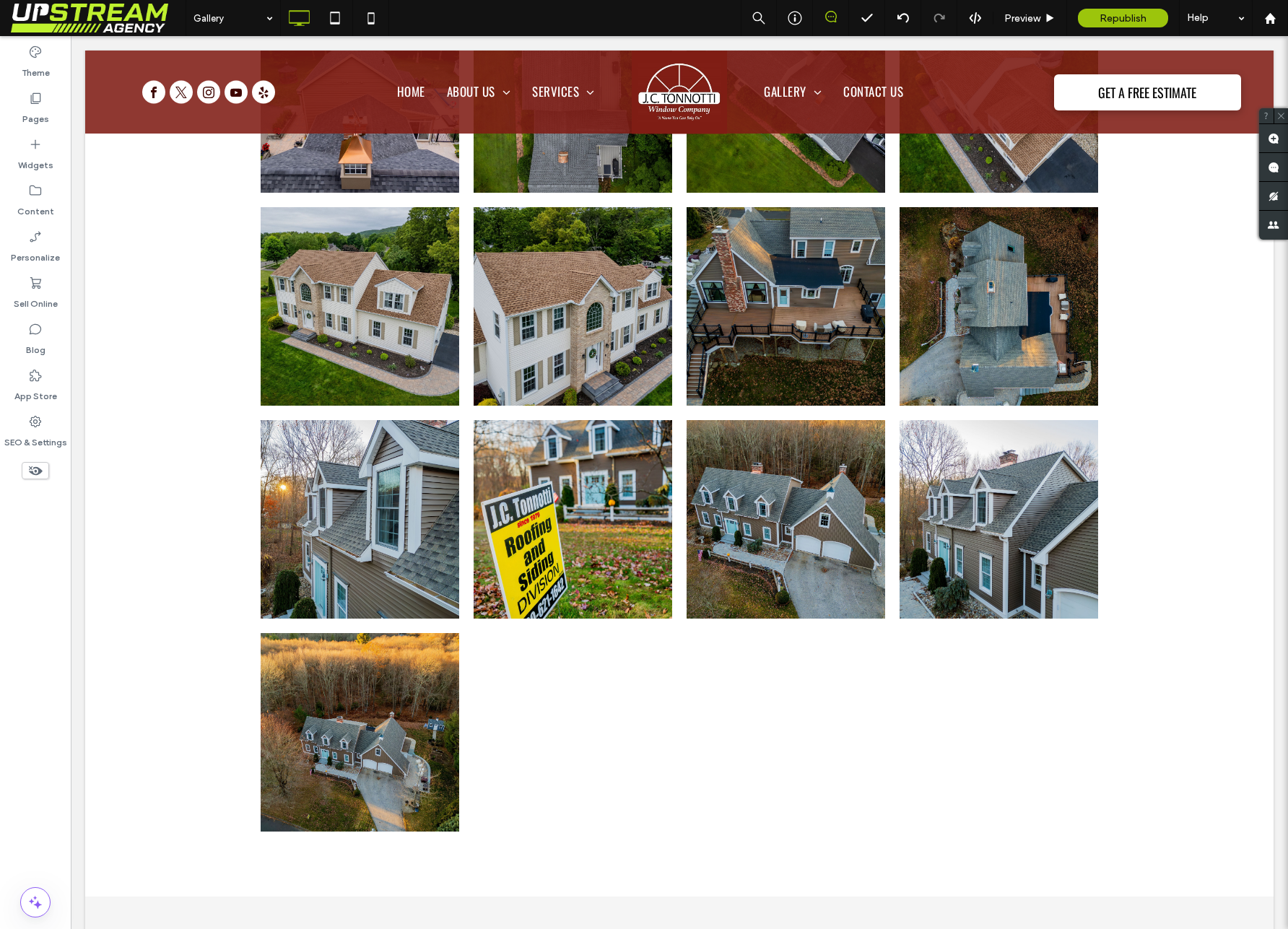
scroll to position [4778, 0]
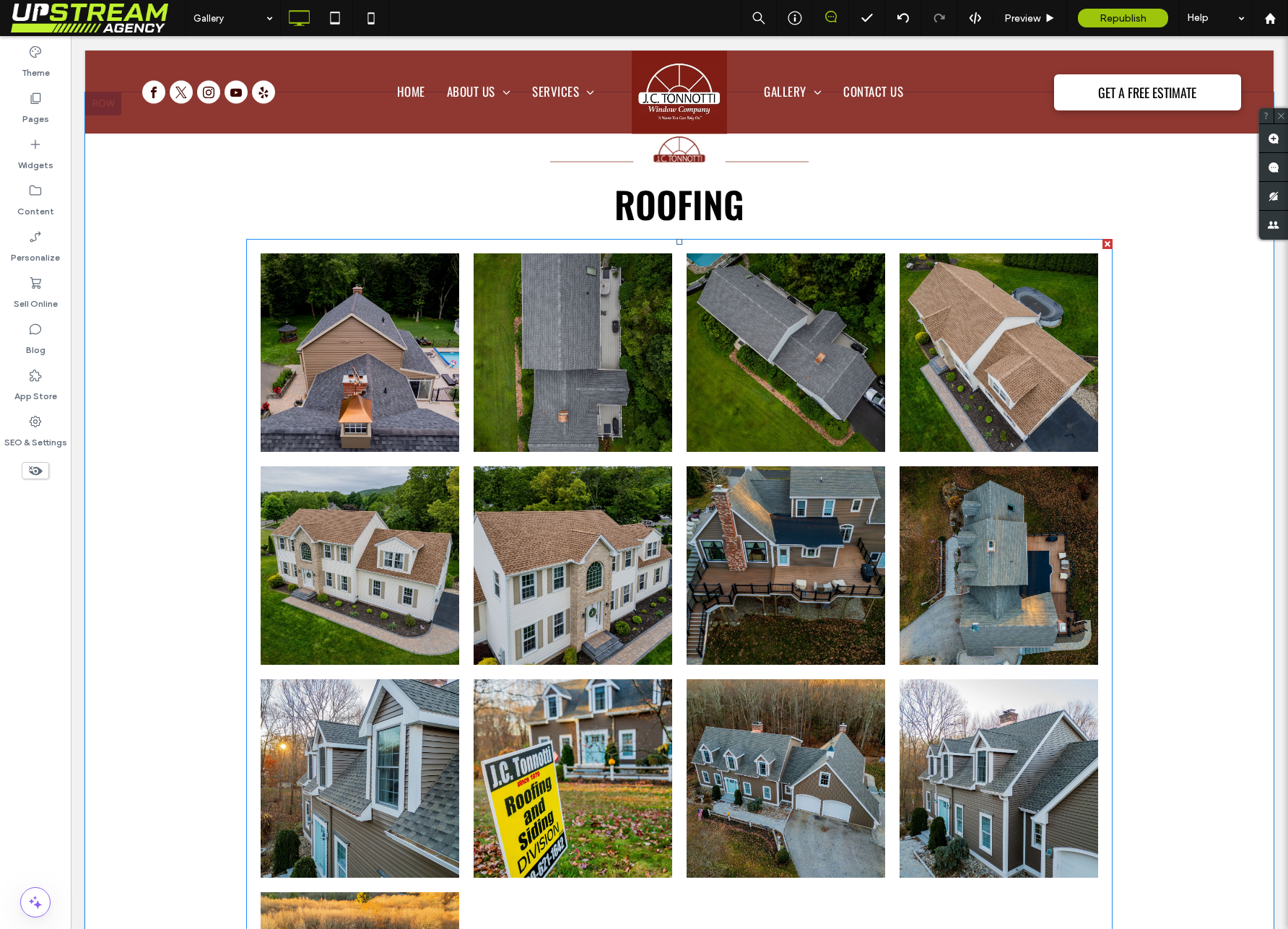
click at [775, 631] on link at bounding box center [786, 565] width 199 height 199
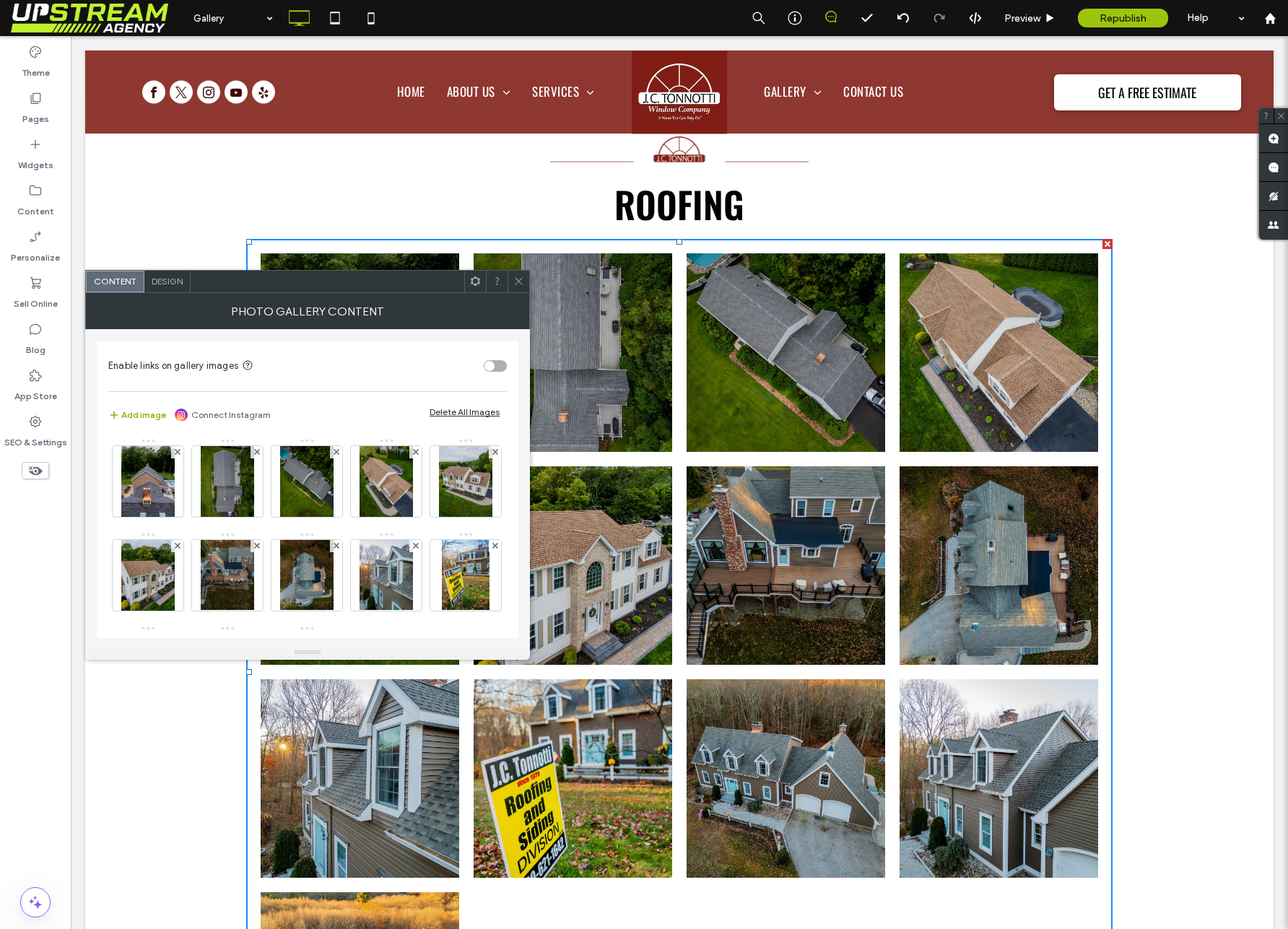
drag, startPoint x: 135, startPoint y: 411, endPoint x: 142, endPoint y: 420, distance: 11.4
click at [135, 411] on button "Add image" at bounding box center [137, 414] width 58 height 17
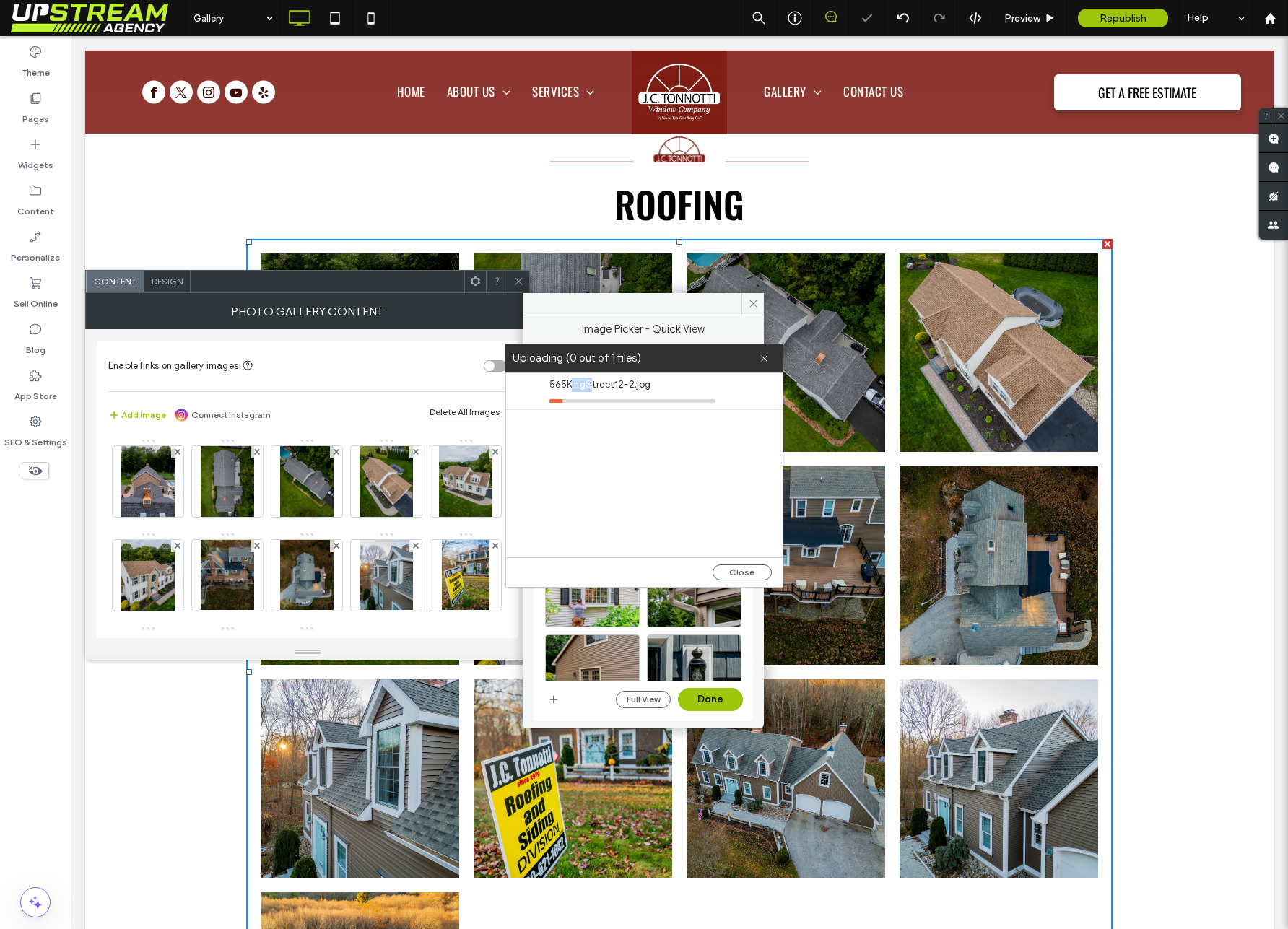
drag, startPoint x: 571, startPoint y: 388, endPoint x: 592, endPoint y: 385, distance: 21.2
click at [592, 385] on span "565KingStreet12-2.jpg" at bounding box center [632, 385] width 166 height 15
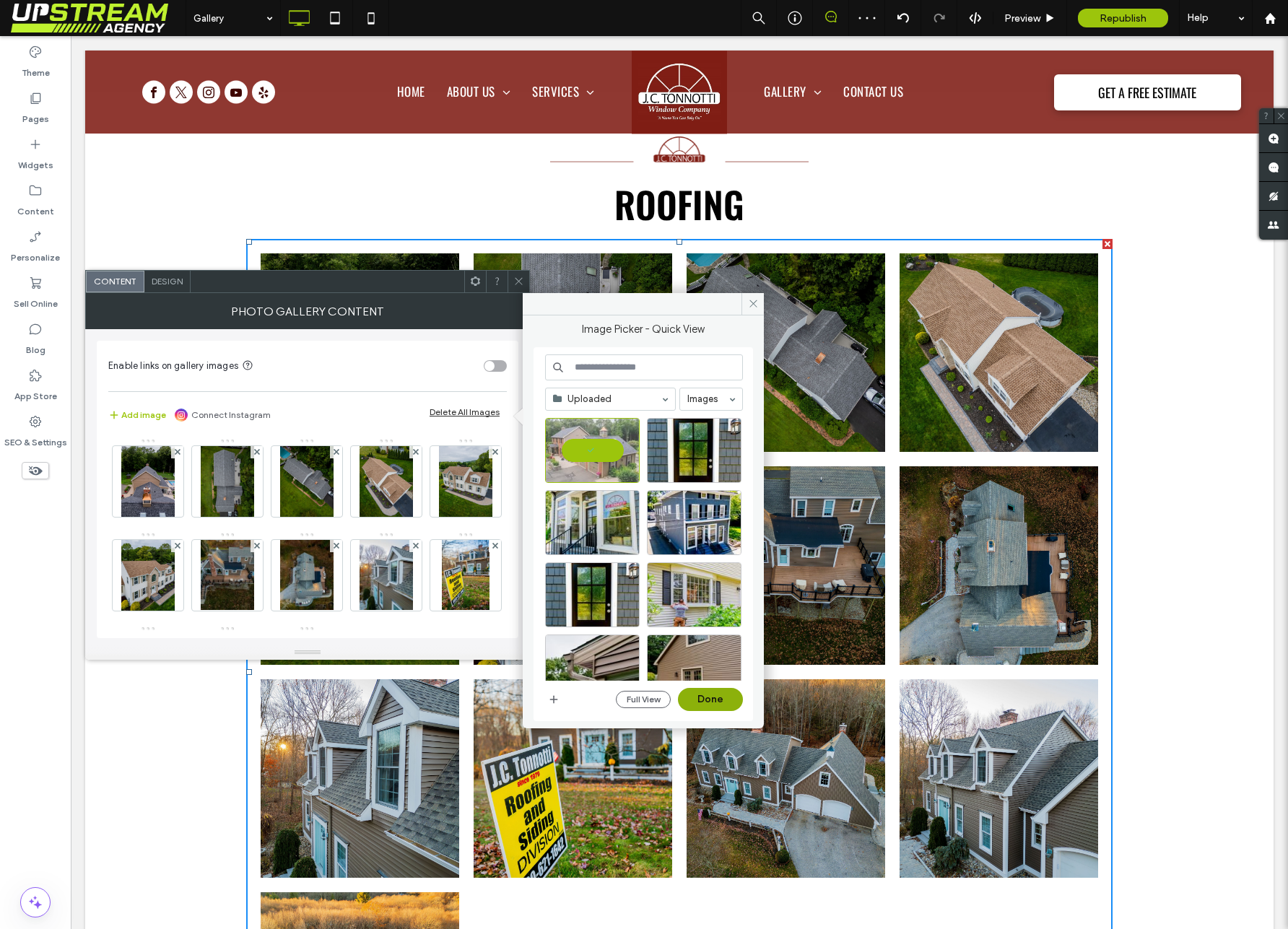
click at [719, 707] on button "Done" at bounding box center [710, 698] width 65 height 23
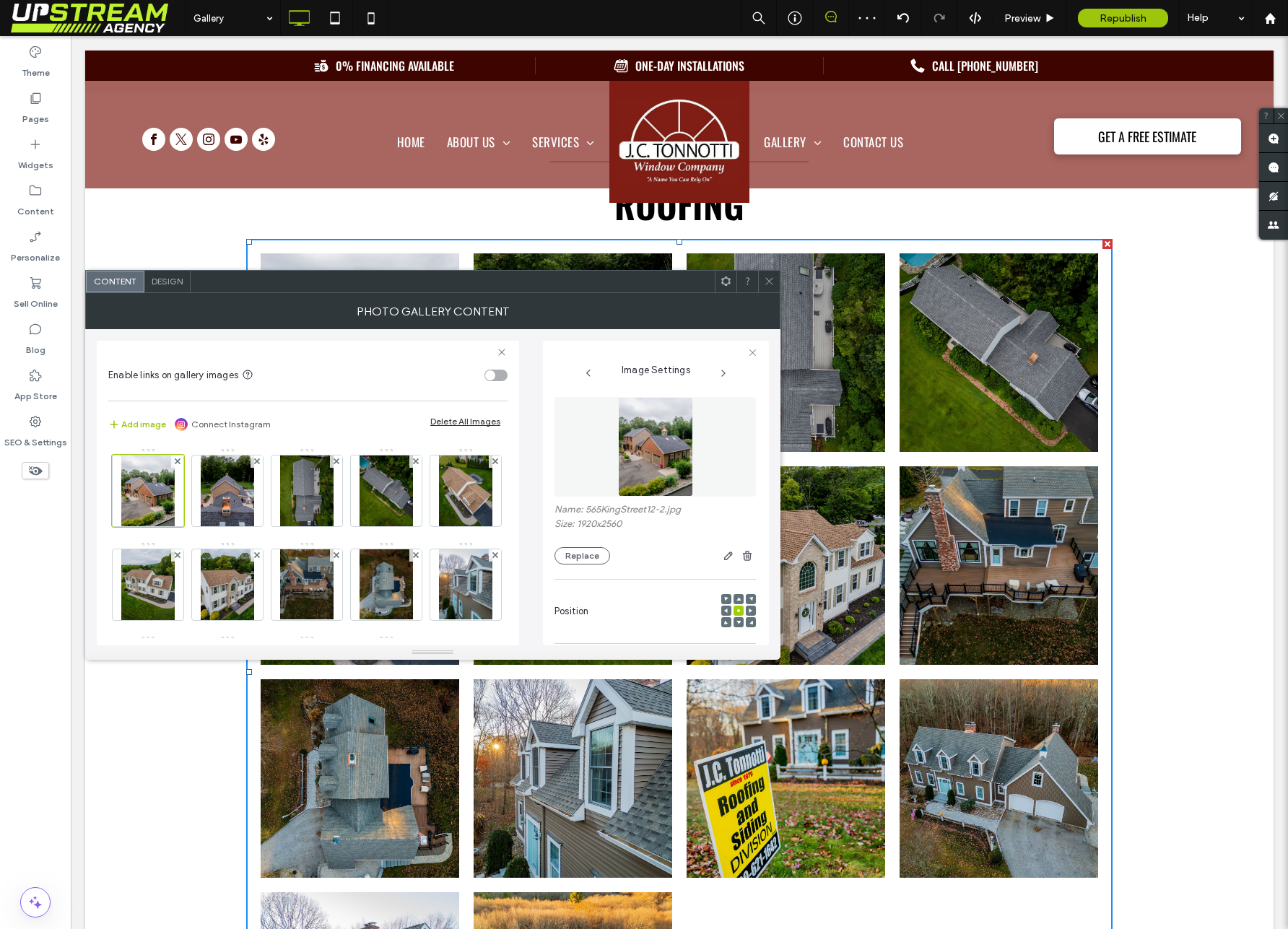
drag, startPoint x: 772, startPoint y: 276, endPoint x: 759, endPoint y: 272, distance: 13.6
click at [772, 276] on icon at bounding box center [769, 282] width 11 height 11
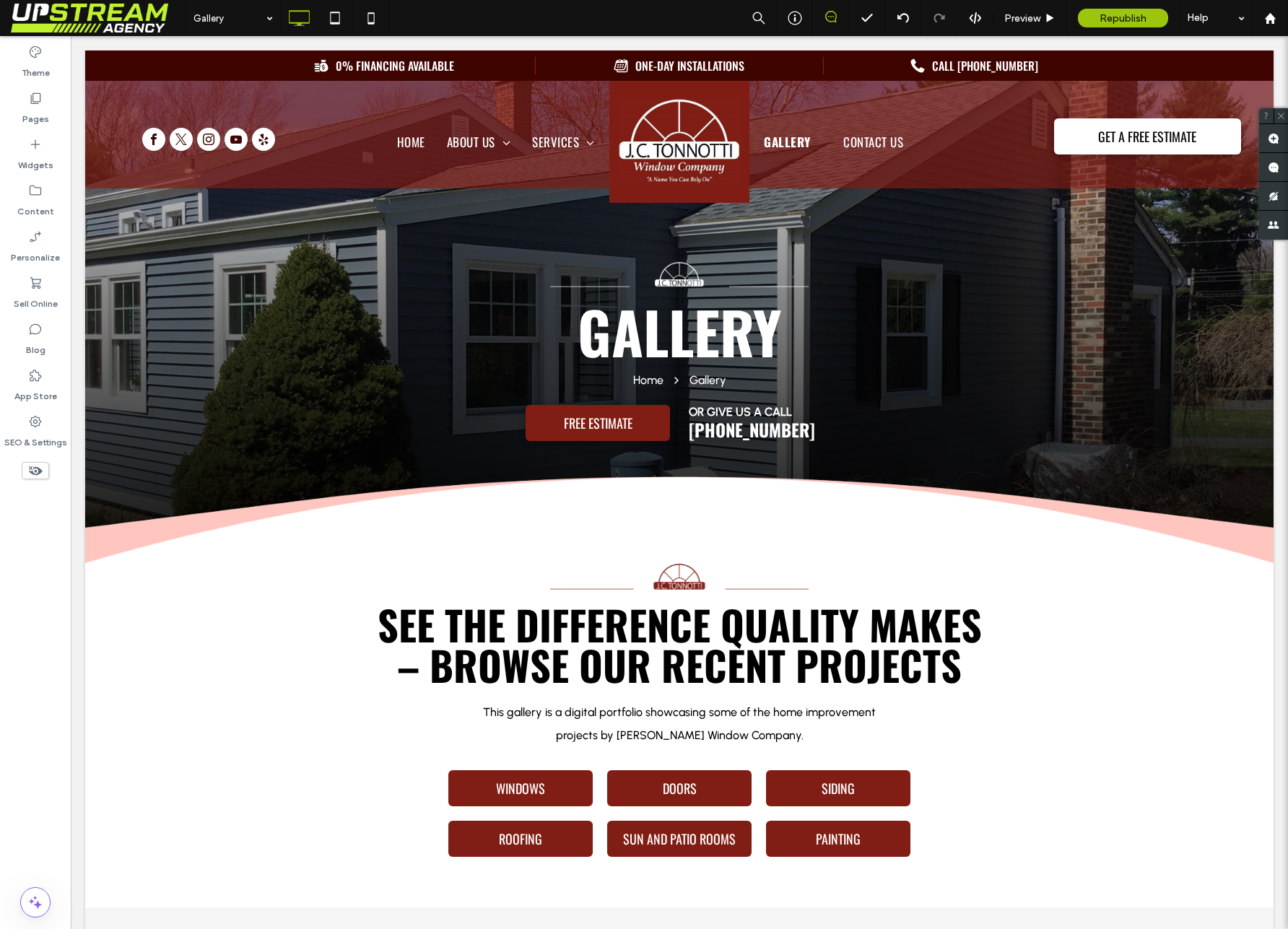
scroll to position [14, 0]
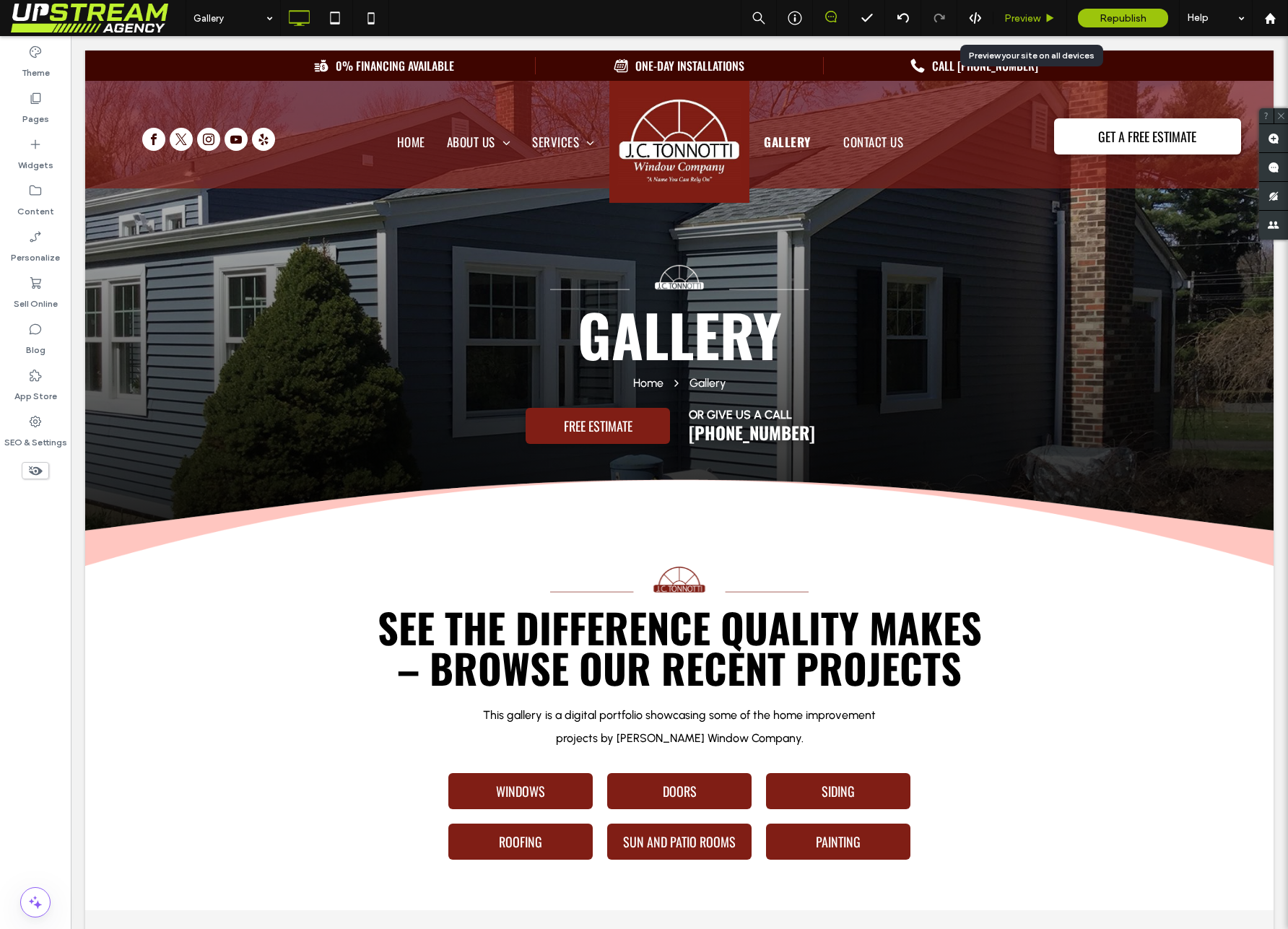
click at [1039, 19] on span "Preview" at bounding box center [1023, 19] width 36 height 13
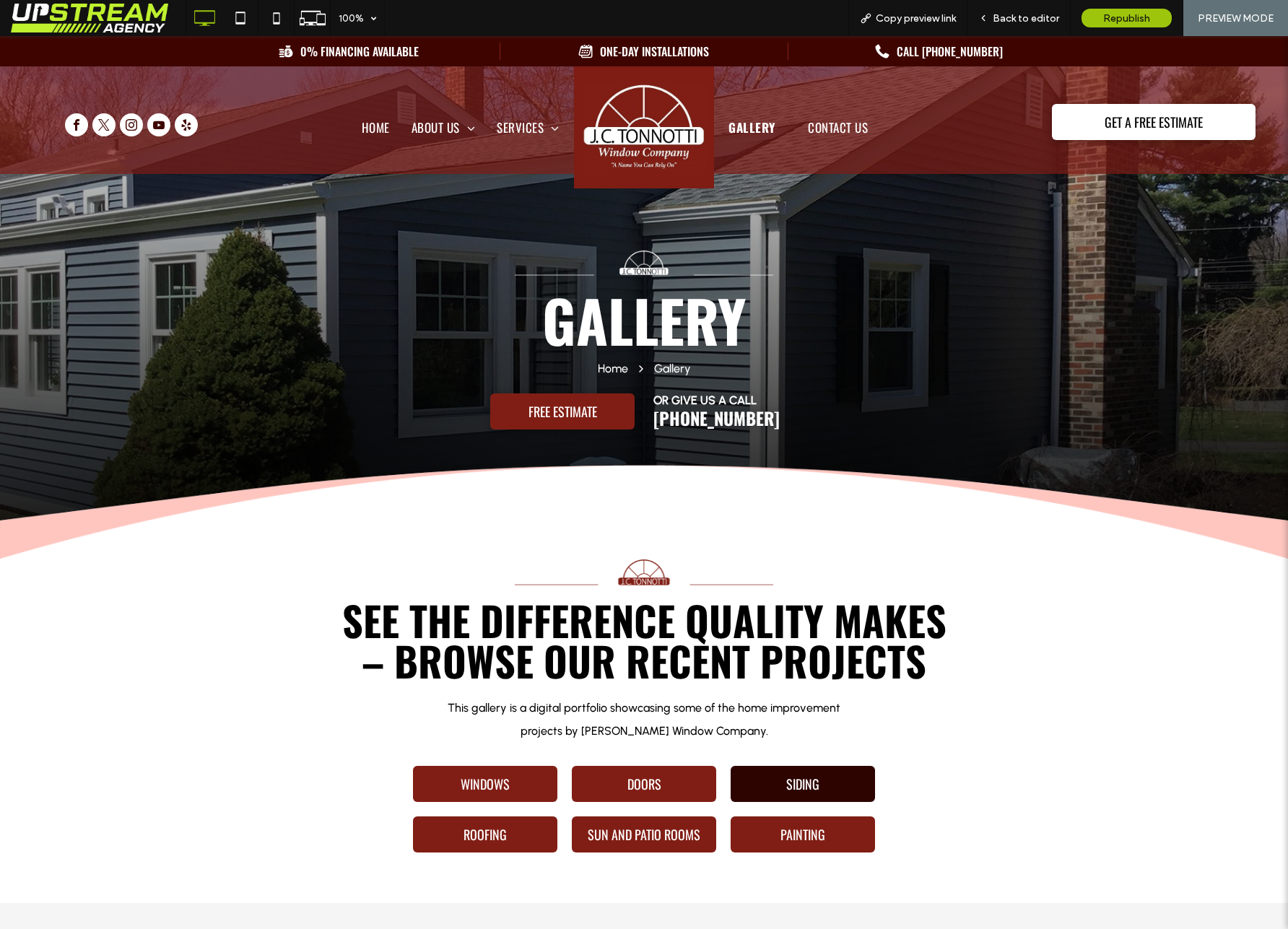
click at [814, 783] on span "SIDING" at bounding box center [802, 784] width 34 height 19
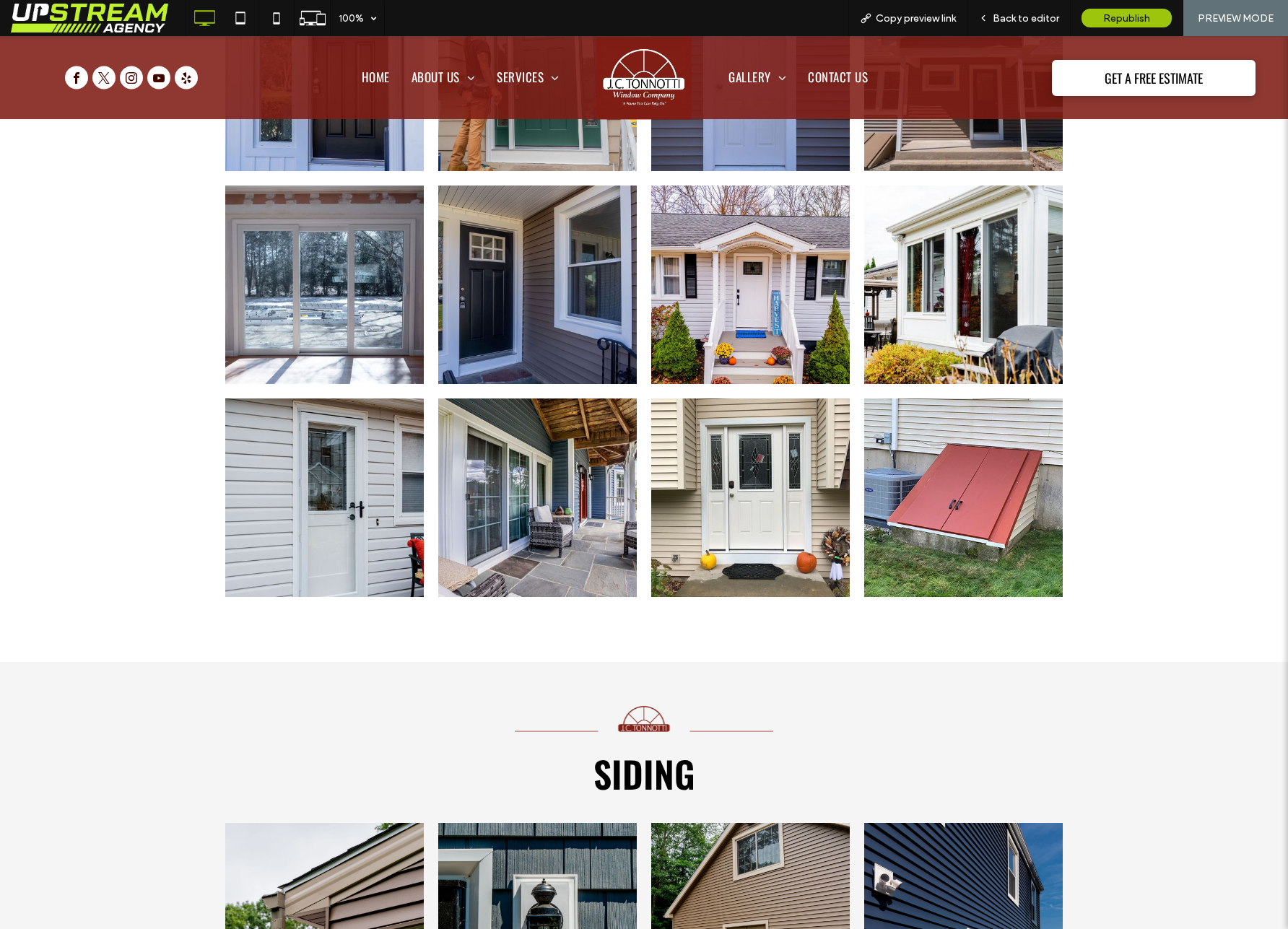
scroll to position [3454, 0]
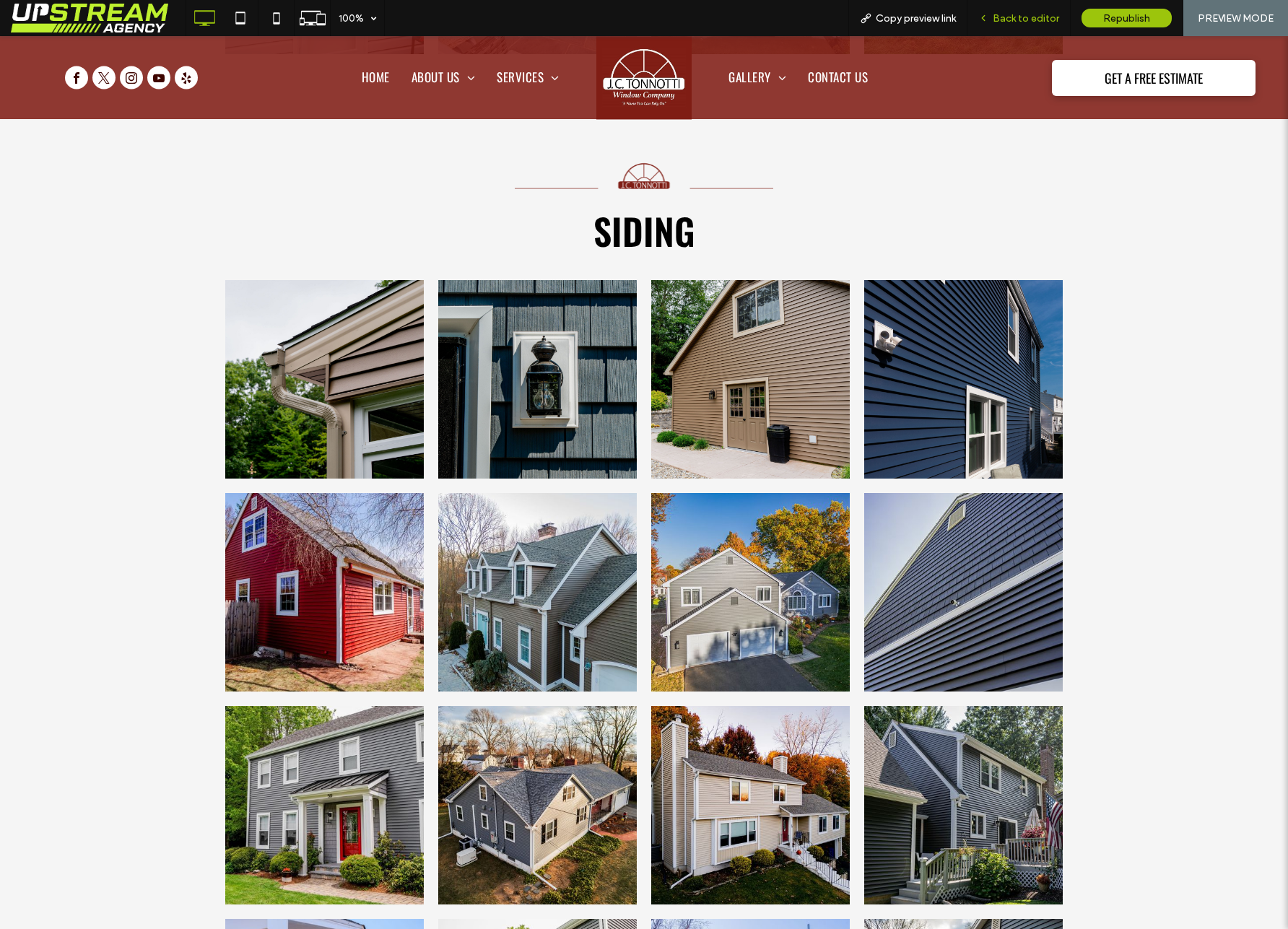
click at [1022, 19] on span "Back to editor" at bounding box center [1025, 19] width 66 height 13
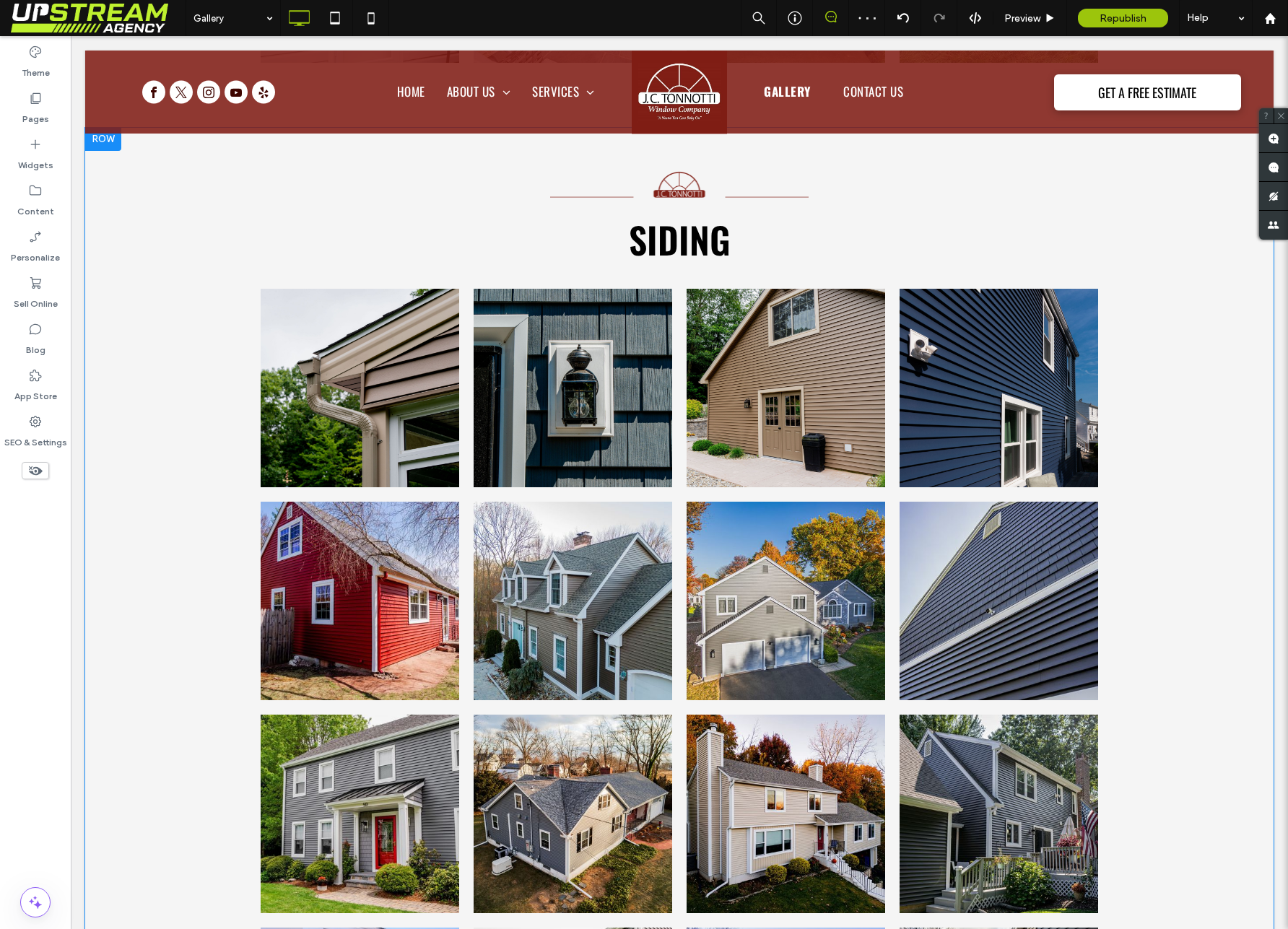
scroll to position [3448, 0]
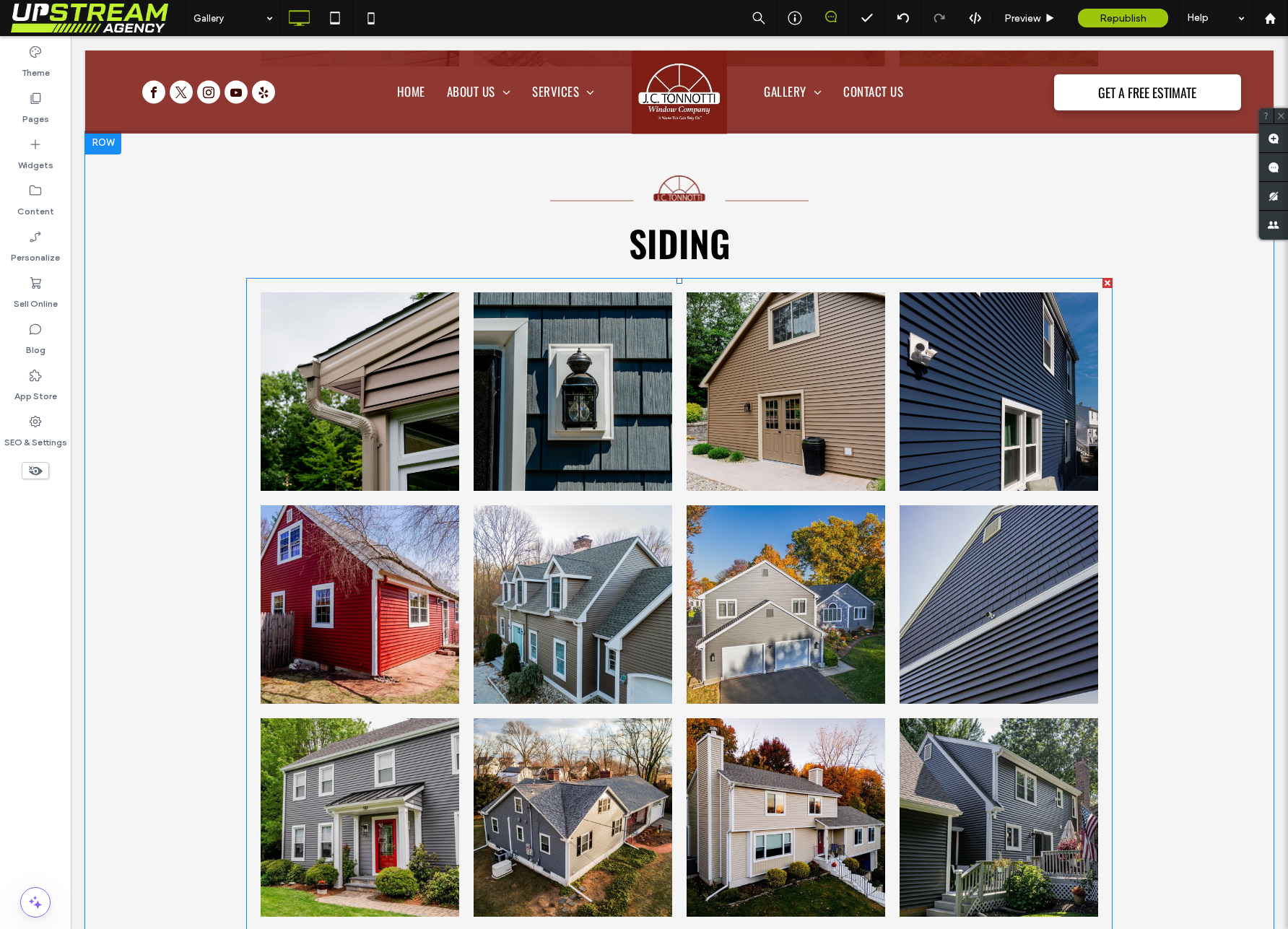
click at [688, 516] on link at bounding box center [786, 604] width 199 height 199
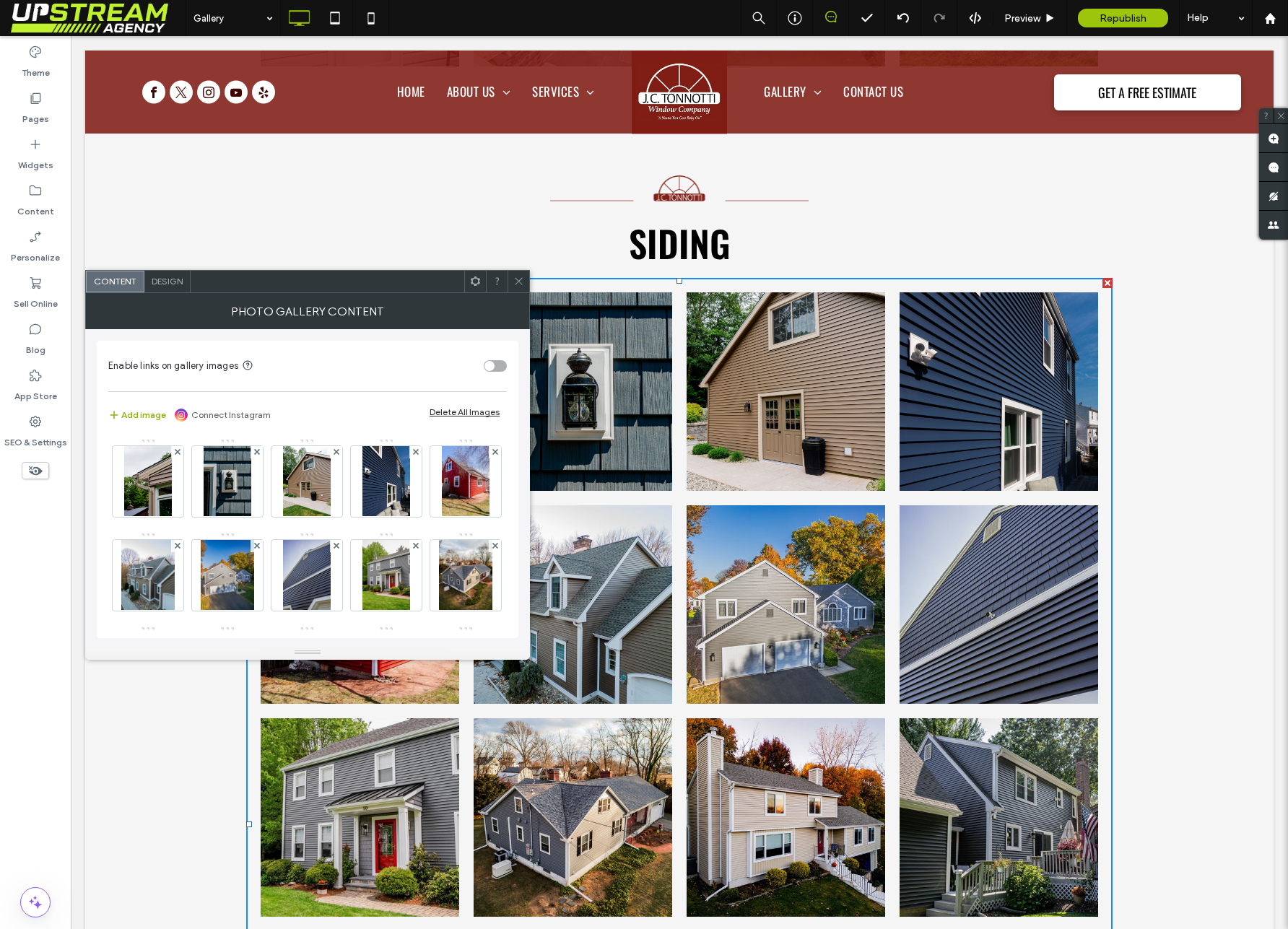
click at [146, 419] on button "Add image" at bounding box center [137, 414] width 58 height 17
